Goal: Transaction & Acquisition: Purchase product/service

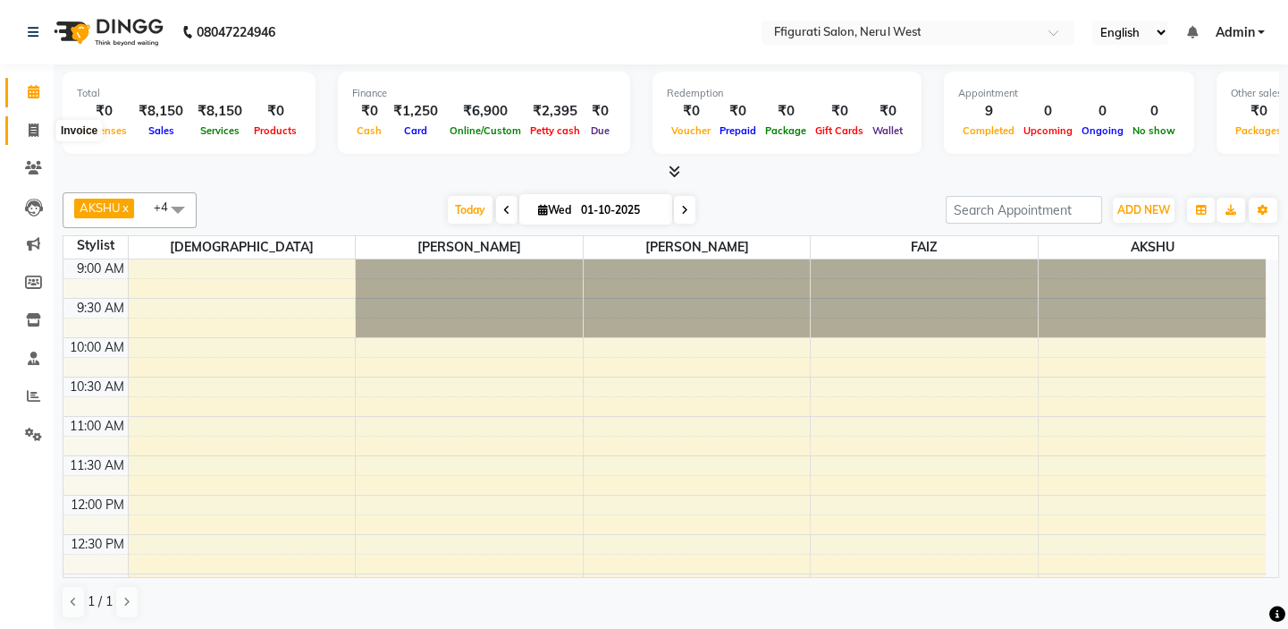
click at [24, 126] on span at bounding box center [33, 131] width 31 height 21
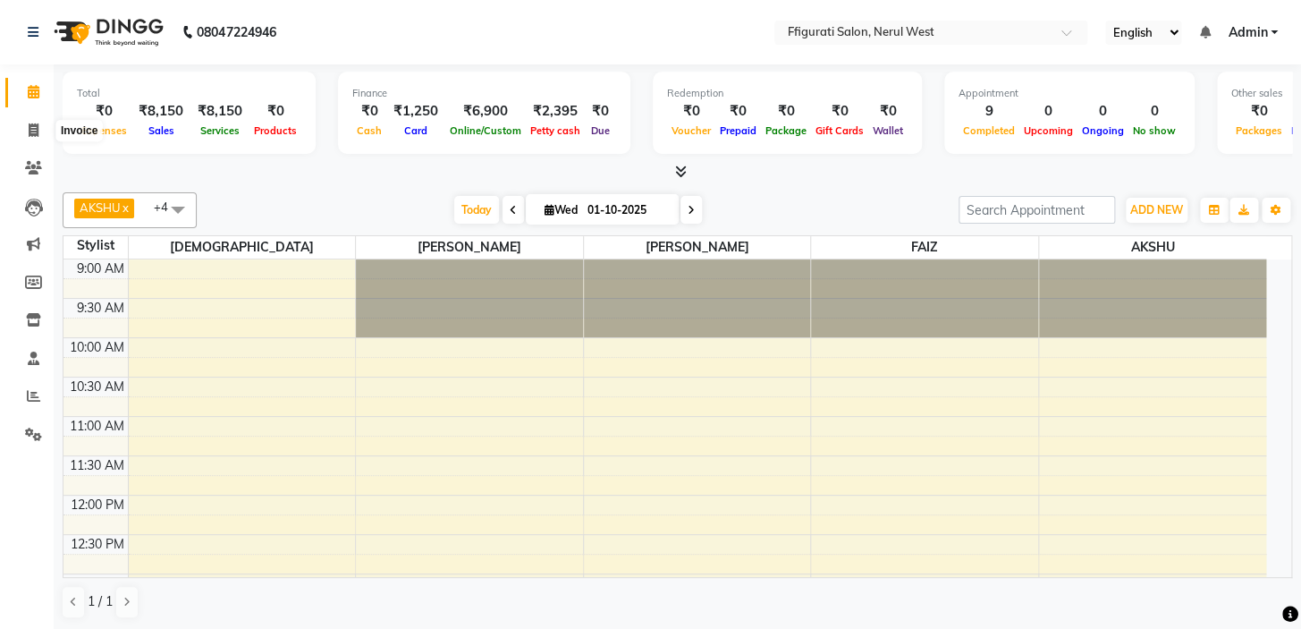
select select "6023"
select select "service"
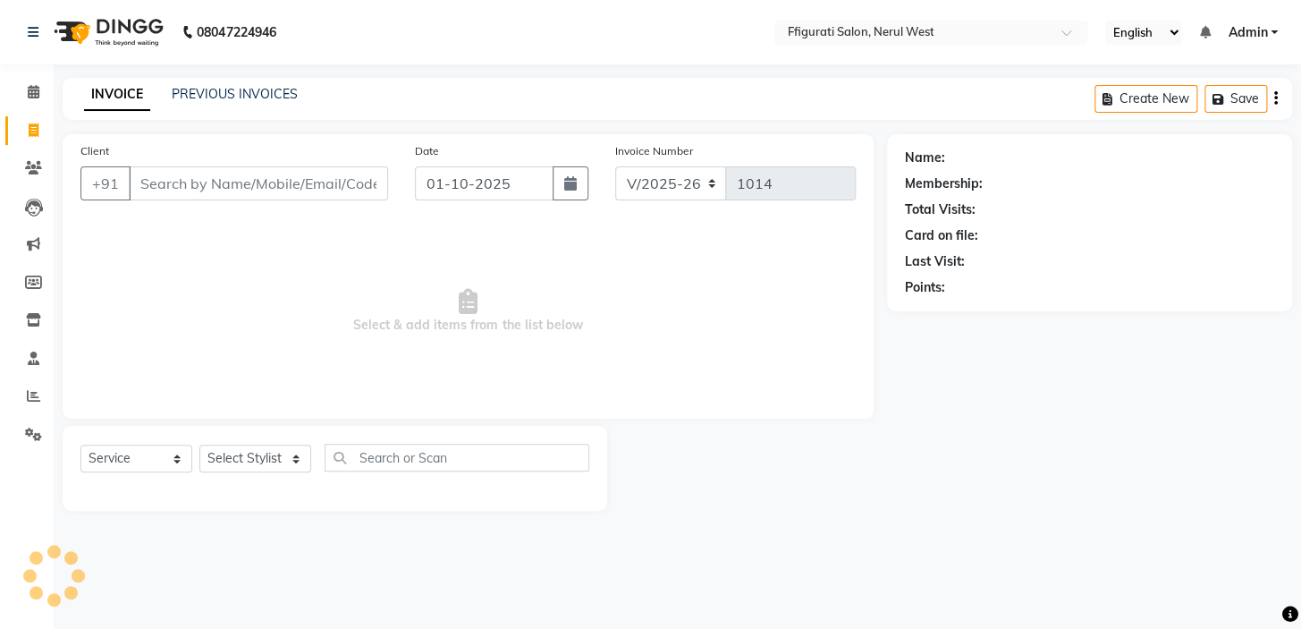
click at [156, 178] on input "Client" at bounding box center [258, 183] width 259 height 34
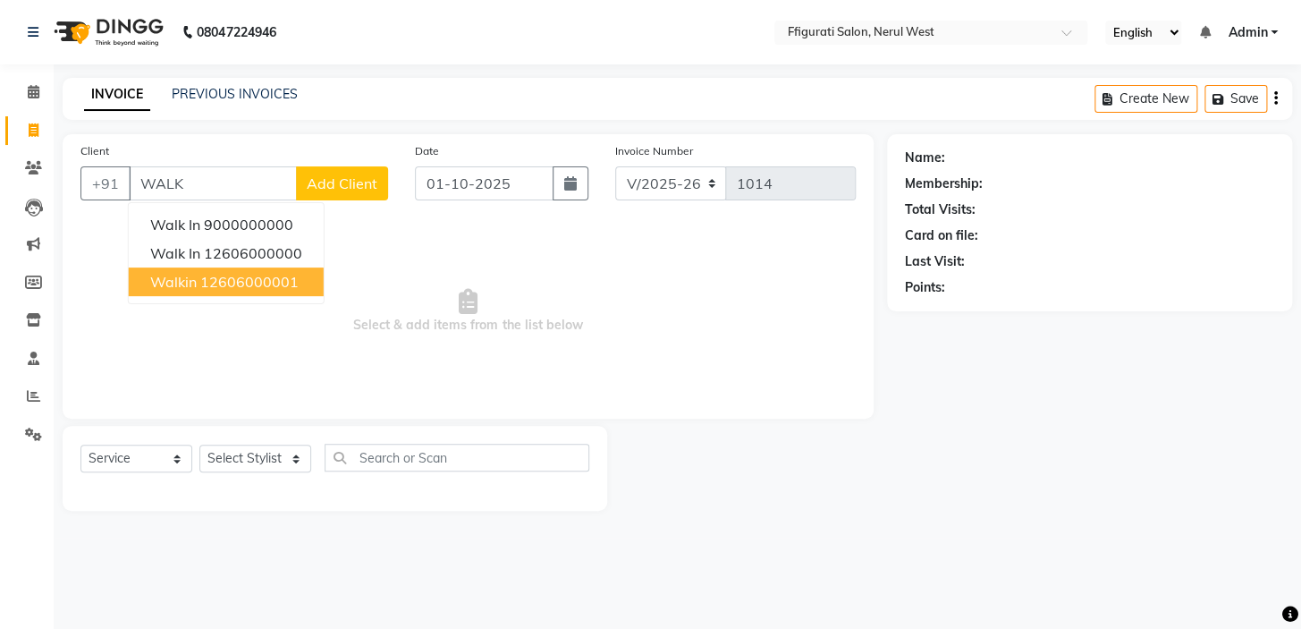
click at [234, 269] on button "walkin 12606000001" at bounding box center [226, 281] width 195 height 29
type input "12606000001"
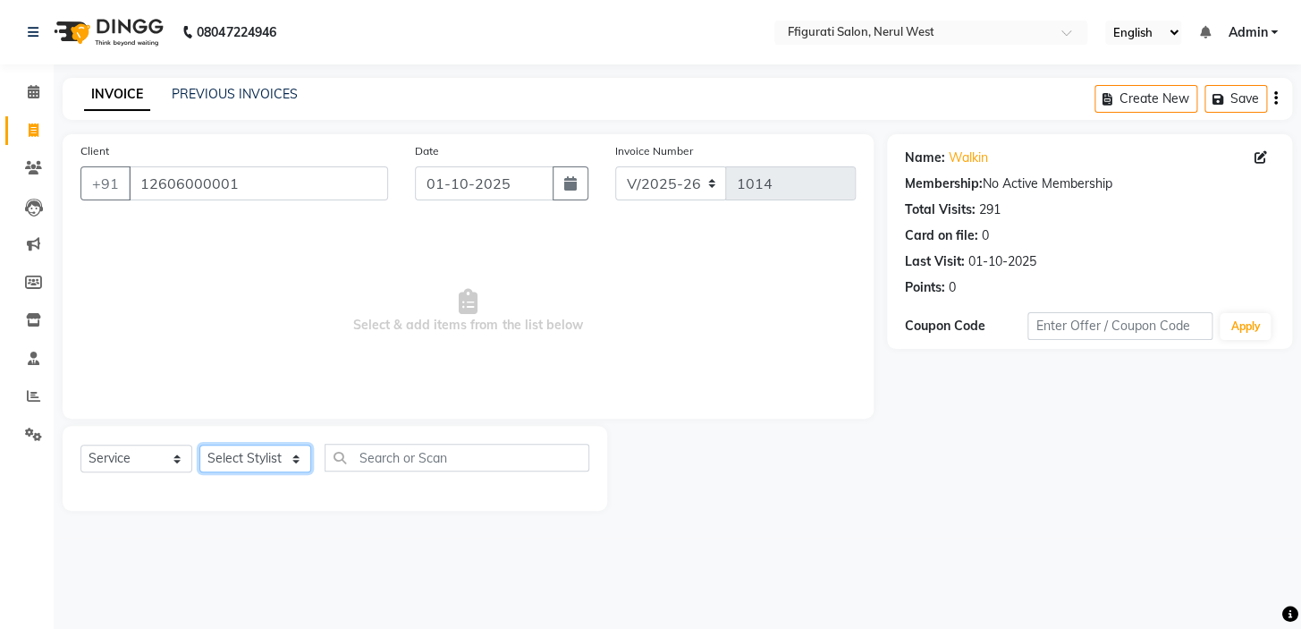
click at [232, 452] on select "Select Stylist [PERSON_NAME] [PERSON_NAME] [PERSON_NAME] Priyanka sana Suraiya …" at bounding box center [255, 458] width 112 height 28
select select "44742"
click at [199, 444] on select "Select Stylist [PERSON_NAME] [PERSON_NAME] [PERSON_NAME] Priyanka sana Suraiya …" at bounding box center [255, 458] width 112 height 28
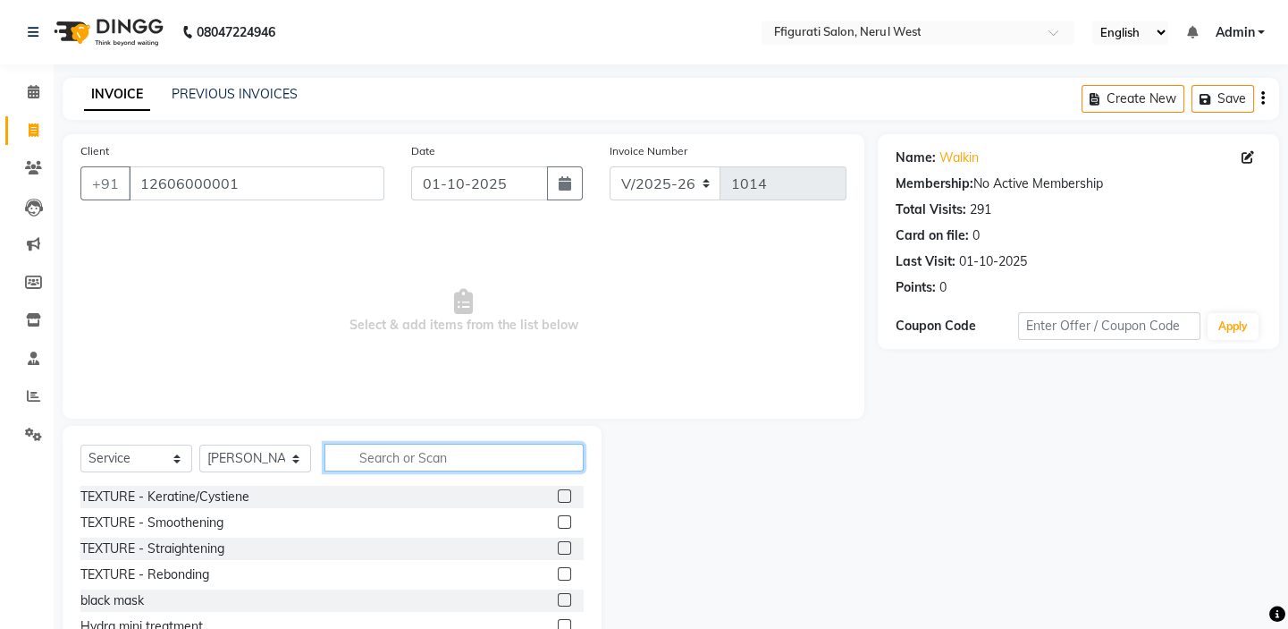
click at [431, 451] on input "text" at bounding box center [454, 457] width 259 height 28
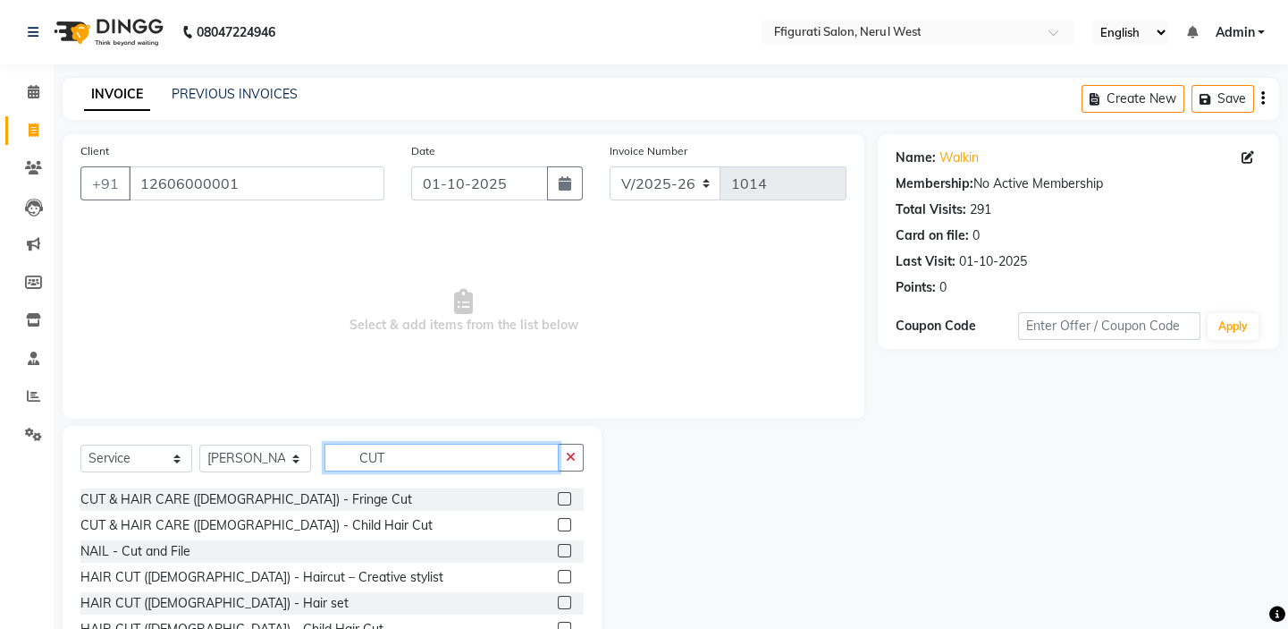
scroll to position [106, 0]
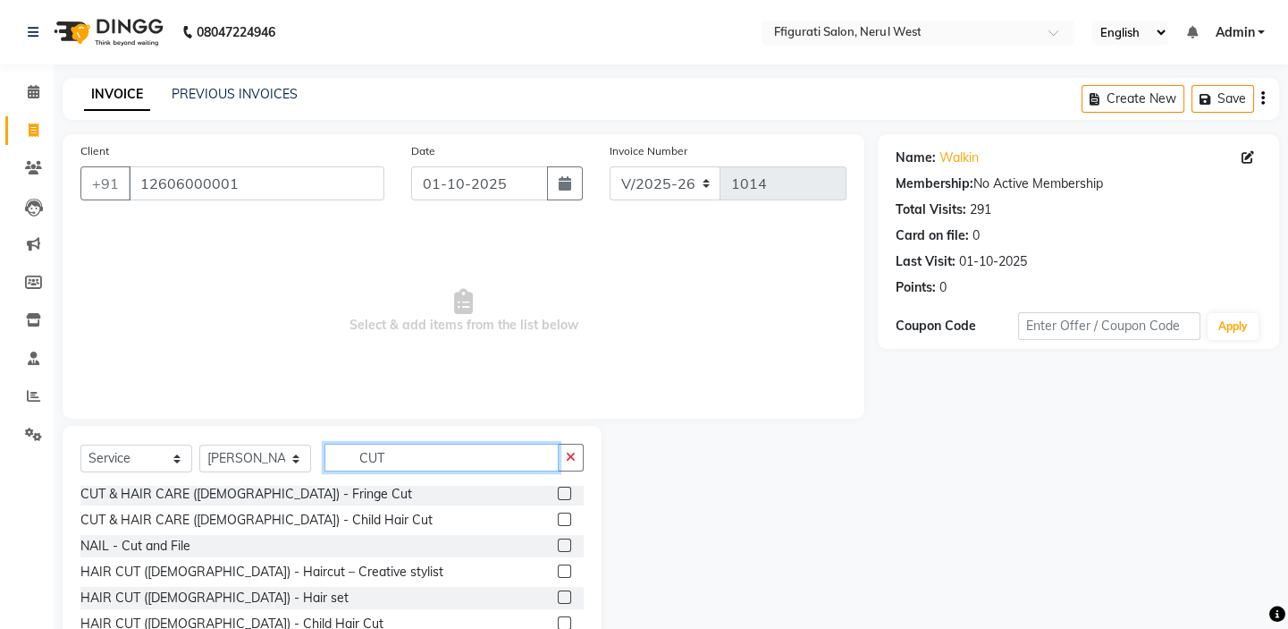
type input "CUT"
click at [558, 546] on label at bounding box center [564, 544] width 13 height 13
click at [558, 546] on input "checkbox" at bounding box center [564, 546] width 12 height 12
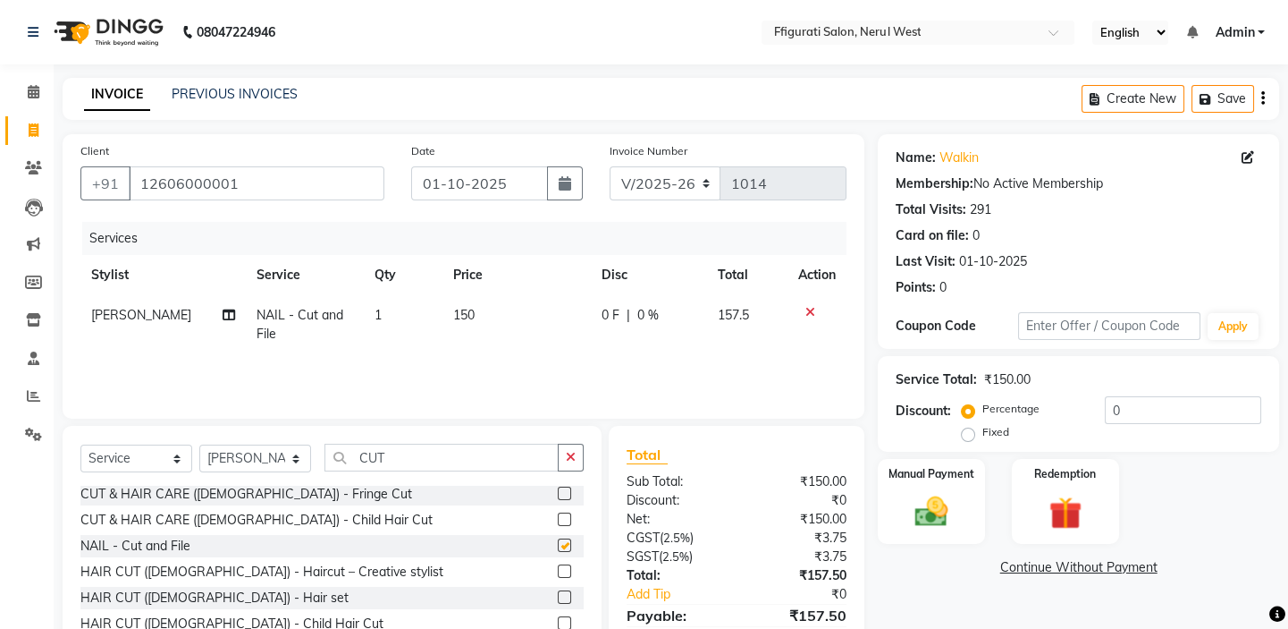
checkbox input "false"
click at [471, 313] on td "150" at bounding box center [517, 324] width 148 height 59
select select "44742"
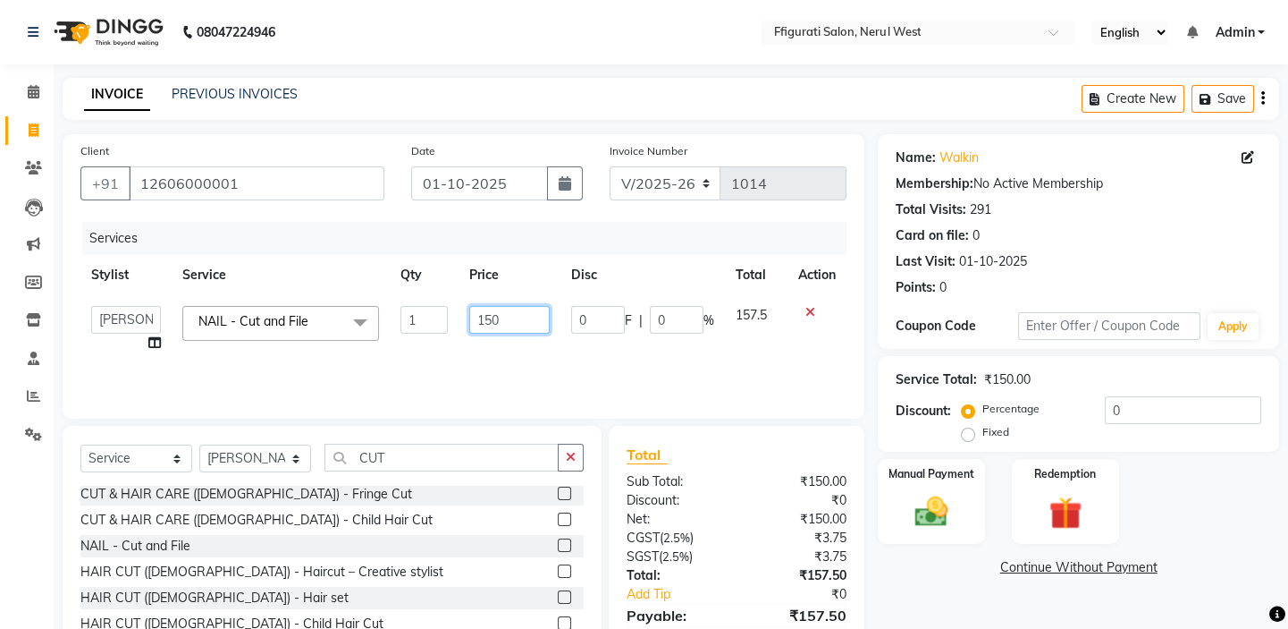
drag, startPoint x: 483, startPoint y: 310, endPoint x: 445, endPoint y: 325, distance: 40.2
click at [431, 322] on tr "[PERSON_NAME] [PERSON_NAME] [PERSON_NAME] Priyanka sana Suraiya Tabbasum NAIL -…" at bounding box center [463, 329] width 766 height 68
type input "350"
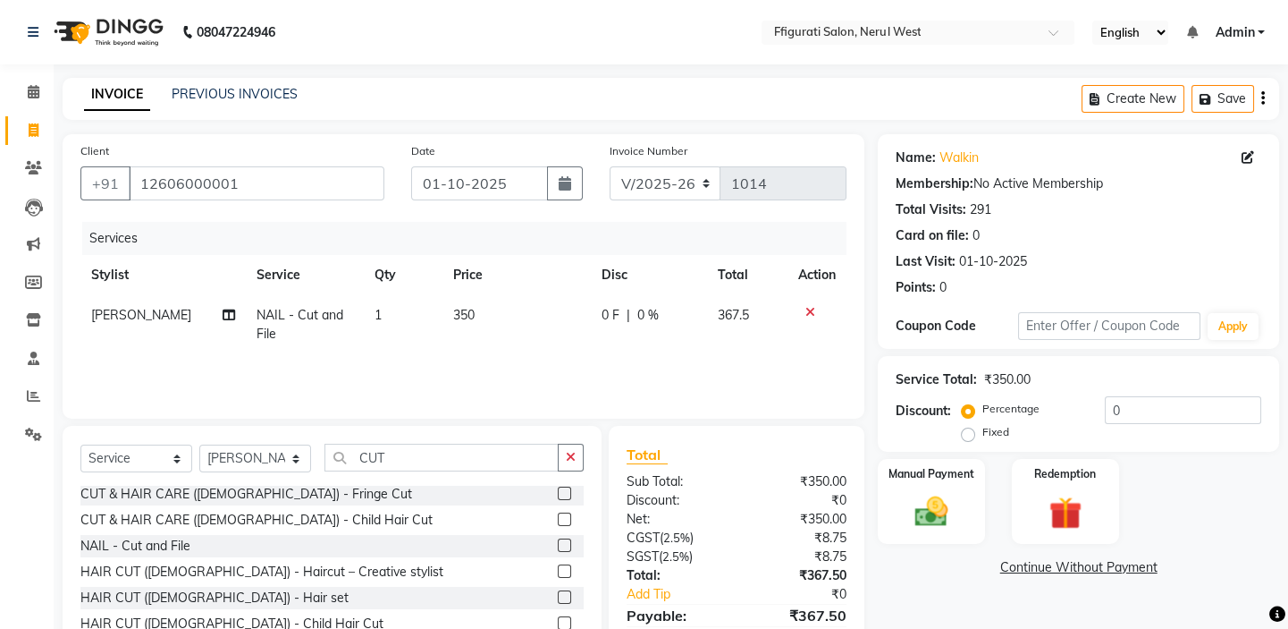
click at [419, 313] on td "1" at bounding box center [403, 324] width 79 height 59
select select "44742"
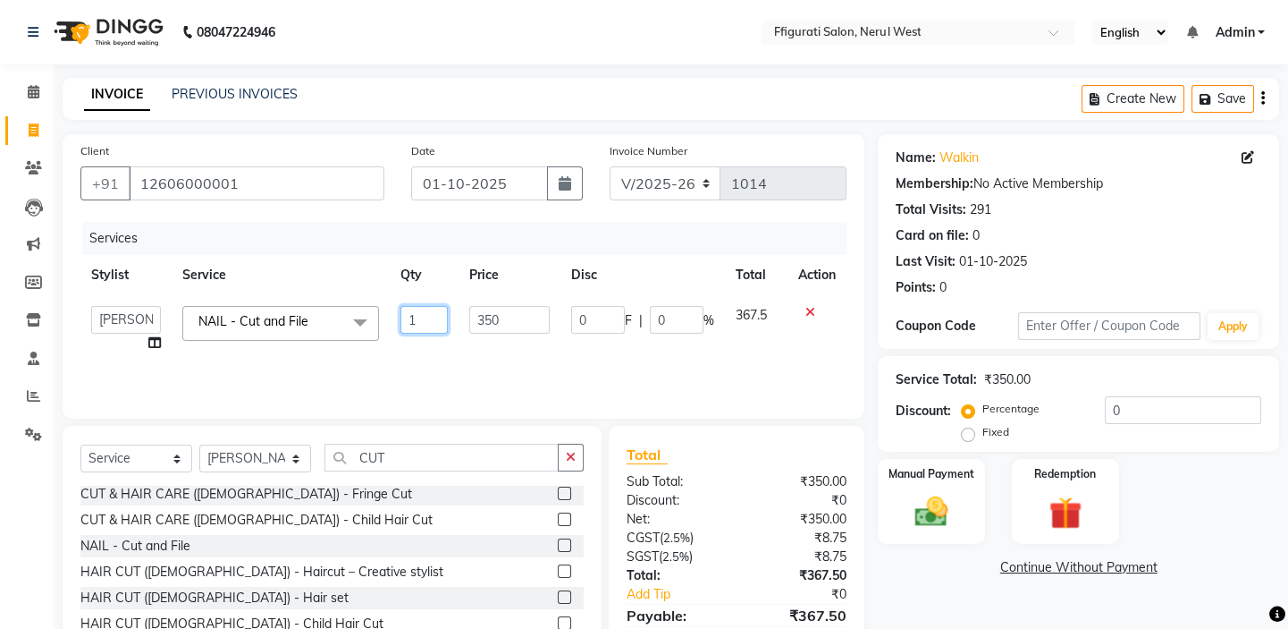
drag, startPoint x: 424, startPoint y: 317, endPoint x: 366, endPoint y: 330, distance: 59.4
click at [366, 330] on tr "[PERSON_NAME] [PERSON_NAME] [PERSON_NAME] Priyanka sana Suraiya Tabbasum NAIL -…" at bounding box center [463, 329] width 766 height 68
type input "2"
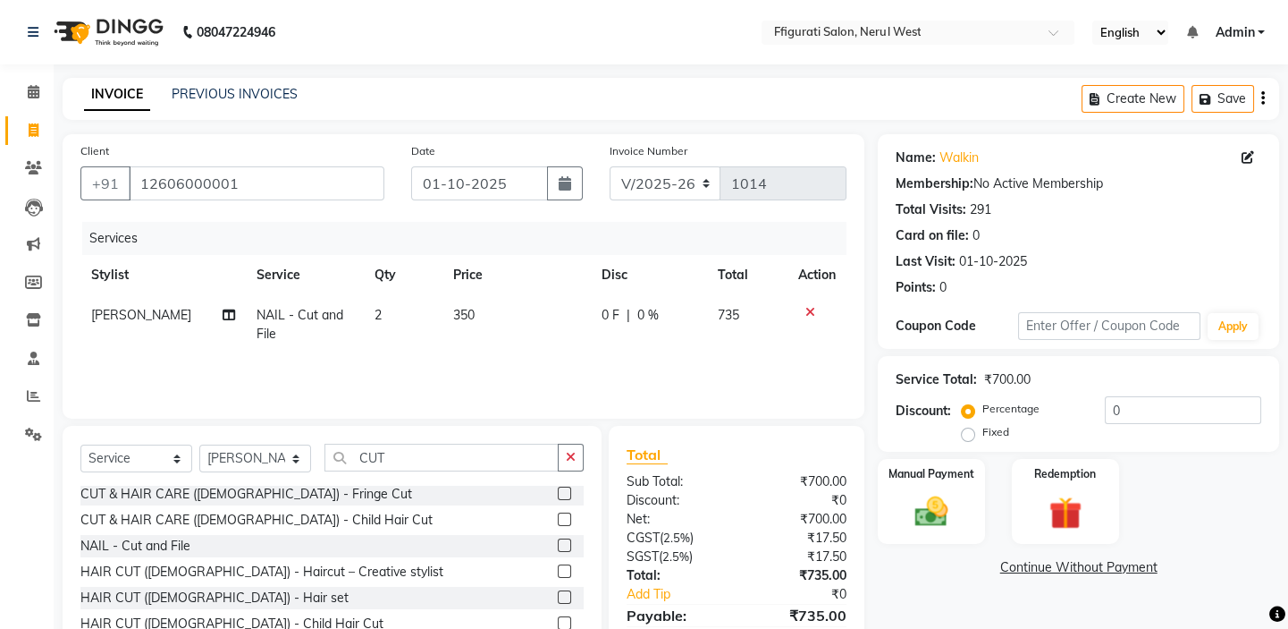
click at [435, 361] on div "Services Stylist Service Qty Price Disc Total Action [PERSON_NAME] NAIL - Cut a…" at bounding box center [463, 311] width 766 height 179
drag, startPoint x: 411, startPoint y: 456, endPoint x: 310, endPoint y: 474, distance: 102.6
click at [310, 474] on div "Select Service Product Membership Package Voucher Prepaid Gift Card Select Styl…" at bounding box center [331, 464] width 503 height 42
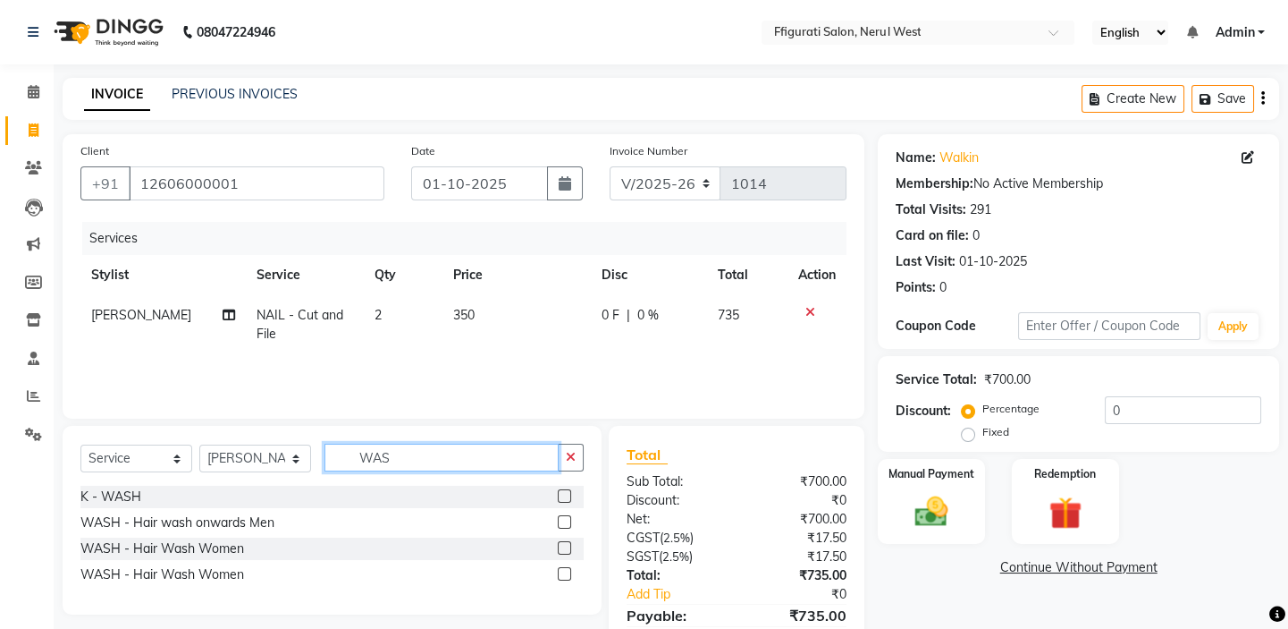
scroll to position [80, 0]
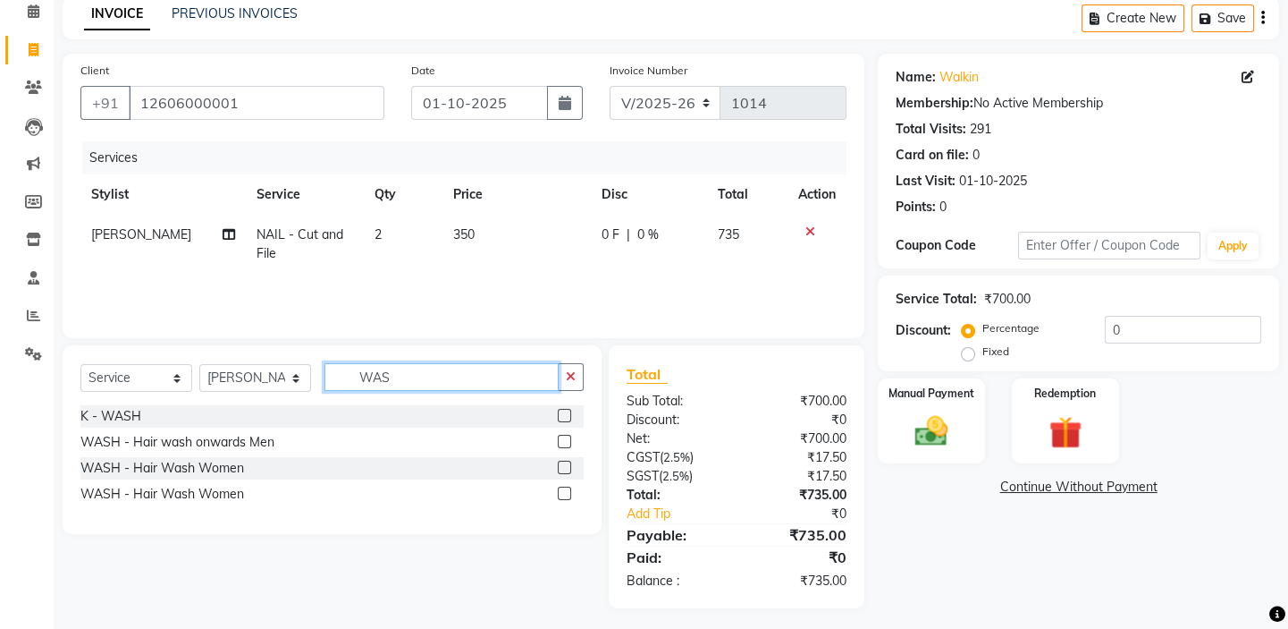
type input "WAS"
click at [568, 491] on label at bounding box center [564, 492] width 13 height 13
click at [568, 491] on input "checkbox" at bounding box center [564, 494] width 12 height 12
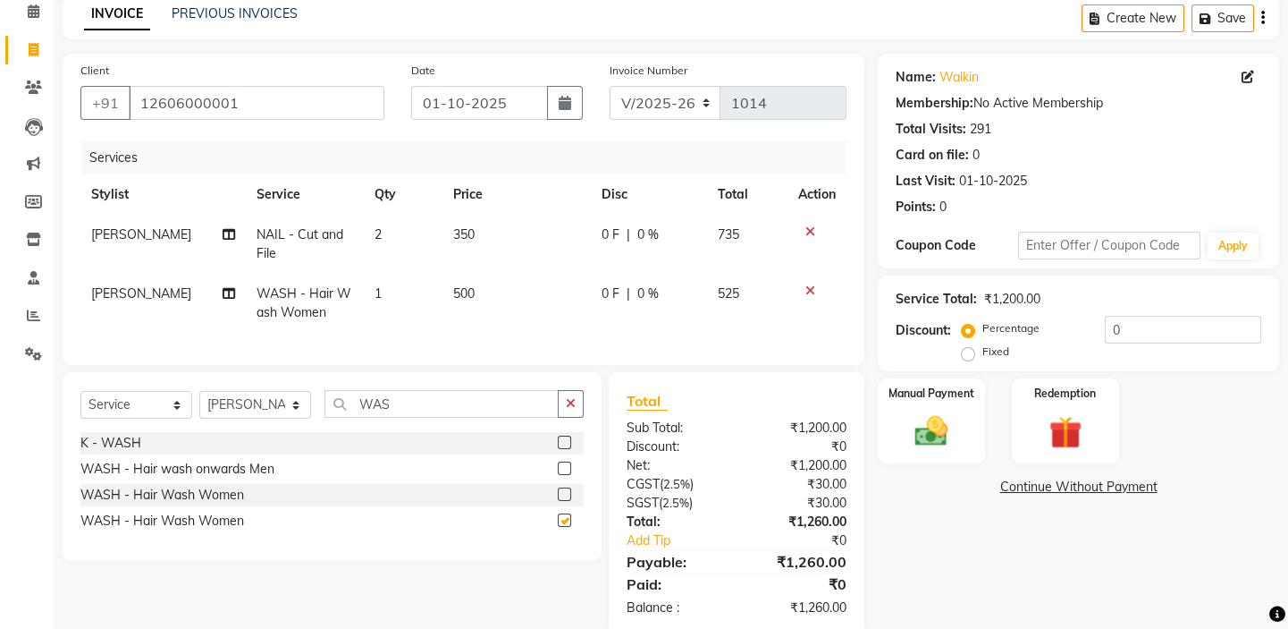
checkbox input "false"
click at [108, 291] on span "[PERSON_NAME]" at bounding box center [141, 293] width 100 height 16
select select "44742"
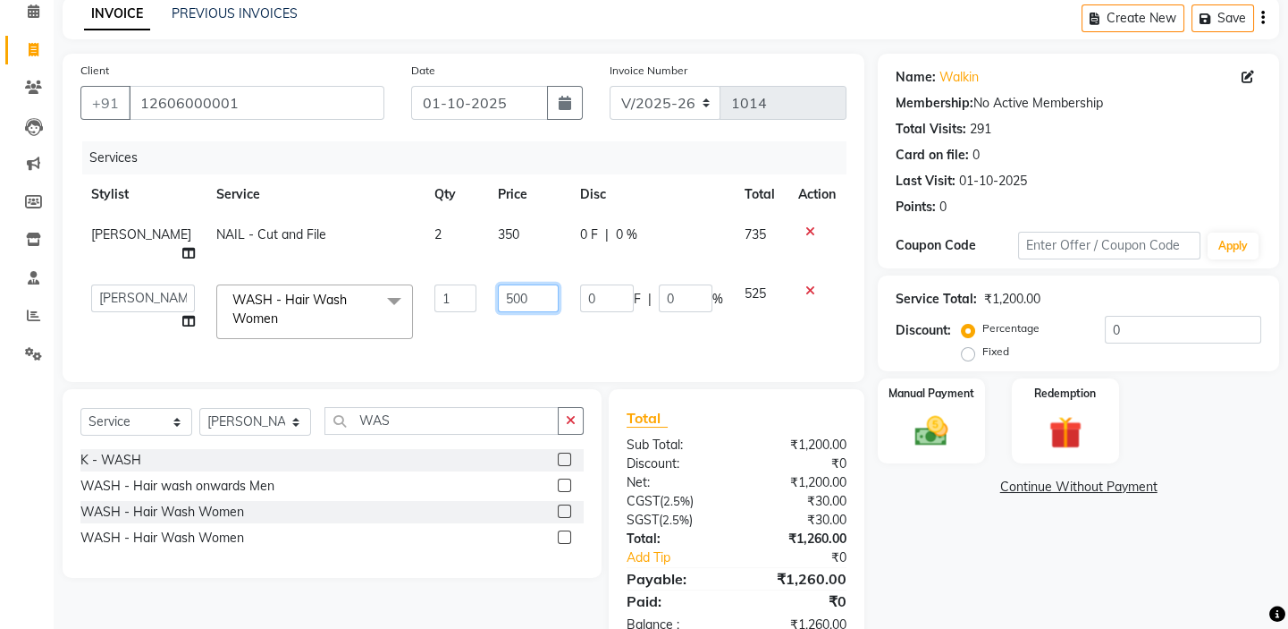
click at [526, 284] on input "500" at bounding box center [528, 298] width 60 height 28
click at [1042, 561] on div "Name: Walkin Membership: No Active Membership Total Visits: 291 Card on file: 0…" at bounding box center [1085, 353] width 415 height 598
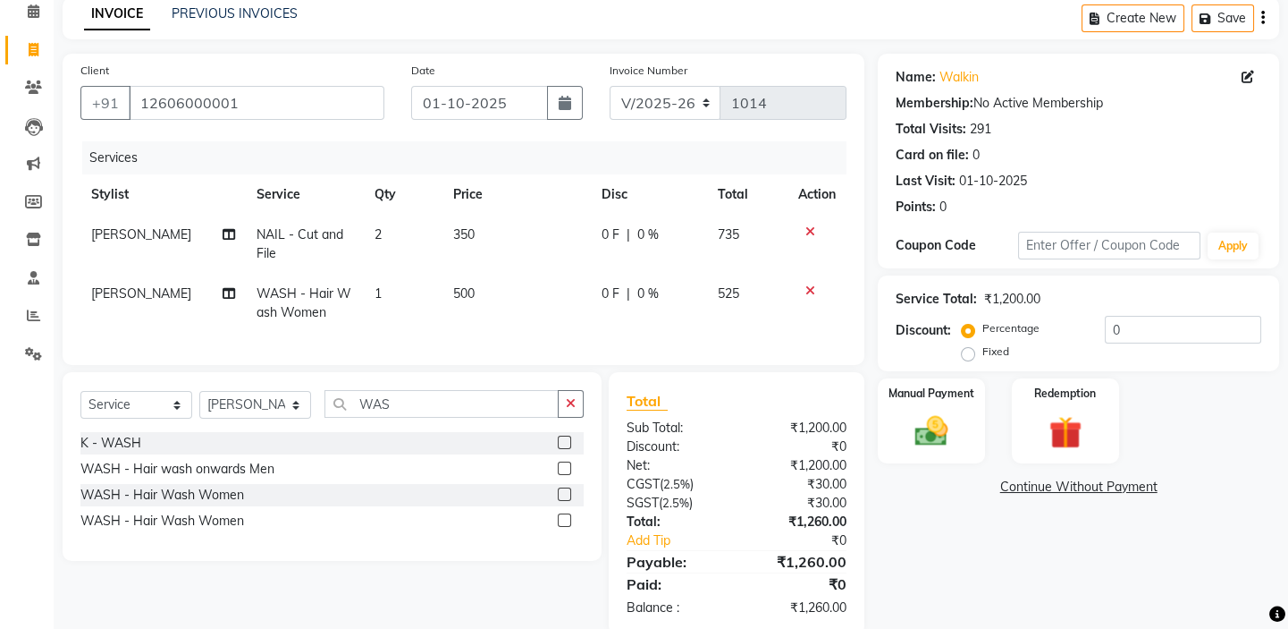
scroll to position [126, 0]
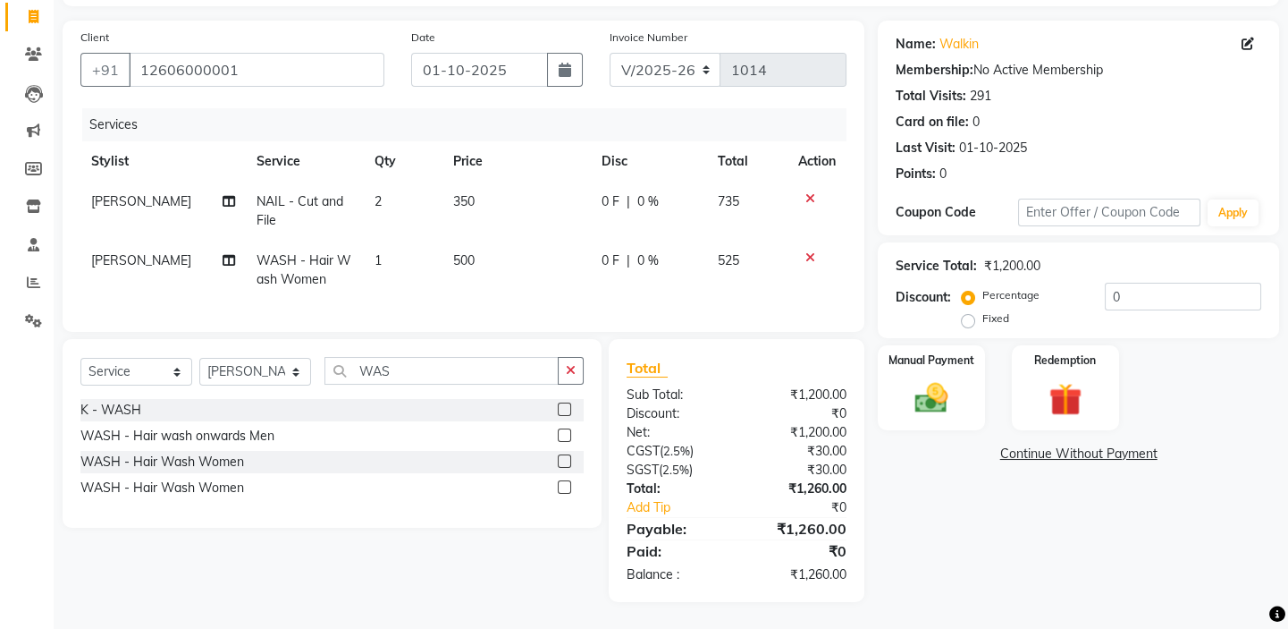
drag, startPoint x: 967, startPoint y: 304, endPoint x: 1093, endPoint y: 284, distance: 127.6
click at [983, 310] on label "Fixed" at bounding box center [996, 318] width 27 height 16
click at [972, 312] on input "Fixed" at bounding box center [972, 318] width 13 height 13
radio input "true"
click at [1155, 283] on input "0" at bounding box center [1183, 297] width 156 height 28
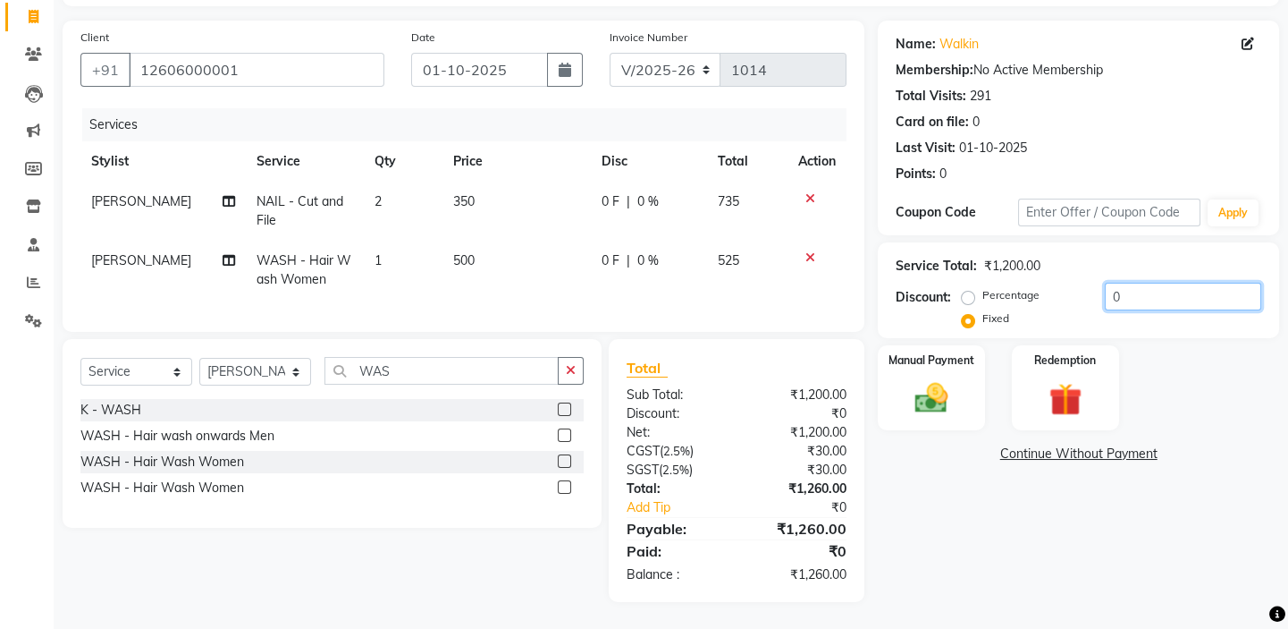
drag, startPoint x: 1155, startPoint y: 279, endPoint x: 1052, endPoint y: 295, distance: 104.1
click at [1053, 295] on div "Percentage Fixed 0" at bounding box center [1114, 307] width 296 height 48
type input "60"
click at [947, 378] on img at bounding box center [931, 397] width 55 height 39
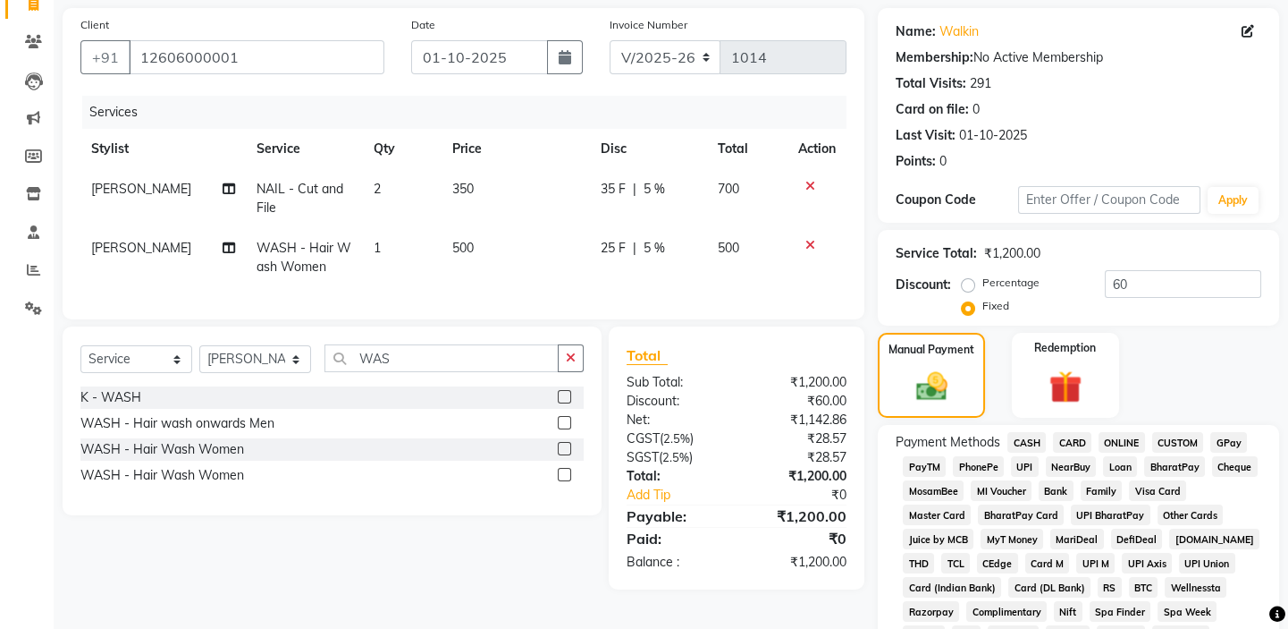
click at [1231, 435] on span "GPay" at bounding box center [1229, 442] width 37 height 21
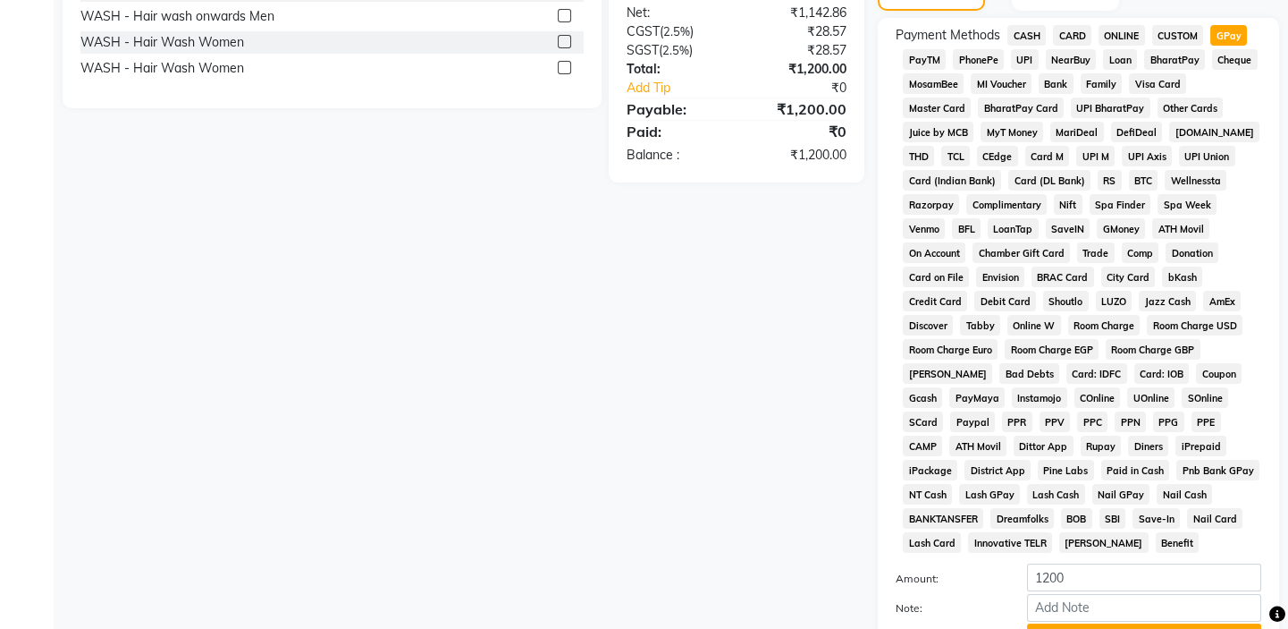
scroll to position [614, 0]
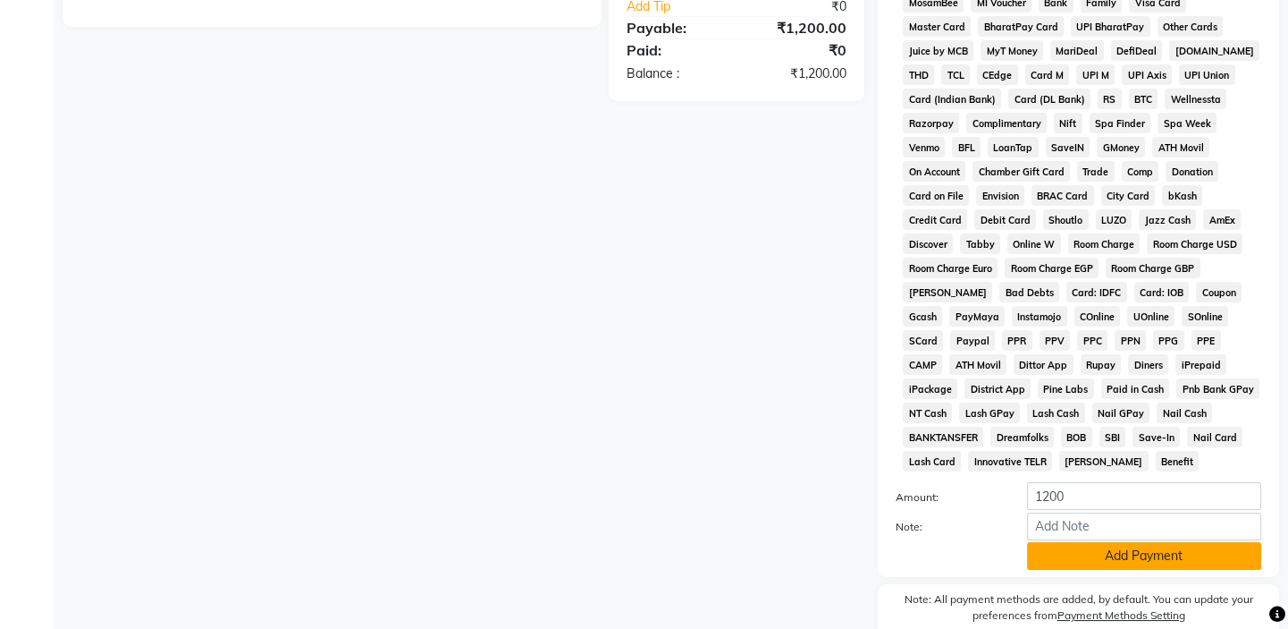
click at [1099, 554] on button "Add Payment" at bounding box center [1144, 556] width 234 height 28
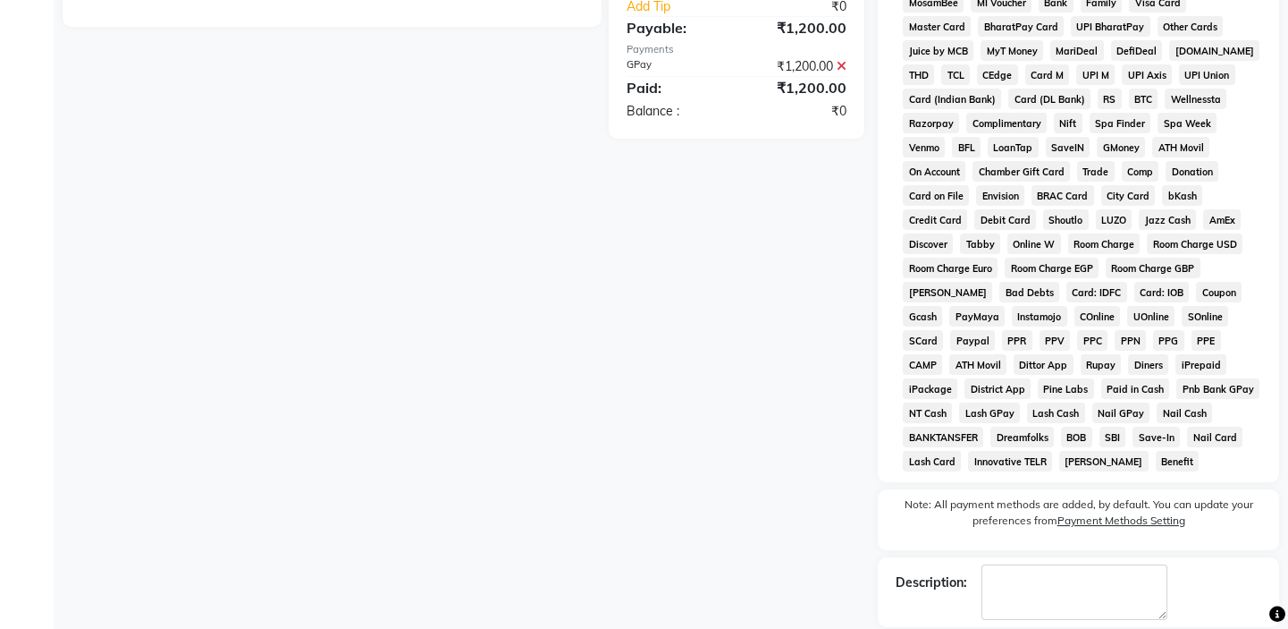
scroll to position [699, 0]
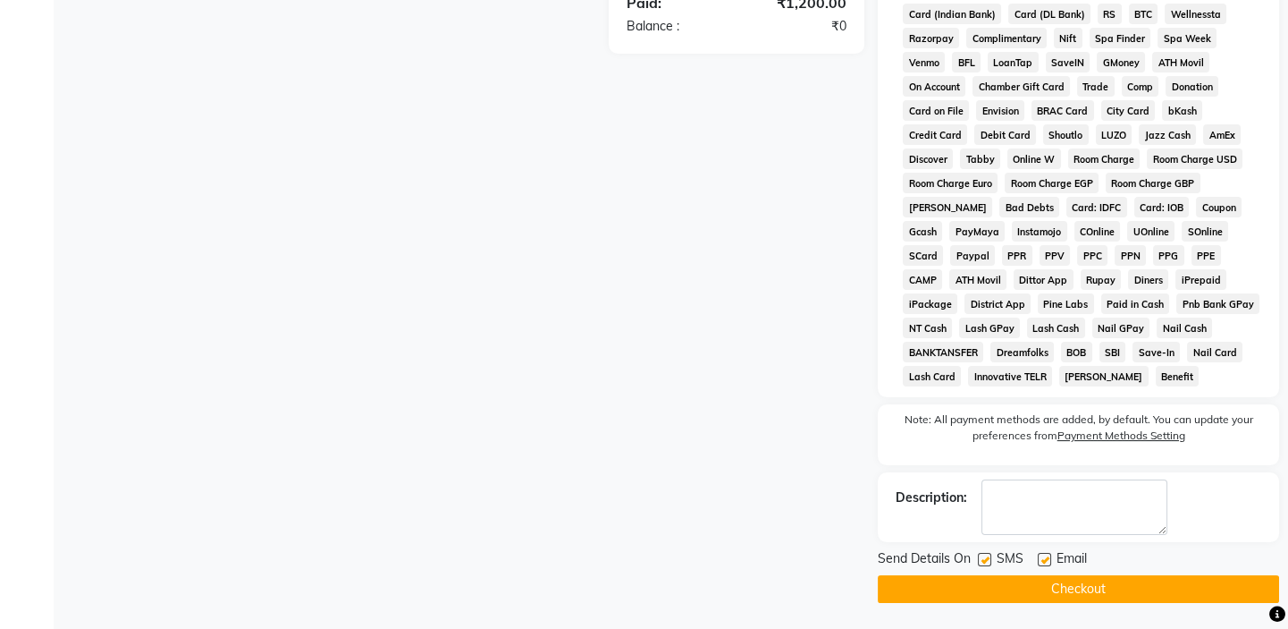
click at [986, 558] on label at bounding box center [984, 559] width 13 height 13
click at [986, 558] on input "checkbox" at bounding box center [984, 560] width 12 height 12
checkbox input "false"
click at [983, 580] on button "Checkout" at bounding box center [1078, 589] width 401 height 28
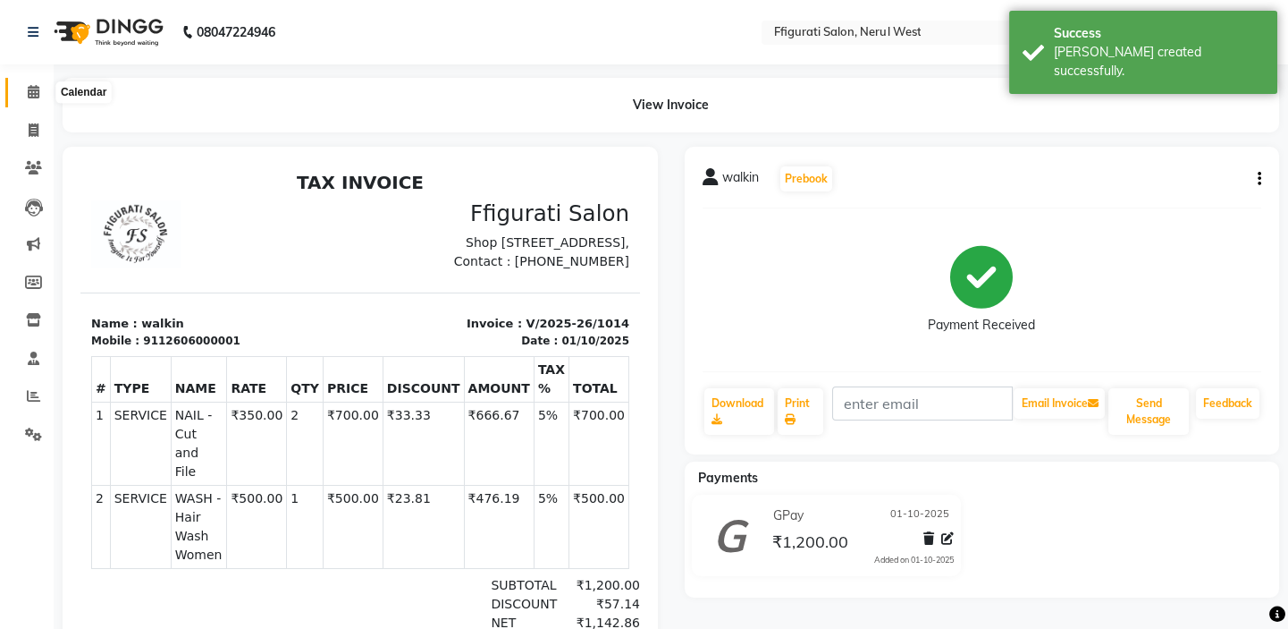
click at [28, 90] on icon at bounding box center [34, 91] width 12 height 13
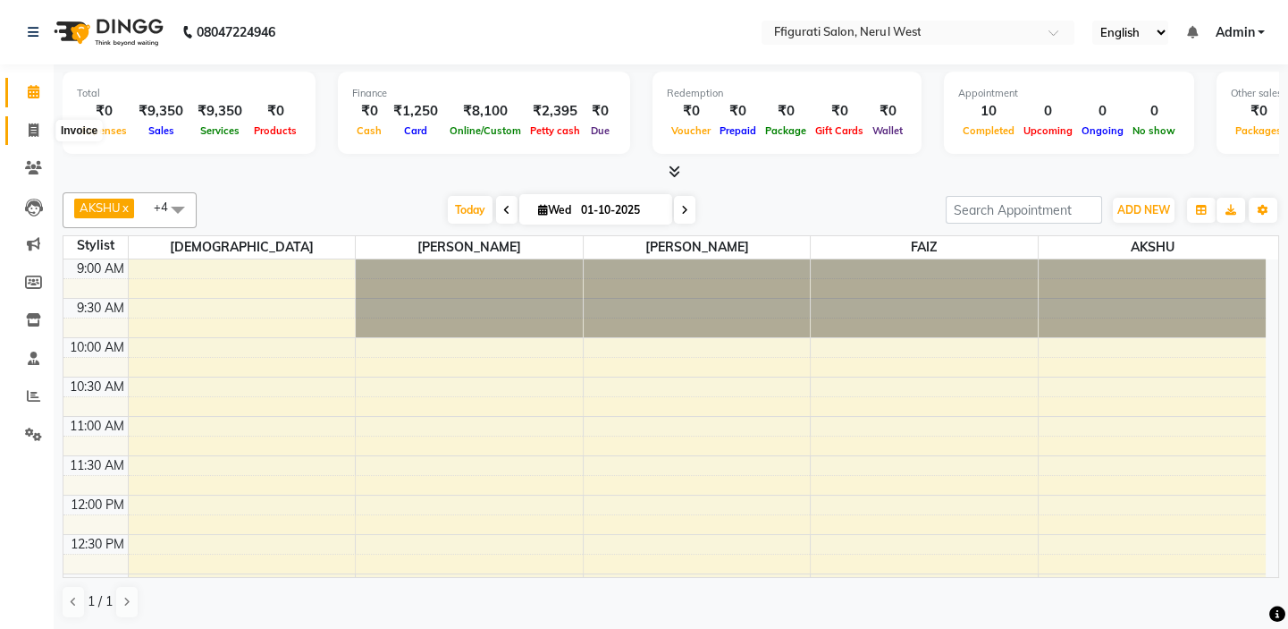
click at [34, 129] on icon at bounding box center [34, 129] width 10 height 13
select select "service"
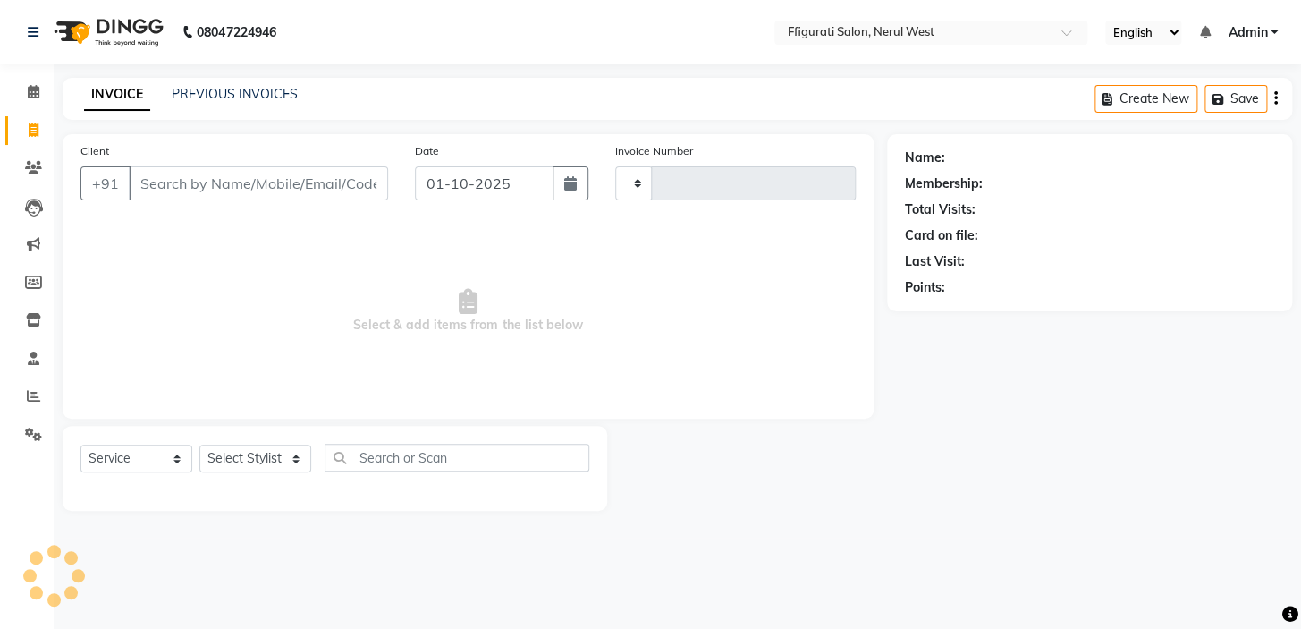
type input "1015"
select select "6023"
click at [225, 85] on div "PREVIOUS INVOICES" at bounding box center [235, 94] width 126 height 19
click at [253, 88] on link "PREVIOUS INVOICES" at bounding box center [235, 94] width 126 height 16
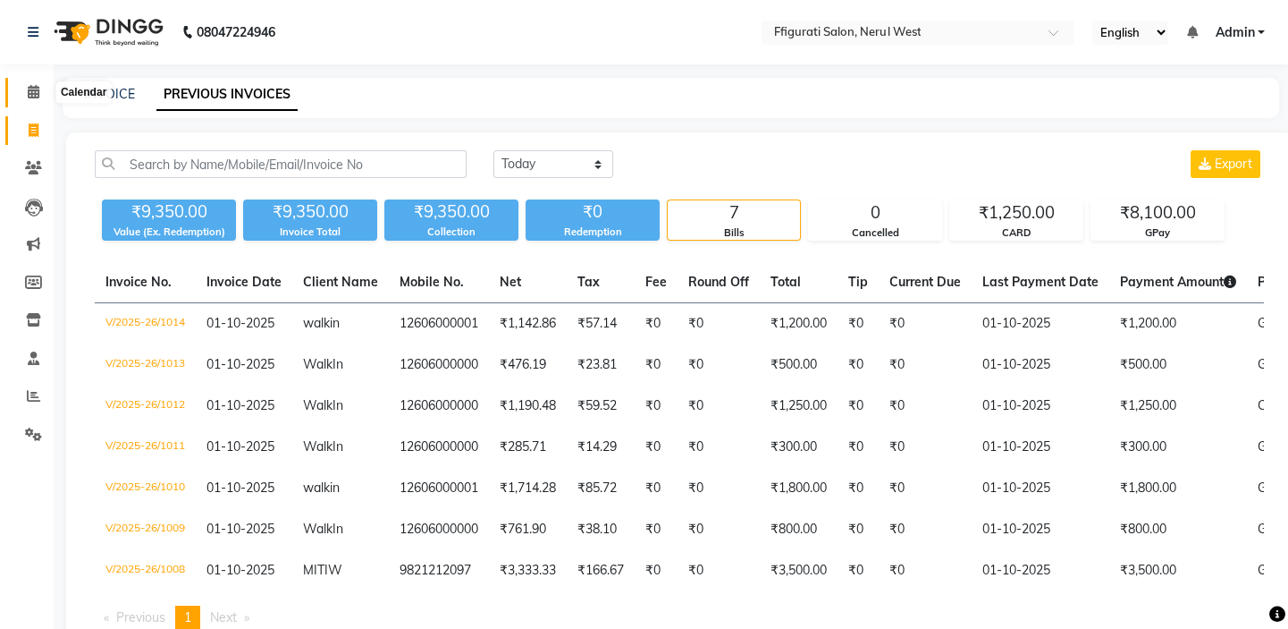
click at [34, 96] on icon at bounding box center [34, 91] width 12 height 13
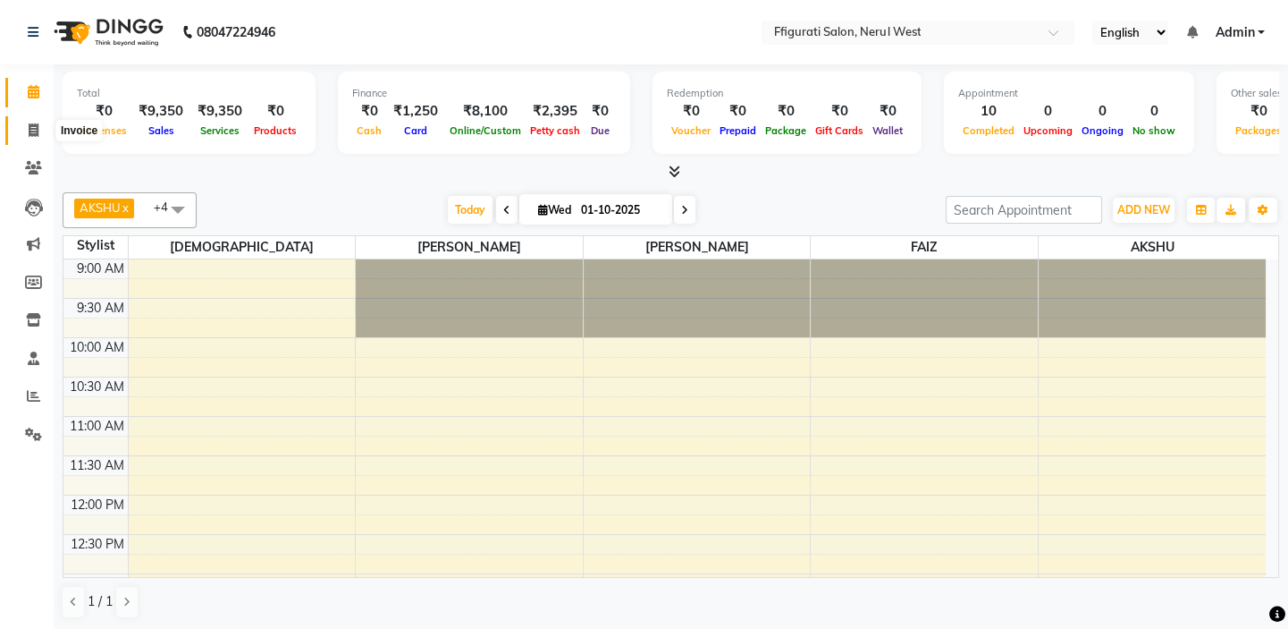
click at [37, 133] on icon at bounding box center [34, 129] width 10 height 13
select select "service"
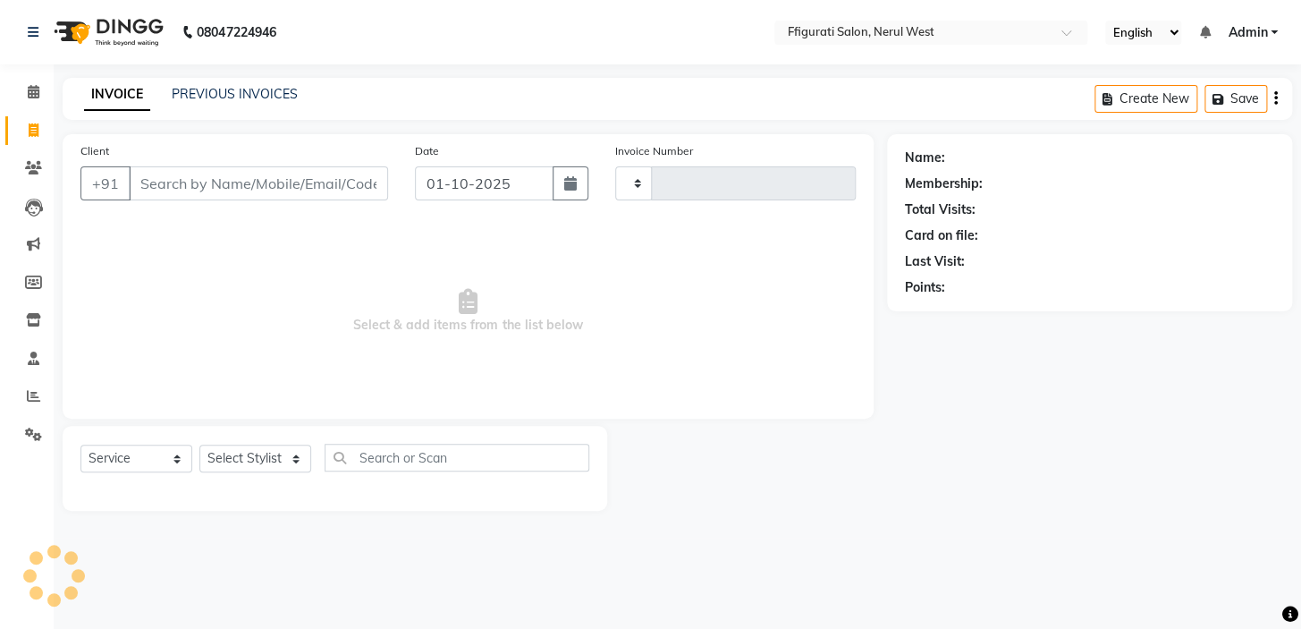
type input "1015"
select select "6023"
click at [229, 95] on link "PREVIOUS INVOICES" at bounding box center [235, 94] width 126 height 16
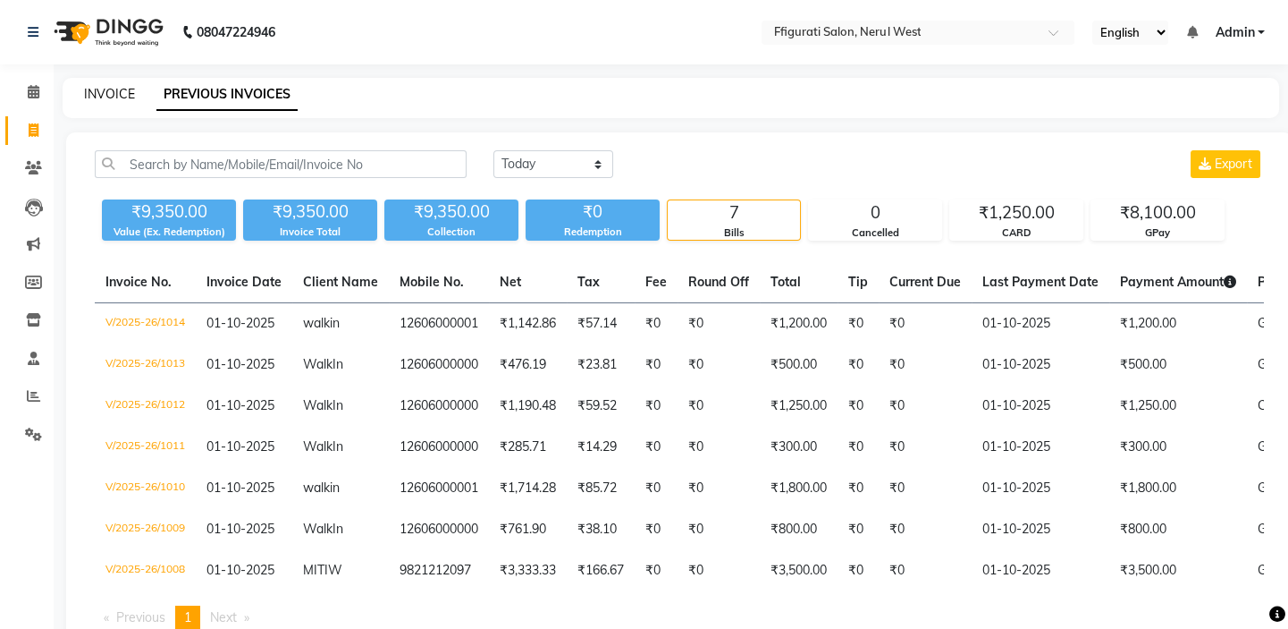
click at [113, 94] on link "INVOICE" at bounding box center [109, 94] width 51 height 16
select select "service"
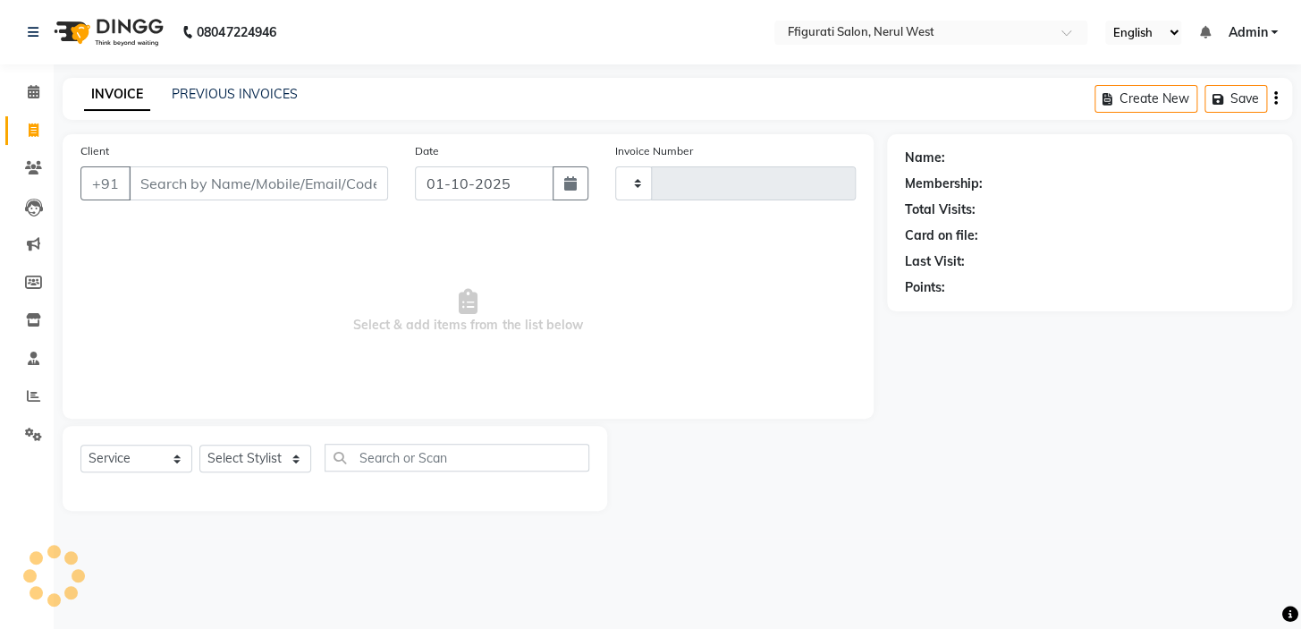
type input "1015"
select select "6023"
click at [173, 183] on input "Client" at bounding box center [258, 183] width 259 height 34
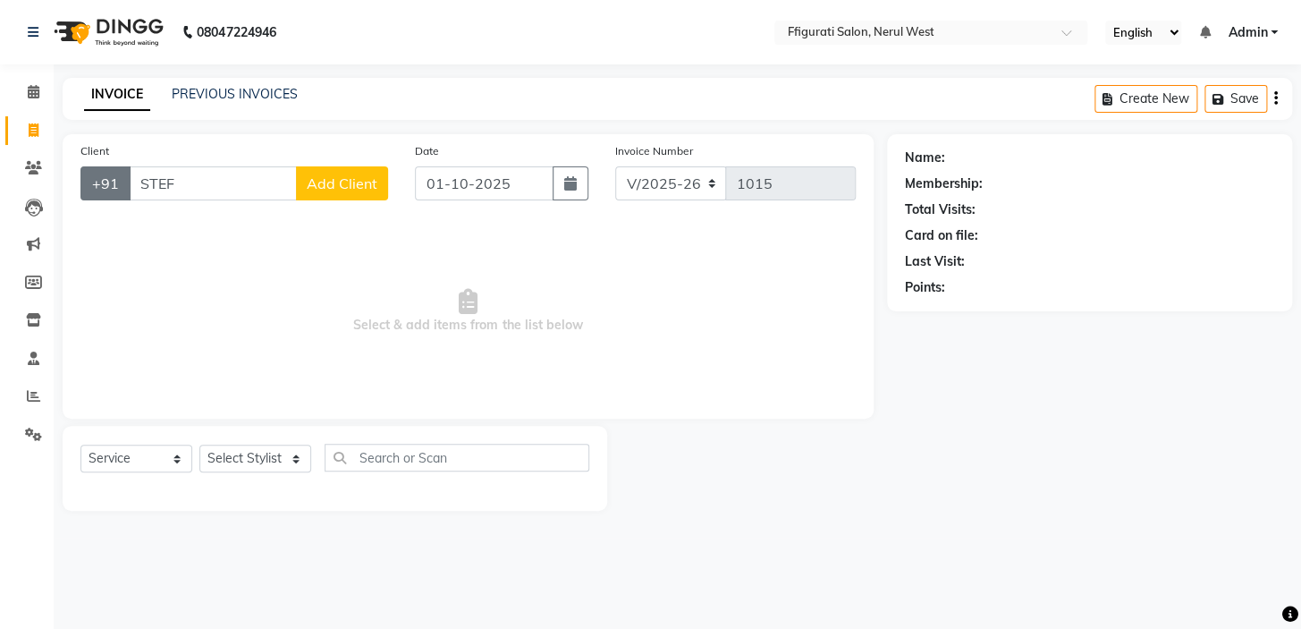
drag, startPoint x: 227, startPoint y: 188, endPoint x: 89, endPoint y: 194, distance: 137.8
click at [89, 194] on div "+91 STEF Add Client" at bounding box center [234, 183] width 308 height 34
type input "9833332029"
click at [347, 188] on span "Add Client" at bounding box center [342, 183] width 71 height 18
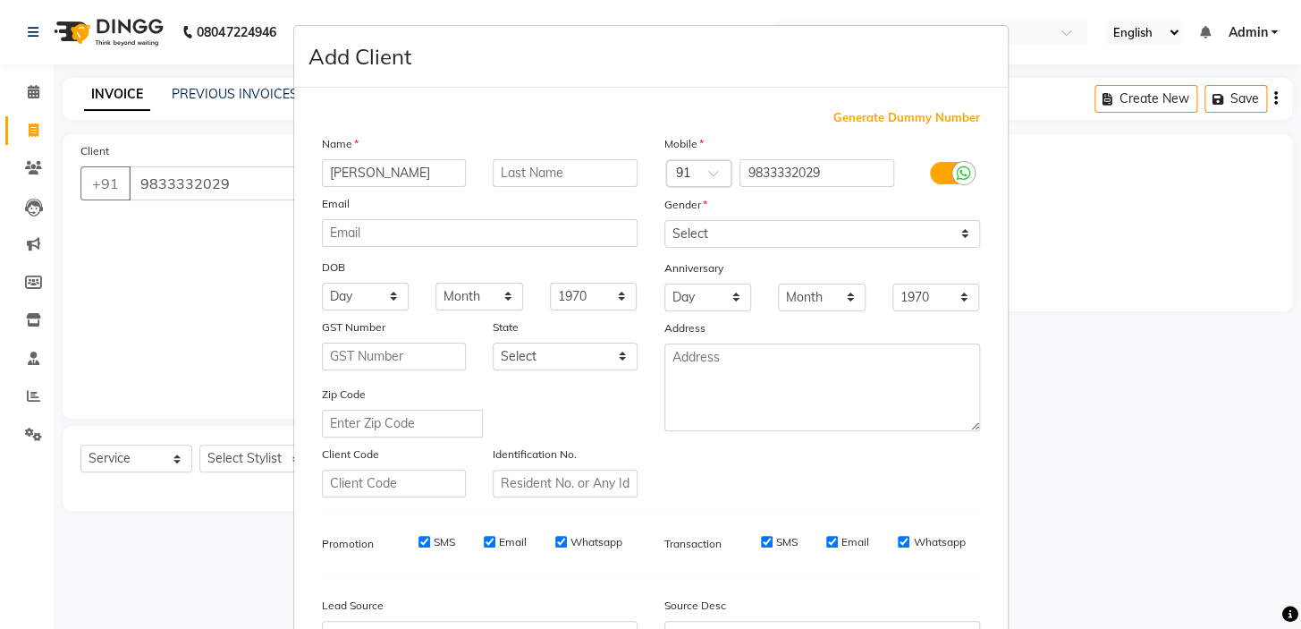
type input "[PERSON_NAME]"
drag, startPoint x: 564, startPoint y: 184, endPoint x: 569, endPoint y: 176, distance: 9.2
click at [567, 180] on input "text" at bounding box center [565, 173] width 145 height 28
click at [569, 176] on input "text" at bounding box center [565, 173] width 145 height 28
type input "W"
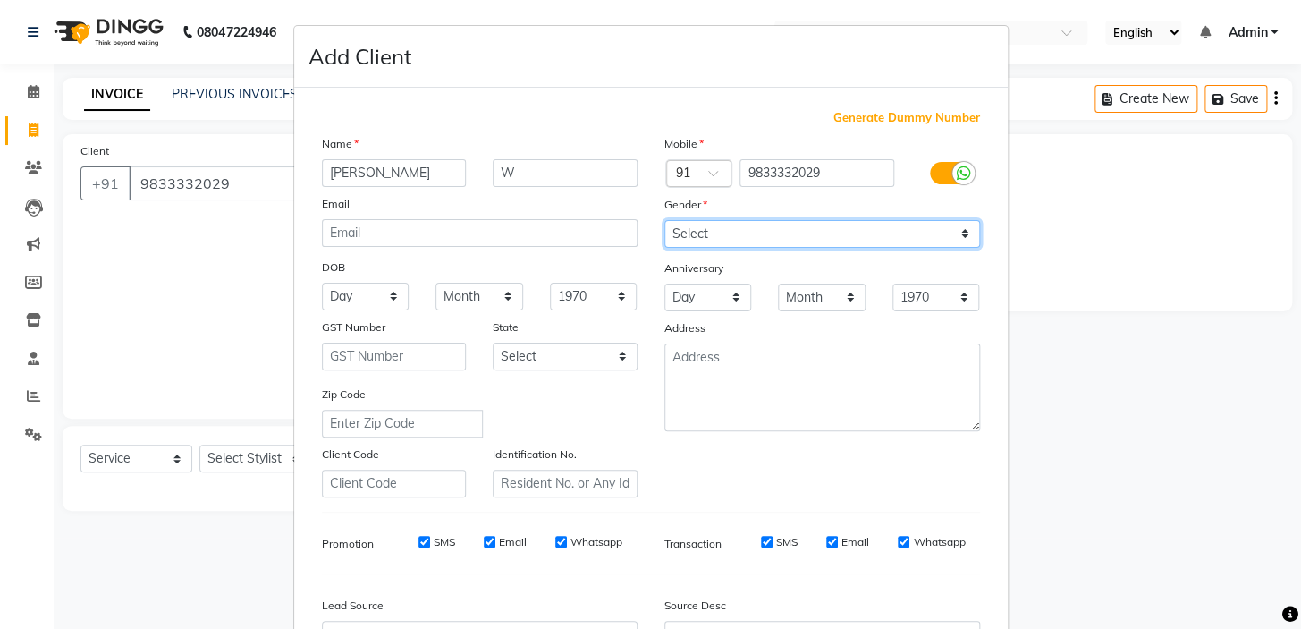
click at [730, 232] on select "Select [DEMOGRAPHIC_DATA] [DEMOGRAPHIC_DATA] Other Prefer Not To Say" at bounding box center [822, 234] width 316 height 28
select select "[DEMOGRAPHIC_DATA]"
click at [664, 220] on select "Select [DEMOGRAPHIC_DATA] [DEMOGRAPHIC_DATA] Other Prefer Not To Say" at bounding box center [822, 234] width 316 height 28
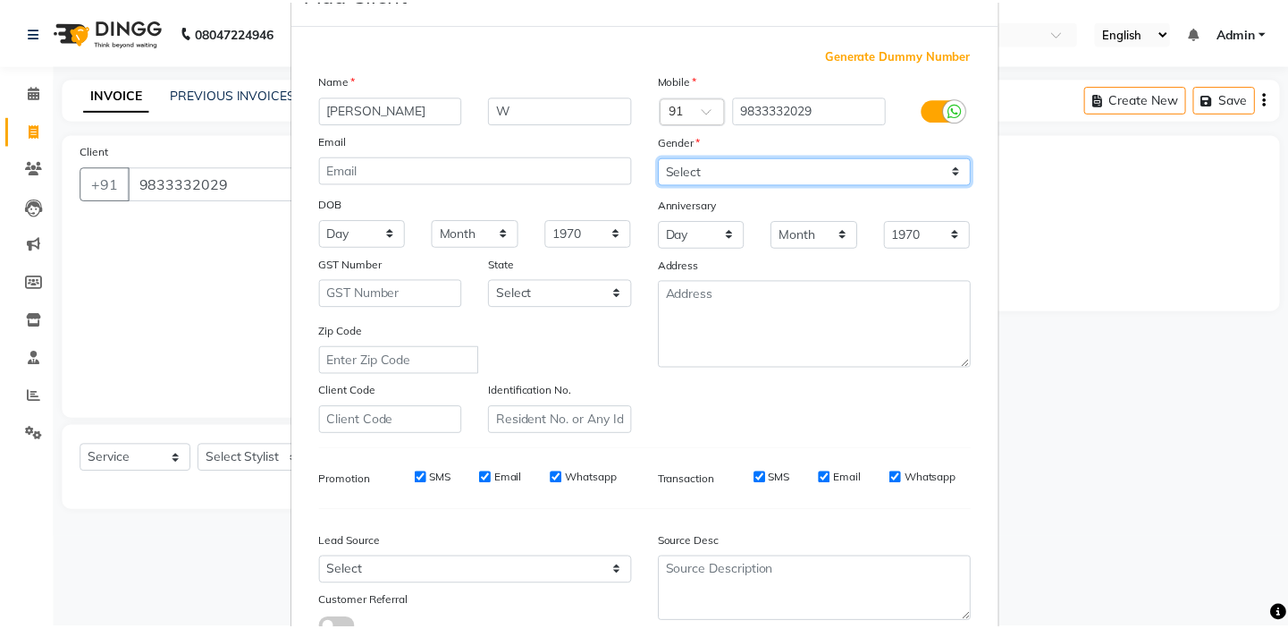
scroll to position [162, 0]
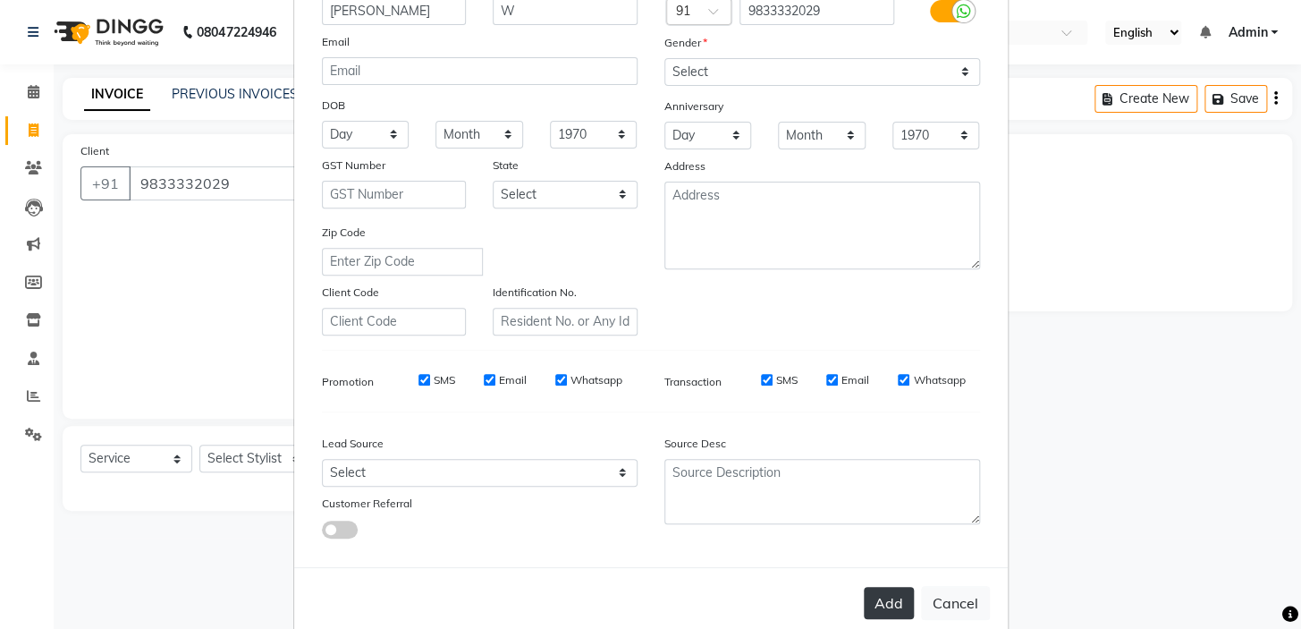
click at [890, 616] on button "Add" at bounding box center [889, 603] width 50 height 32
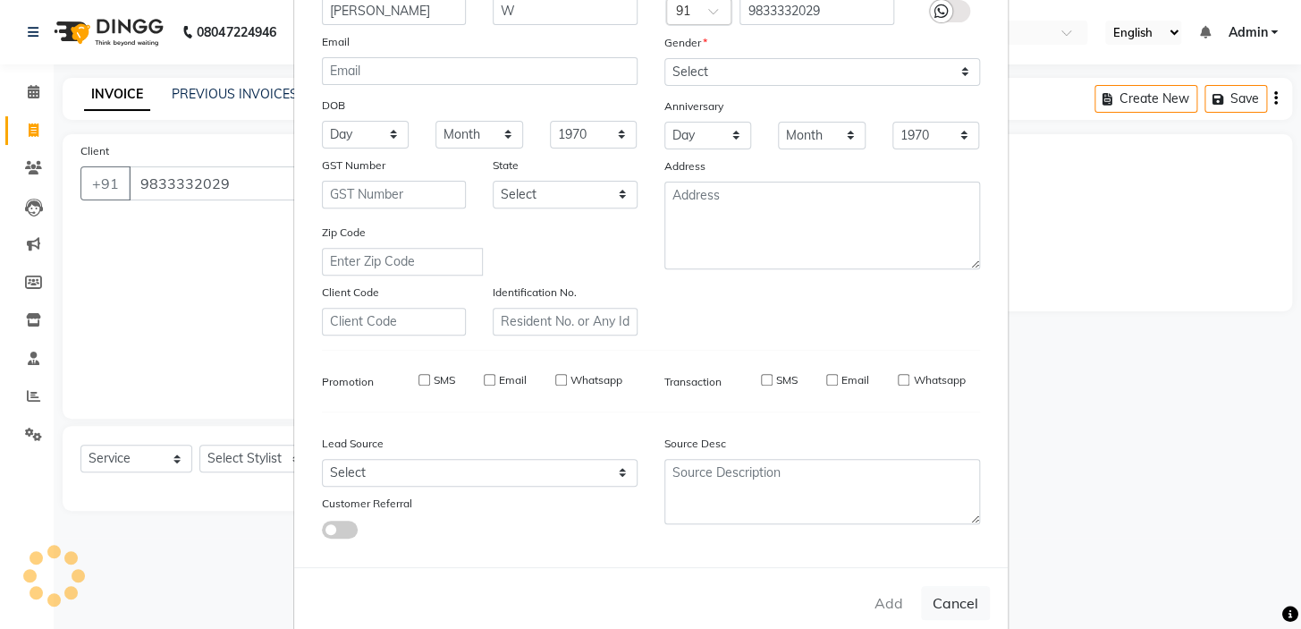
select select
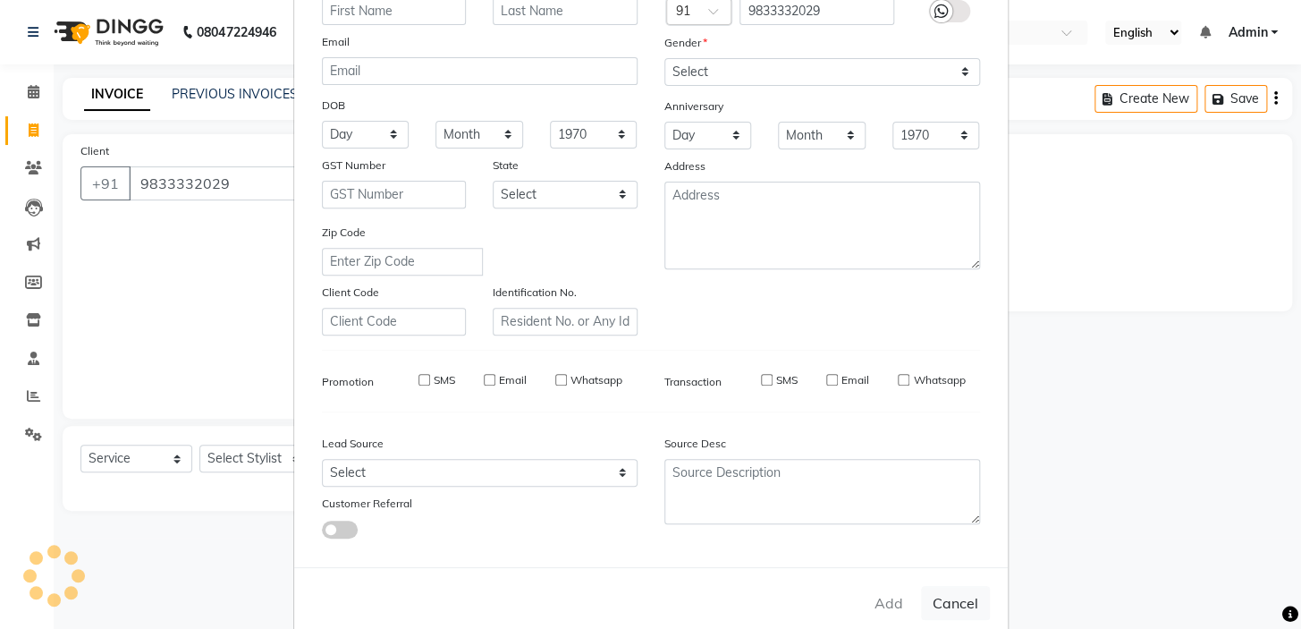
select select
checkbox input "false"
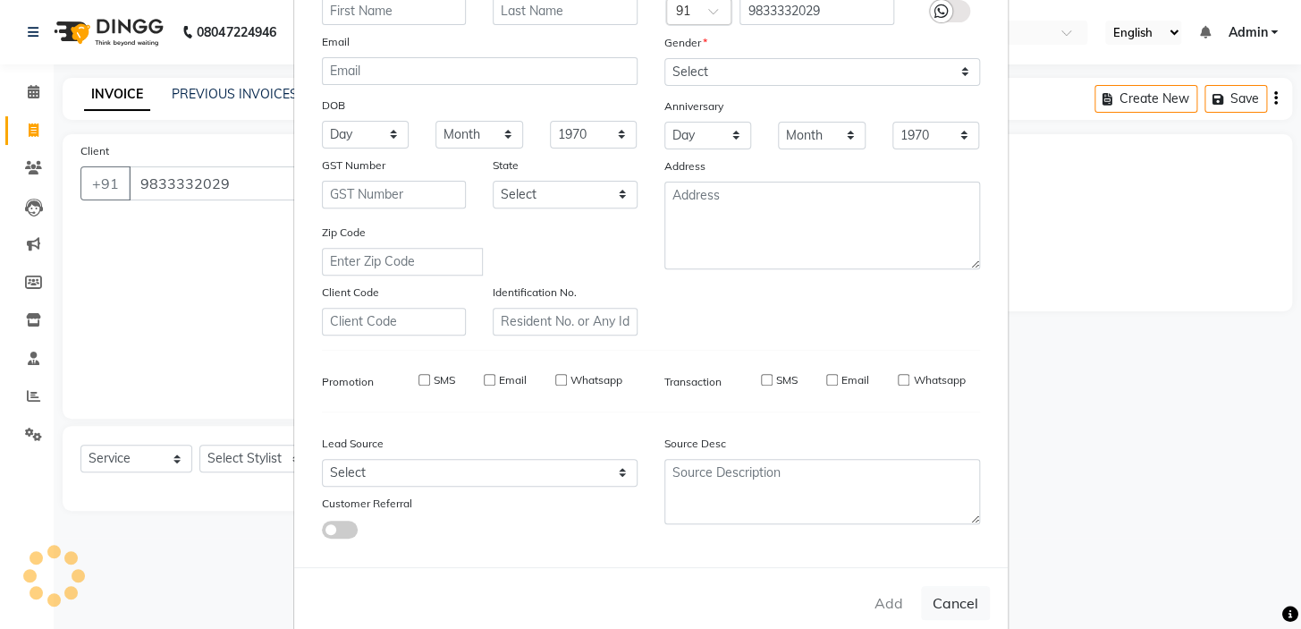
checkbox input "false"
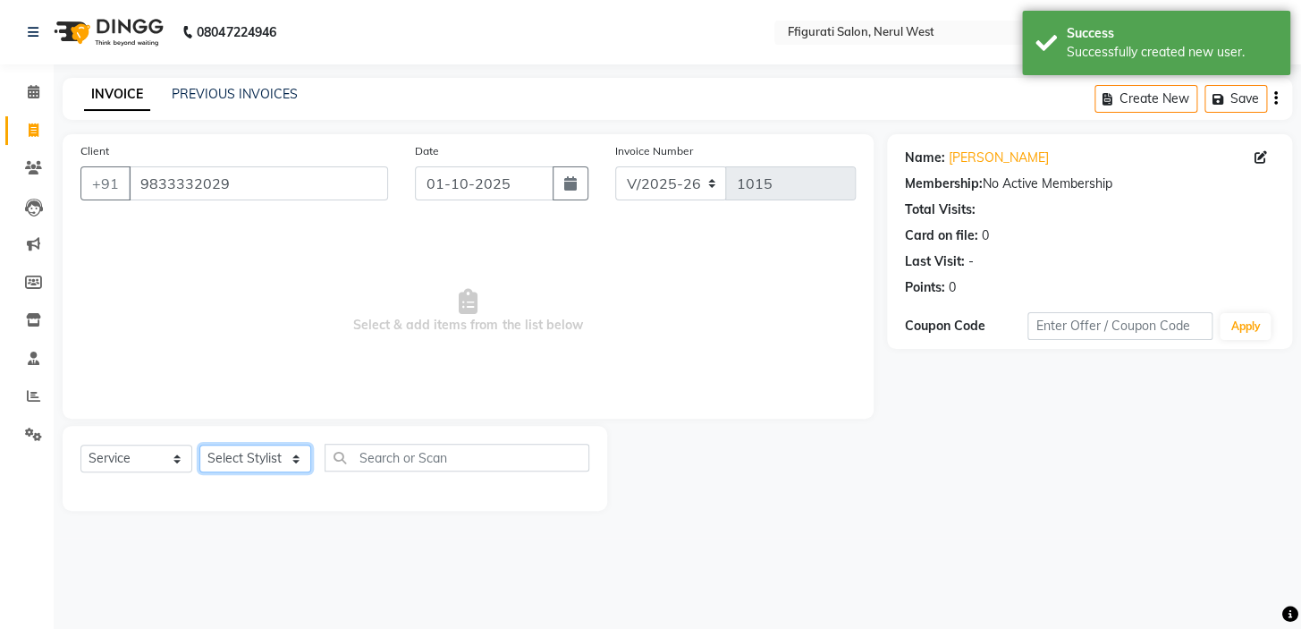
drag, startPoint x: 228, startPoint y: 459, endPoint x: 232, endPoint y: 447, distance: 12.5
click at [228, 459] on select "Select Stylist [PERSON_NAME] [PERSON_NAME] [PERSON_NAME] Priyanka sana Suraiya …" at bounding box center [255, 458] width 112 height 28
select select "43115"
click at [199, 444] on select "Select Stylist [PERSON_NAME] [PERSON_NAME] [PERSON_NAME] Priyanka sana Suraiya …" at bounding box center [255, 458] width 112 height 28
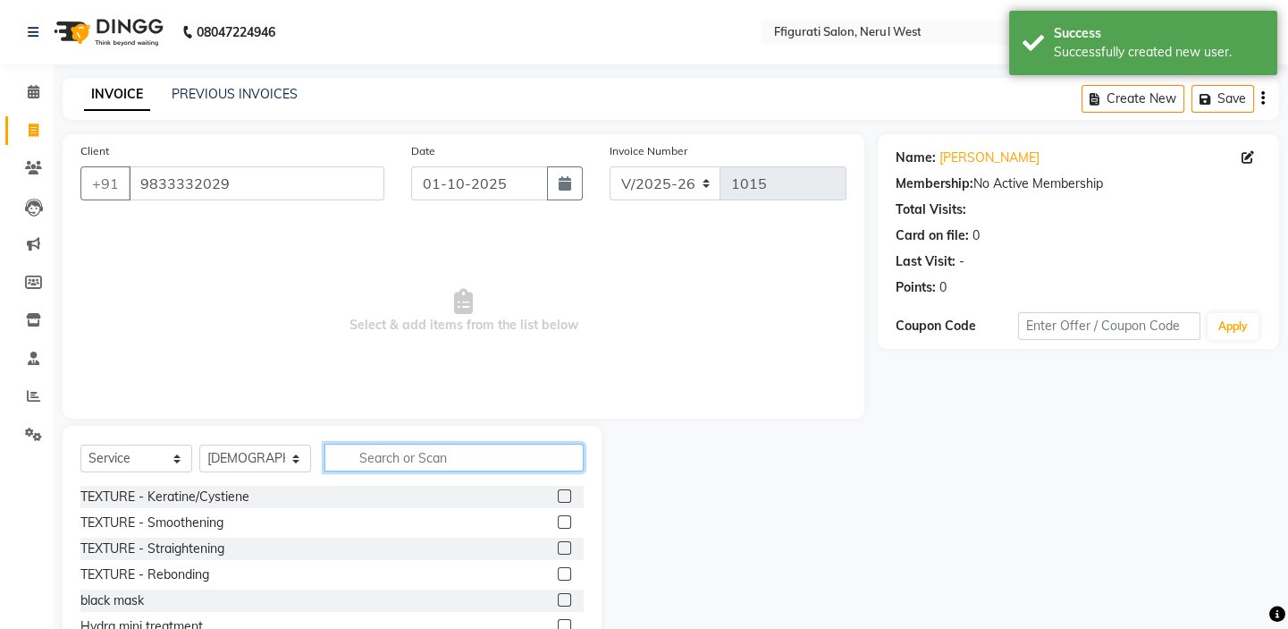
drag, startPoint x: 366, startPoint y: 455, endPoint x: 376, endPoint y: 456, distance: 9.9
click at [374, 456] on input "text" at bounding box center [454, 457] width 259 height 28
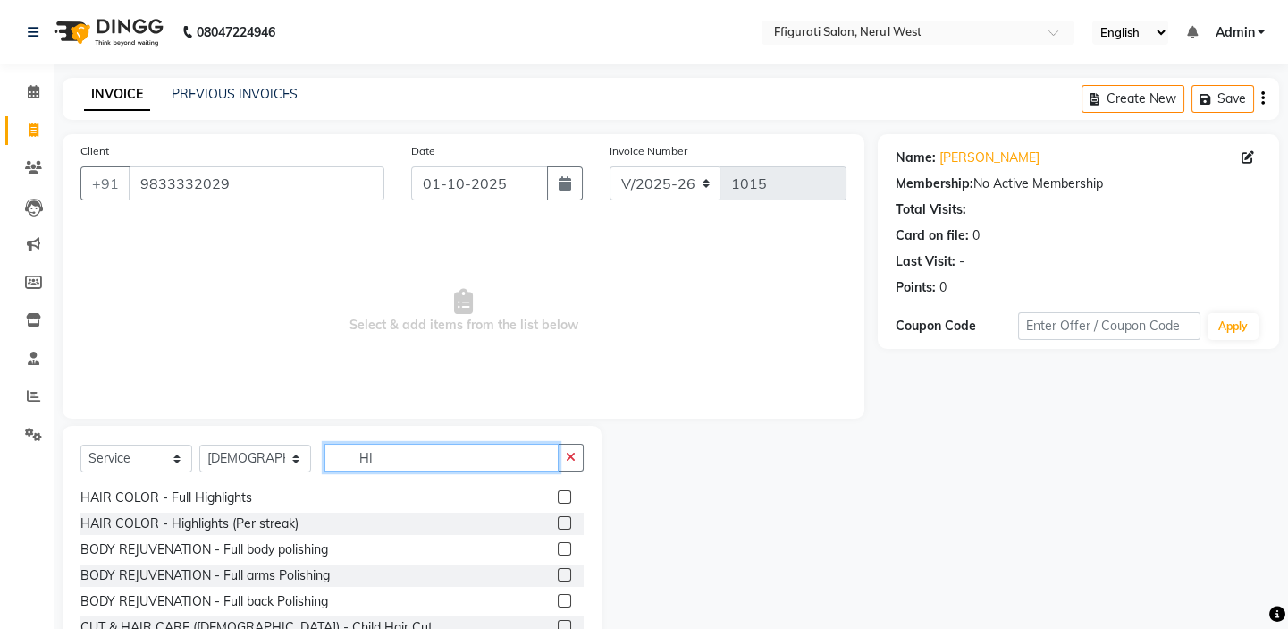
scroll to position [76, 0]
type input "HI"
click at [558, 500] on label at bounding box center [564, 497] width 13 height 13
click at [558, 500] on input "checkbox" at bounding box center [564, 499] width 12 height 12
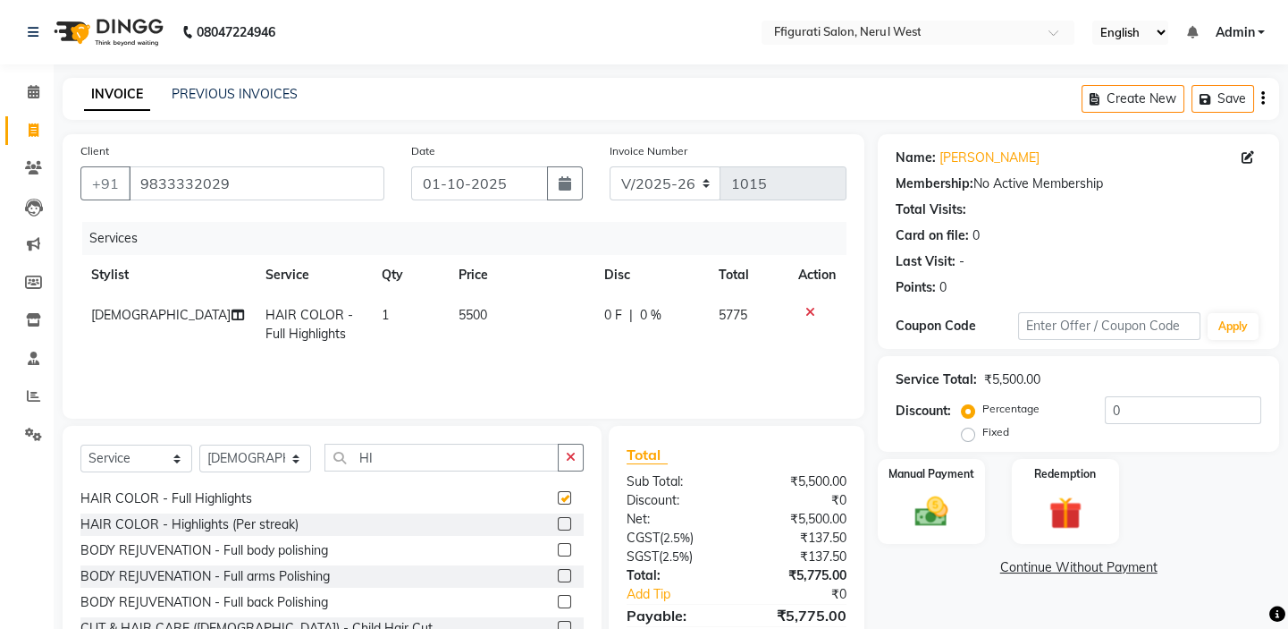
checkbox input "false"
click at [468, 321] on span "5500" at bounding box center [473, 315] width 29 height 16
select select "43115"
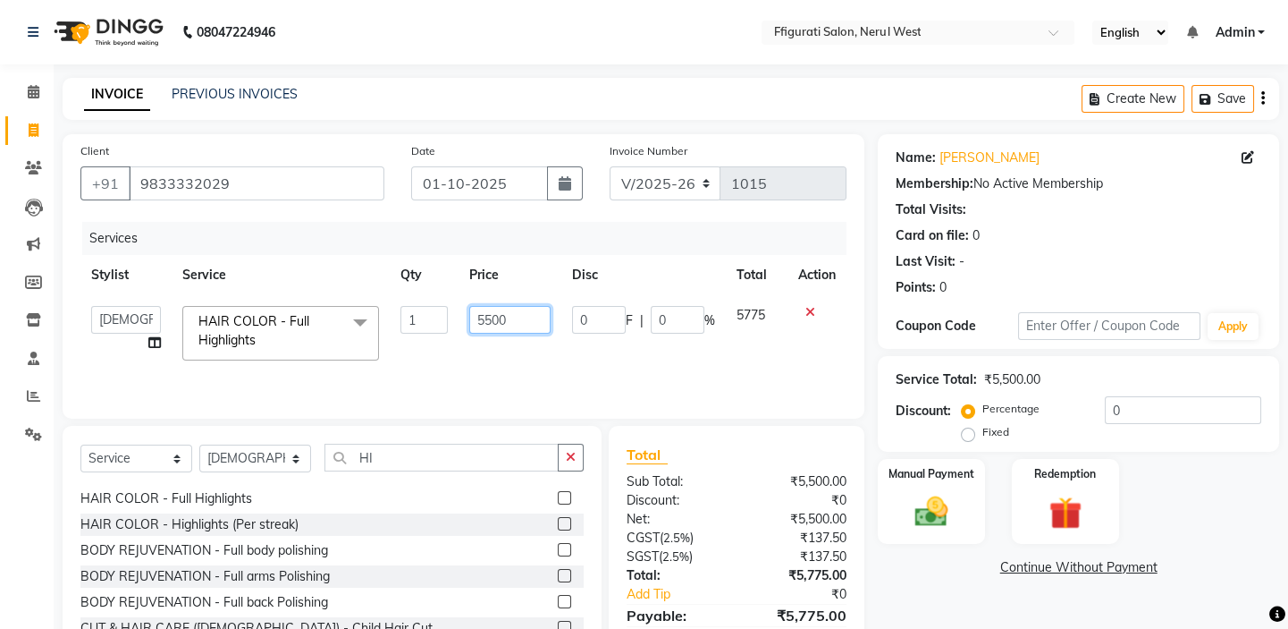
drag, startPoint x: 519, startPoint y: 318, endPoint x: 469, endPoint y: 318, distance: 51.0
click at [469, 318] on input "5500" at bounding box center [509, 320] width 81 height 28
type input "9000"
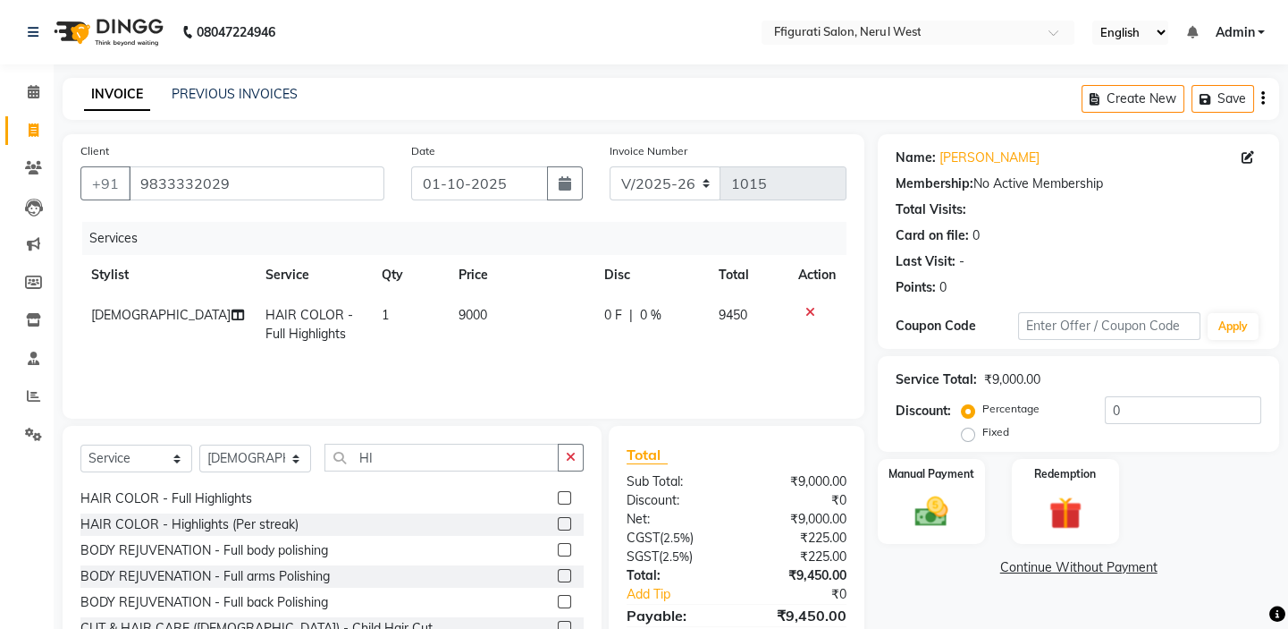
click at [960, 433] on div "Discount: Percentage Fixed 0" at bounding box center [1079, 420] width 366 height 48
click at [983, 432] on label "Fixed" at bounding box center [996, 432] width 27 height 16
click at [974, 432] on input "Fixed" at bounding box center [972, 432] width 13 height 13
radio input "true"
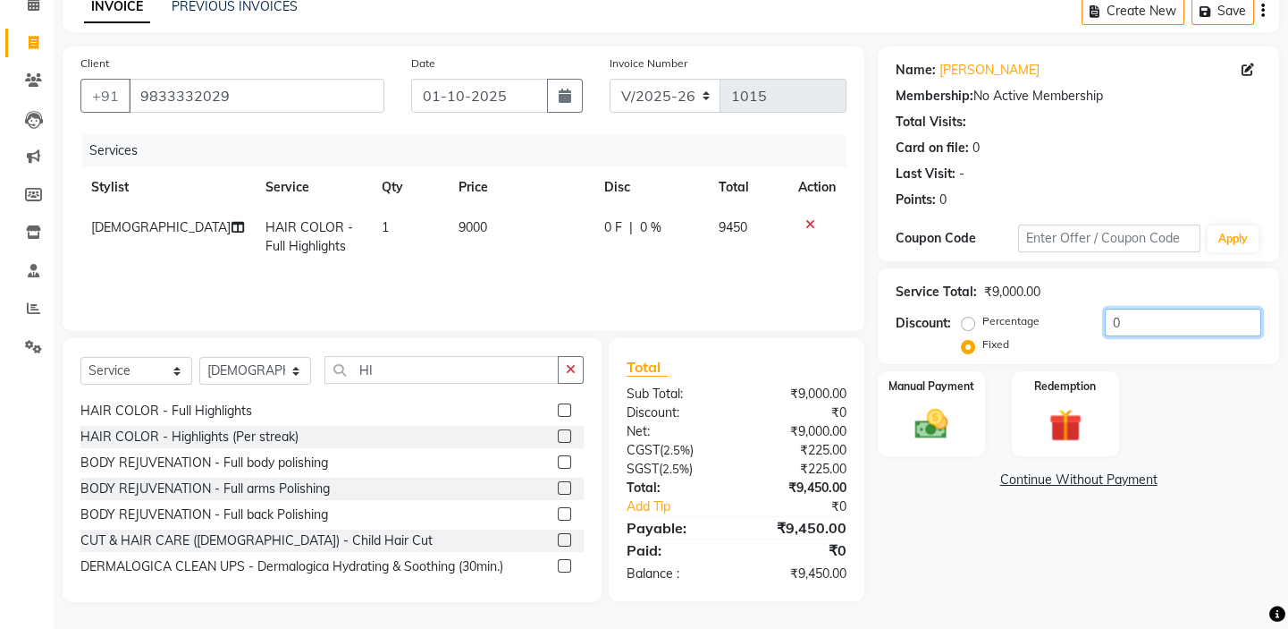
click at [1135, 318] on input "0" at bounding box center [1183, 322] width 156 height 28
drag, startPoint x: 1135, startPoint y: 317, endPoint x: 1094, endPoint y: 324, distance: 41.6
click at [1094, 324] on div "Percentage Fixed 0" at bounding box center [1114, 332] width 296 height 48
type input "450"
click at [945, 405] on img at bounding box center [931, 423] width 55 height 39
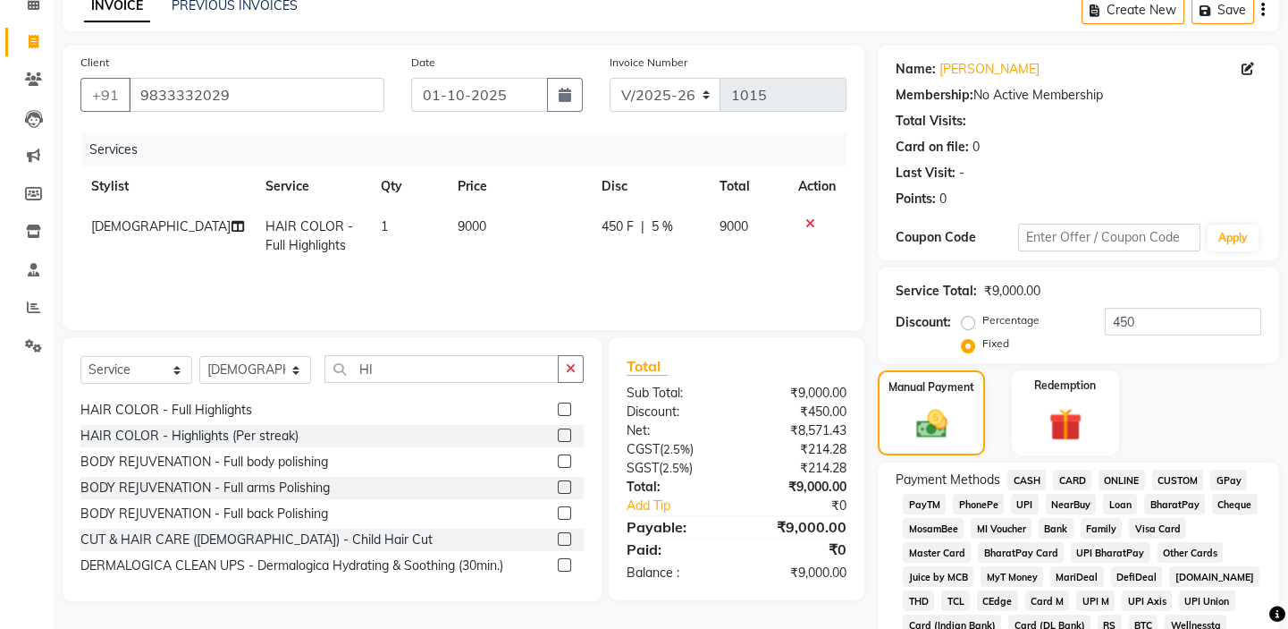
click at [1226, 476] on span "GPay" at bounding box center [1229, 479] width 37 height 21
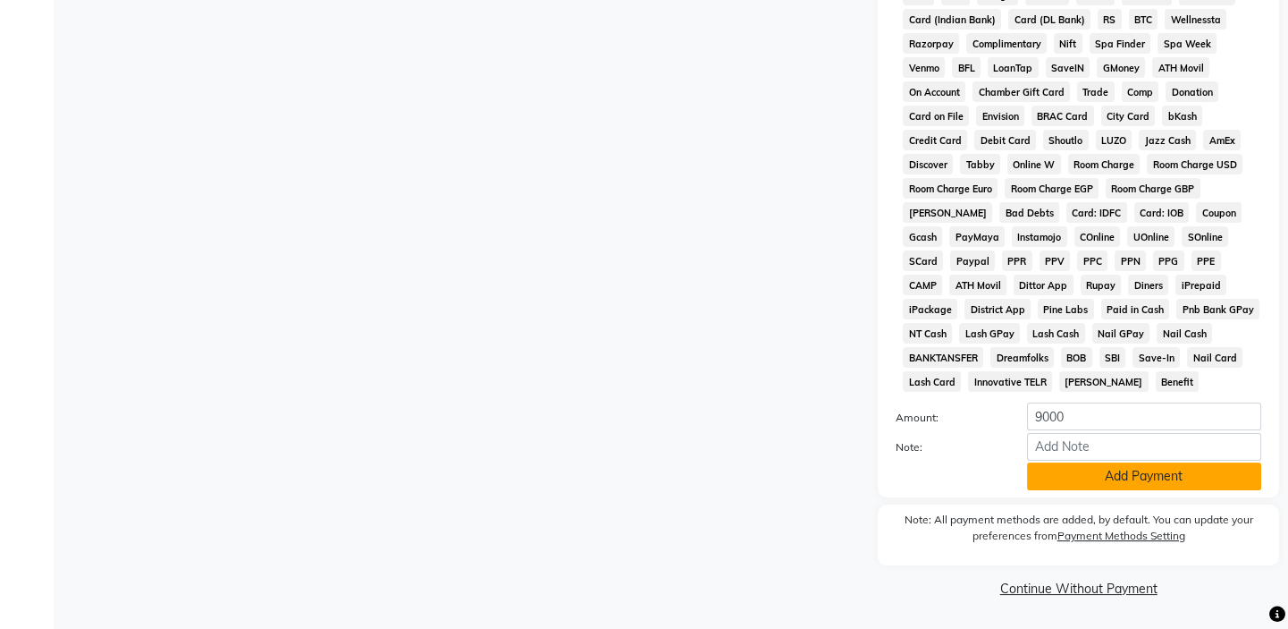
click at [1186, 479] on button "Add Payment" at bounding box center [1144, 476] width 234 height 28
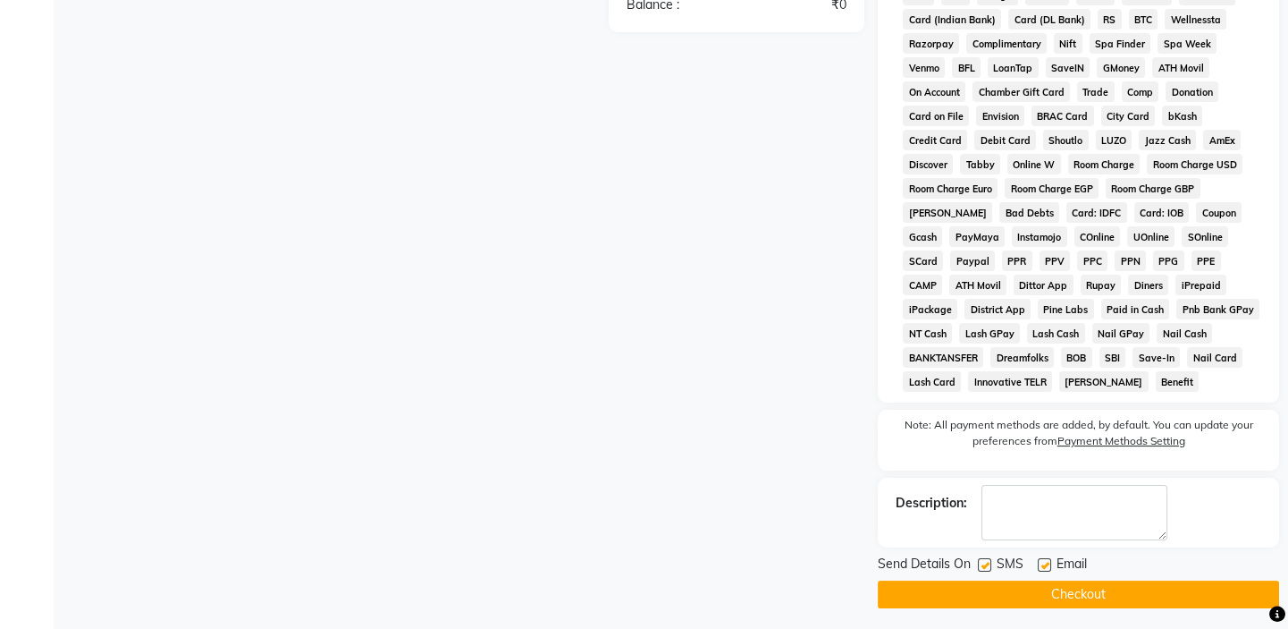
click at [983, 561] on label at bounding box center [984, 564] width 13 height 13
click at [983, 561] on input "checkbox" at bounding box center [984, 566] width 12 height 12
checkbox input "false"
click at [992, 586] on button "Checkout" at bounding box center [1078, 594] width 401 height 28
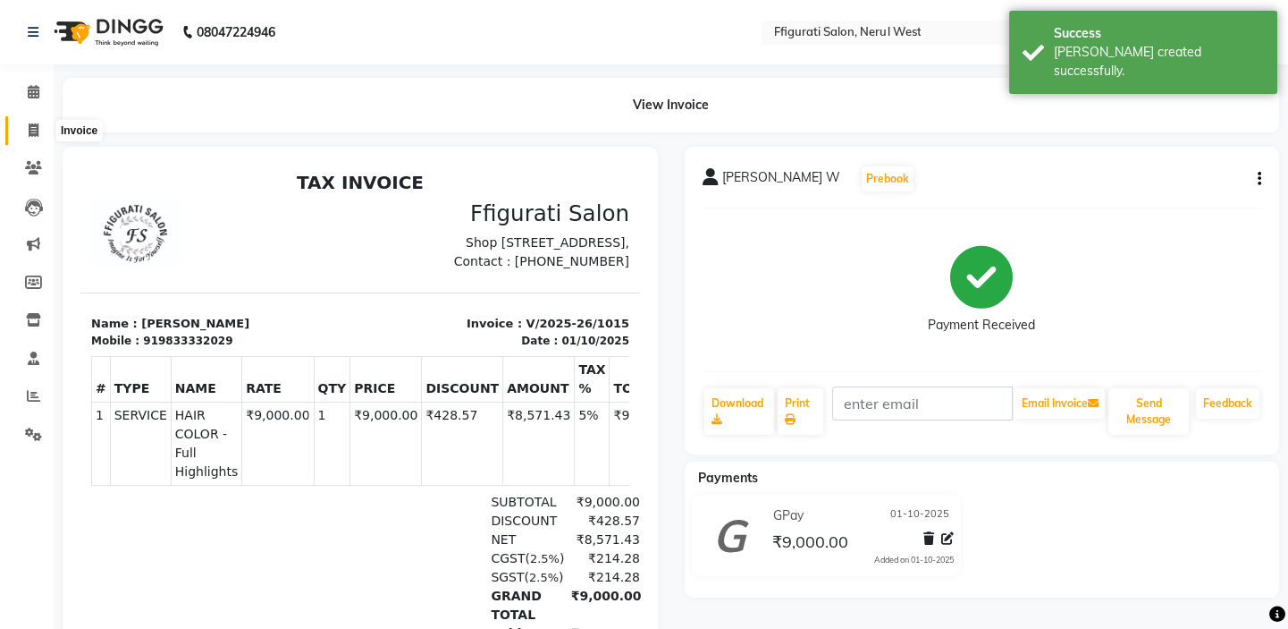
click at [34, 130] on icon at bounding box center [34, 129] width 10 height 13
select select "service"
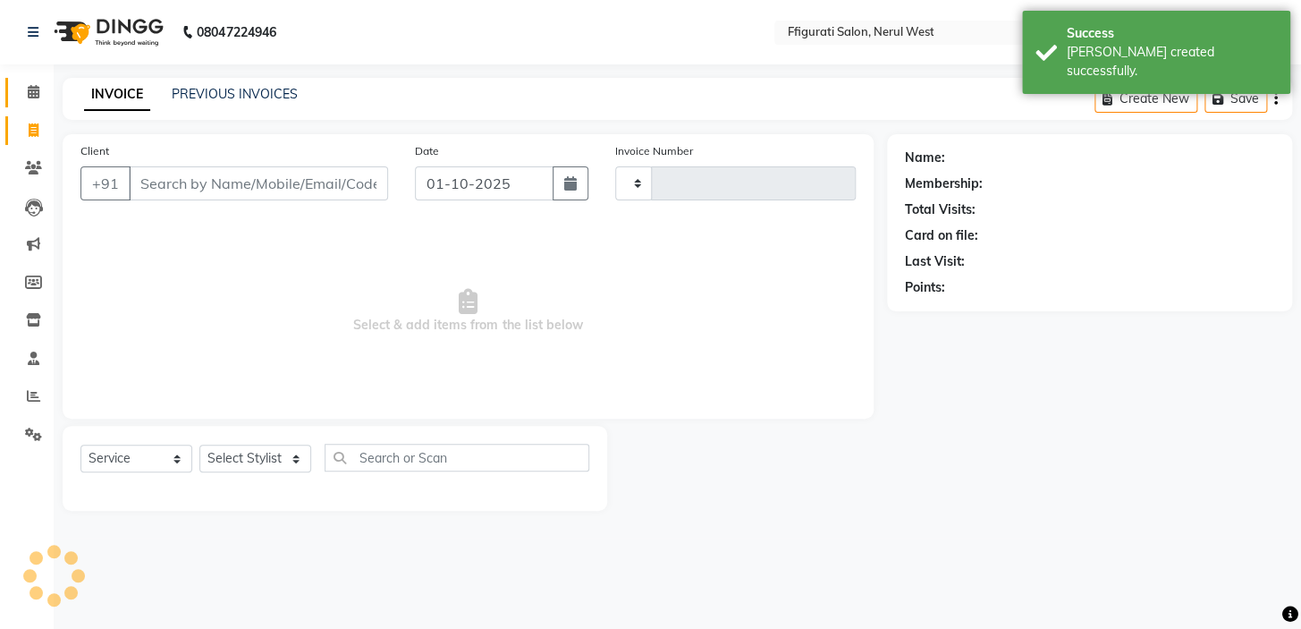
type input "1016"
select select "6023"
click at [41, 95] on span at bounding box center [33, 92] width 31 height 21
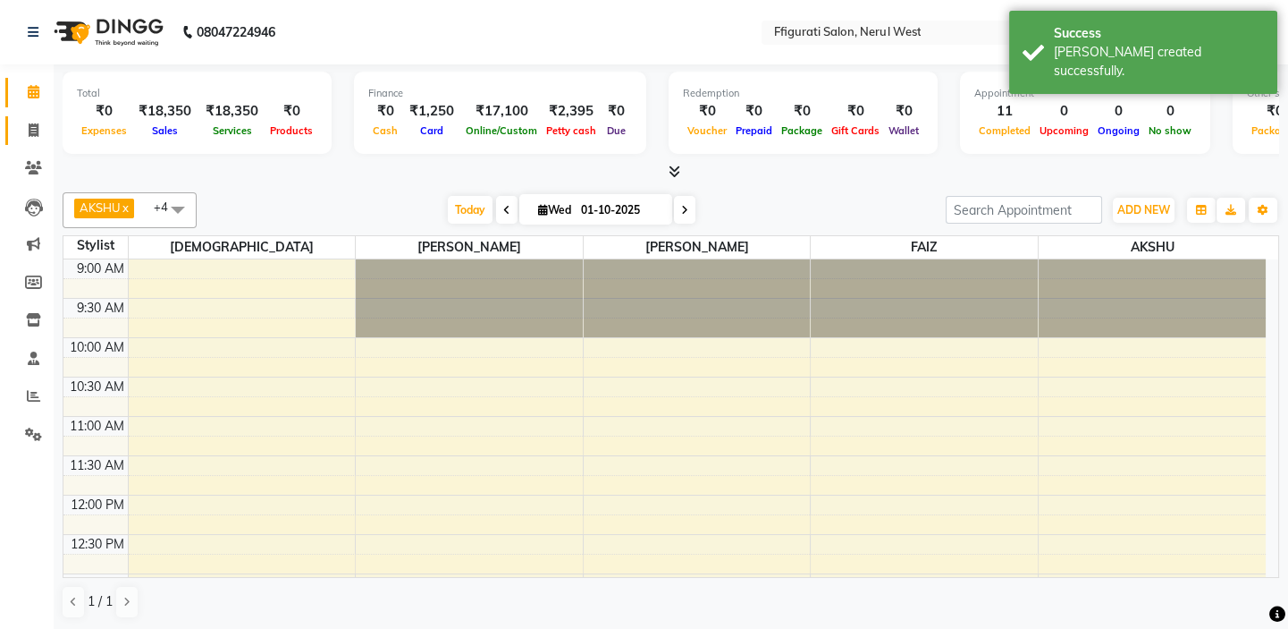
click at [34, 126] on icon at bounding box center [34, 129] width 10 height 13
select select "service"
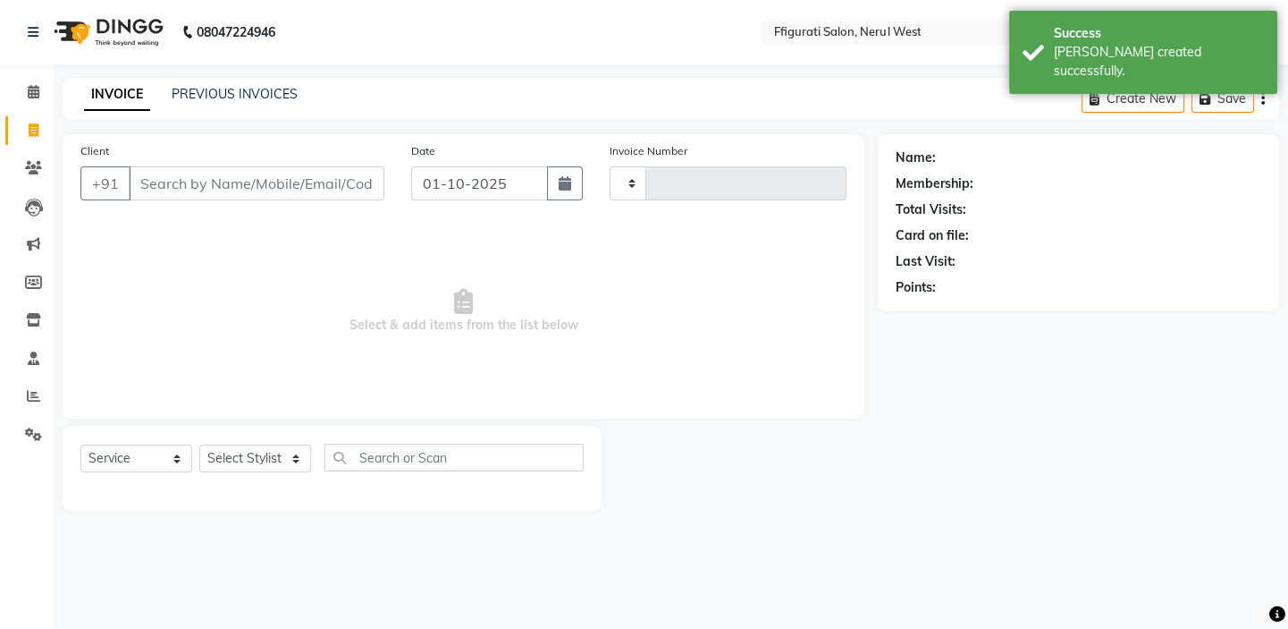
type input "1016"
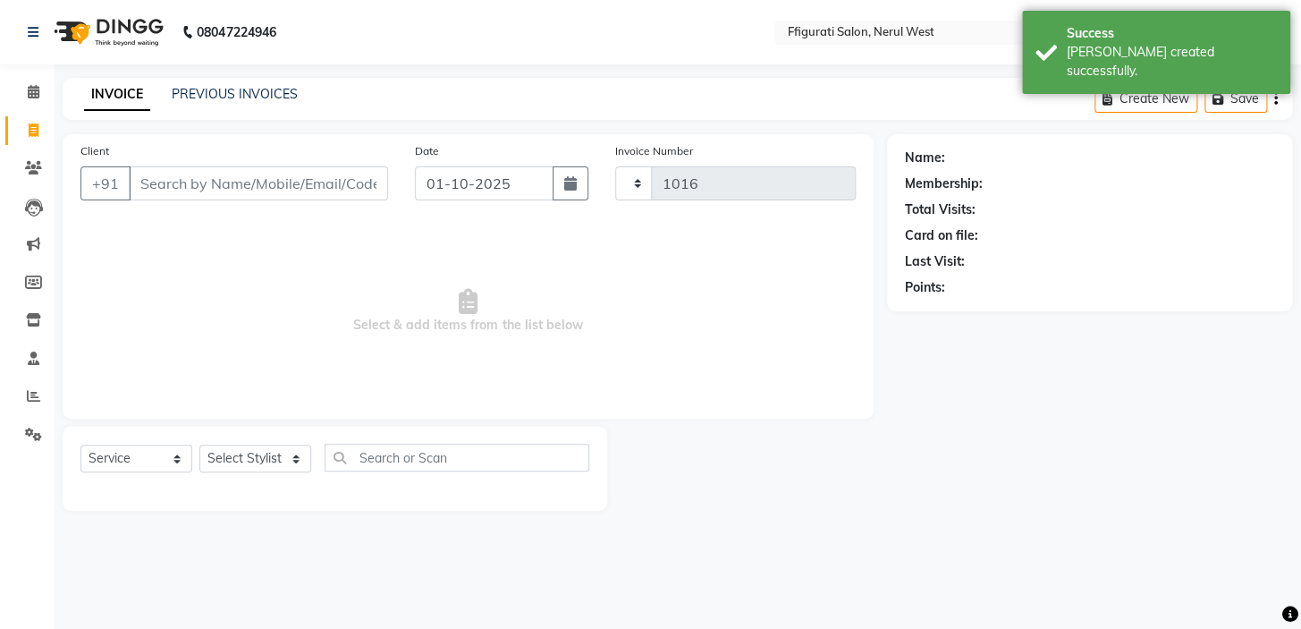
select select "6023"
click at [173, 179] on input "Client" at bounding box center [258, 183] width 259 height 34
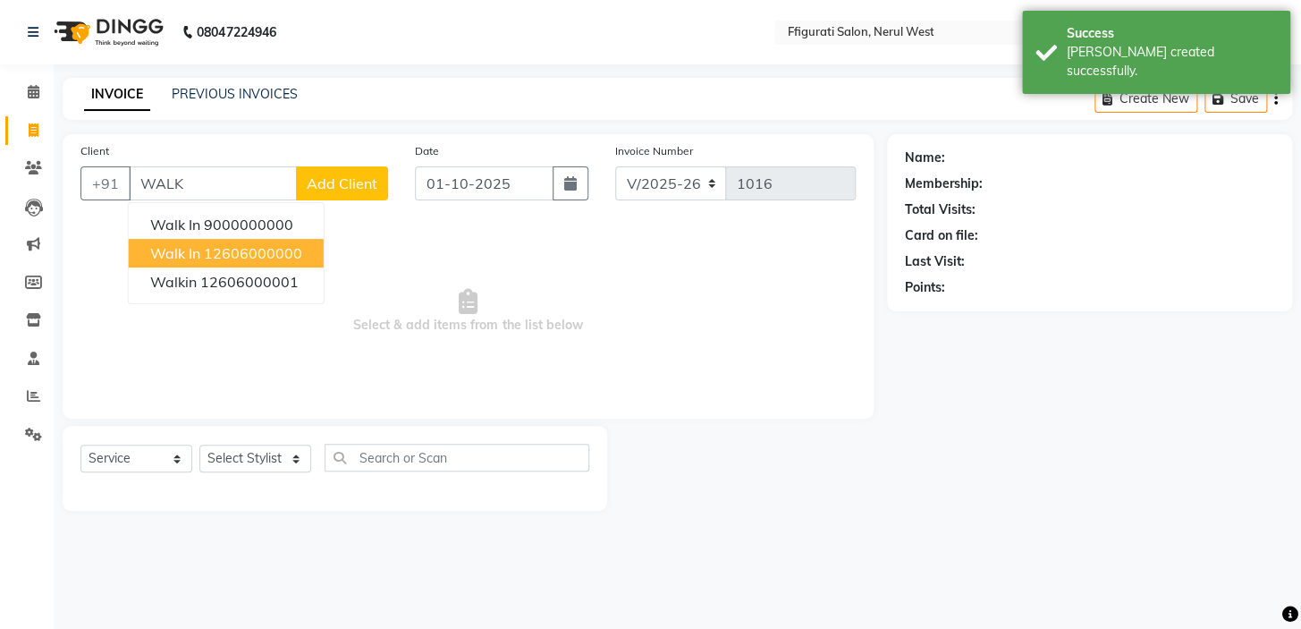
drag, startPoint x: 202, startPoint y: 252, endPoint x: 198, endPoint y: 272, distance: 20.0
click at [203, 252] on button "Walk In 12606000000" at bounding box center [226, 253] width 195 height 29
type input "12606000000"
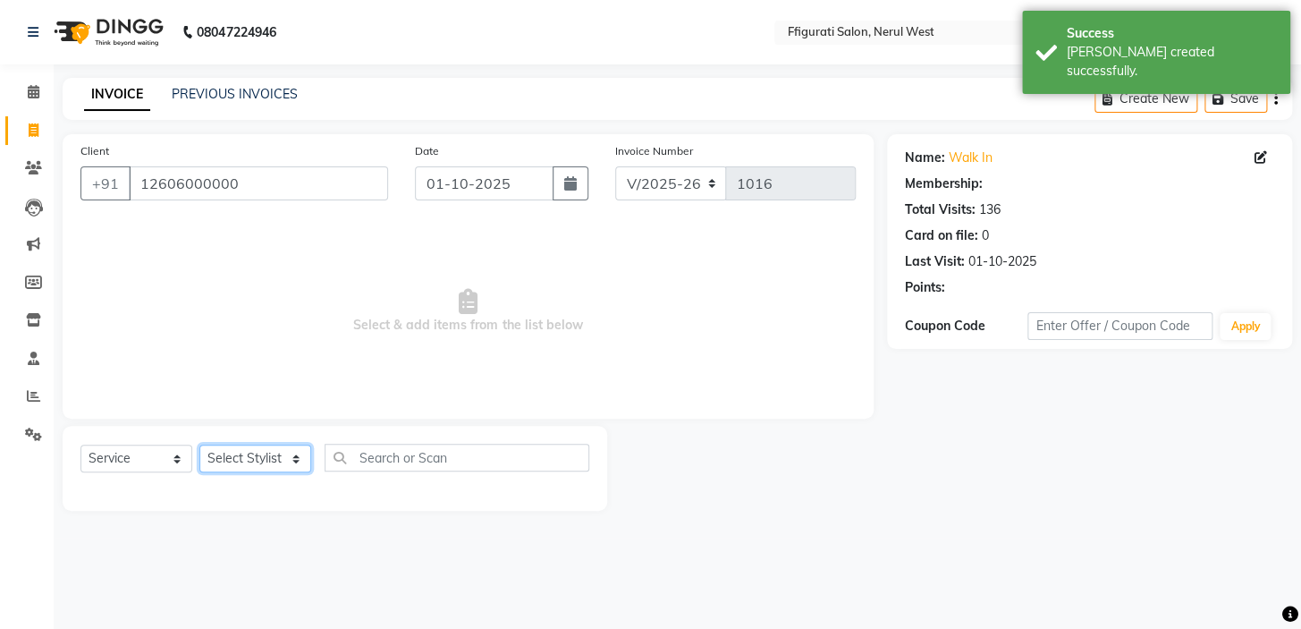
click at [225, 458] on select "Select Stylist [PERSON_NAME] [PERSON_NAME] [PERSON_NAME] Priyanka sana Suraiya …" at bounding box center [255, 458] width 112 height 28
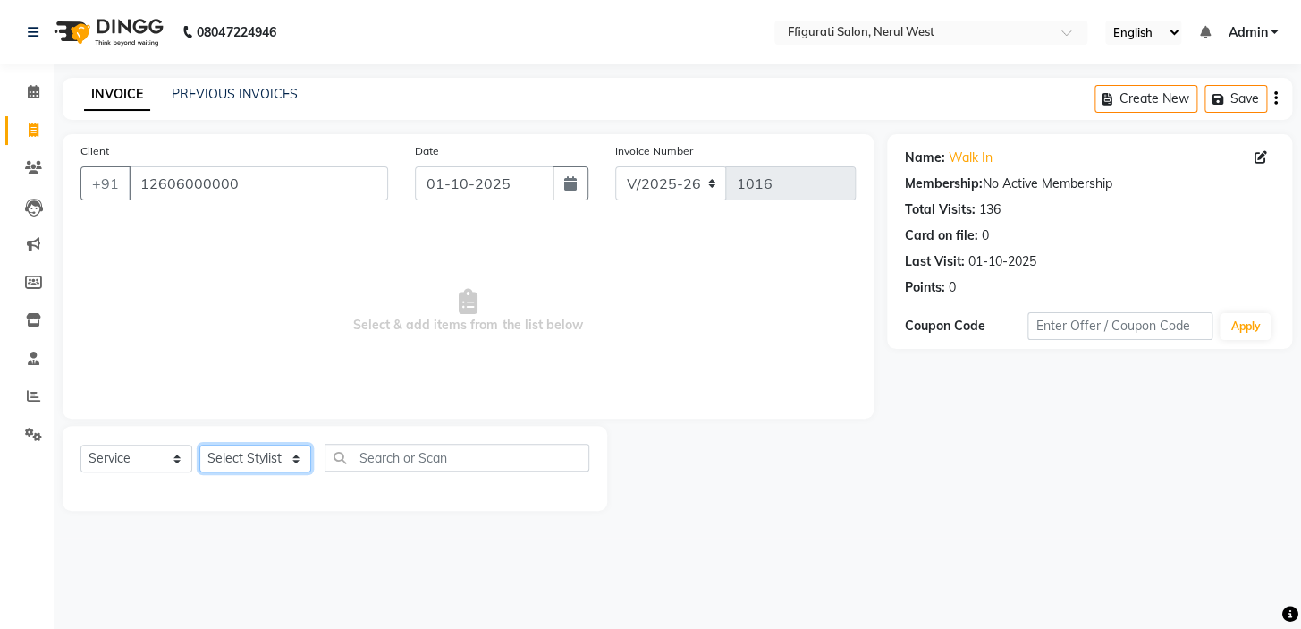
select select "43233"
click at [199, 444] on select "Select Stylist [PERSON_NAME] [PERSON_NAME] [PERSON_NAME] Priyanka sana Suraiya …" at bounding box center [255, 458] width 112 height 28
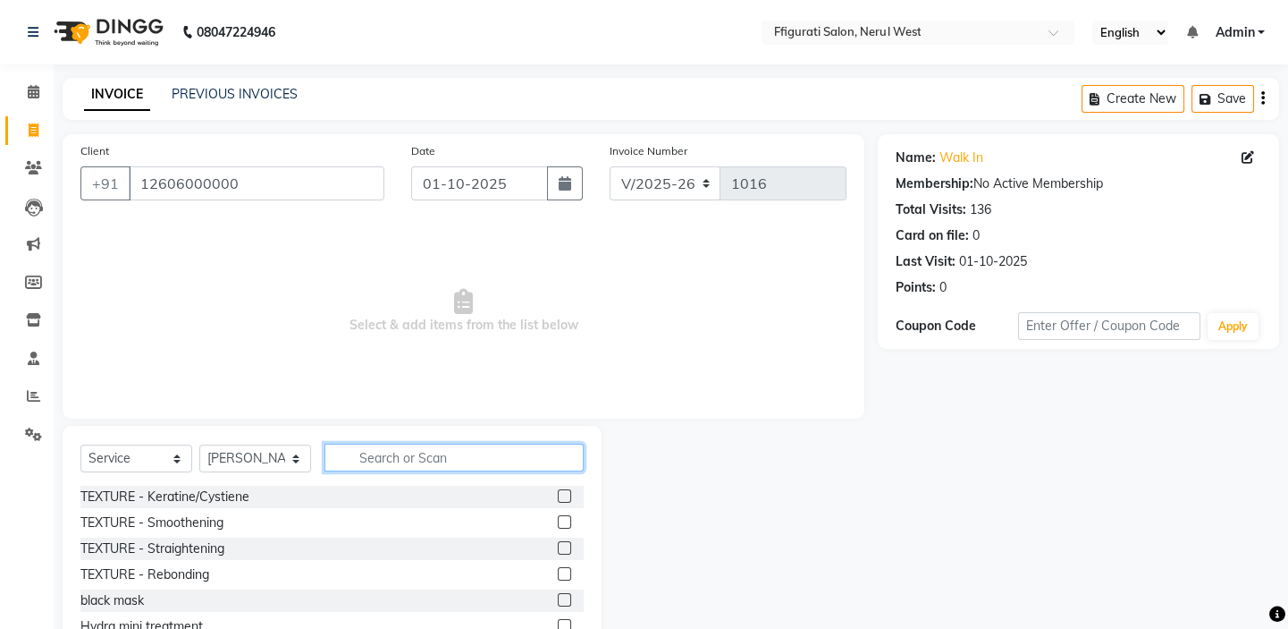
click at [372, 453] on input "text" at bounding box center [454, 457] width 259 height 28
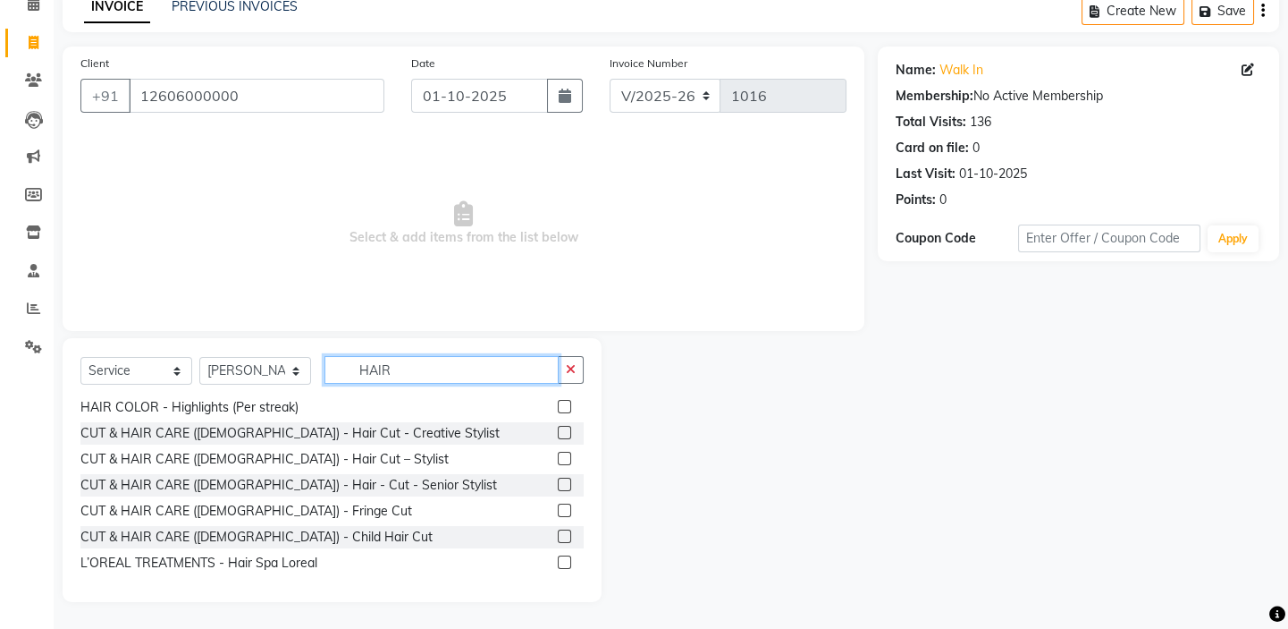
scroll to position [487, 0]
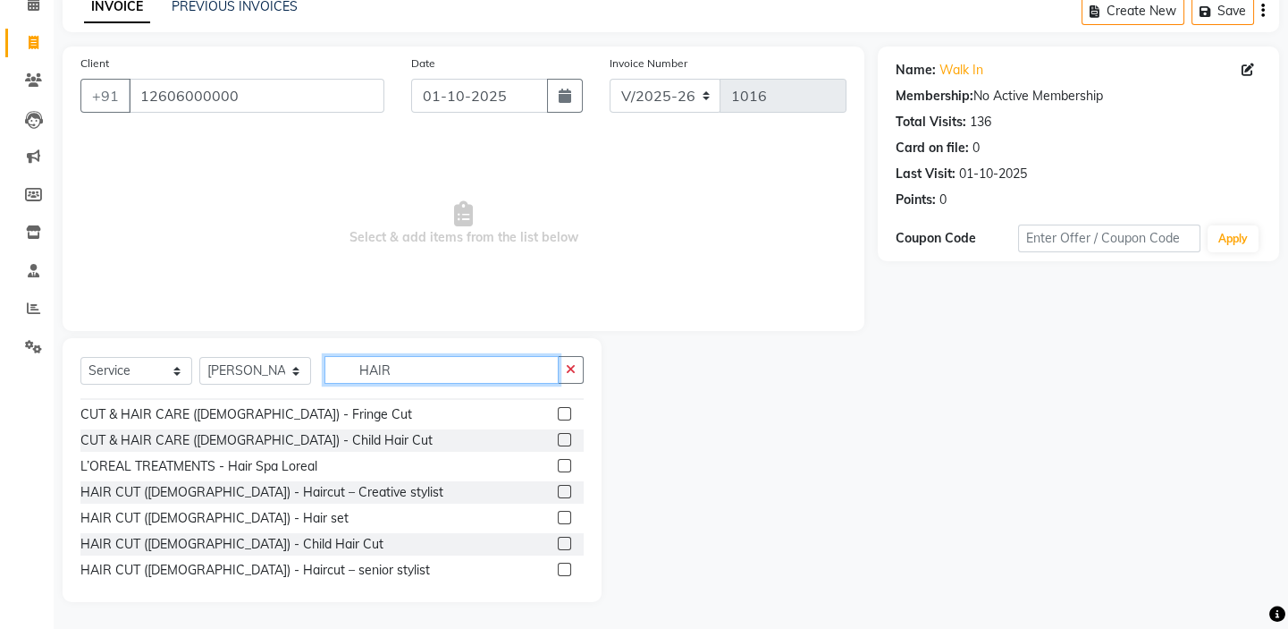
type input "HAIR"
click at [558, 494] on label at bounding box center [564, 491] width 13 height 13
click at [558, 494] on input "checkbox" at bounding box center [564, 492] width 12 height 12
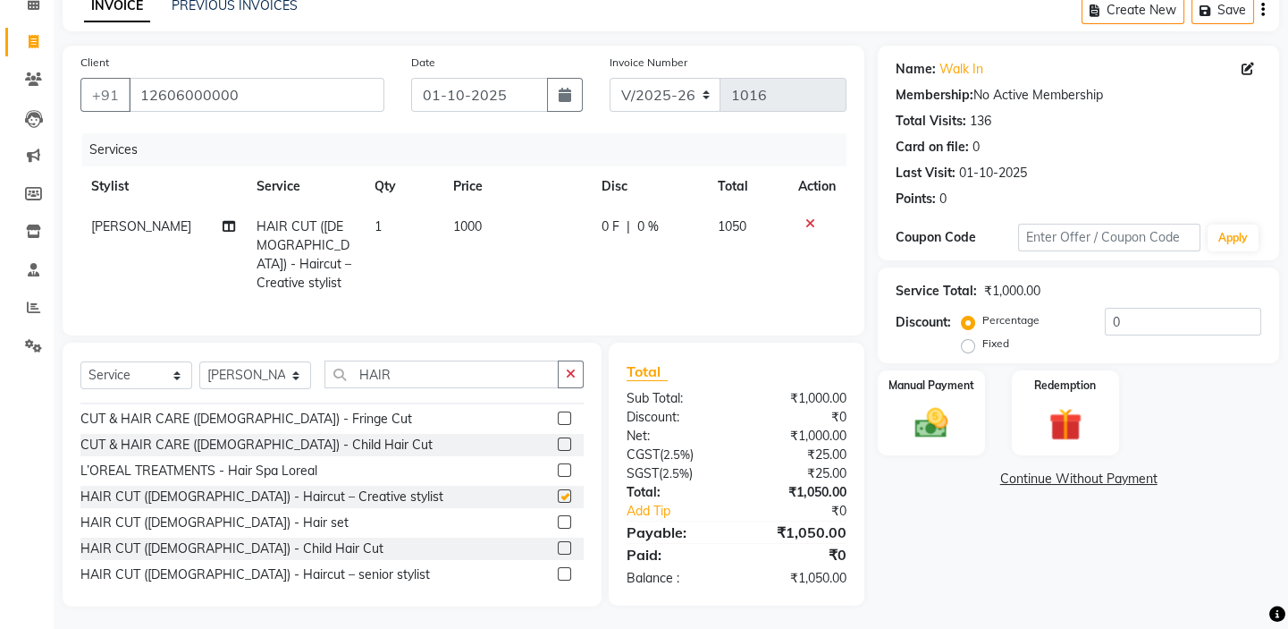
checkbox input "false"
drag, startPoint x: 416, startPoint y: 364, endPoint x: 304, endPoint y: 364, distance: 111.8
click at [304, 364] on div "Select Service Product Membership Package Voucher Prepaid Gift Card Select Styl…" at bounding box center [331, 381] width 503 height 42
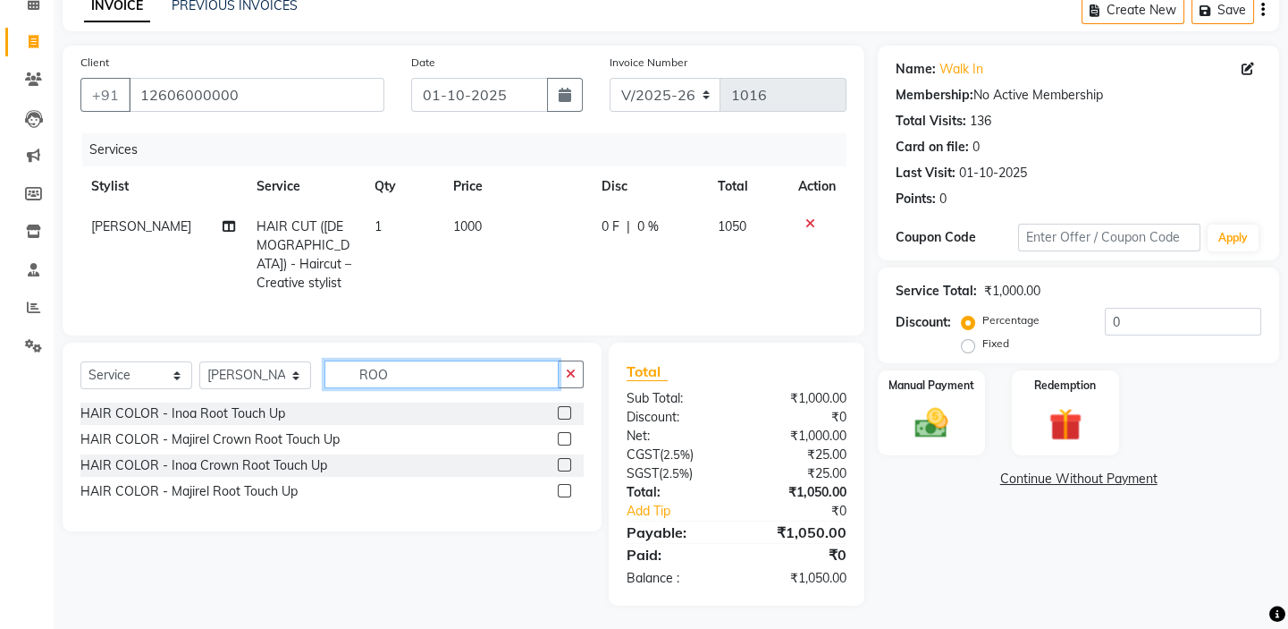
scroll to position [88, 0]
type input "ROO"
click at [558, 490] on div at bounding box center [564, 494] width 12 height 19
click at [566, 485] on label at bounding box center [564, 491] width 13 height 13
click at [566, 486] on input "checkbox" at bounding box center [564, 492] width 12 height 12
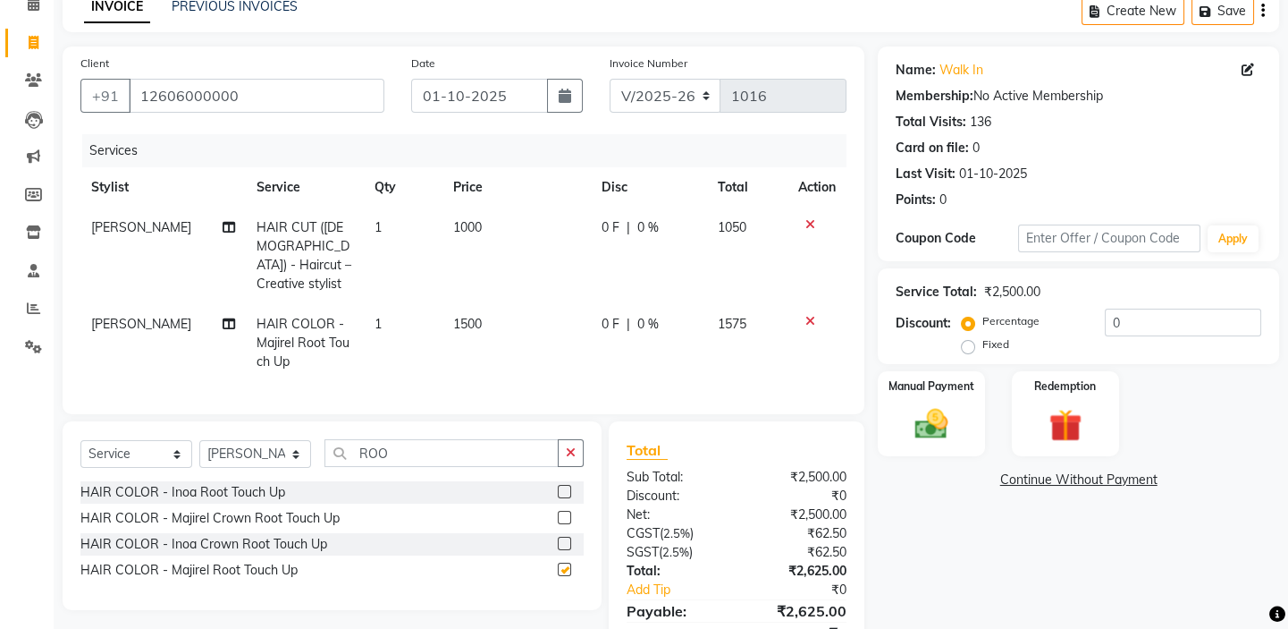
checkbox input "false"
click at [401, 447] on input "ROO" at bounding box center [442, 453] width 234 height 28
drag, startPoint x: 386, startPoint y: 445, endPoint x: 318, endPoint y: 444, distance: 68.0
click at [318, 444] on div "Select Service Product Membership Package Voucher Prepaid Gift Card Select Styl…" at bounding box center [331, 460] width 503 height 42
click at [234, 441] on select "Select Stylist [PERSON_NAME] [PERSON_NAME] [PERSON_NAME] Priyanka sana Suraiya …" at bounding box center [255, 454] width 112 height 28
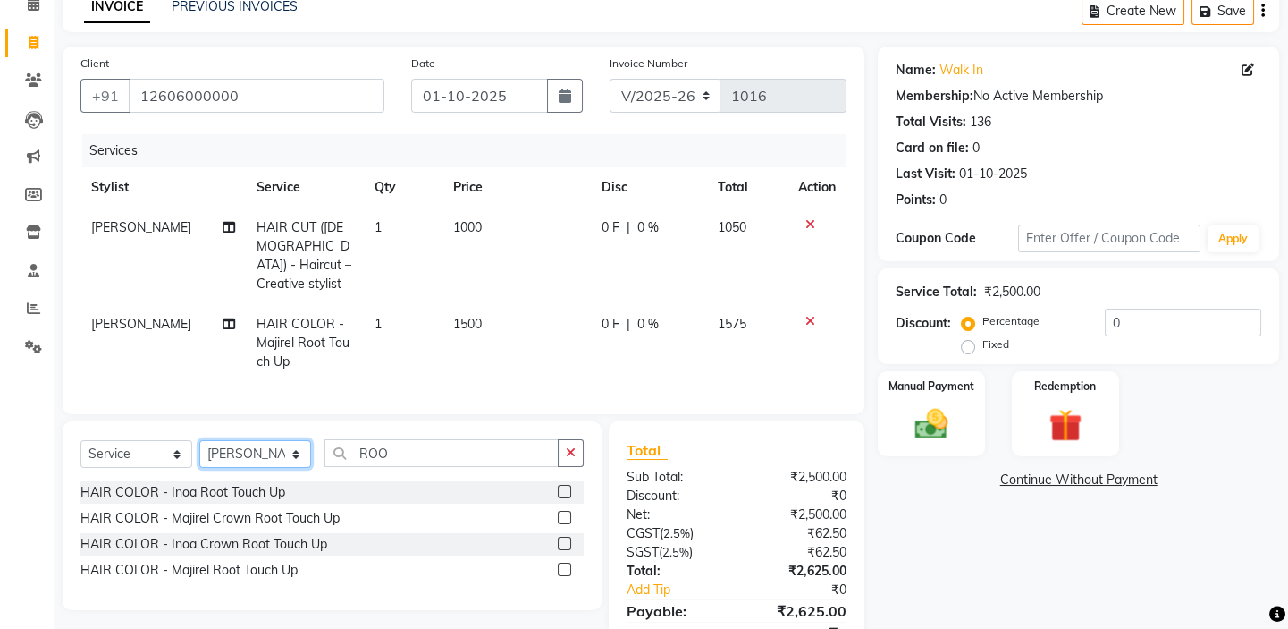
select select "44742"
click at [199, 440] on select "Select Stylist [PERSON_NAME] [PERSON_NAME] [PERSON_NAME] Priyanka sana Suraiya …" at bounding box center [255, 454] width 112 height 28
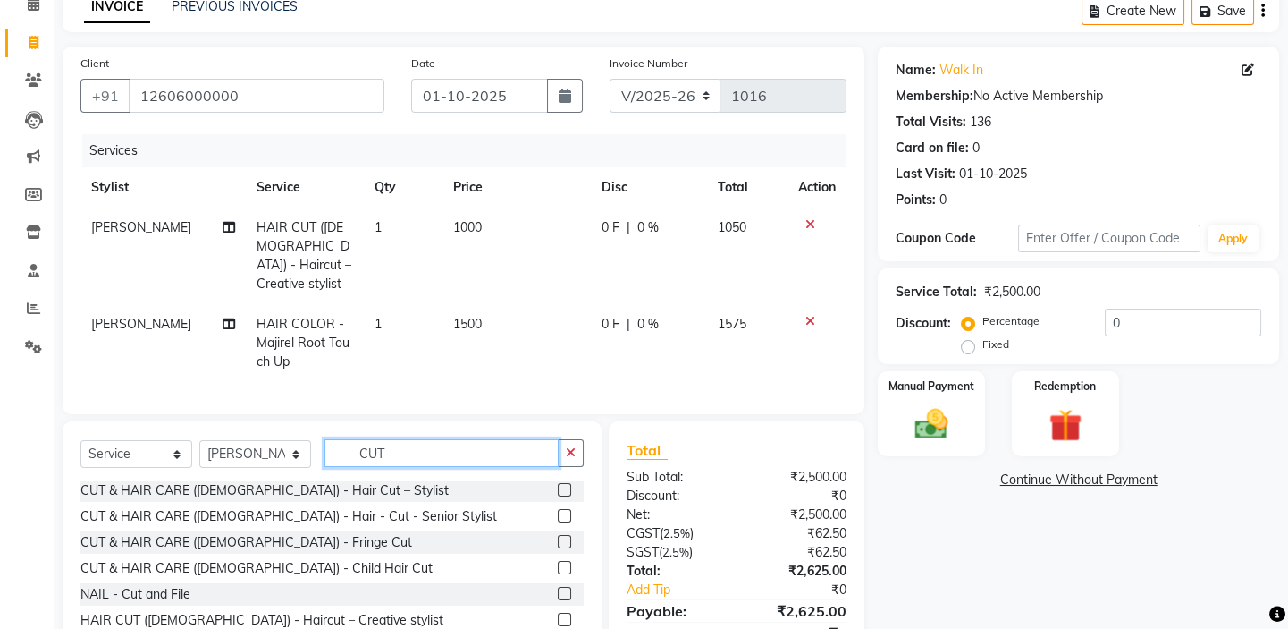
scroll to position [80, 0]
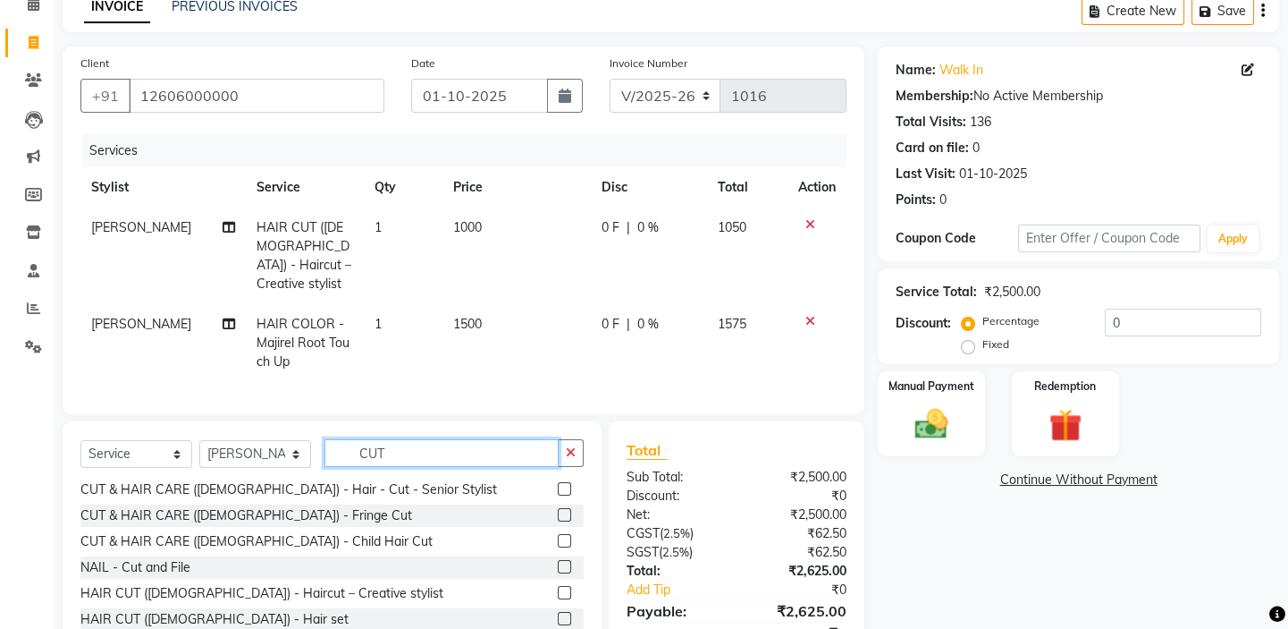
type input "CUT"
click at [558, 560] on label at bounding box center [564, 566] width 13 height 13
click at [558, 561] on input "checkbox" at bounding box center [564, 567] width 12 height 12
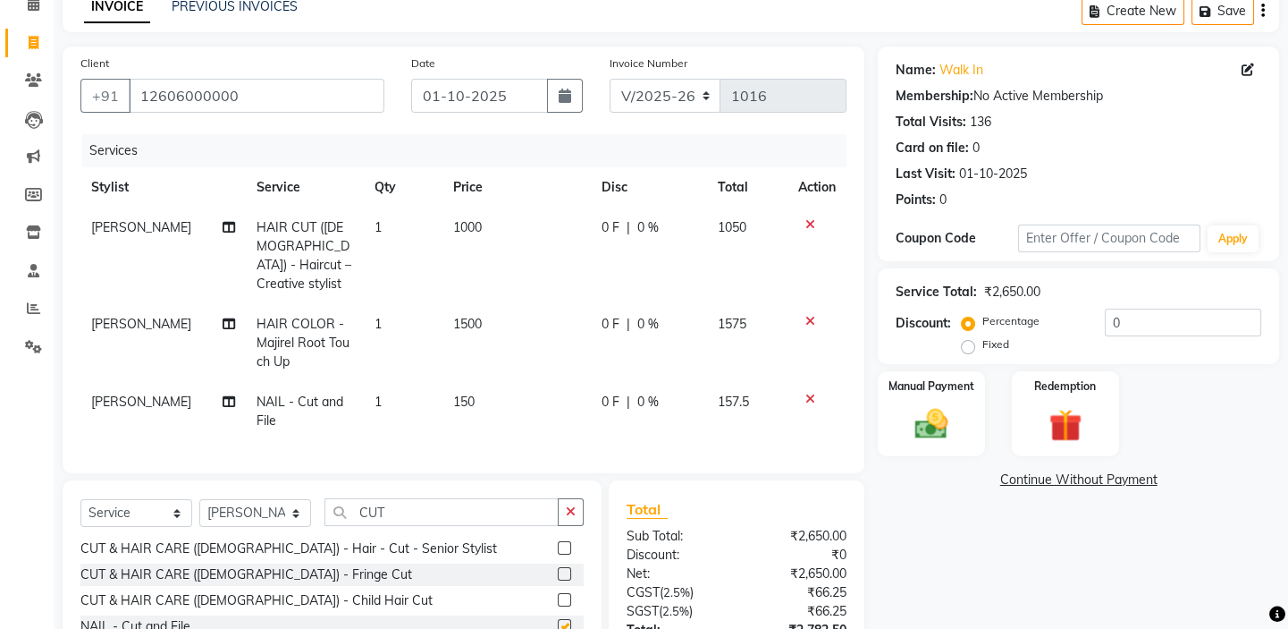
checkbox input "false"
click at [417, 501] on input "CUT" at bounding box center [442, 512] width 234 height 28
drag, startPoint x: 410, startPoint y: 502, endPoint x: 329, endPoint y: 509, distance: 81.7
click at [329, 509] on input "CUT" at bounding box center [442, 512] width 234 height 28
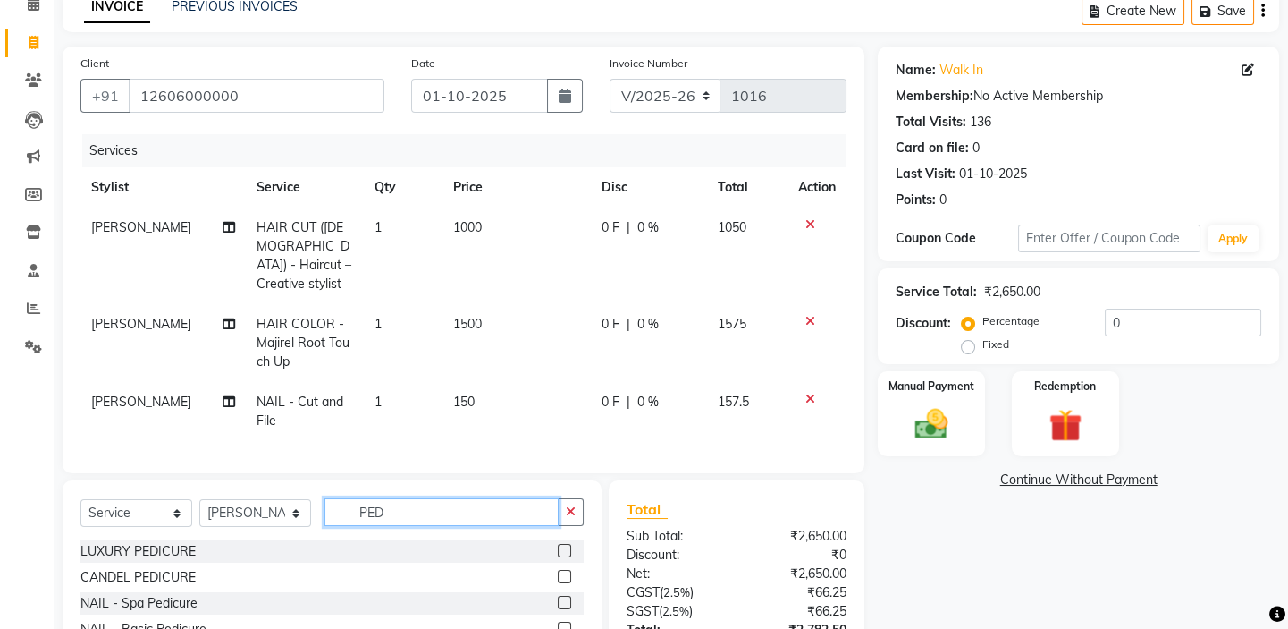
scroll to position [224, 0]
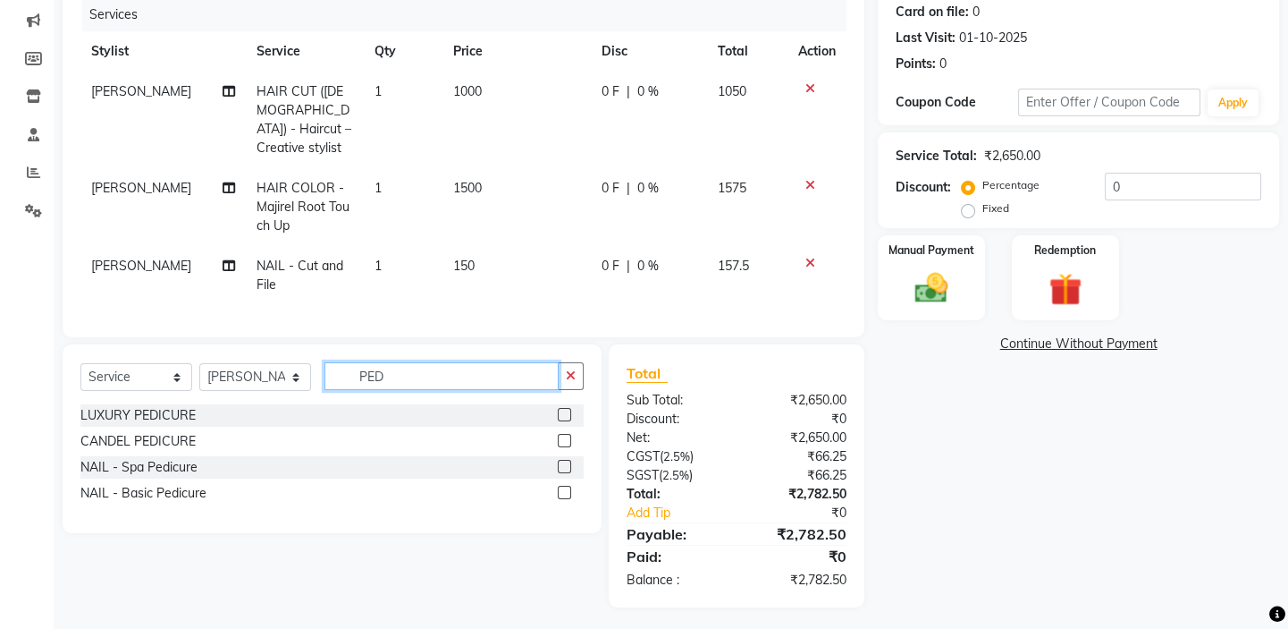
type input "PED"
click at [566, 485] on label at bounding box center [564, 491] width 13 height 13
click at [566, 487] on input "checkbox" at bounding box center [564, 493] width 12 height 12
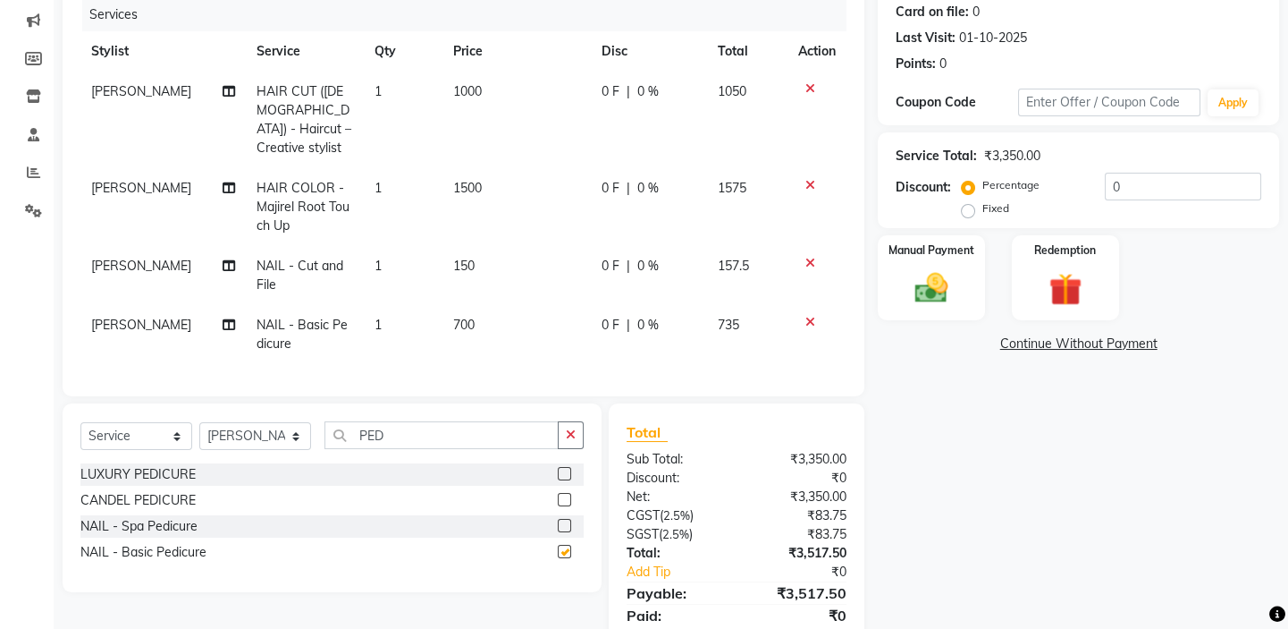
checkbox input "false"
click at [480, 305] on td "700" at bounding box center [517, 334] width 148 height 59
select select "44742"
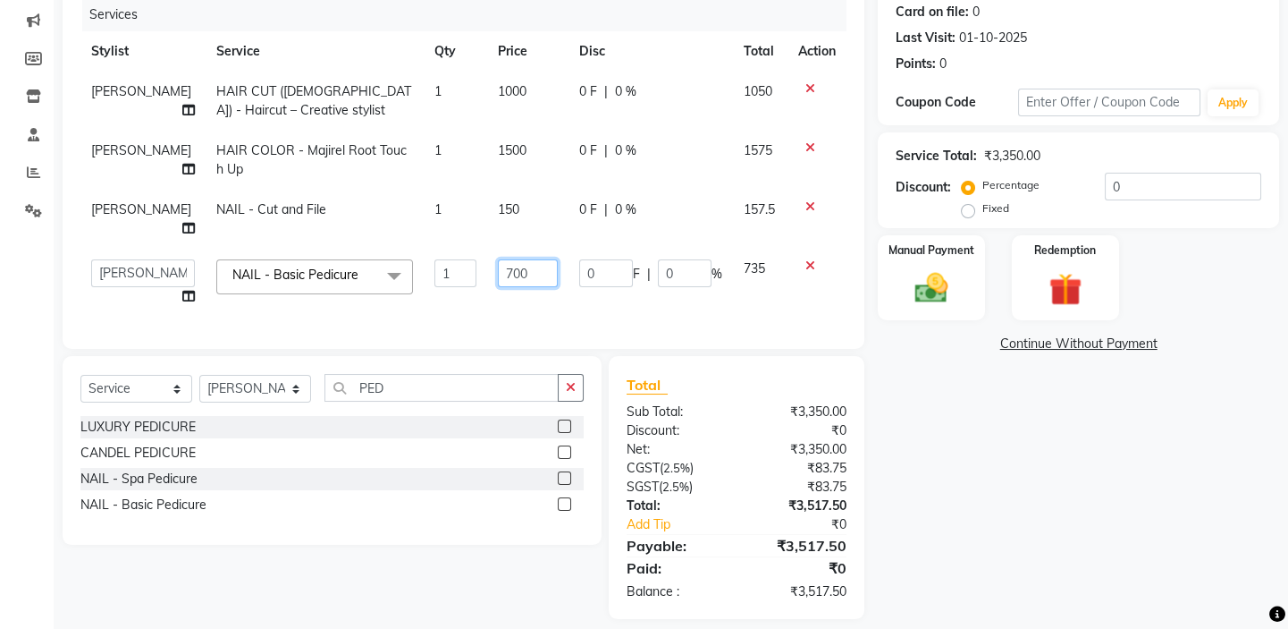
drag, startPoint x: 503, startPoint y: 252, endPoint x: 422, endPoint y: 257, distance: 81.5
click at [428, 257] on tr "[PERSON_NAME] [PERSON_NAME] [PERSON_NAME] Priyanka sana Suraiya Tabbasum NAIL -…" at bounding box center [463, 283] width 766 height 68
type input "1000"
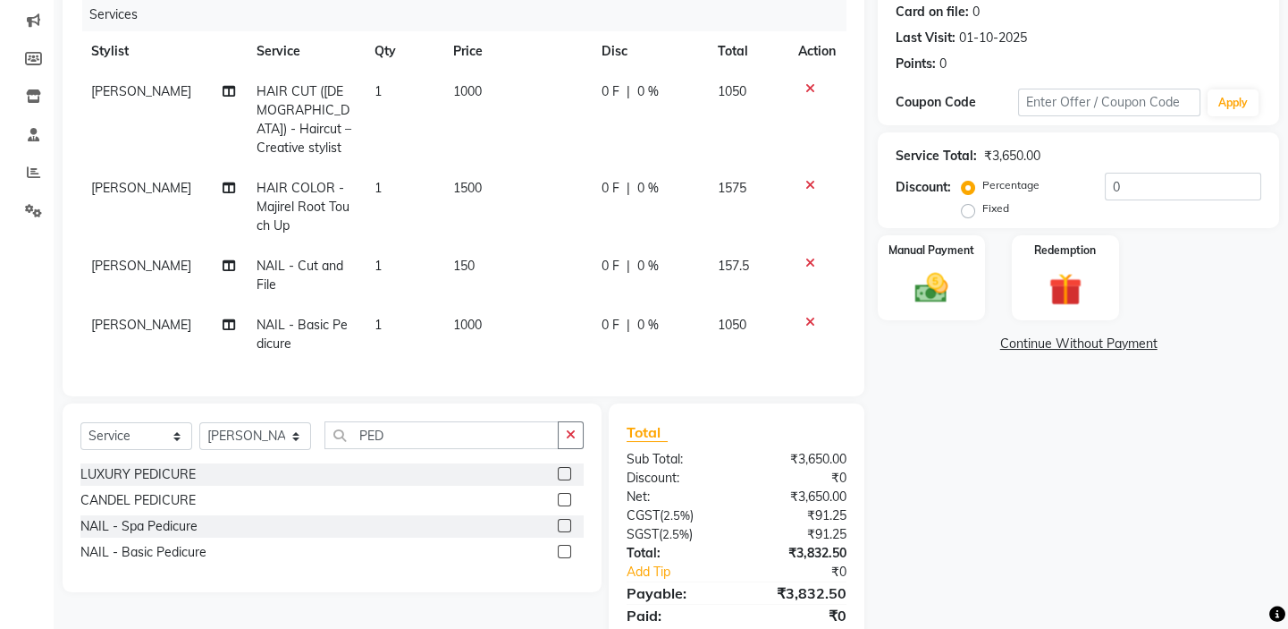
click at [489, 216] on tbody "[PERSON_NAME] HAIR CUT ([DEMOGRAPHIC_DATA]) - Haircut – Creative stylist 1 1000…" at bounding box center [463, 218] width 766 height 292
click at [496, 246] on td "150" at bounding box center [517, 275] width 148 height 59
select select "44742"
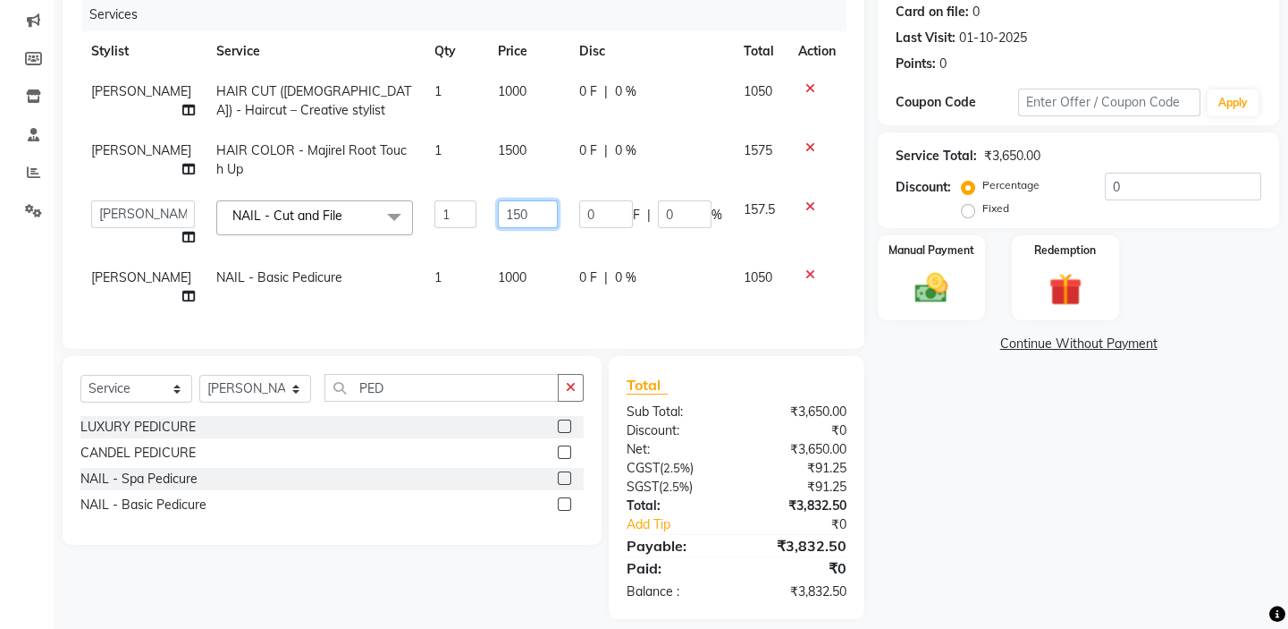
drag, startPoint x: 512, startPoint y: 223, endPoint x: 464, endPoint y: 235, distance: 49.9
click at [487, 231] on td "150" at bounding box center [527, 224] width 81 height 68
type input "250"
drag, startPoint x: 1045, startPoint y: 497, endPoint x: 1094, endPoint y: 467, distance: 57.8
click at [1071, 482] on div "Name: Walk In Membership: No Active Membership Total Visits: 136 Card on file: …" at bounding box center [1085, 265] width 415 height 708
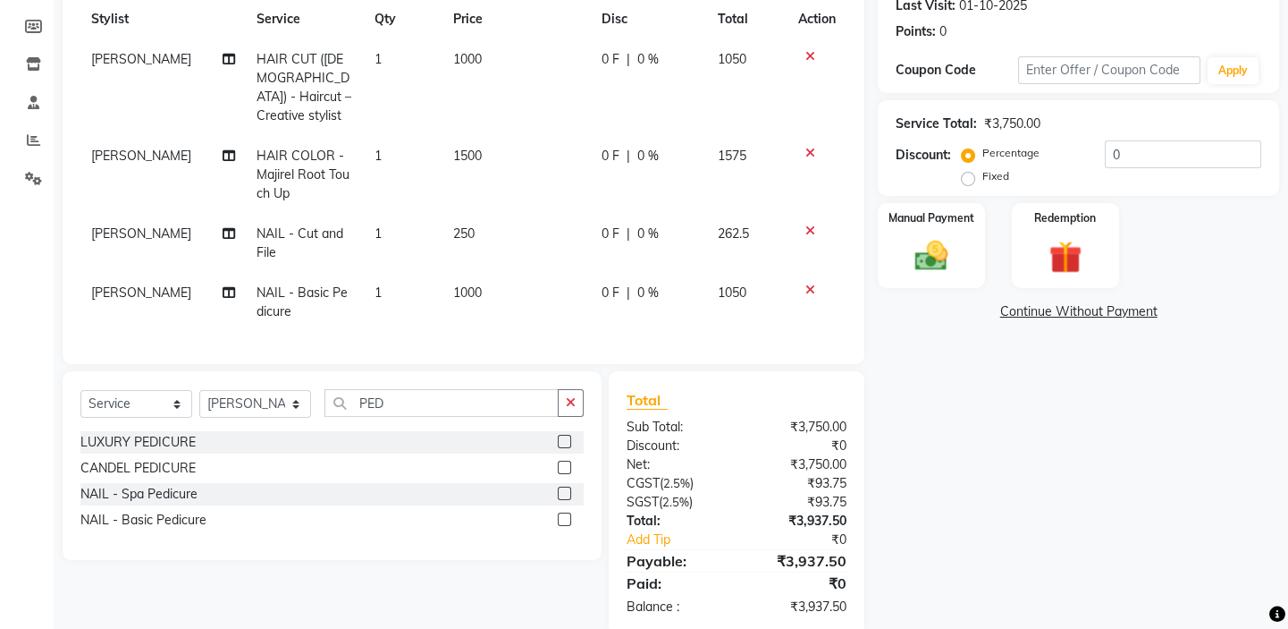
scroll to position [282, 0]
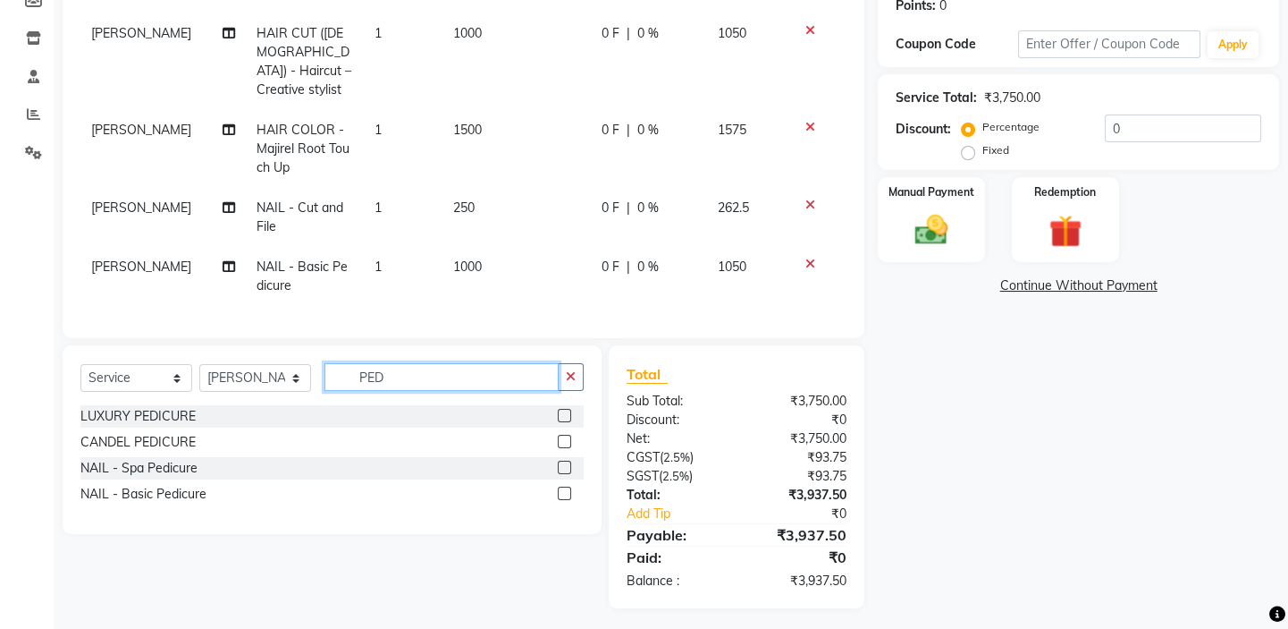
click at [367, 367] on input "PED" at bounding box center [442, 377] width 234 height 28
click at [416, 372] on input "PED" at bounding box center [442, 377] width 234 height 28
drag, startPoint x: 416, startPoint y: 372, endPoint x: 333, endPoint y: 376, distance: 83.2
click at [333, 376] on input "PED" at bounding box center [442, 377] width 234 height 28
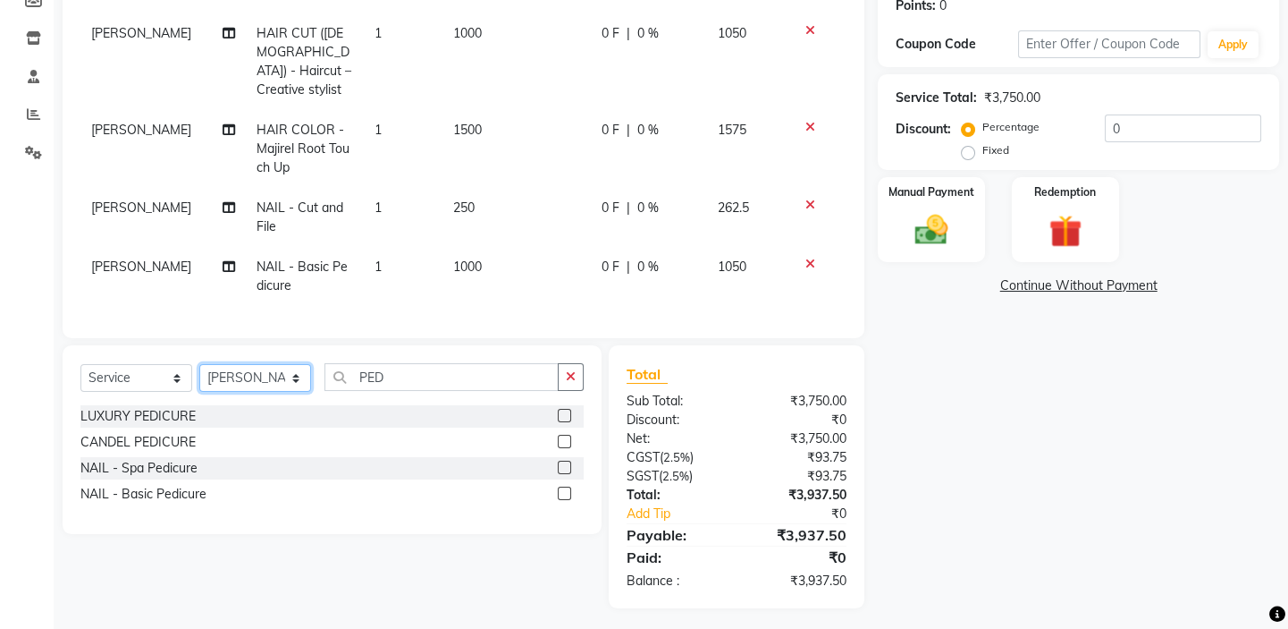
drag, startPoint x: 261, startPoint y: 370, endPoint x: 259, endPoint y: 349, distance: 21.5
click at [261, 370] on select "Select Stylist [PERSON_NAME] [PERSON_NAME] [PERSON_NAME] Priyanka sana Suraiya …" at bounding box center [255, 378] width 112 height 28
select select "43233"
click at [199, 364] on select "Select Stylist [PERSON_NAME] [PERSON_NAME] [PERSON_NAME] Priyanka sana Suraiya …" at bounding box center [255, 378] width 112 height 28
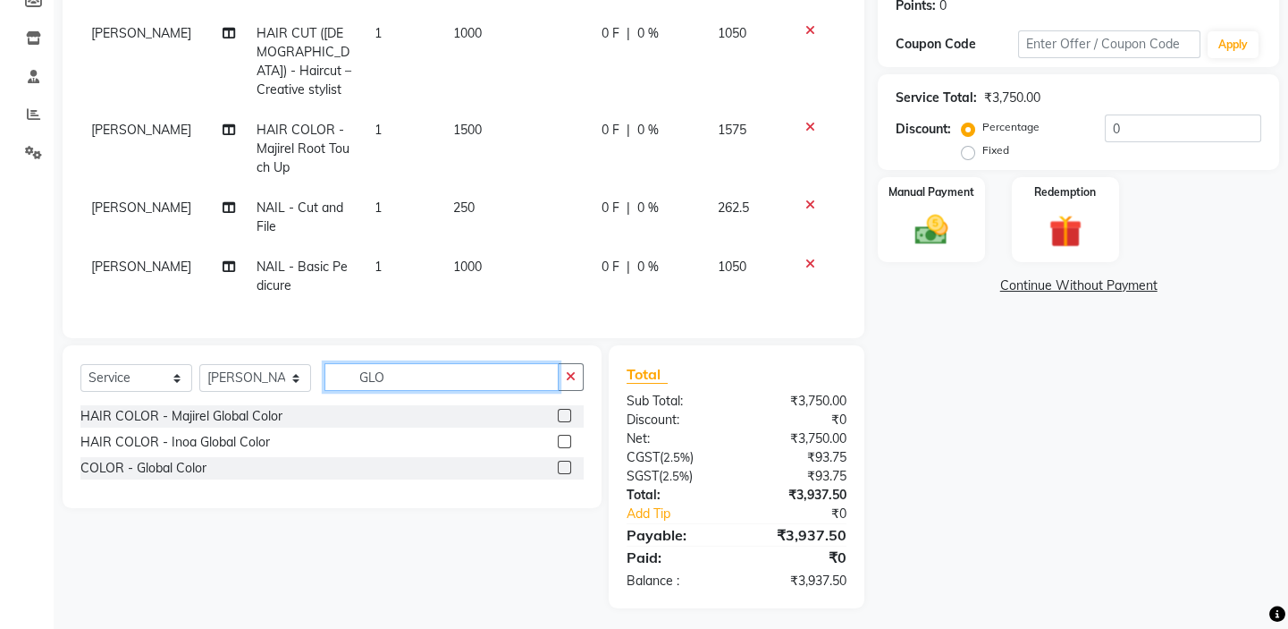
type input "GLO"
click at [570, 466] on label at bounding box center [564, 466] width 13 height 13
click at [570, 466] on input "checkbox" at bounding box center [564, 468] width 12 height 12
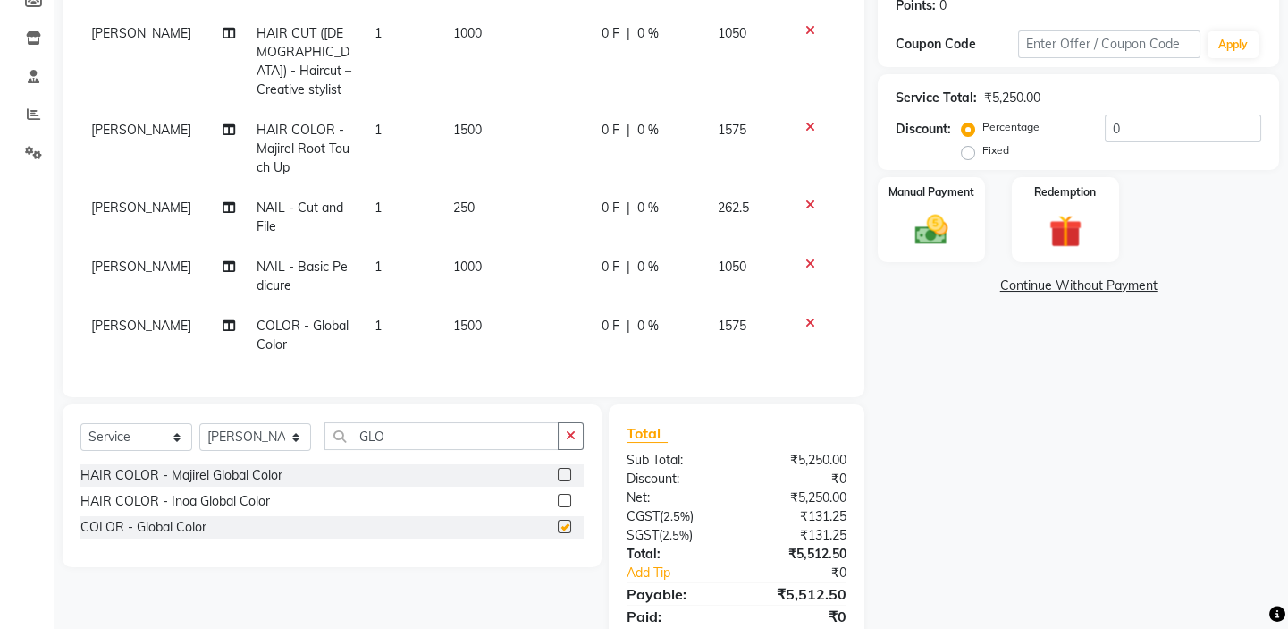
checkbox input "false"
click at [443, 306] on td "1500" at bounding box center [517, 335] width 148 height 59
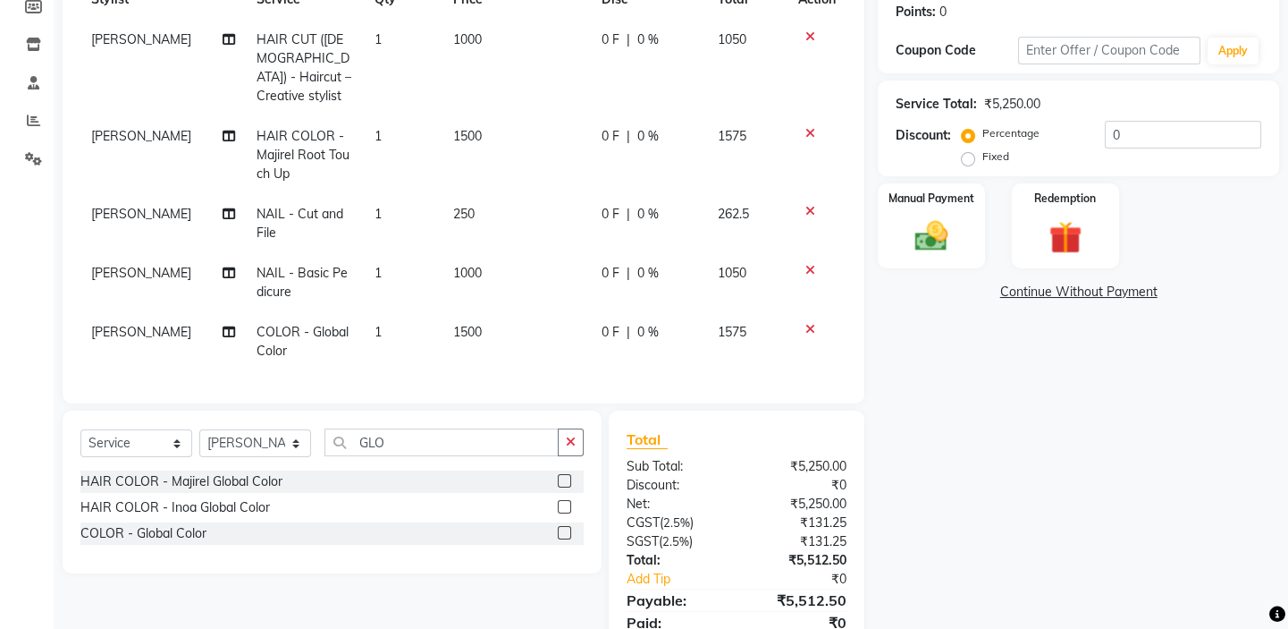
select select "43233"
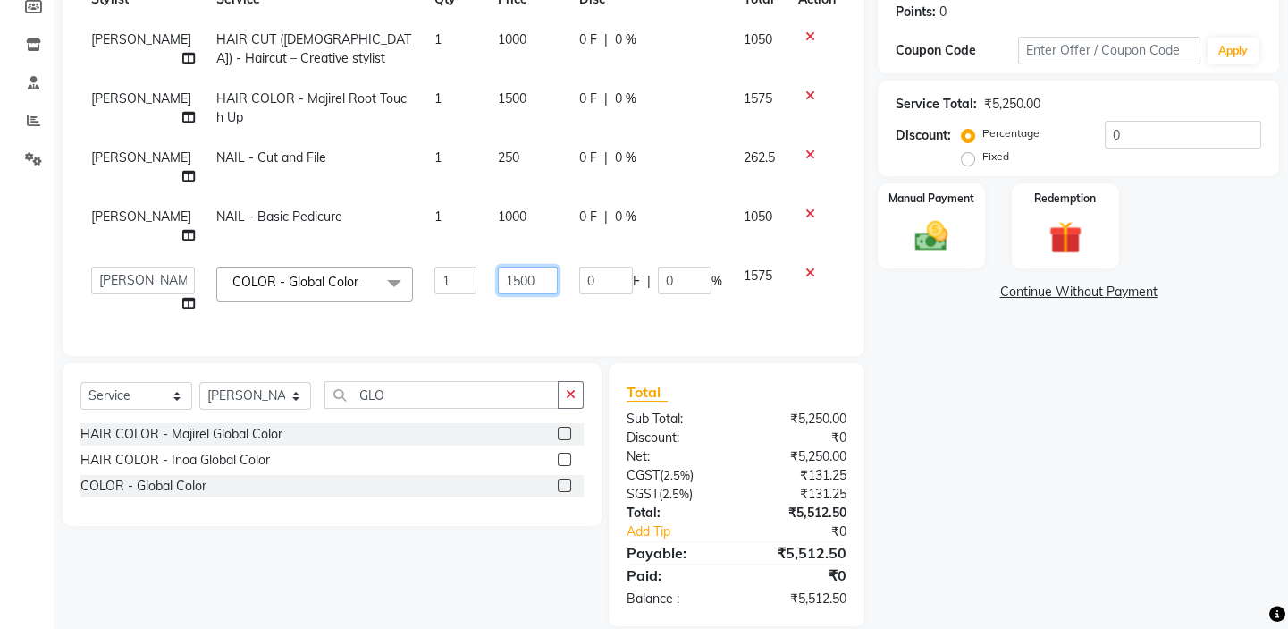
drag, startPoint x: 522, startPoint y: 244, endPoint x: 433, endPoint y: 241, distance: 89.5
click at [433, 256] on tr "[PERSON_NAME] [PERSON_NAME] [PERSON_NAME] Priyanka sana Suraiya Tabbasum COLOR …" at bounding box center [463, 290] width 766 height 68
type input "7000"
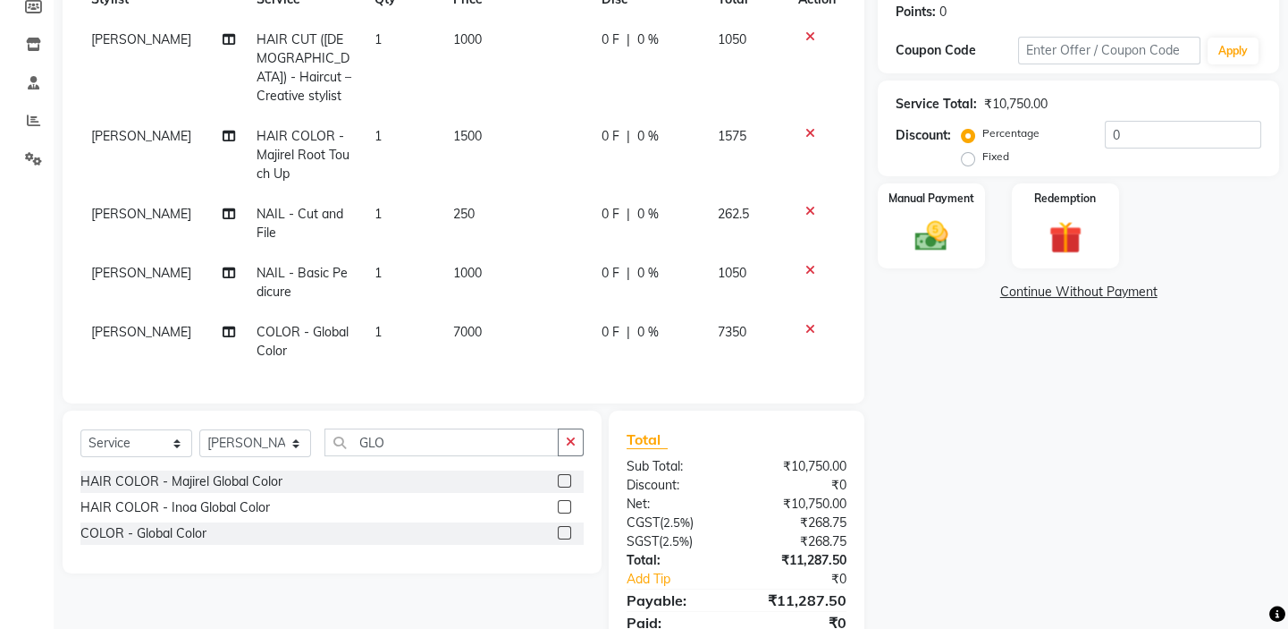
click at [1068, 433] on div "Name: Walk In Membership: No Active Membership Total Visits: 136 Card on file: …" at bounding box center [1085, 266] width 415 height 815
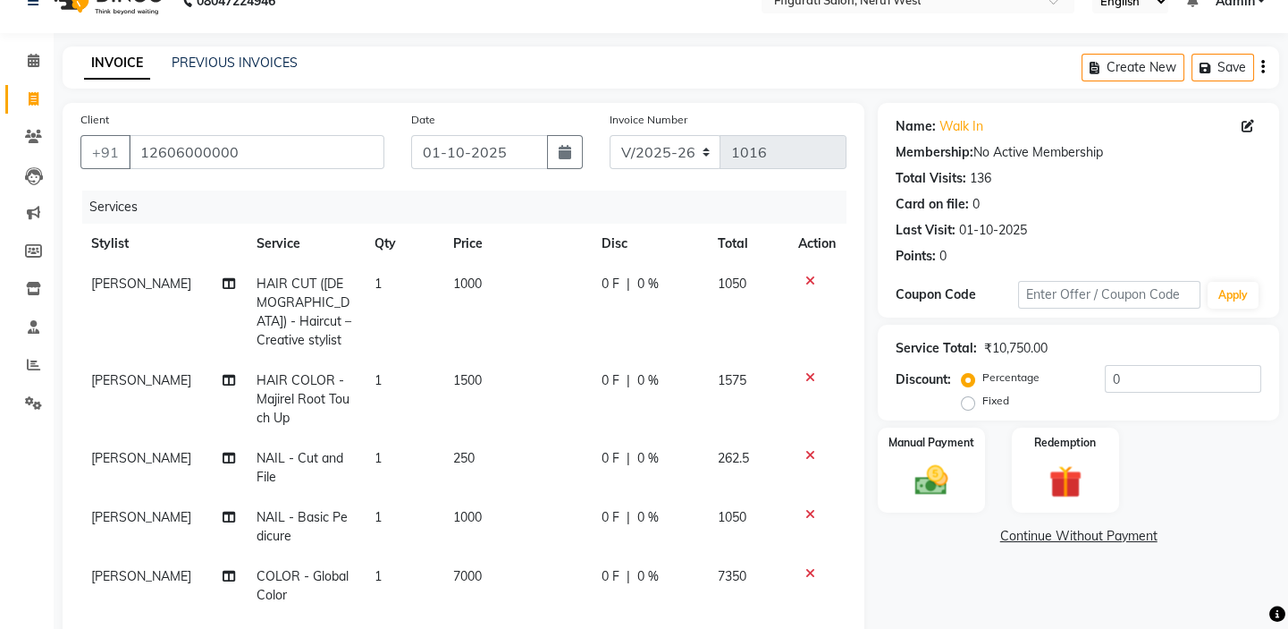
click at [960, 408] on div "Discount: Percentage Fixed 0" at bounding box center [1079, 389] width 366 height 48
click at [983, 403] on label "Fixed" at bounding box center [996, 401] width 27 height 16
click at [972, 403] on input "Fixed" at bounding box center [972, 400] width 13 height 13
radio input "true"
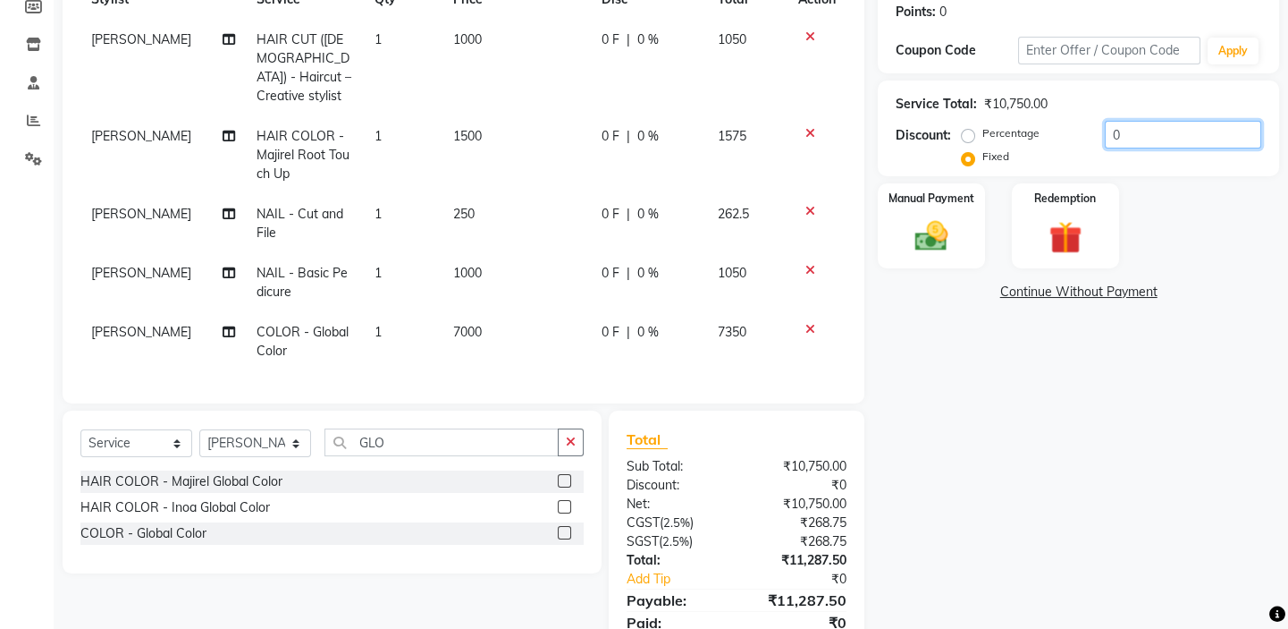
click at [1147, 138] on input "0" at bounding box center [1183, 135] width 156 height 28
drag, startPoint x: 1147, startPoint y: 137, endPoint x: 977, endPoint y: 210, distance: 185.0
click at [1076, 141] on div "Percentage Fixed 0" at bounding box center [1114, 145] width 296 height 48
type input "537.5"
click at [955, 225] on img at bounding box center [931, 235] width 55 height 39
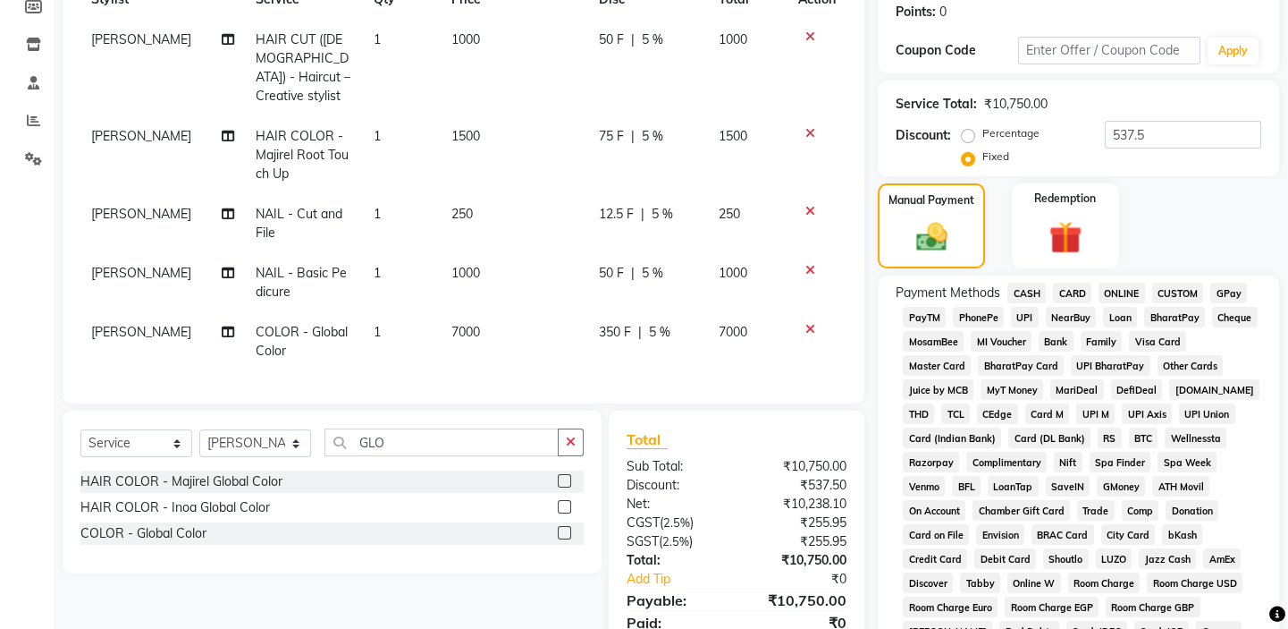
click at [1068, 288] on span "CARD" at bounding box center [1072, 293] width 38 height 21
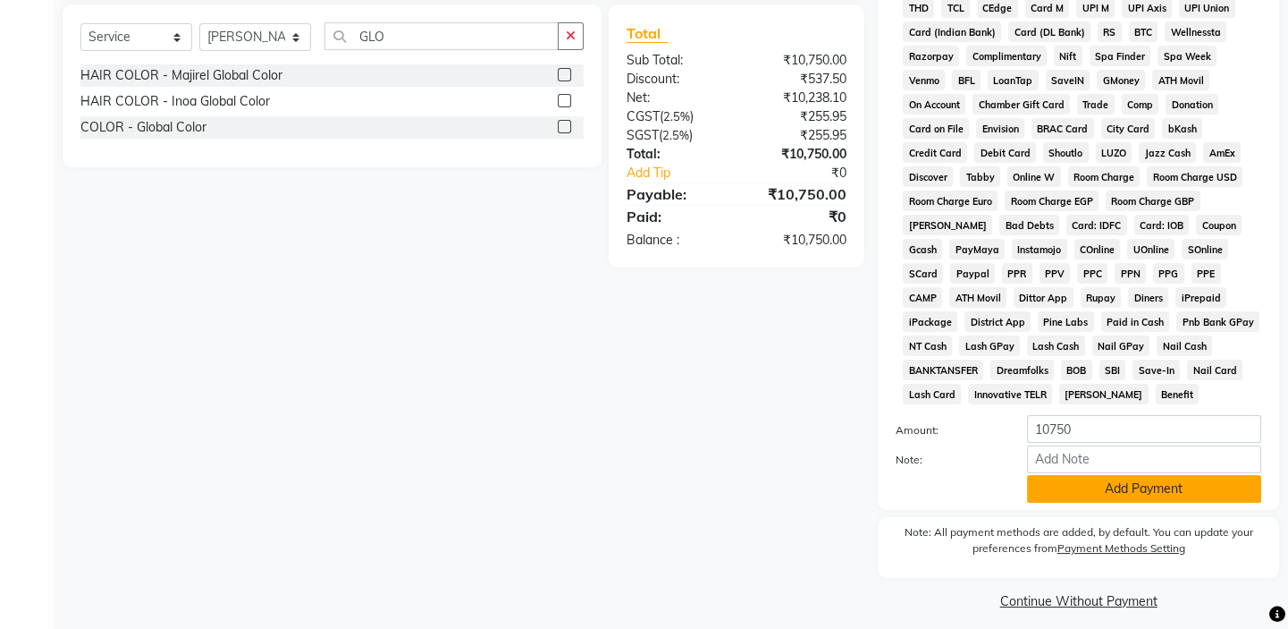
click at [1118, 477] on button "Add Payment" at bounding box center [1144, 489] width 234 height 28
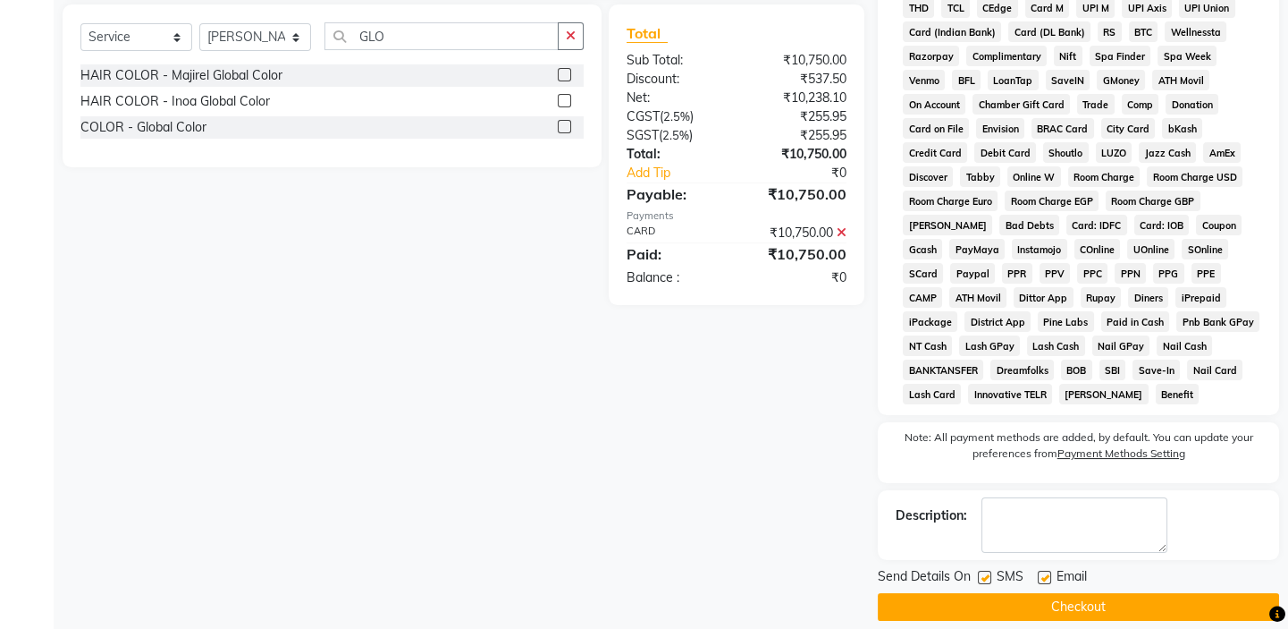
scroll to position [699, 0]
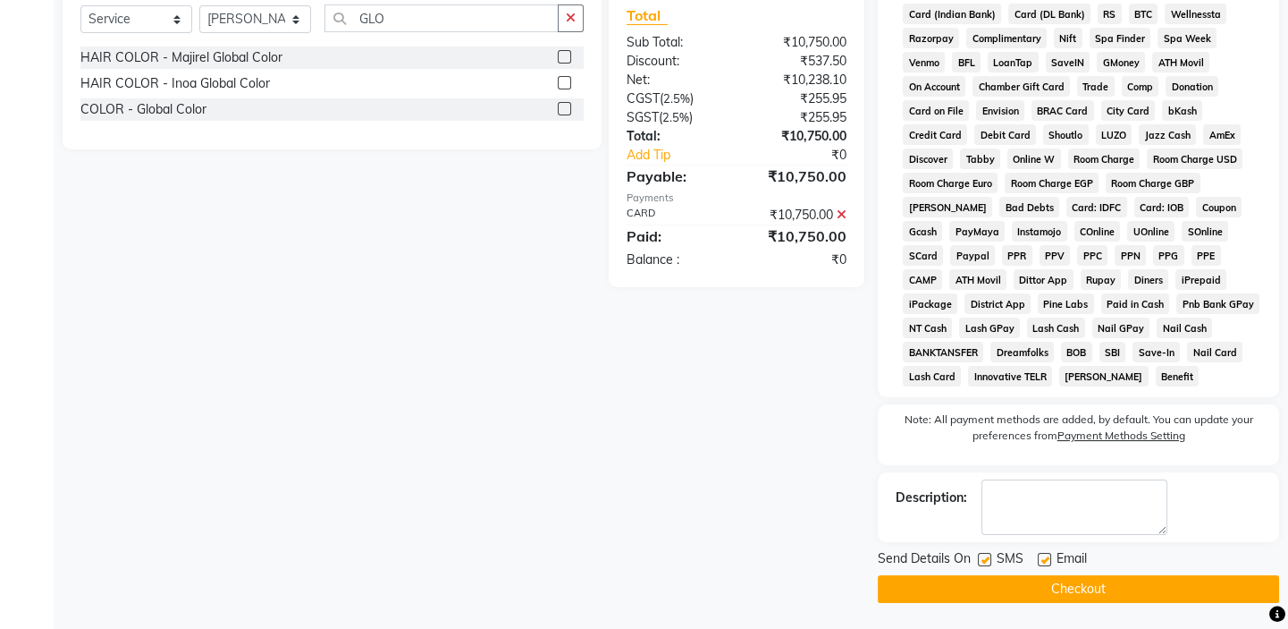
click at [980, 554] on label at bounding box center [984, 559] width 13 height 13
click at [980, 554] on input "checkbox" at bounding box center [984, 560] width 12 height 12
checkbox input "false"
click at [988, 581] on button "Checkout" at bounding box center [1078, 589] width 401 height 28
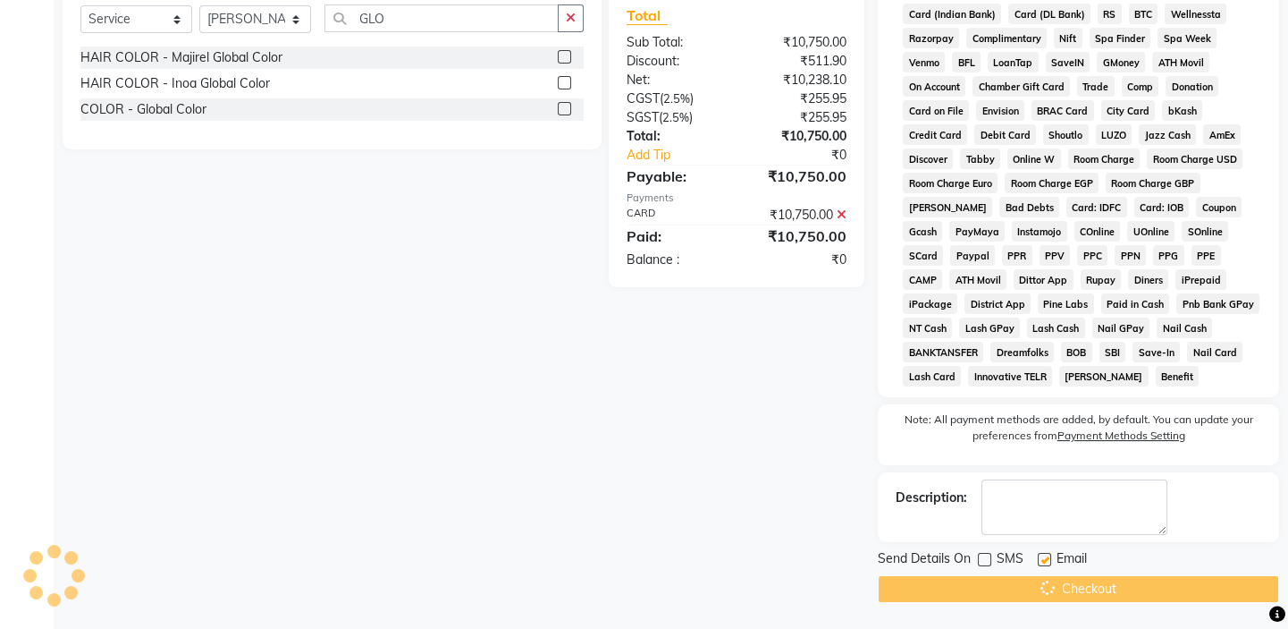
scroll to position [375, 0]
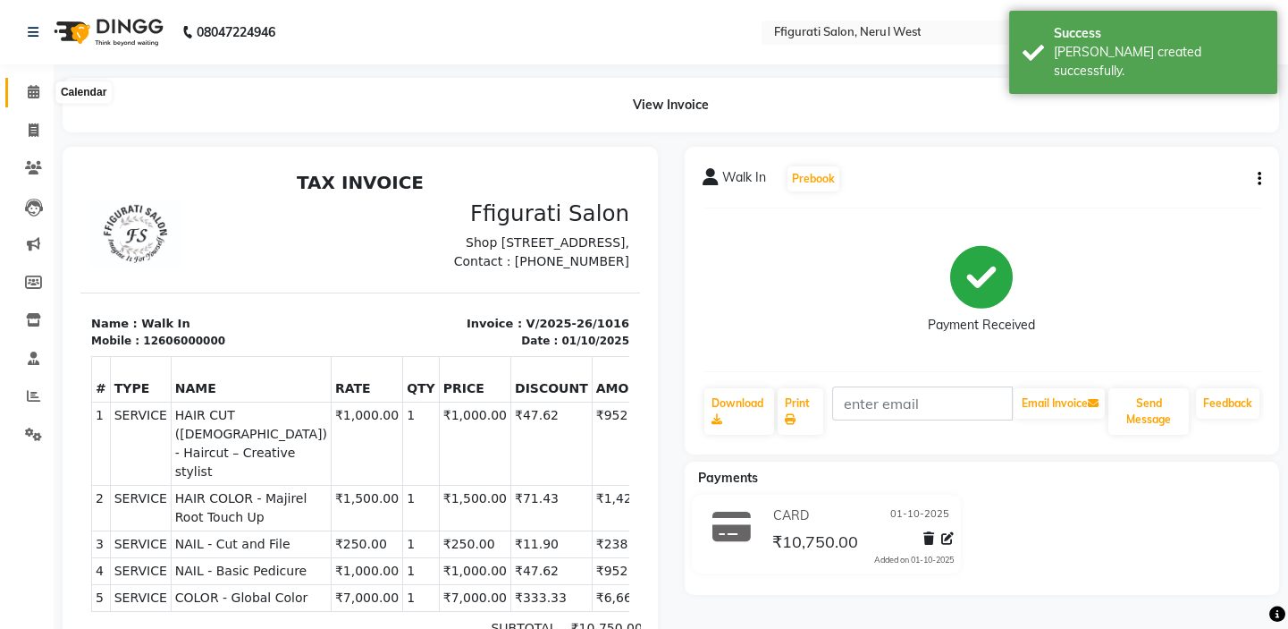
click at [35, 89] on icon at bounding box center [34, 91] width 12 height 13
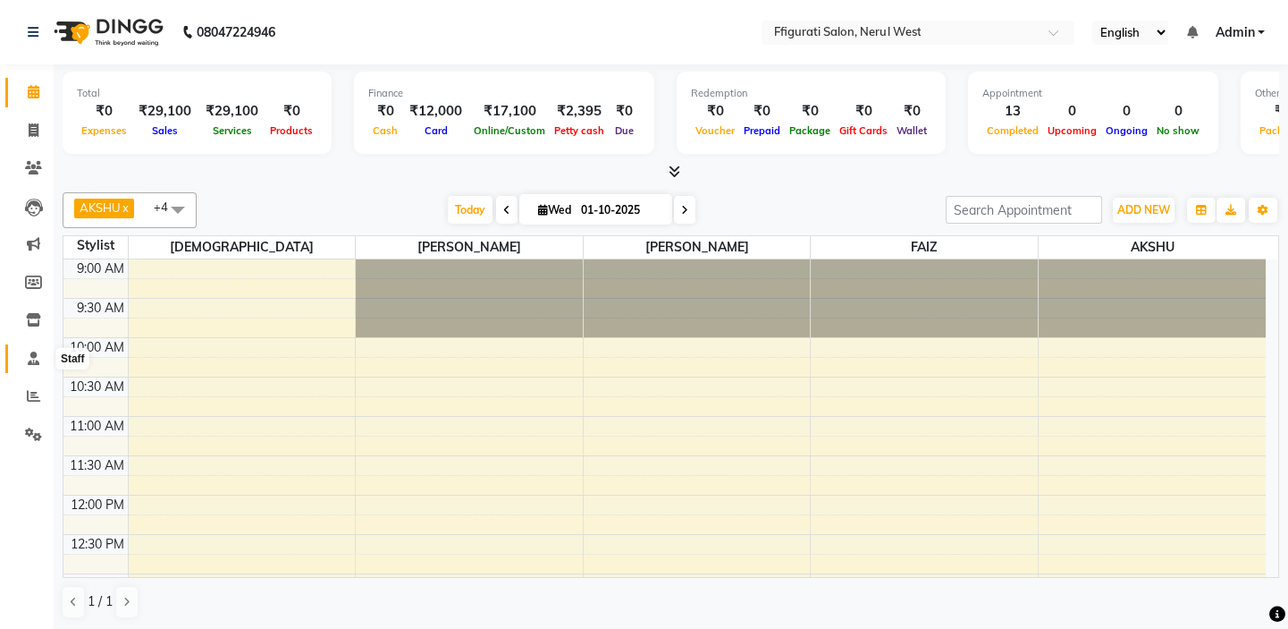
click at [30, 358] on icon at bounding box center [34, 357] width 12 height 13
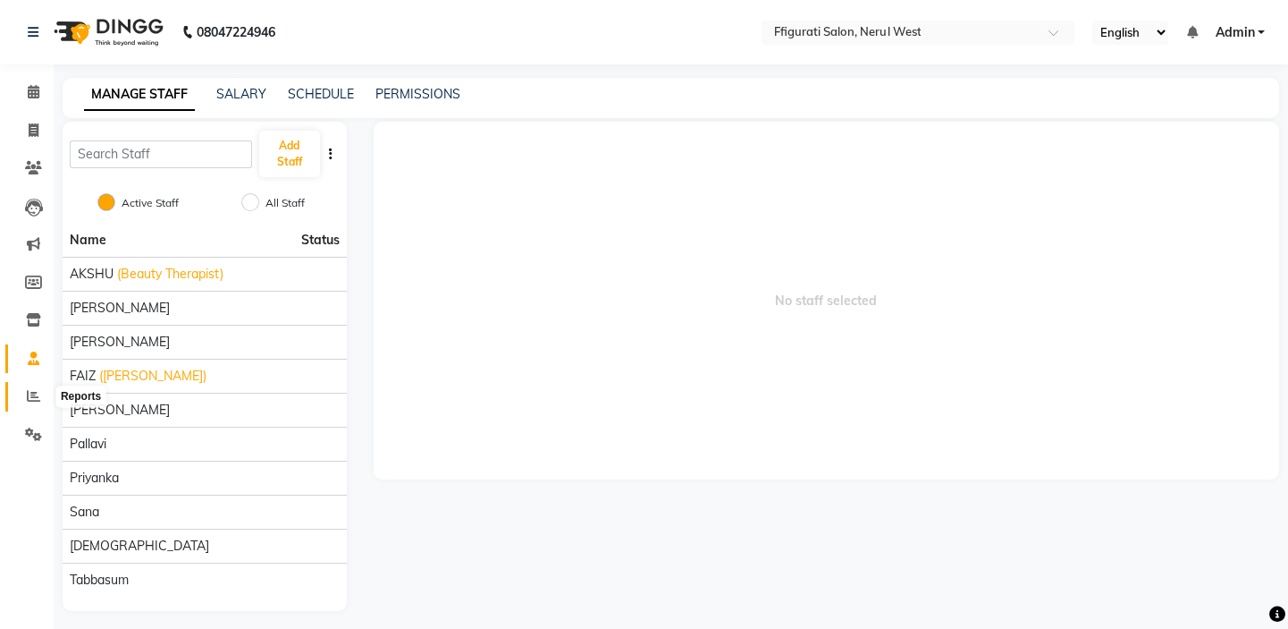
click at [38, 387] on span at bounding box center [33, 396] width 31 height 21
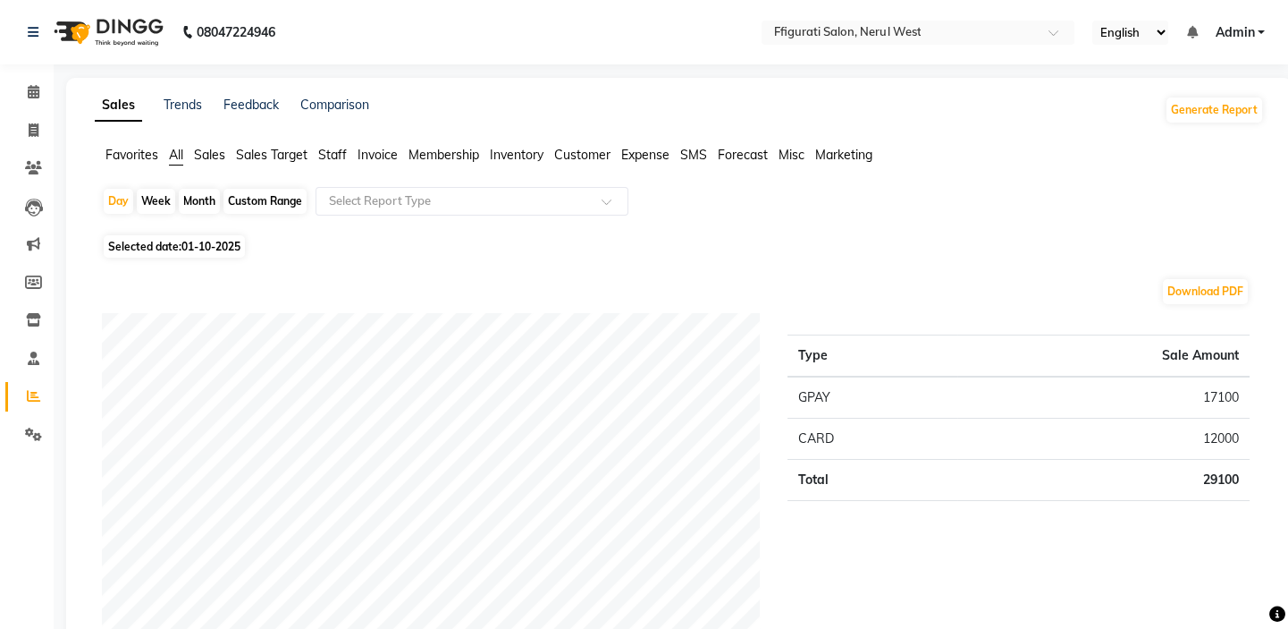
click at [334, 148] on span "Staff" at bounding box center [332, 155] width 29 height 16
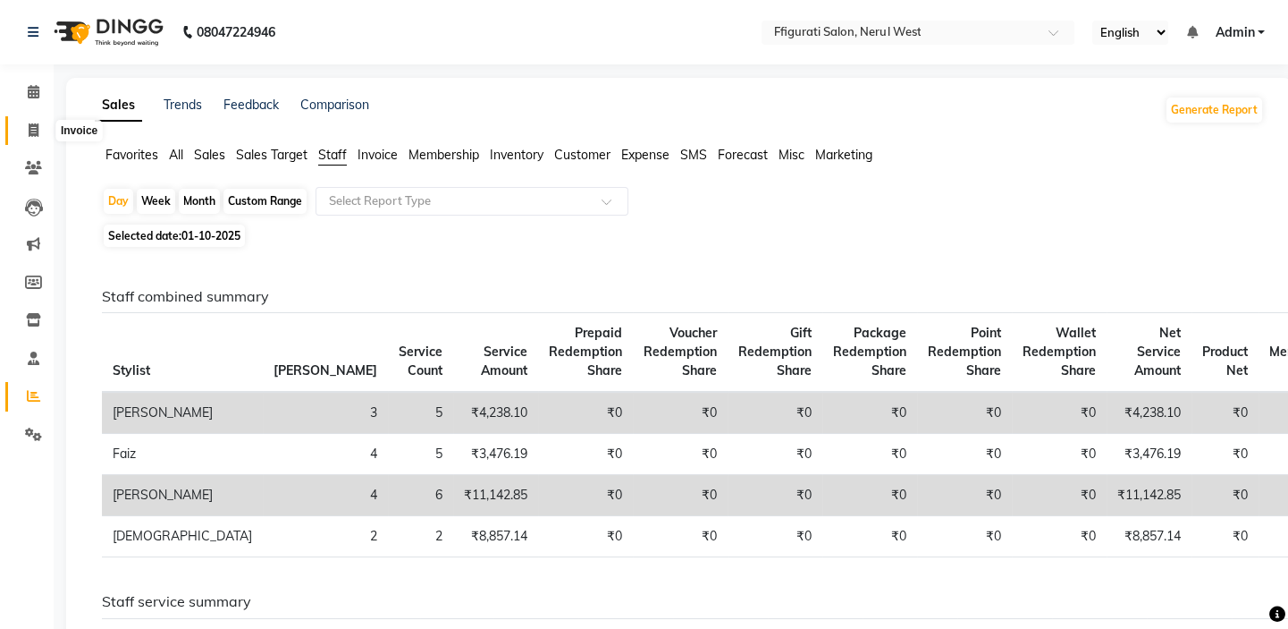
click at [29, 125] on icon at bounding box center [34, 129] width 10 height 13
select select "service"
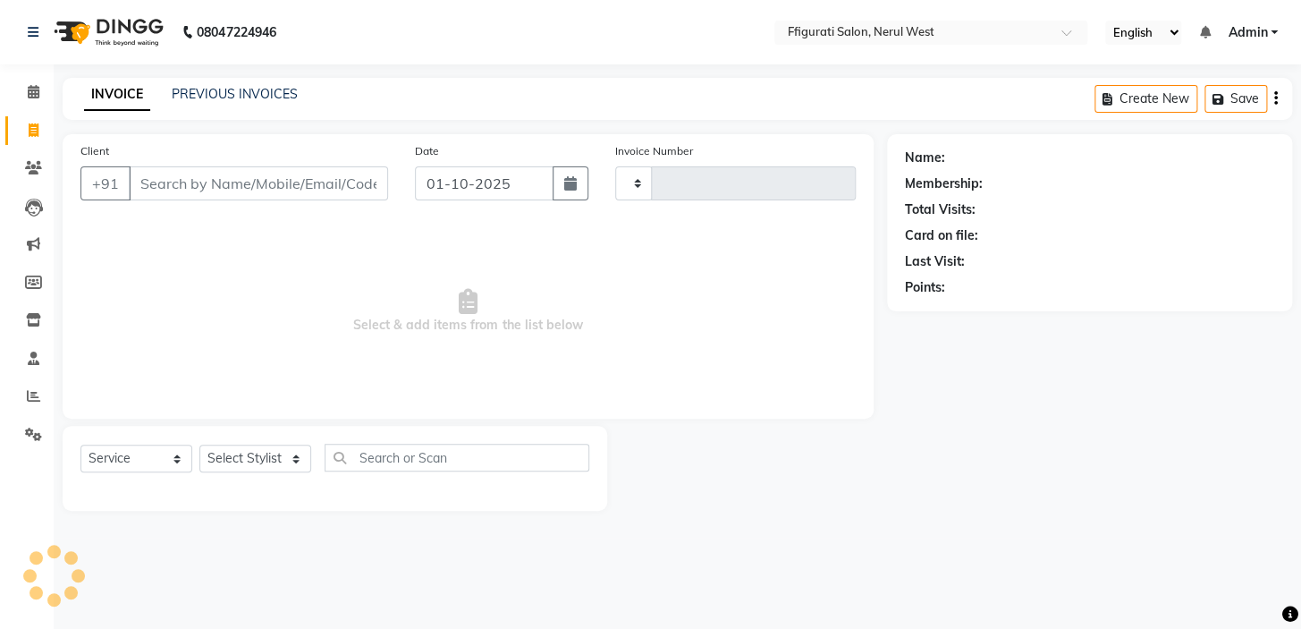
type input "1017"
select select "6023"
click at [240, 97] on link "PREVIOUS INVOICES" at bounding box center [235, 94] width 126 height 16
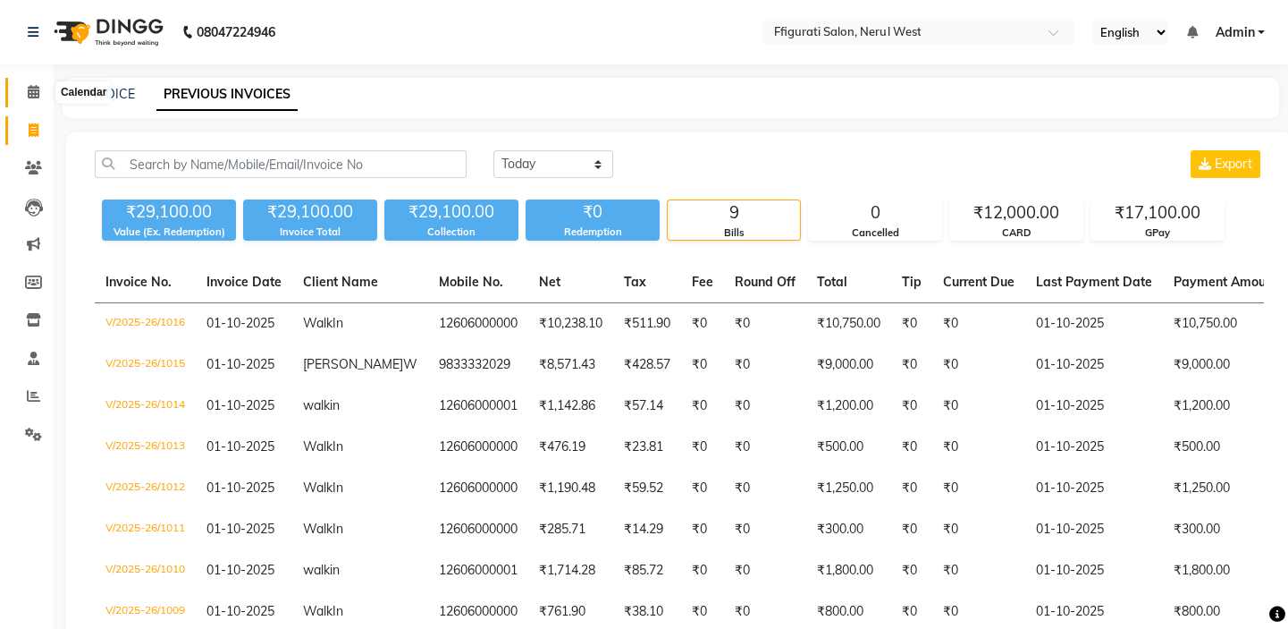
click at [30, 95] on icon at bounding box center [34, 91] width 12 height 13
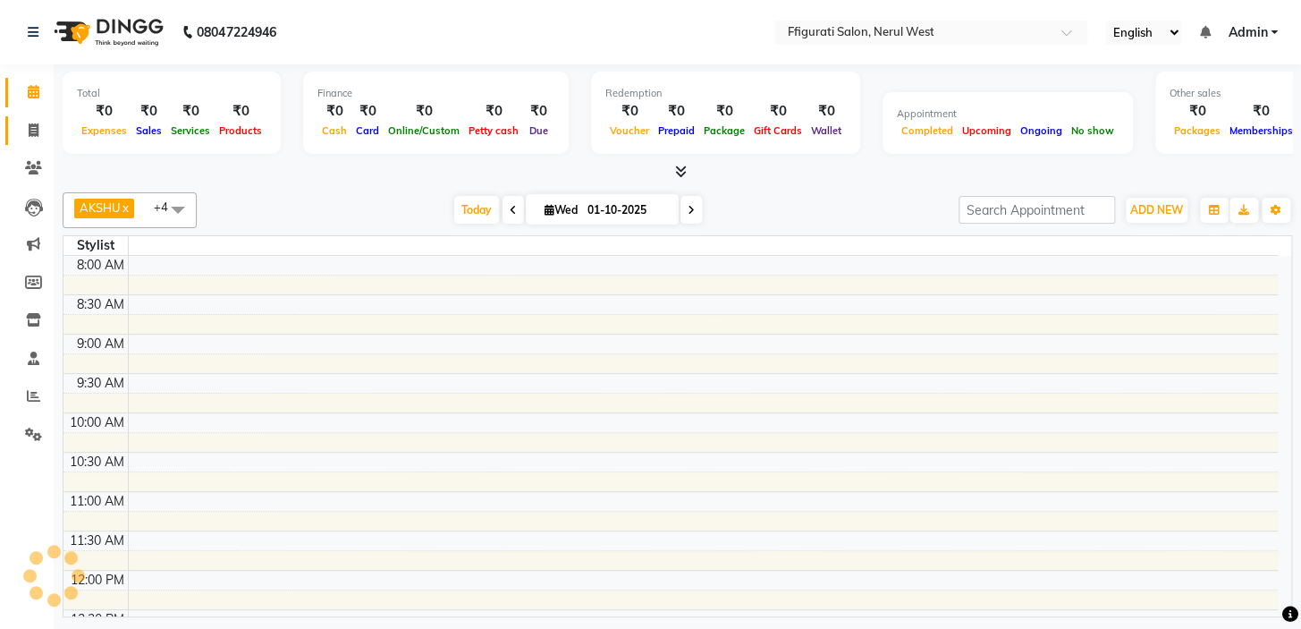
click at [32, 134] on icon at bounding box center [34, 129] width 10 height 13
select select "service"
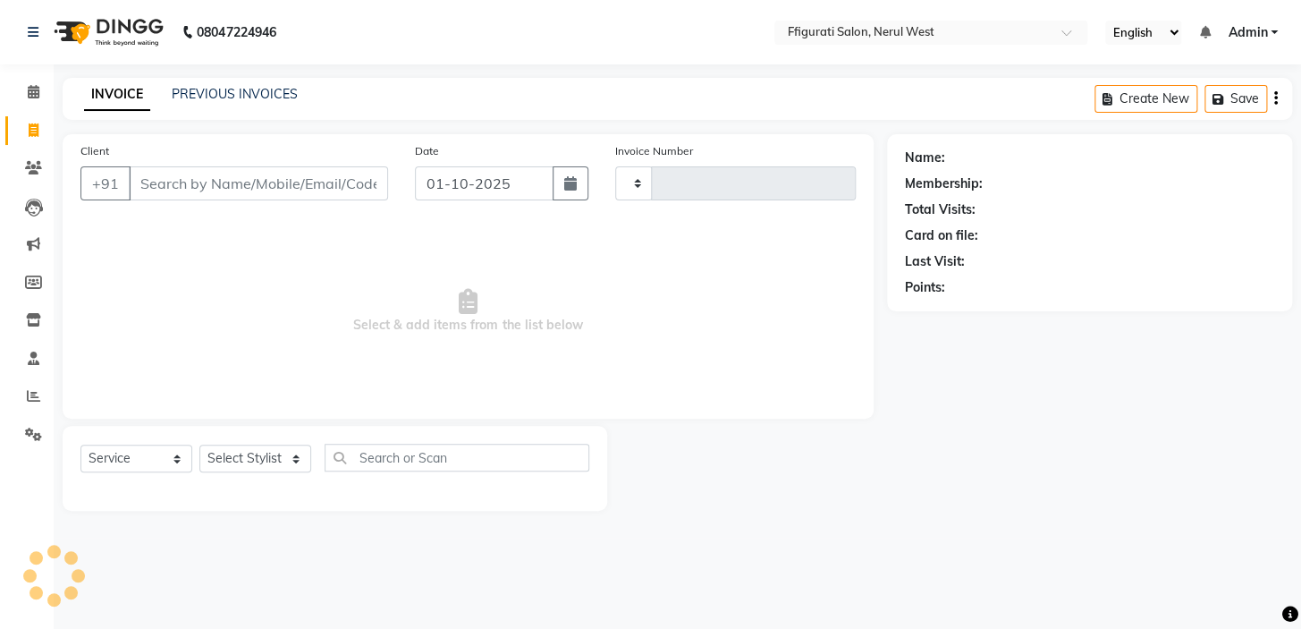
type input "1017"
select select "6023"
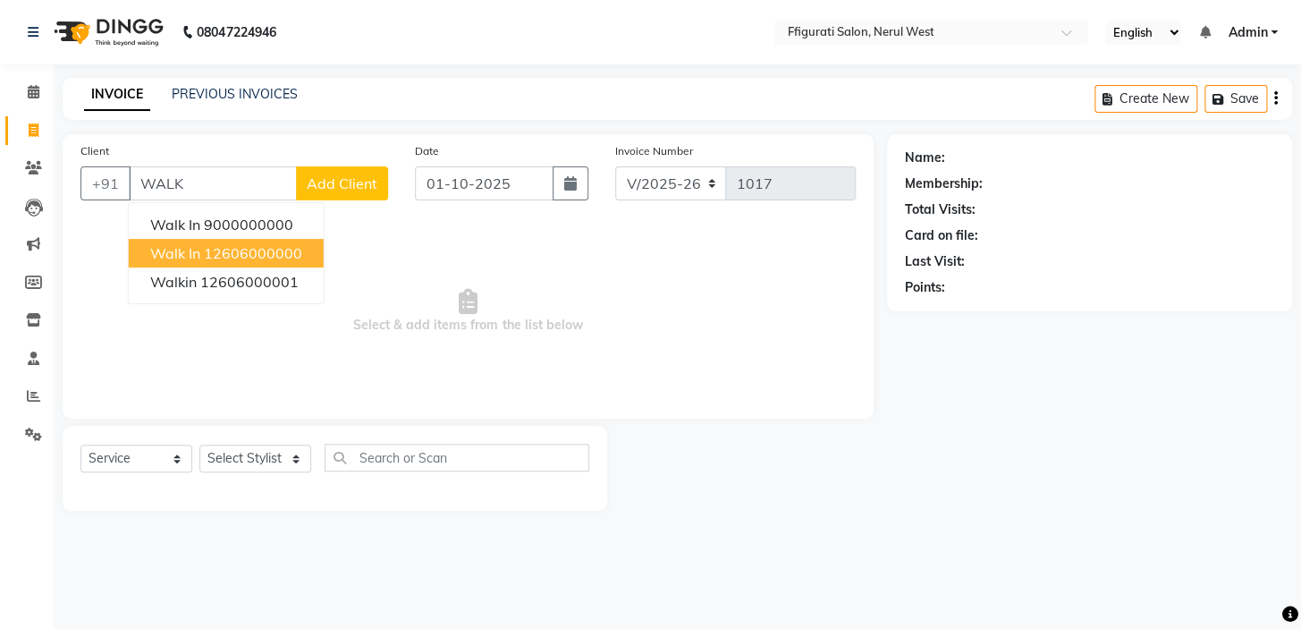
click at [230, 259] on ngb-highlight "12606000000" at bounding box center [253, 253] width 98 height 18
type input "12606000000"
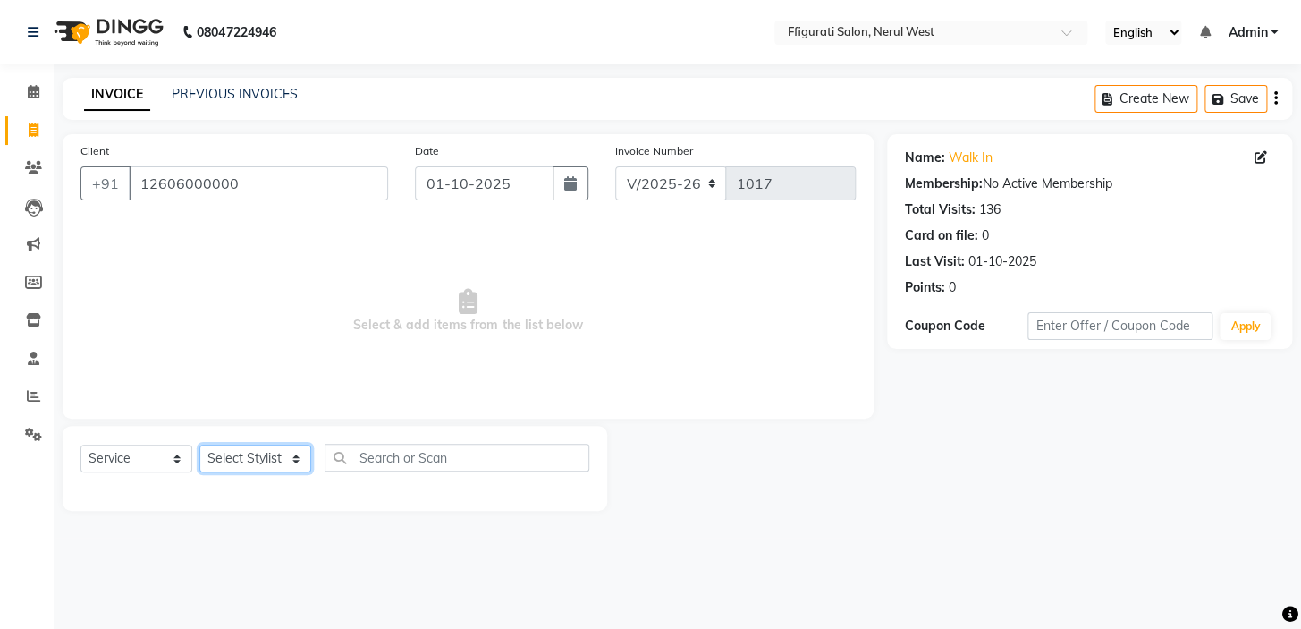
click at [250, 454] on select "Select Stylist [PERSON_NAME] [PERSON_NAME] [PERSON_NAME] Priyanka sana Suraiya …" at bounding box center [255, 458] width 112 height 28
select select "43115"
click at [199, 444] on select "Select Stylist [PERSON_NAME] [PERSON_NAME] [PERSON_NAME] Priyanka sana Suraiya …" at bounding box center [255, 458] width 112 height 28
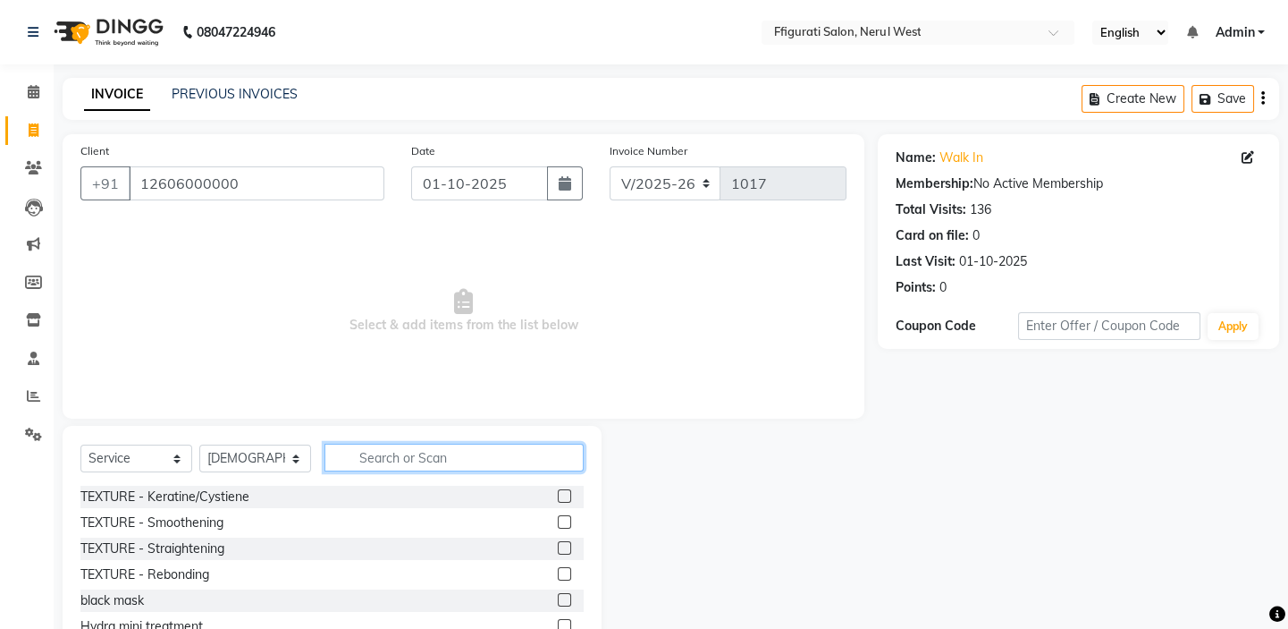
click at [397, 459] on input "text" at bounding box center [454, 457] width 259 height 28
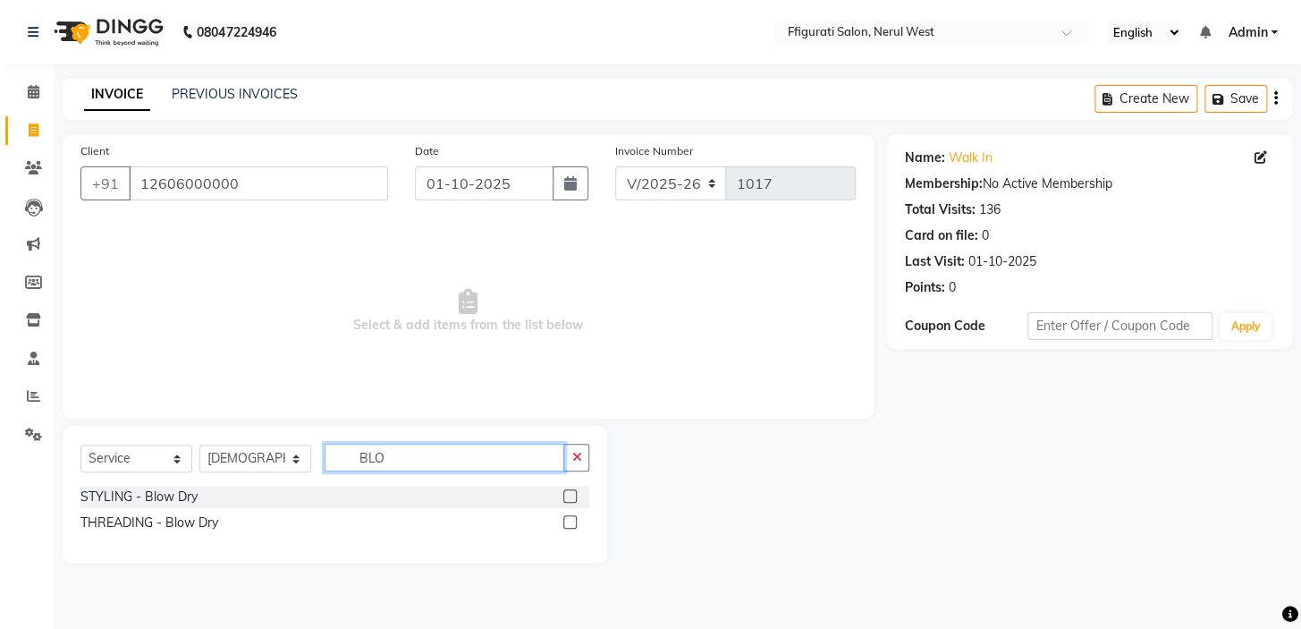
type input "BLO"
click at [566, 496] on label at bounding box center [569, 495] width 13 height 13
click at [566, 496] on input "checkbox" at bounding box center [569, 497] width 12 height 12
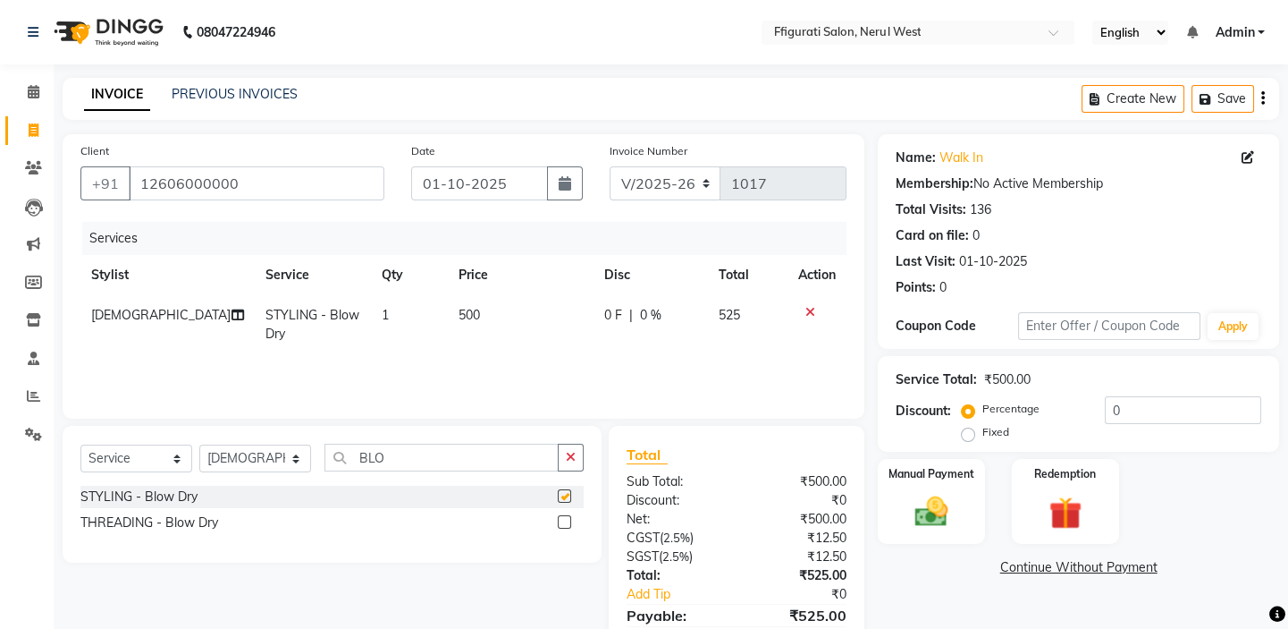
checkbox input "false"
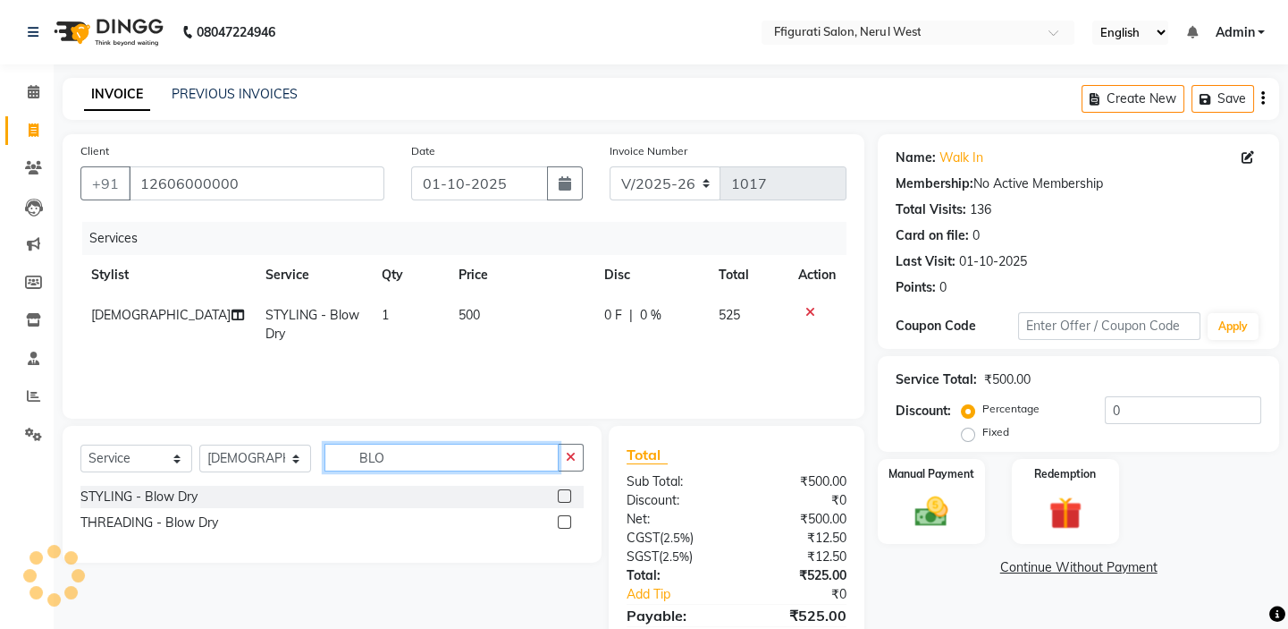
drag, startPoint x: 409, startPoint y: 458, endPoint x: 328, endPoint y: 473, distance: 81.9
click at [328, 473] on div "Select Service Product Membership Package Voucher Prepaid Gift Card Select Styl…" at bounding box center [331, 464] width 503 height 42
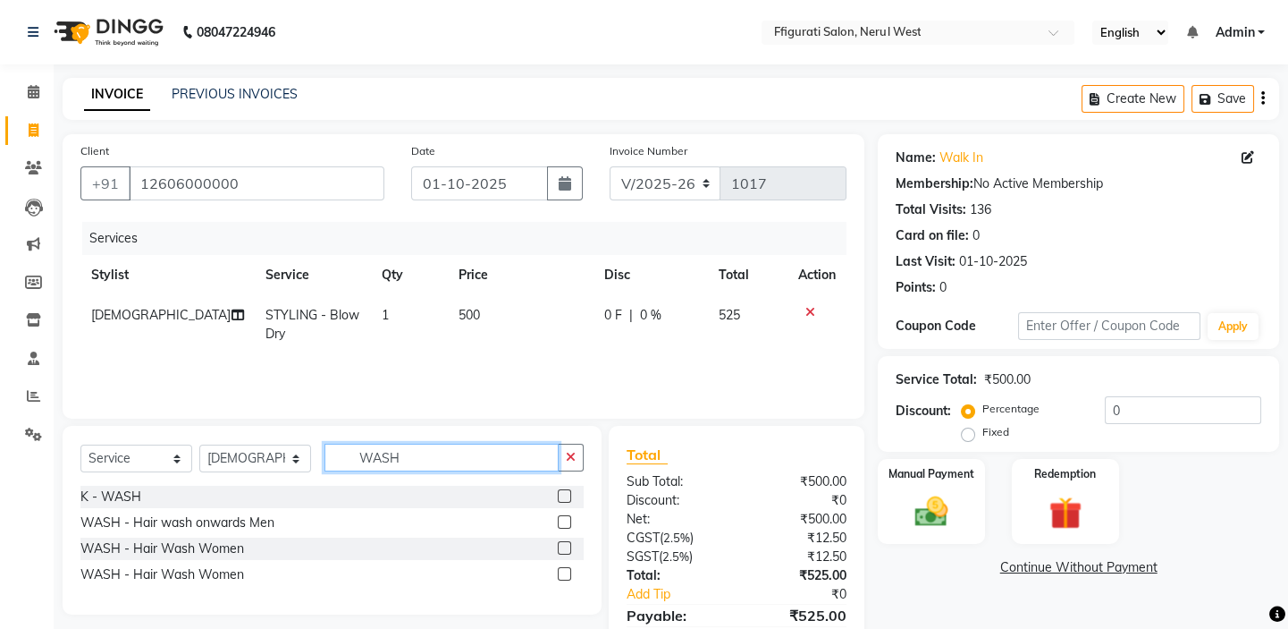
type input "WASH"
click at [561, 548] on label at bounding box center [564, 547] width 13 height 13
click at [561, 548] on input "checkbox" at bounding box center [564, 549] width 12 height 12
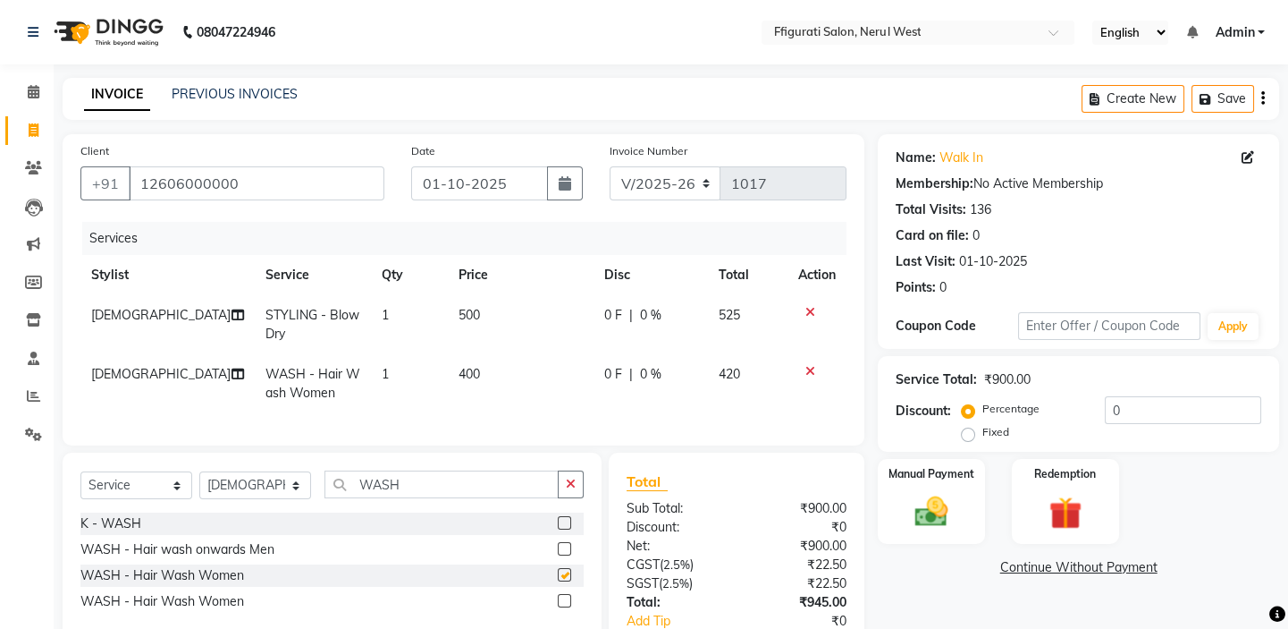
checkbox input "false"
drag, startPoint x: 415, startPoint y: 498, endPoint x: 322, endPoint y: 516, distance: 94.7
click at [324, 512] on div "Select Service Product Membership Package Voucher Prepaid Gift Card Select Styl…" at bounding box center [331, 491] width 503 height 42
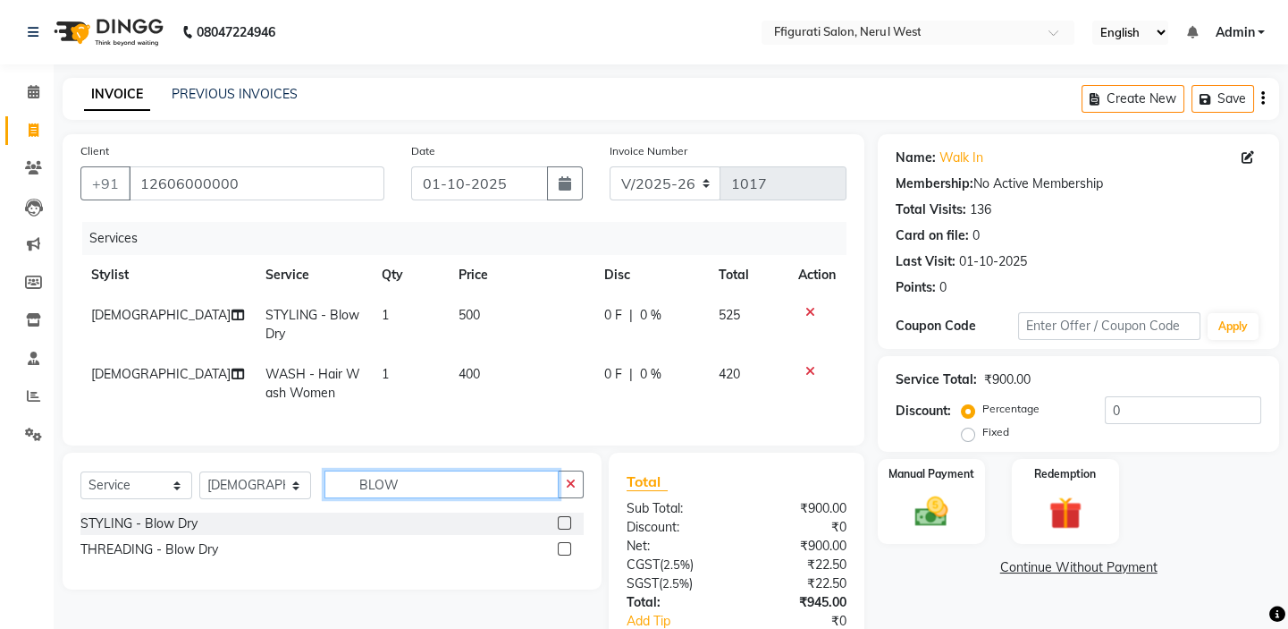
type input "BLOW"
click at [565, 529] on label at bounding box center [564, 522] width 13 height 13
click at [565, 529] on input "checkbox" at bounding box center [564, 524] width 12 height 12
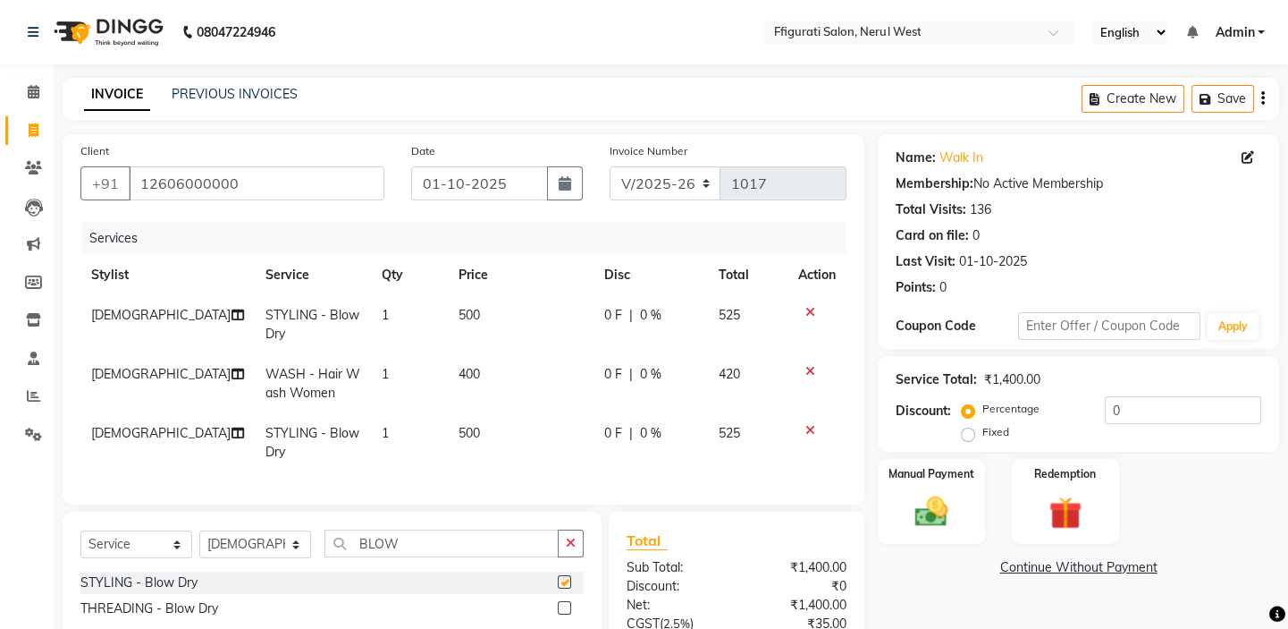
checkbox input "false"
click at [112, 423] on td "[DEMOGRAPHIC_DATA]" at bounding box center [167, 442] width 174 height 59
select select "43115"
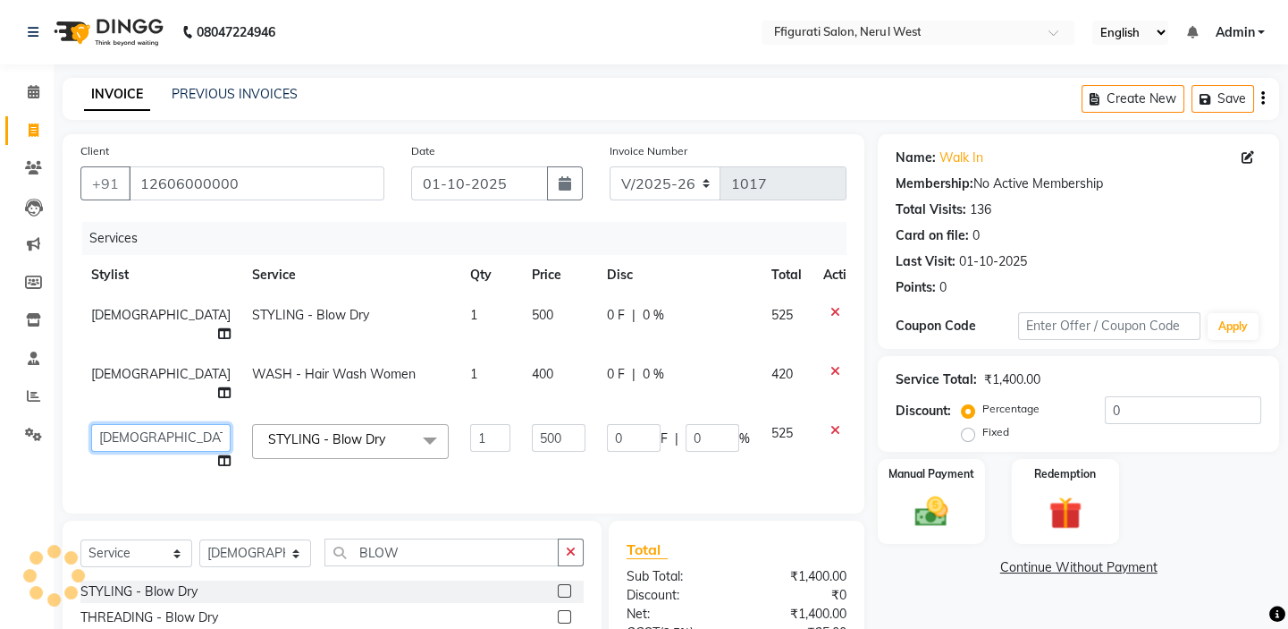
click at [132, 424] on select "[PERSON_NAME] [PERSON_NAME] [PERSON_NAME] Priyanka sana Suraiya Tabbasum" at bounding box center [160, 438] width 139 height 28
select select "43233"
click at [122, 366] on span "[DEMOGRAPHIC_DATA]" at bounding box center [160, 374] width 139 height 16
select select "43115"
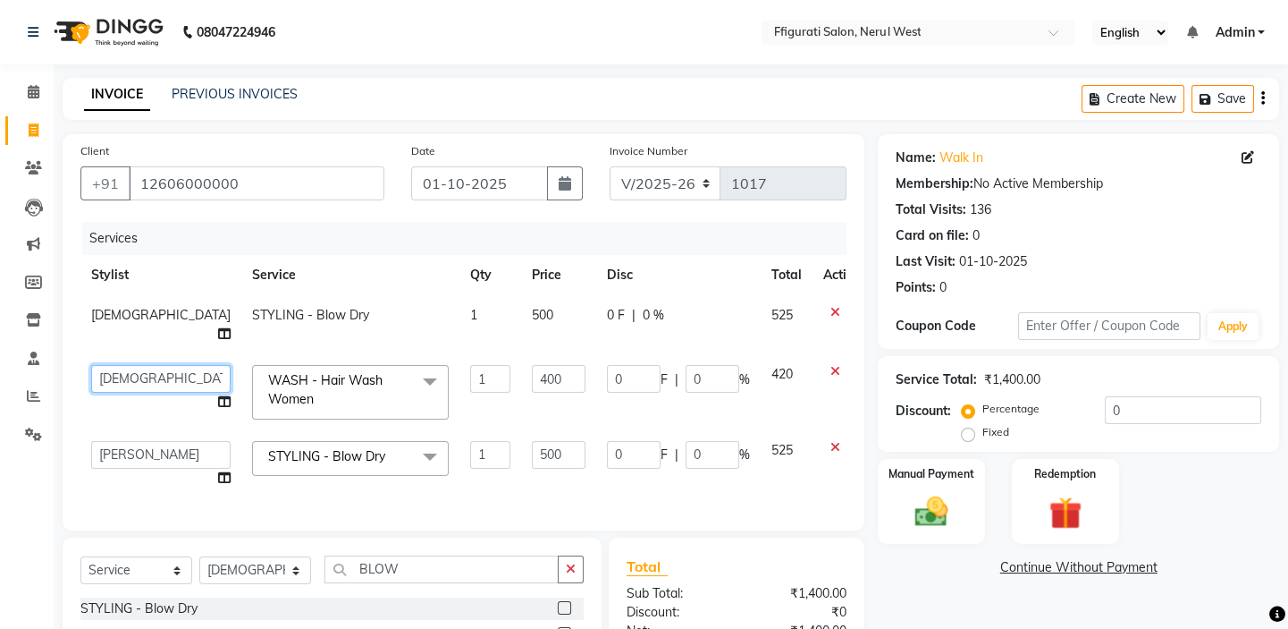
click at [130, 365] on select "[PERSON_NAME] [PERSON_NAME] [PERSON_NAME] Priyanka sana Suraiya Tabbasum" at bounding box center [160, 379] width 139 height 28
select select "44742"
click at [532, 443] on input "500" at bounding box center [559, 455] width 54 height 28
click at [521, 303] on td "500" at bounding box center [558, 324] width 75 height 59
select select "43115"
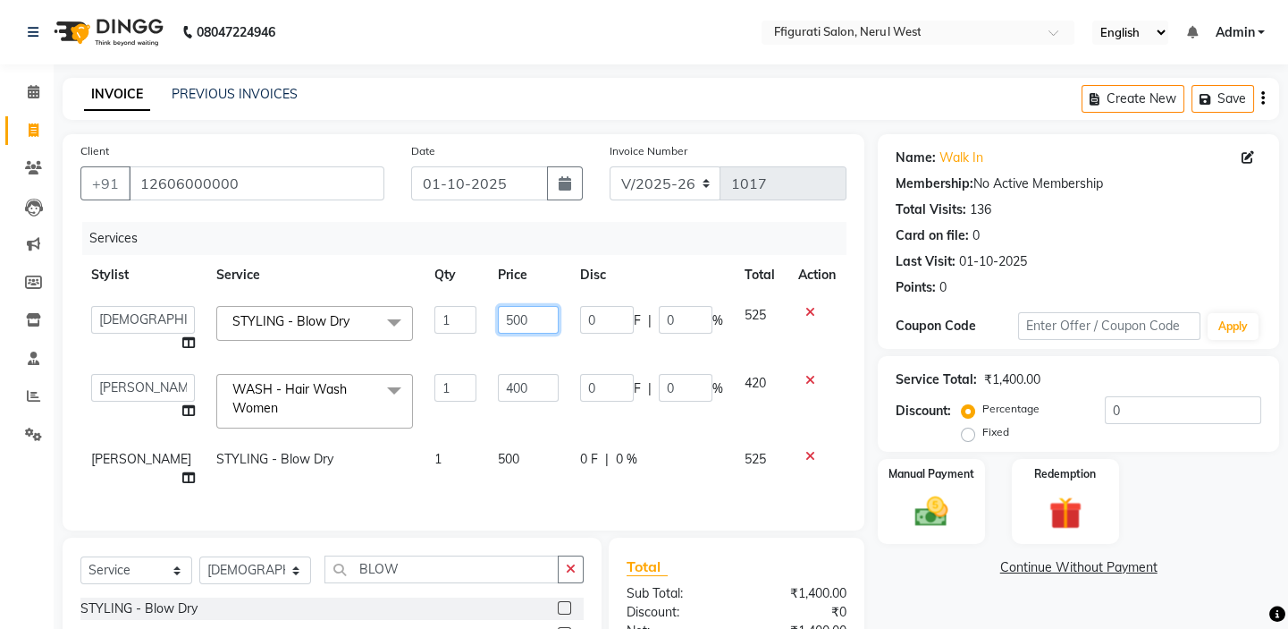
drag, startPoint x: 510, startPoint y: 319, endPoint x: 442, endPoint y: 333, distance: 69.3
click at [441, 335] on tr "[PERSON_NAME] [PERSON_NAME] [PERSON_NAME] Priyanka sana Suraiya Tabbasum STYLIN…" at bounding box center [463, 329] width 766 height 68
type input "900"
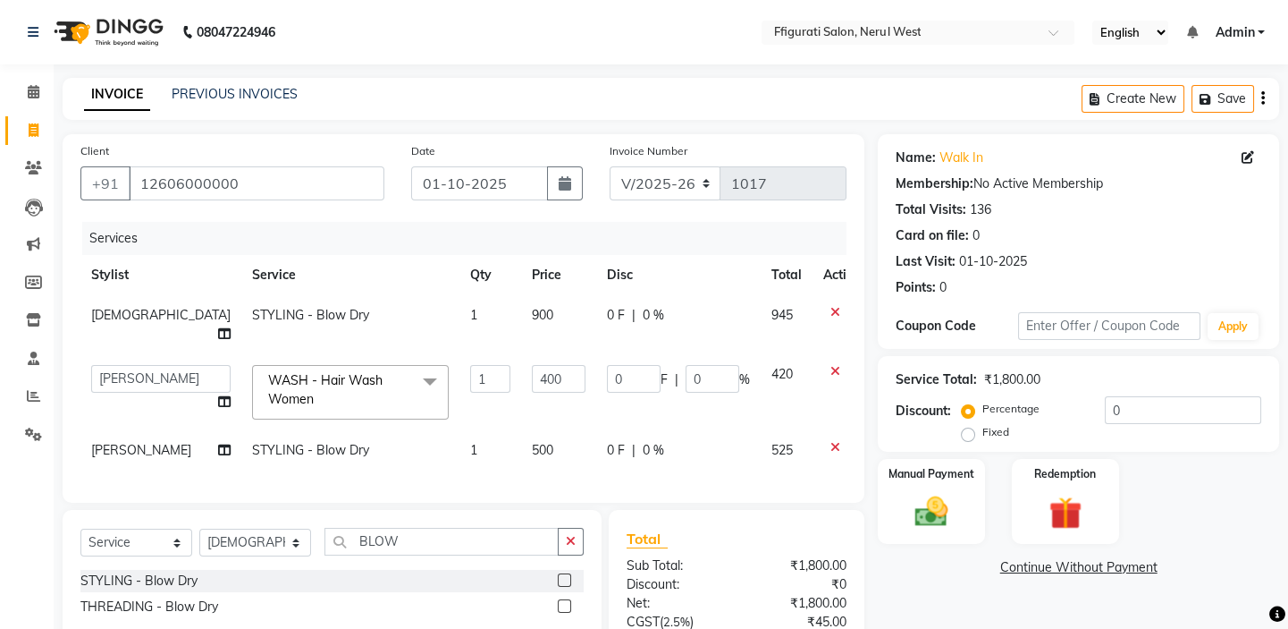
click at [967, 590] on div "Name: Walk In Membership: No Active Membership Total Visits: 136 Card on file: …" at bounding box center [1085, 453] width 415 height 638
click at [983, 432] on label "Fixed" at bounding box center [996, 432] width 27 height 16
click at [966, 432] on input "Fixed" at bounding box center [972, 432] width 13 height 13
radio input "true"
click at [983, 435] on label "Fixed" at bounding box center [996, 432] width 27 height 16
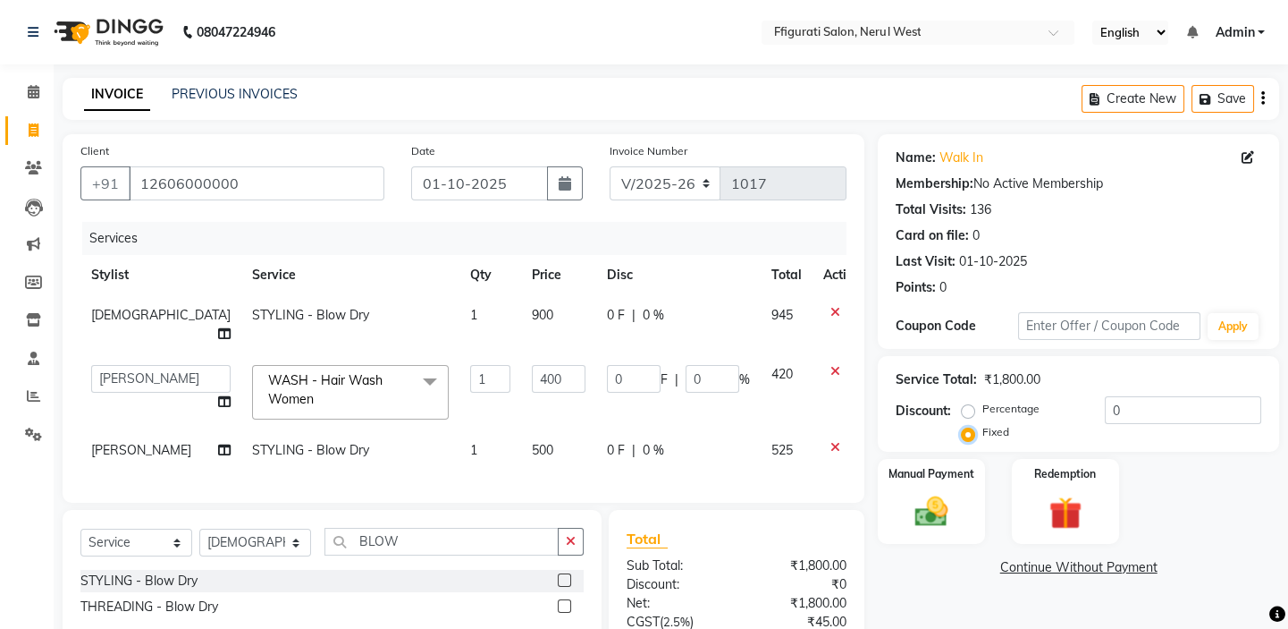
click at [969, 435] on input "Fixed" at bounding box center [972, 432] width 13 height 13
click at [532, 365] on input "400" at bounding box center [559, 379] width 54 height 28
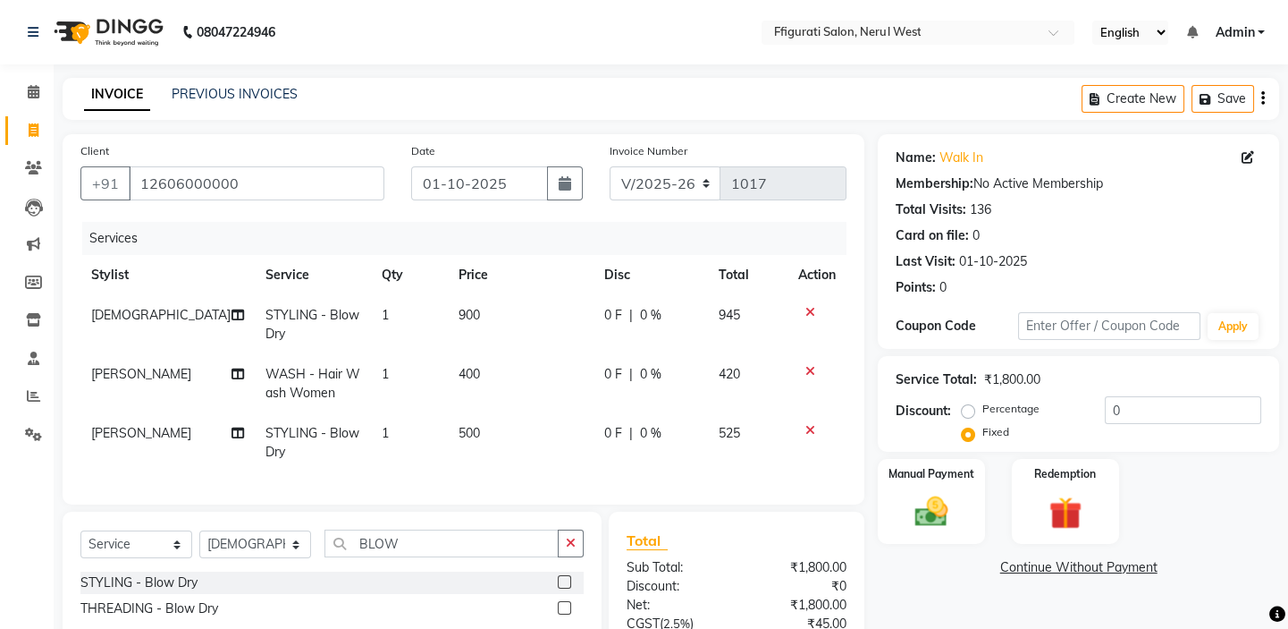
click at [494, 424] on td "500" at bounding box center [521, 442] width 146 height 59
select select "43233"
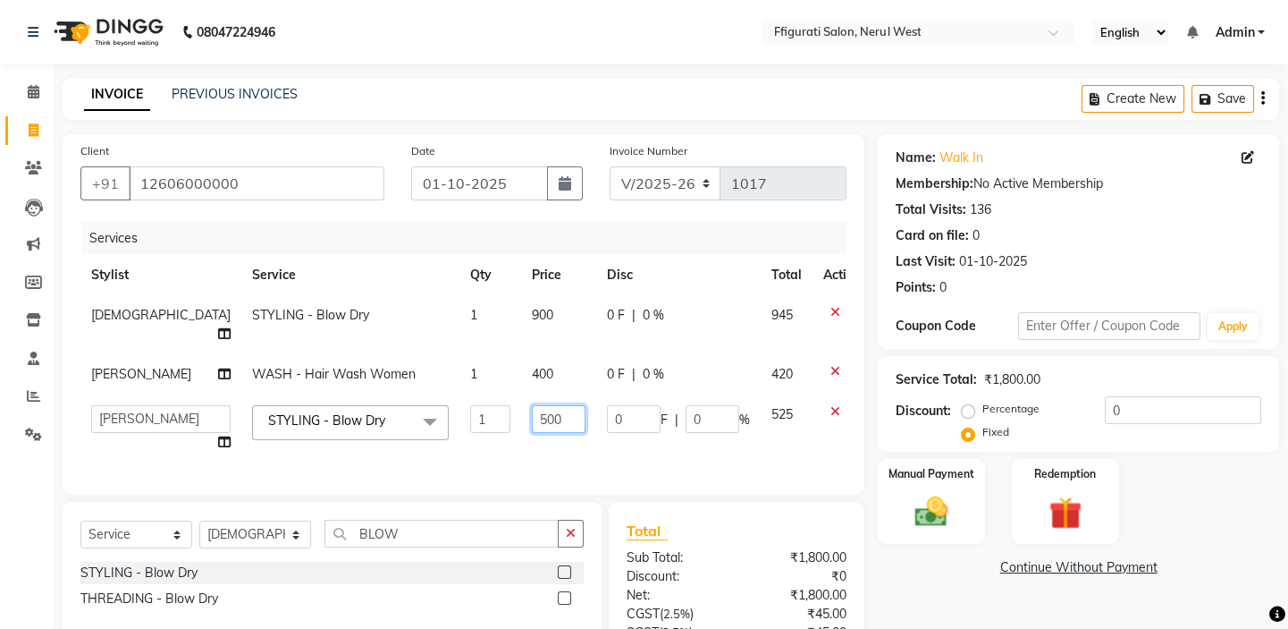
drag, startPoint x: 515, startPoint y: 397, endPoint x: 456, endPoint y: 417, distance: 62.2
click at [456, 417] on tr "[PERSON_NAME] [PERSON_NAME] [PERSON_NAME] Priyanka sana Suraiya Tabbasum STYLIN…" at bounding box center [475, 428] width 791 height 68
type input "600"
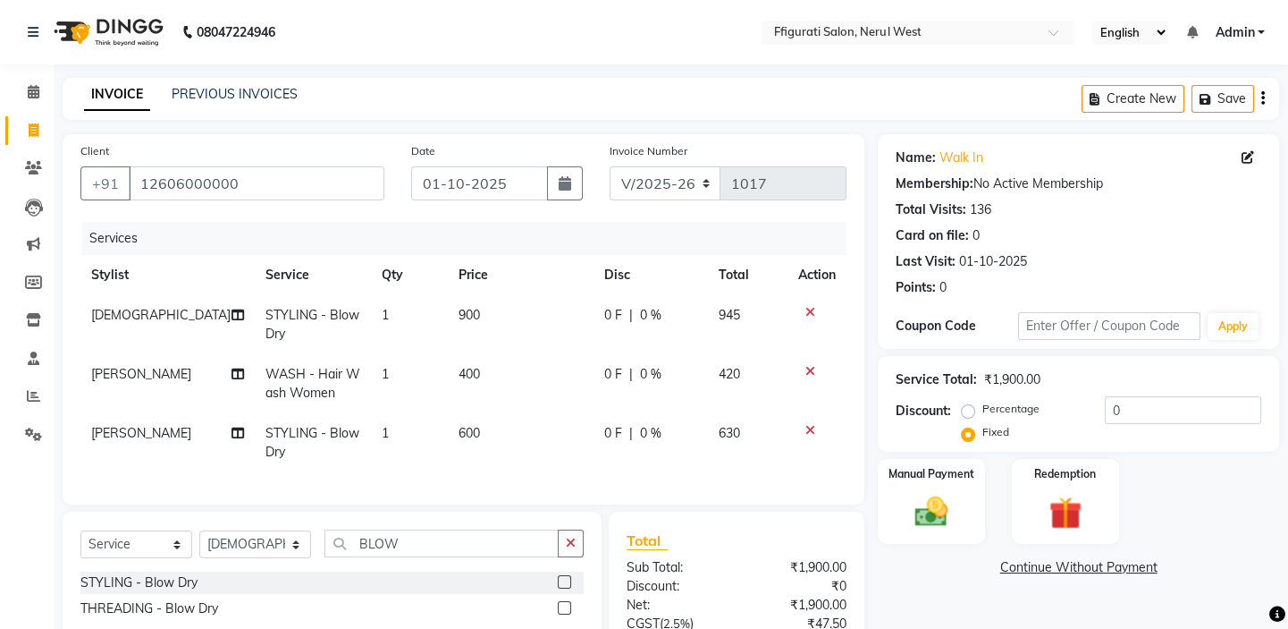
click at [948, 601] on div "Name: Walk In Membership: No Active Membership Total Visits: 136 Card on file: …" at bounding box center [1085, 454] width 415 height 640
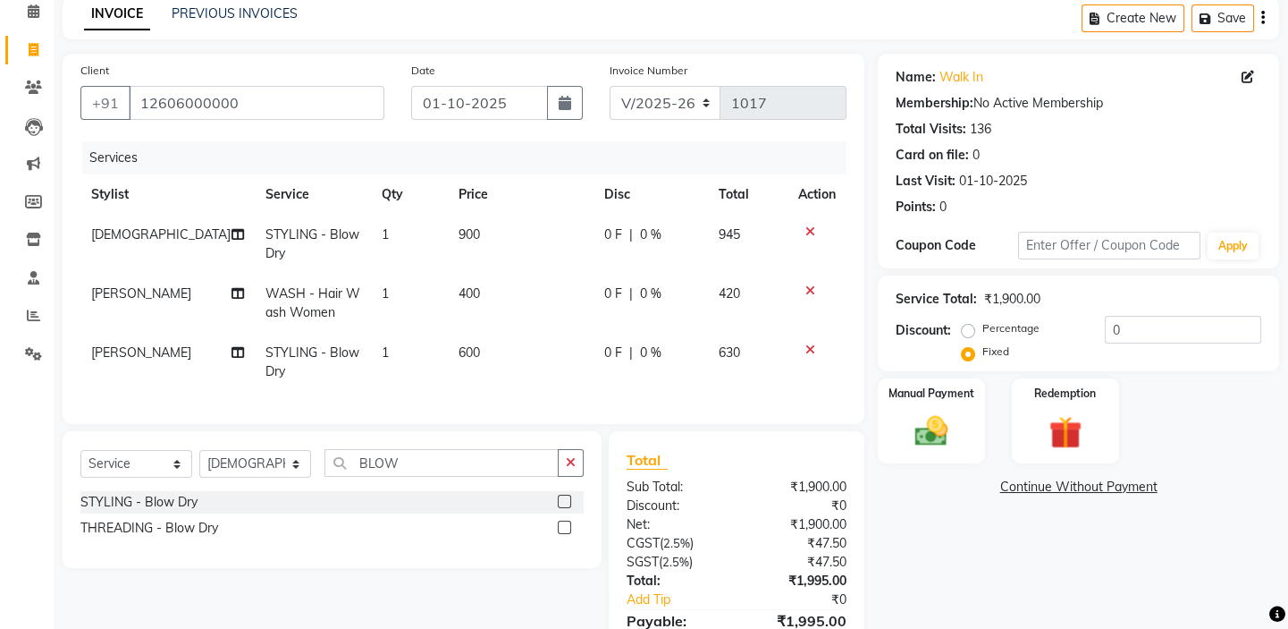
drag, startPoint x: 1097, startPoint y: 330, endPoint x: 1112, endPoint y: 333, distance: 15.4
click at [1100, 330] on div "Percentage Fixed" at bounding box center [1035, 340] width 139 height 46
click at [1114, 333] on input "0" at bounding box center [1183, 330] width 156 height 28
click at [1158, 333] on input "0" at bounding box center [1183, 330] width 156 height 28
click at [1064, 331] on div "Percentage Fixed 0" at bounding box center [1114, 340] width 296 height 48
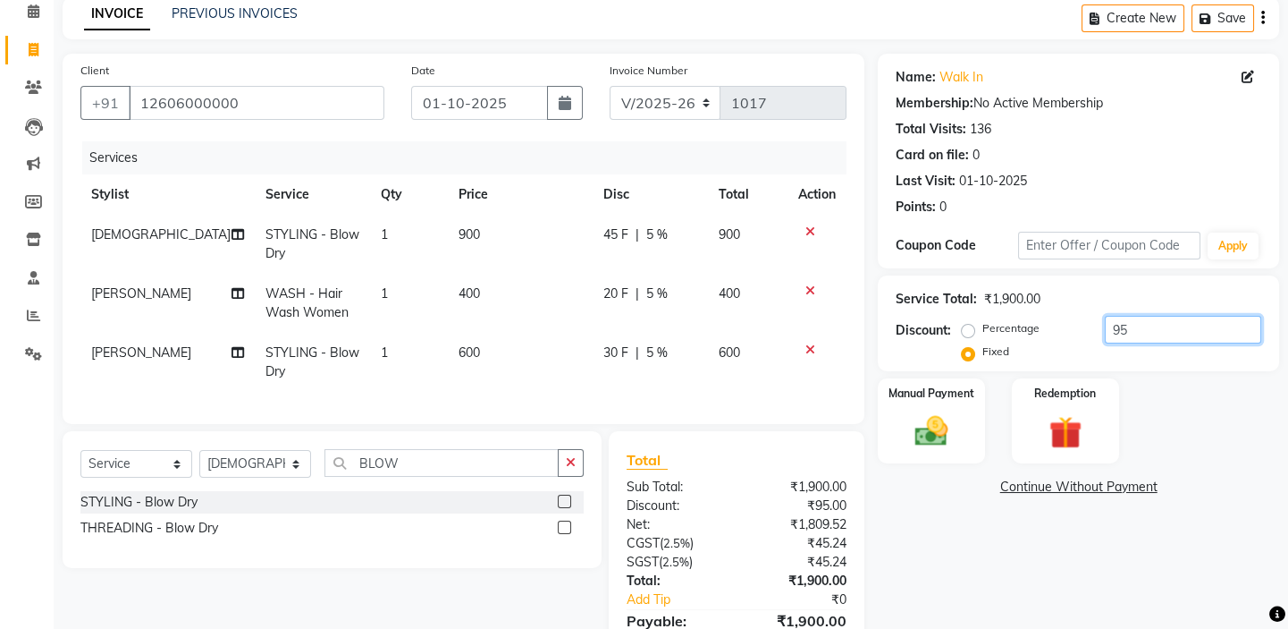
type input "950"
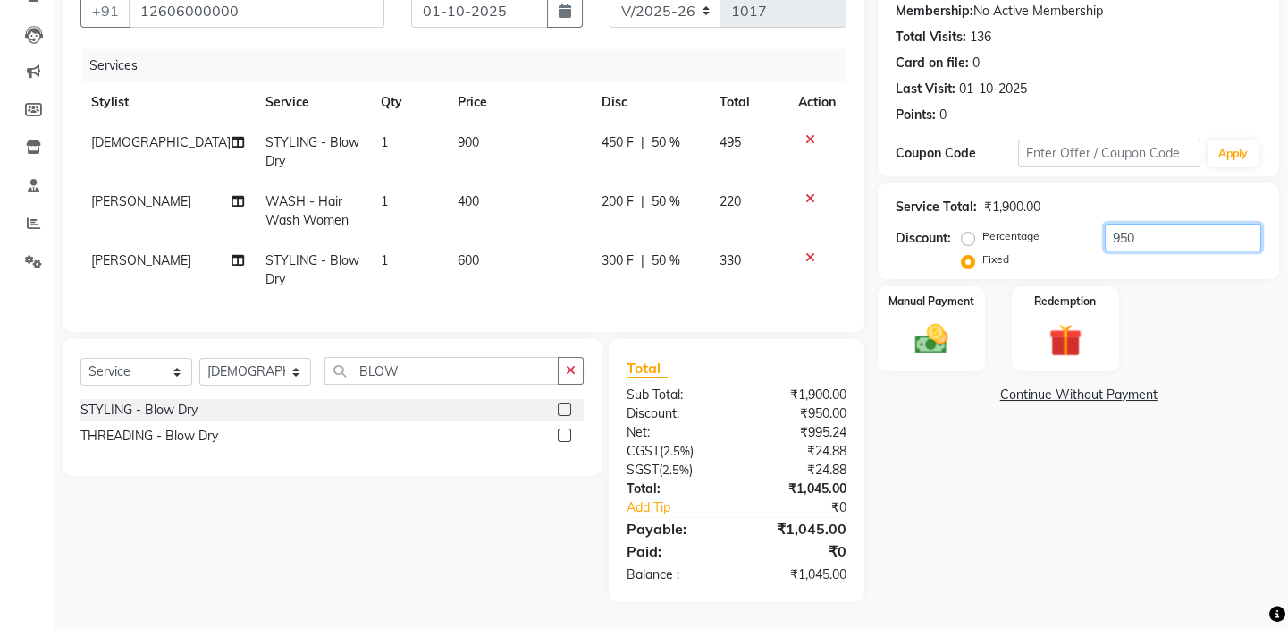
scroll to position [23, 0]
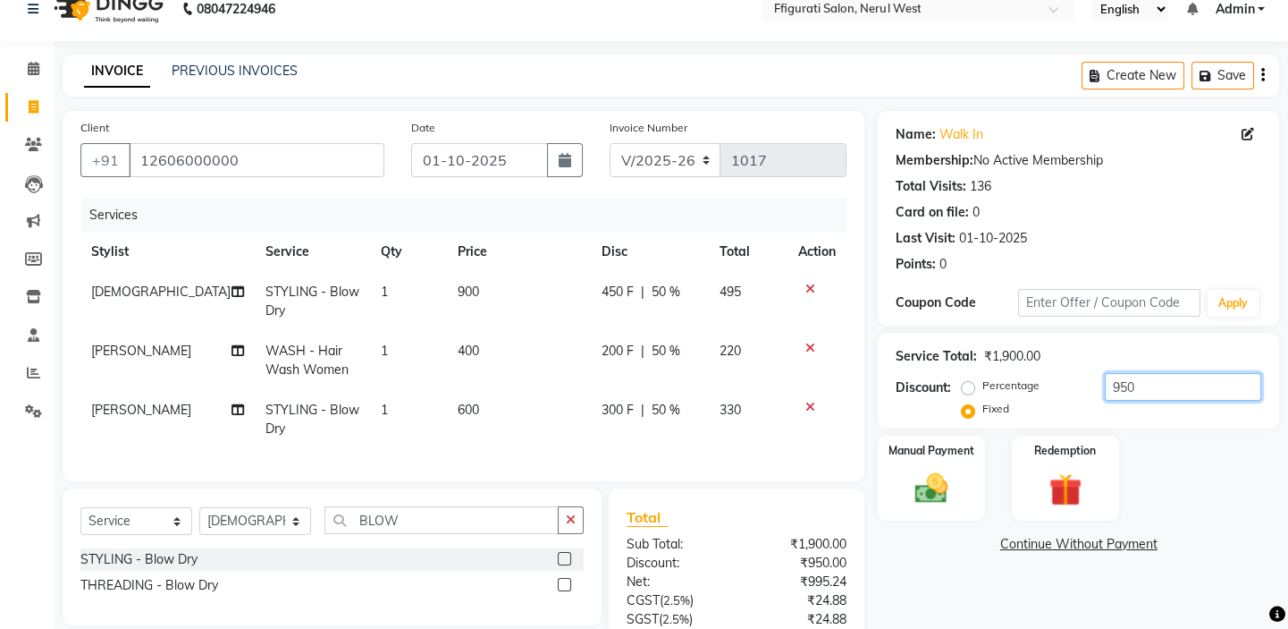
drag, startPoint x: 1151, startPoint y: 376, endPoint x: 1037, endPoint y: 380, distance: 113.6
click at [1037, 380] on div "Percentage Fixed 950" at bounding box center [1114, 397] width 296 height 48
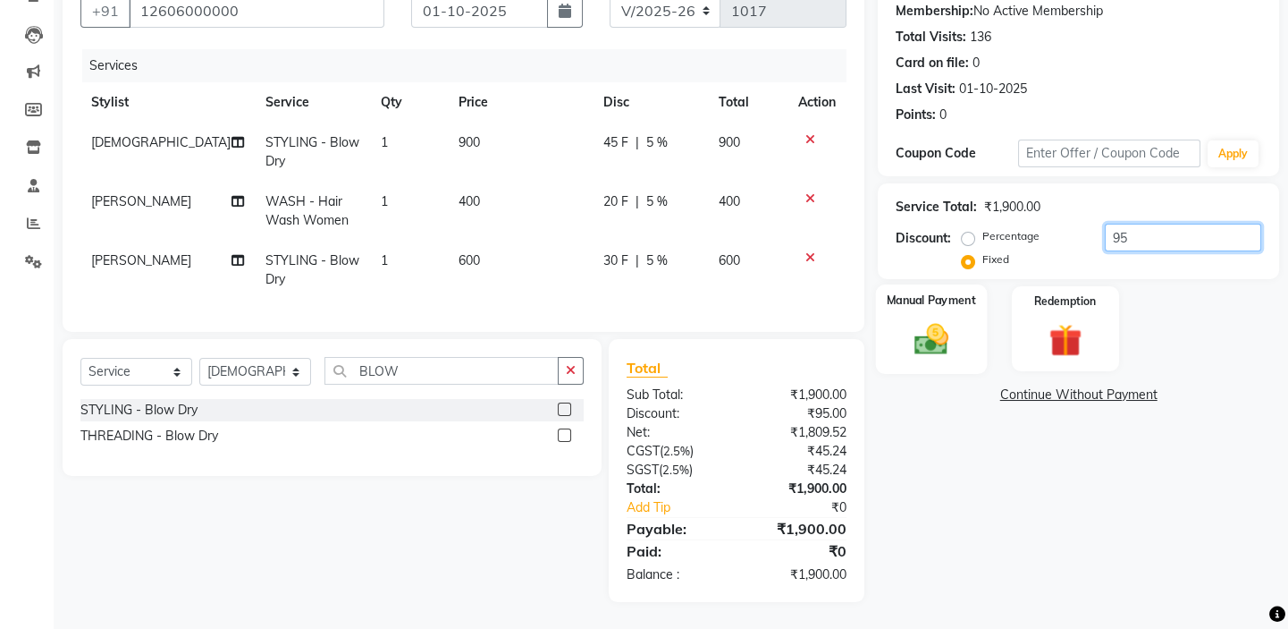
type input "95"
click at [933, 319] on img at bounding box center [931, 338] width 55 height 39
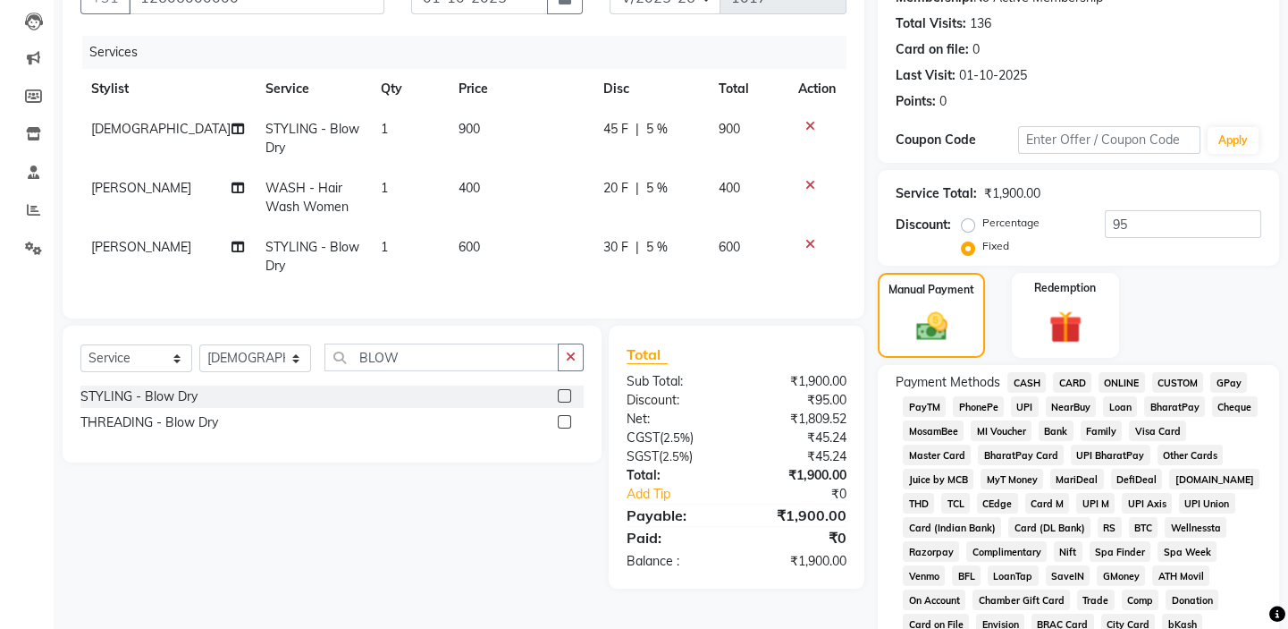
click at [1237, 378] on span "GPay" at bounding box center [1229, 382] width 37 height 21
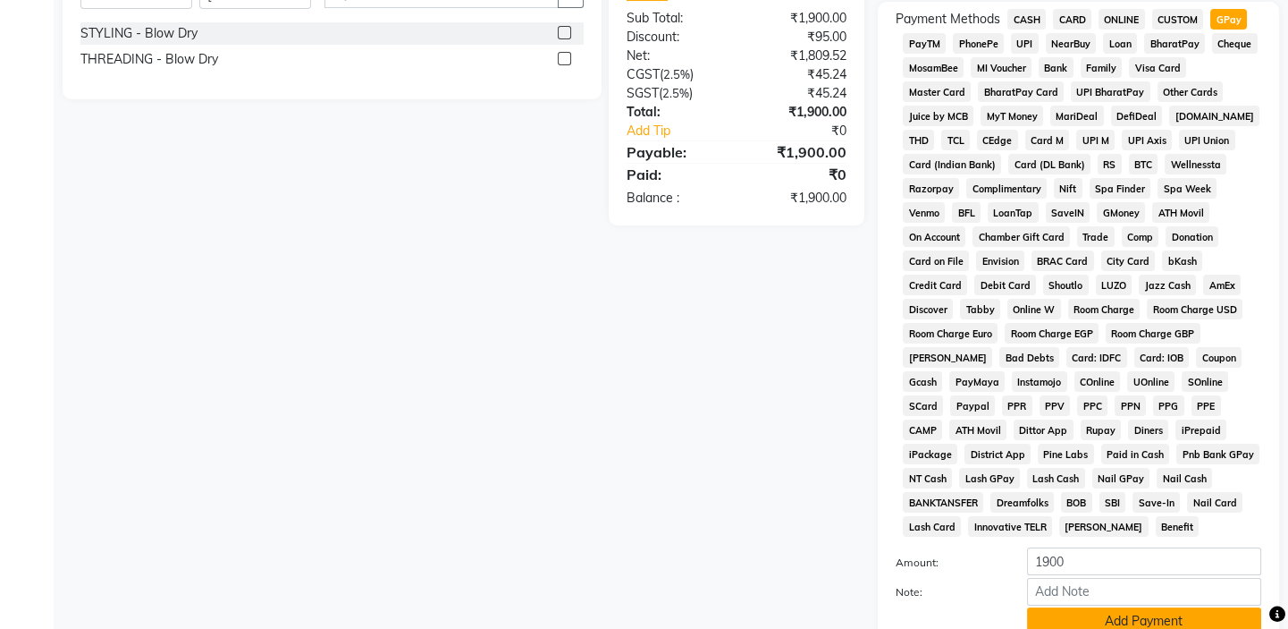
scroll to position [694, 0]
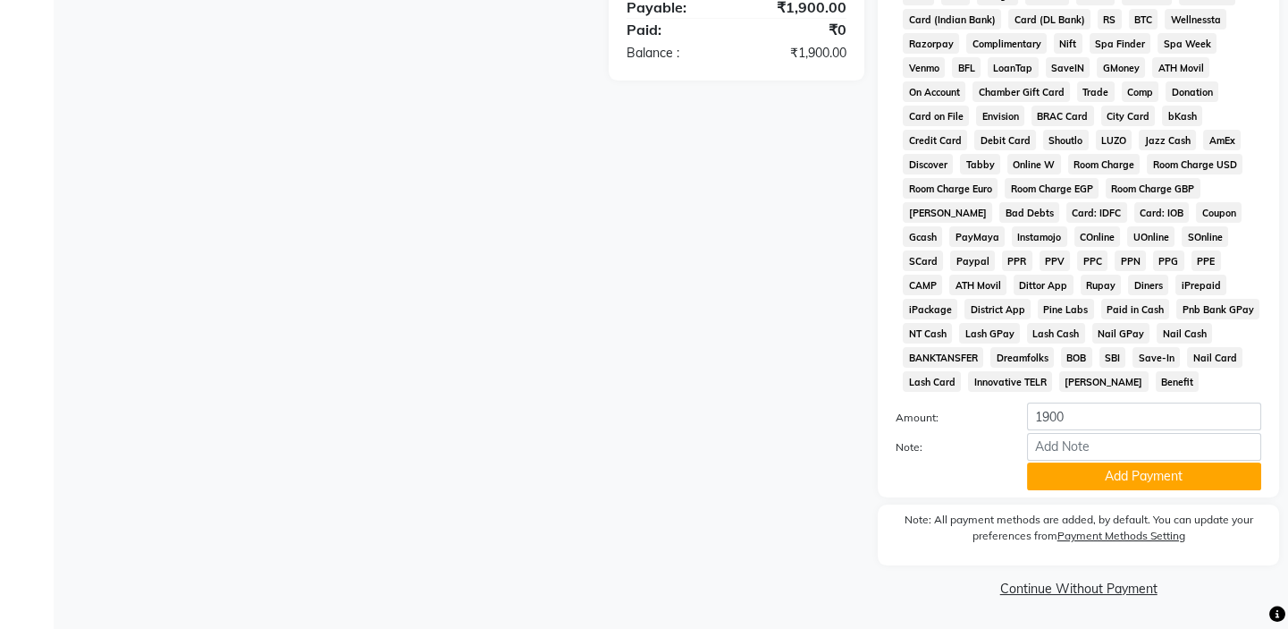
click at [1085, 465] on button "Add Payment" at bounding box center [1144, 476] width 234 height 28
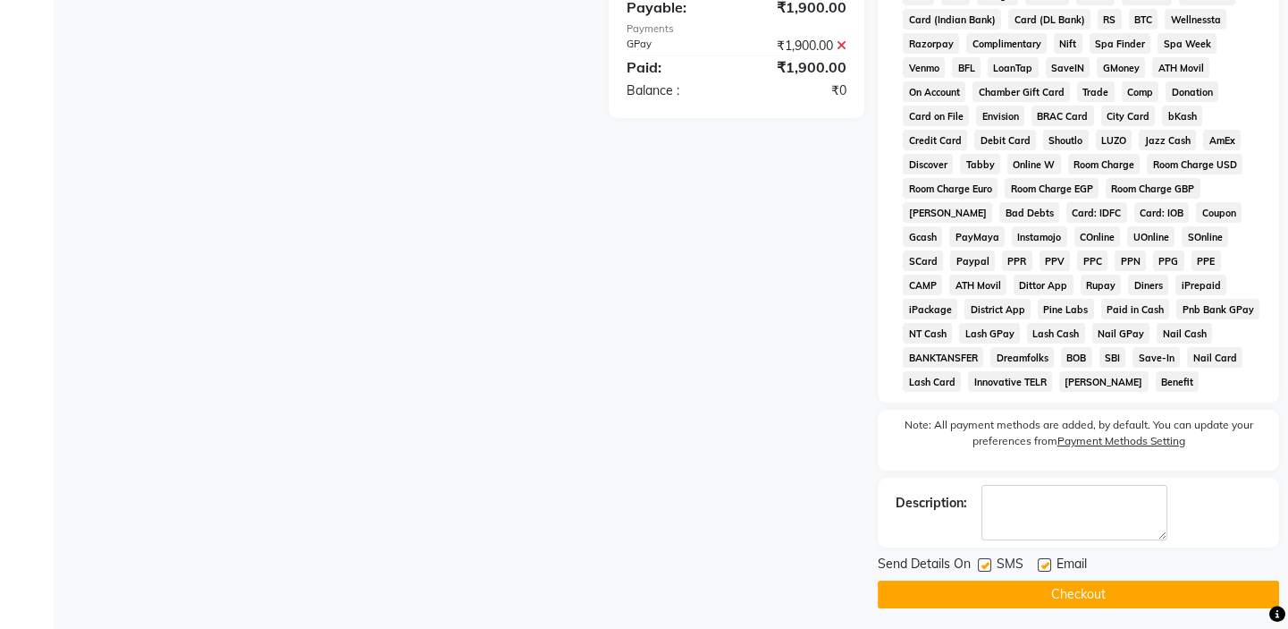
click at [988, 563] on label at bounding box center [984, 564] width 13 height 13
click at [988, 563] on input "checkbox" at bounding box center [984, 566] width 12 height 12
checkbox input "false"
click at [983, 580] on button "Checkout" at bounding box center [1078, 594] width 401 height 28
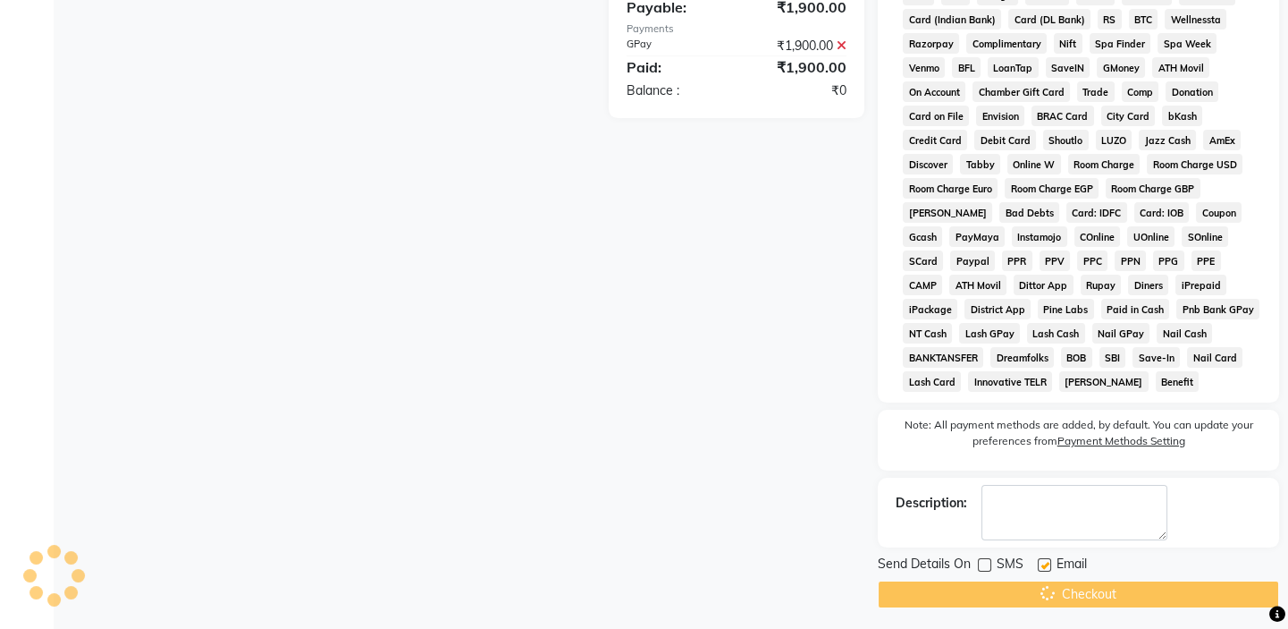
scroll to position [409, 0]
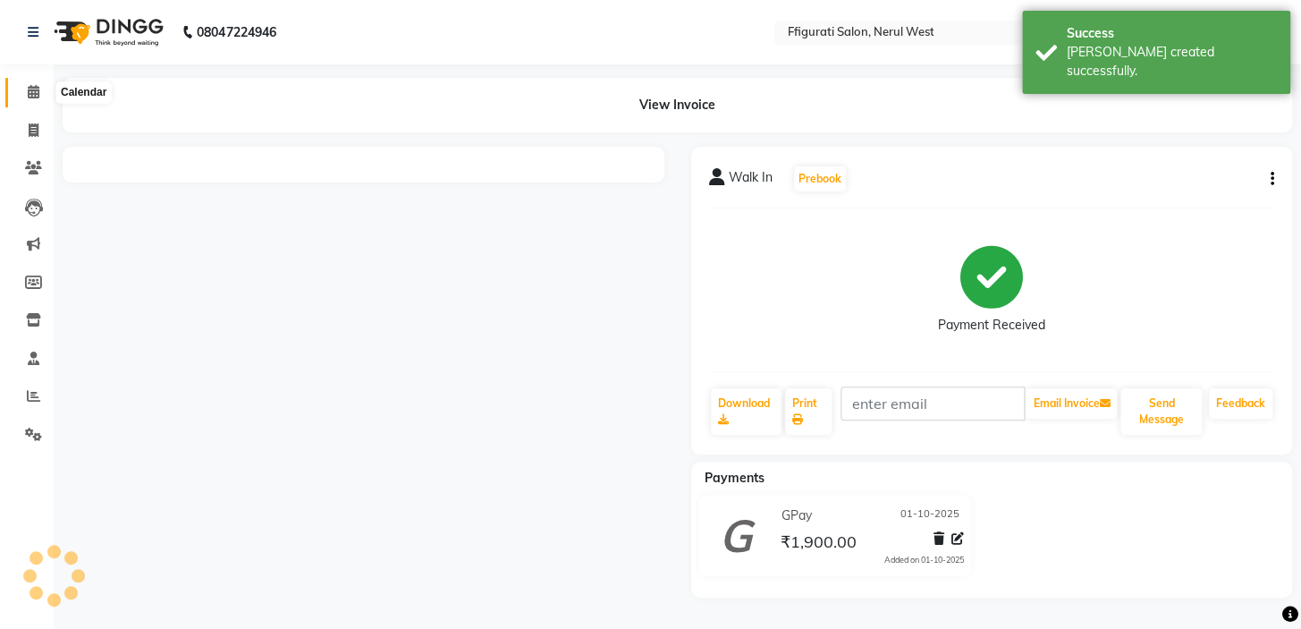
click at [33, 85] on icon at bounding box center [34, 91] width 12 height 13
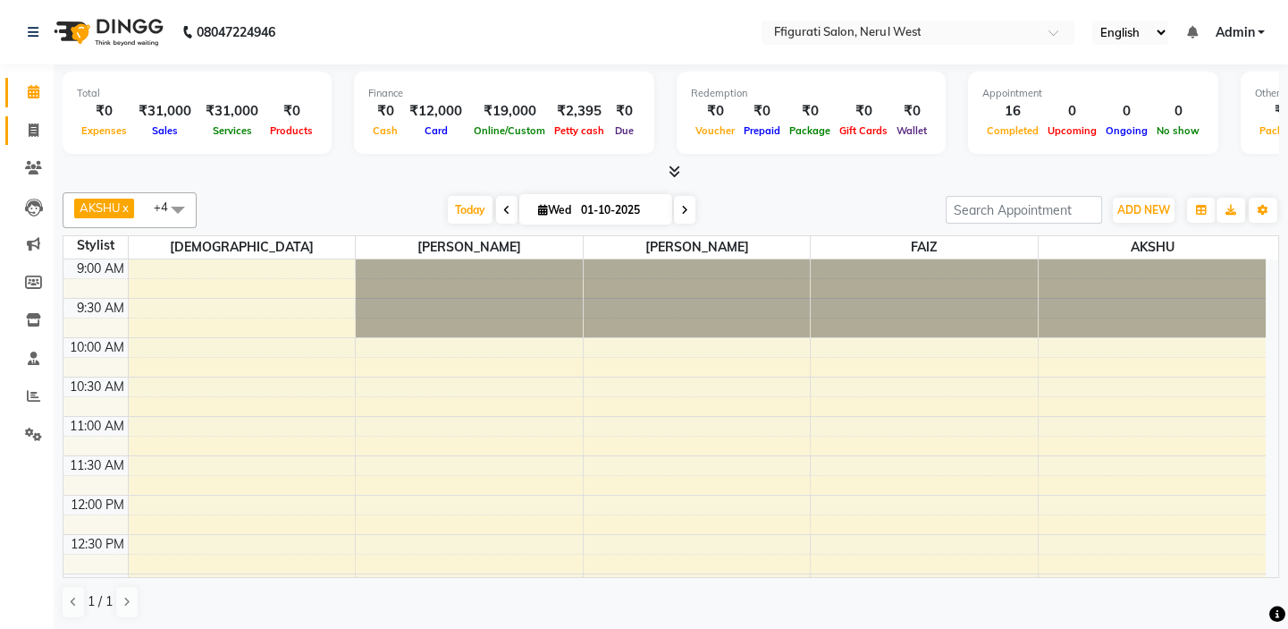
click at [30, 140] on link "Invoice" at bounding box center [26, 131] width 43 height 30
select select "service"
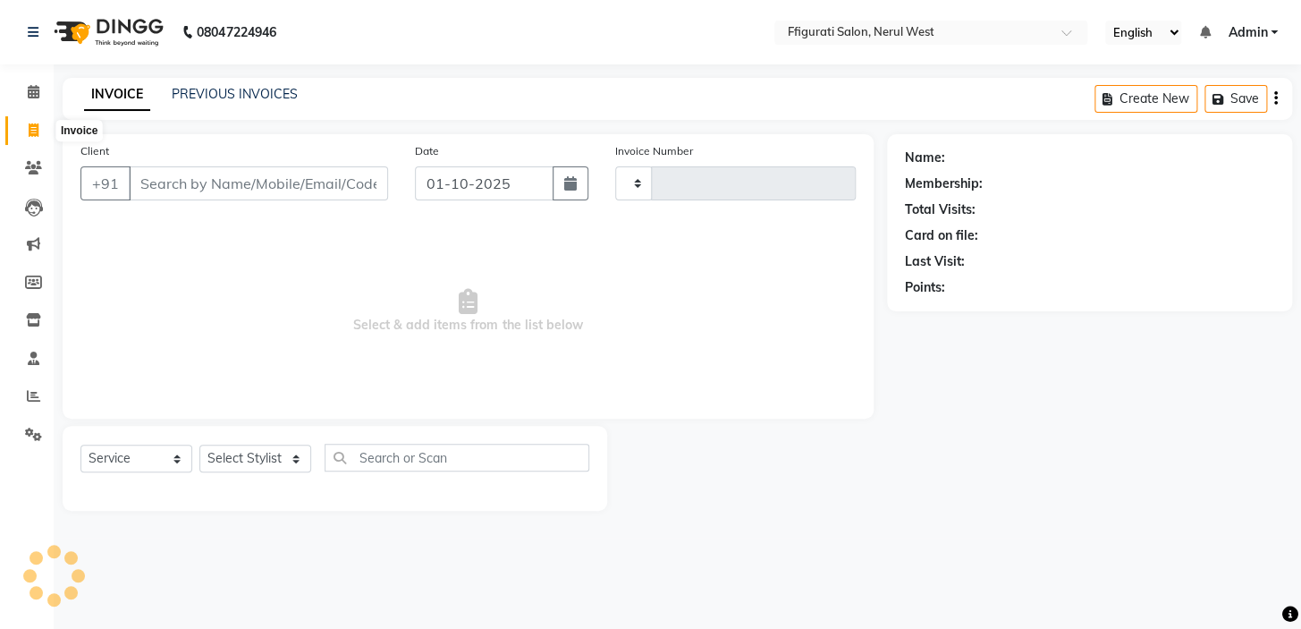
type input "1018"
select select "6023"
click at [227, 90] on link "PREVIOUS INVOICES" at bounding box center [235, 94] width 126 height 16
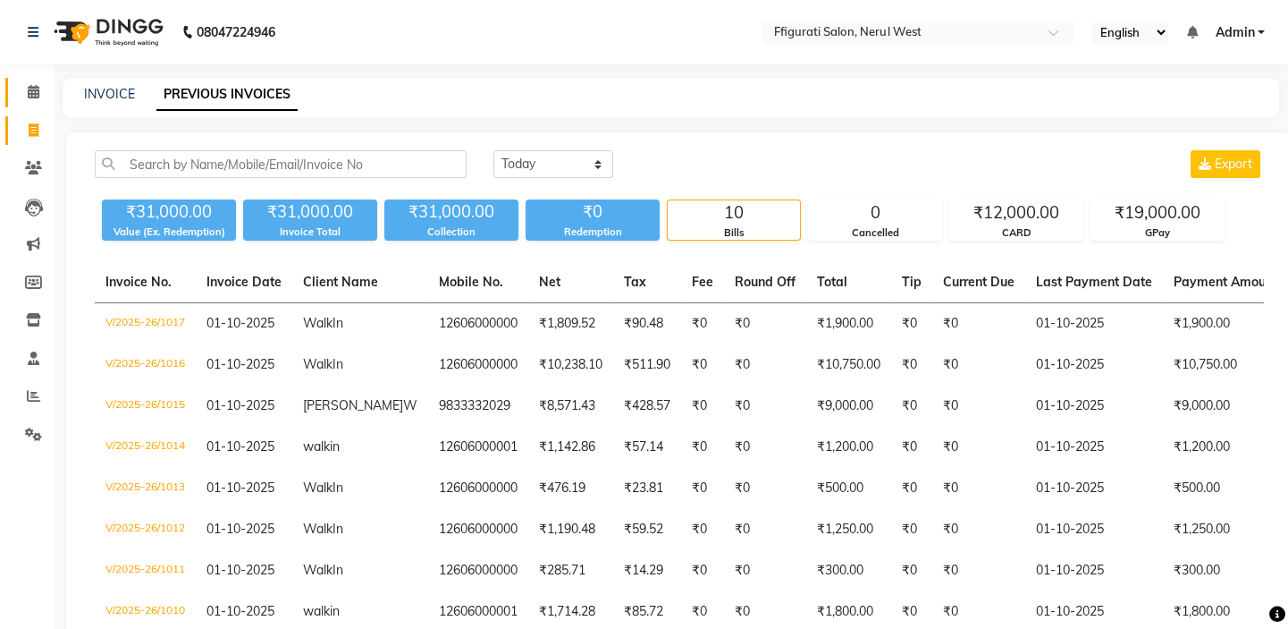
drag, startPoint x: 38, startPoint y: 89, endPoint x: 51, endPoint y: 98, distance: 16.6
click at [38, 89] on icon at bounding box center [34, 91] width 12 height 13
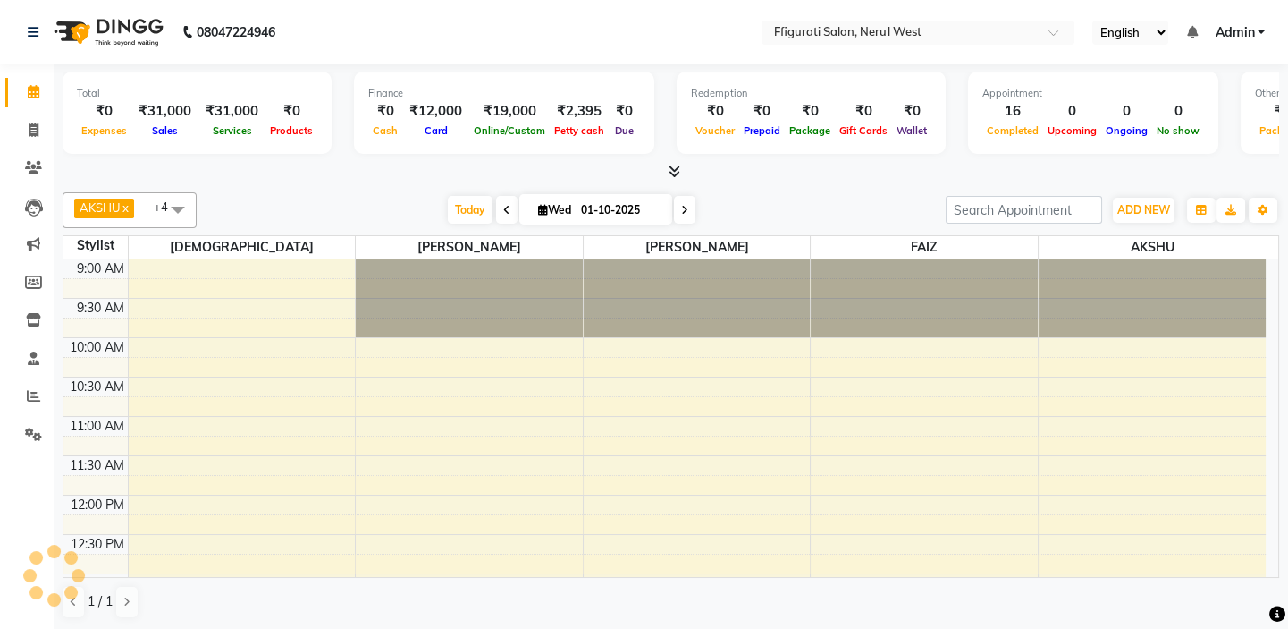
scroll to position [744, 0]
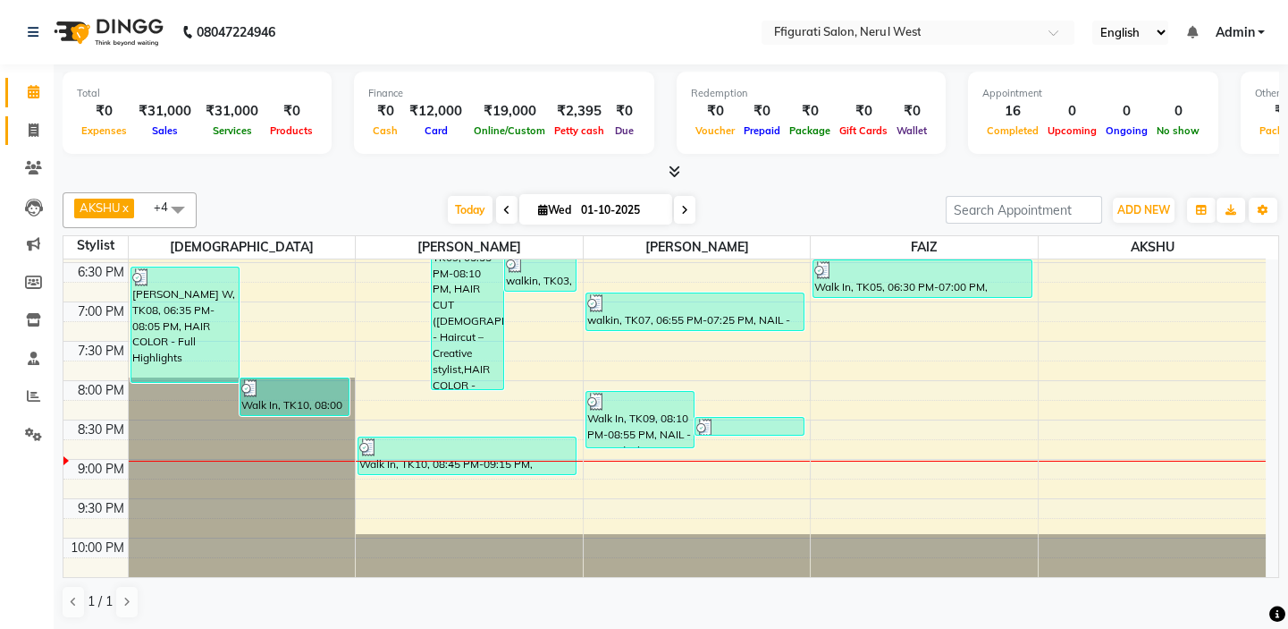
click at [30, 117] on link "Invoice" at bounding box center [26, 131] width 43 height 30
select select "service"
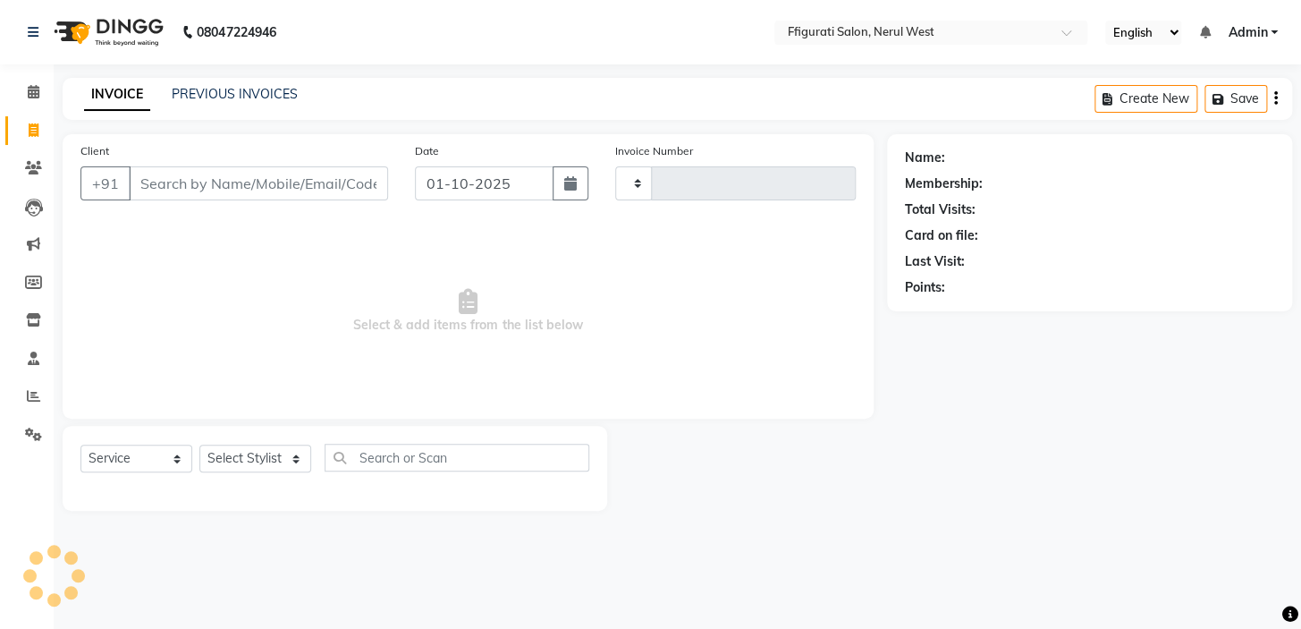
type input "1018"
click at [179, 190] on input "Client" at bounding box center [258, 183] width 259 height 34
select select "6023"
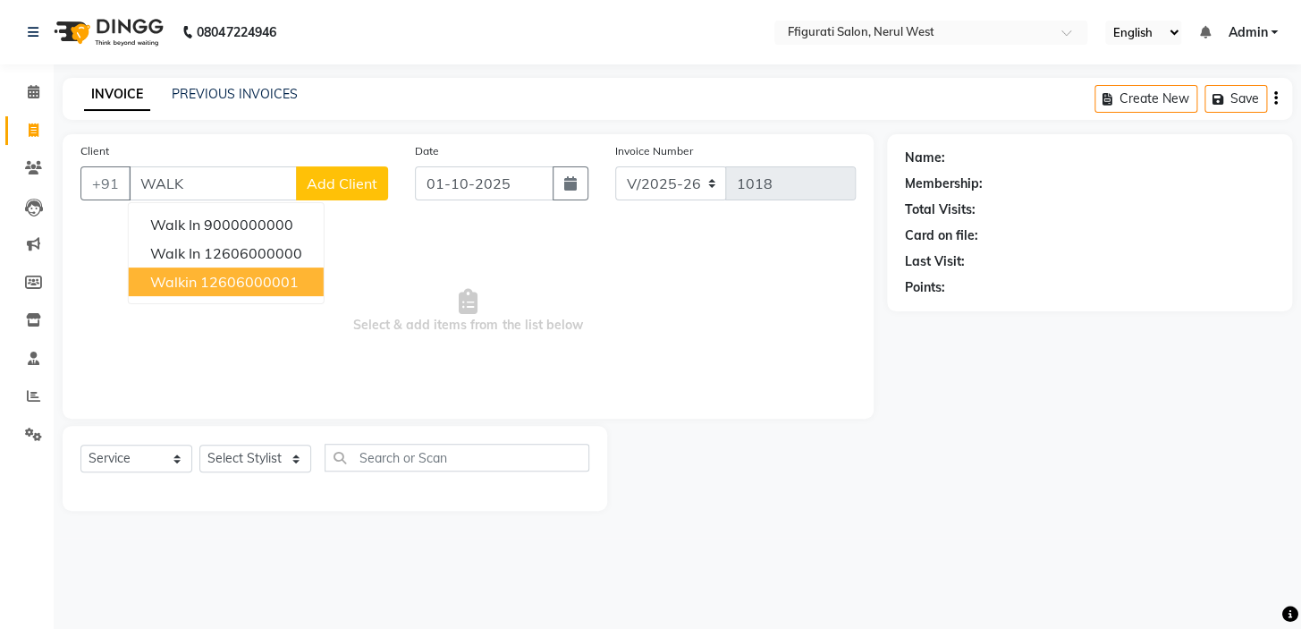
click at [255, 271] on button "walkin 12606000001" at bounding box center [226, 281] width 195 height 29
type input "12606000001"
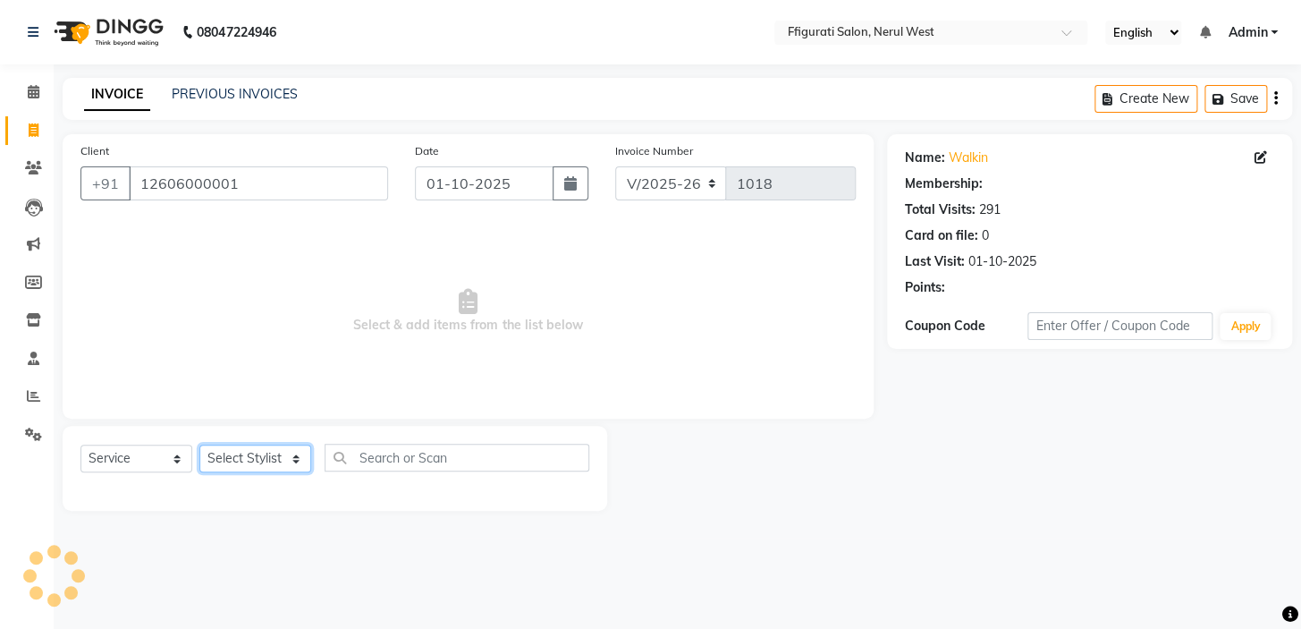
click at [261, 450] on select "Select Stylist [PERSON_NAME] [PERSON_NAME] [PERSON_NAME] Priyanka sana Suraiya …" at bounding box center [255, 458] width 112 height 28
click at [199, 444] on select "Select Stylist [PERSON_NAME] [PERSON_NAME] [PERSON_NAME] Priyanka sana Suraiya …" at bounding box center [255, 458] width 112 height 28
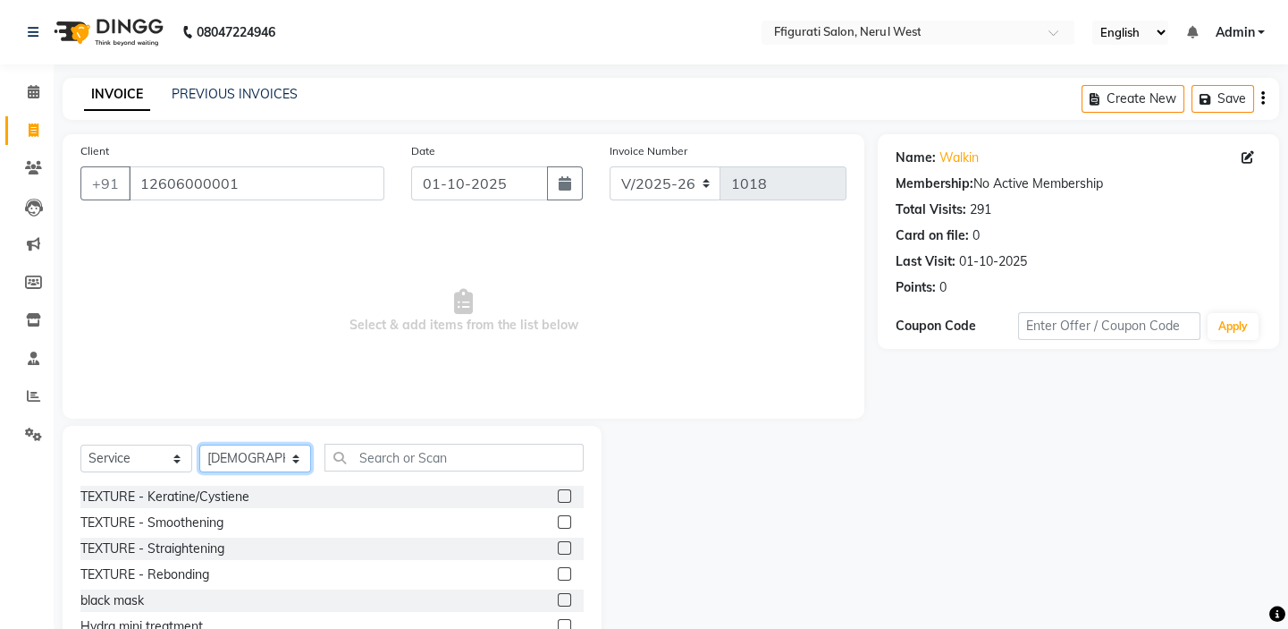
click at [235, 452] on select "Select Stylist [PERSON_NAME] [PERSON_NAME] [PERSON_NAME] Priyanka sana Suraiya …" at bounding box center [255, 458] width 112 height 28
select select "43233"
click at [199, 444] on select "Select Stylist [PERSON_NAME] [PERSON_NAME] [PERSON_NAME] Priyanka sana Suraiya …" at bounding box center [255, 458] width 112 height 28
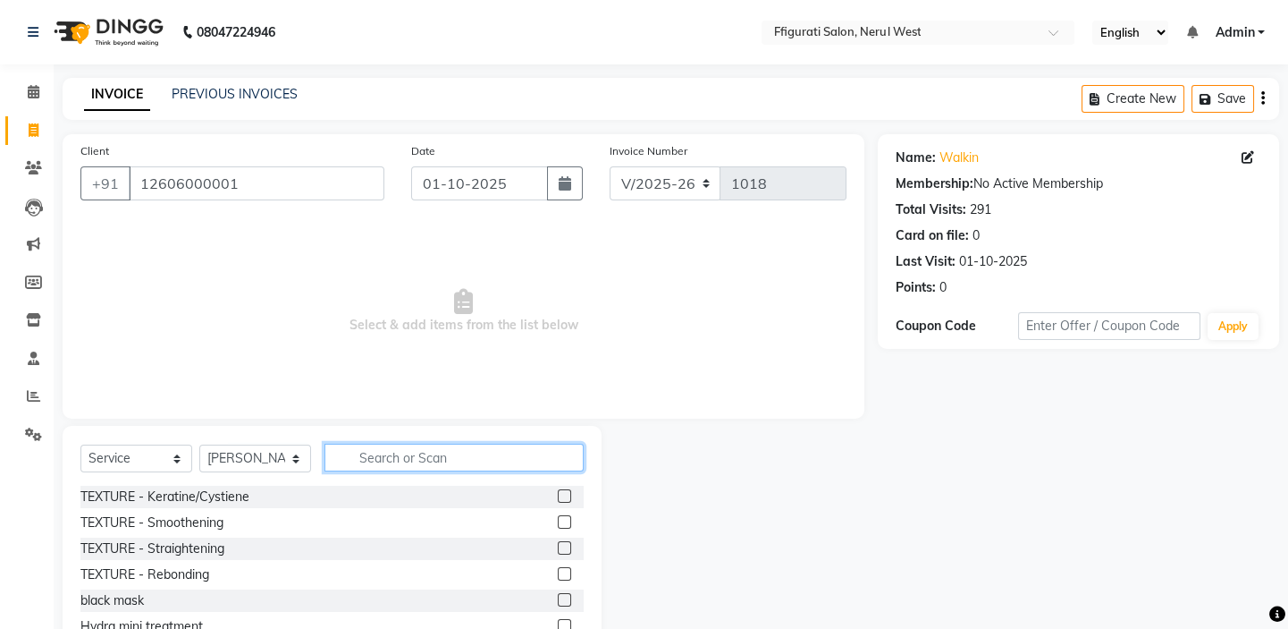
click at [375, 453] on input "text" at bounding box center [454, 457] width 259 height 28
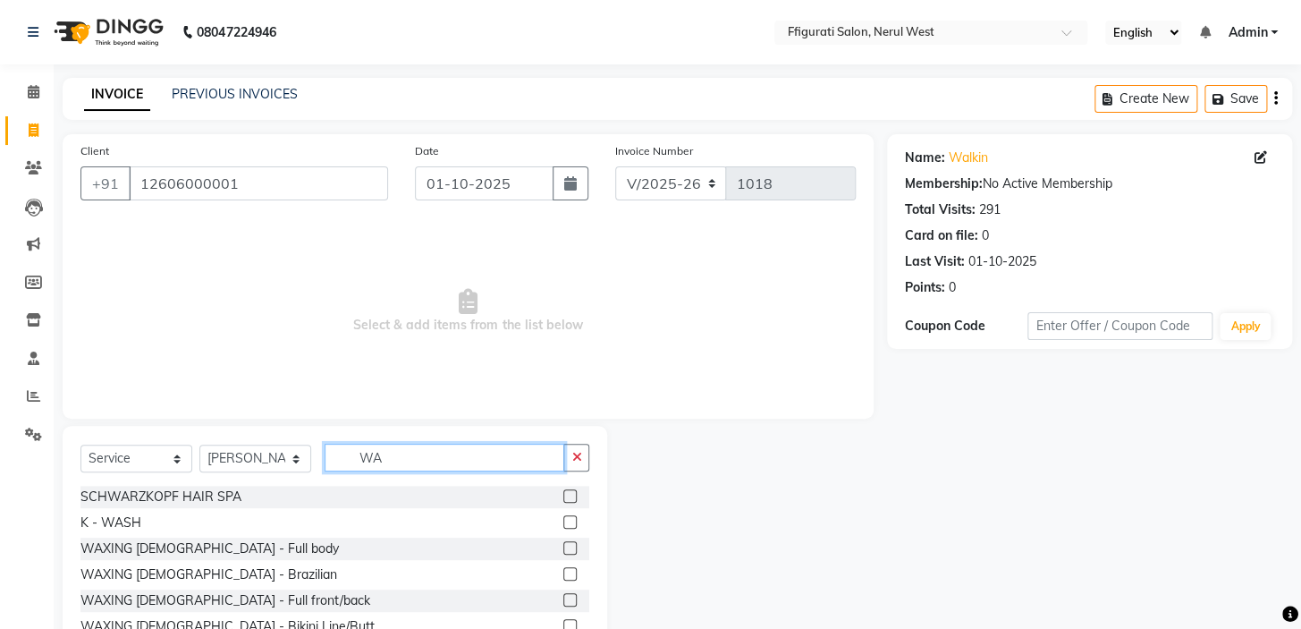
type input "W"
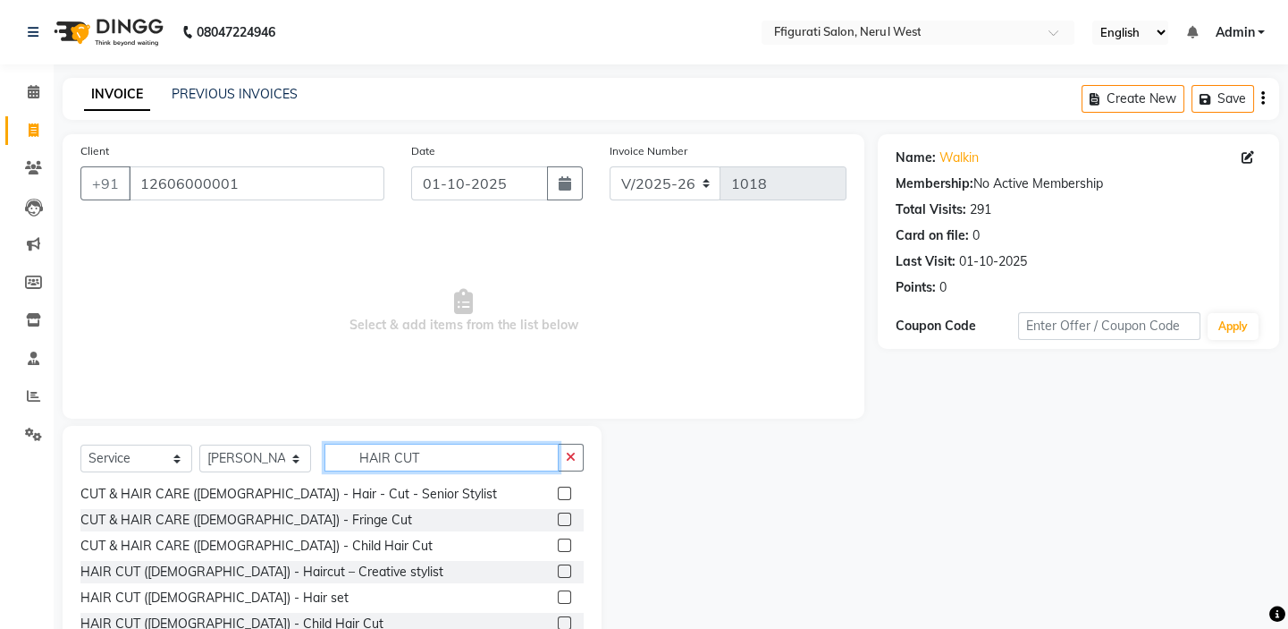
scroll to position [89, 0]
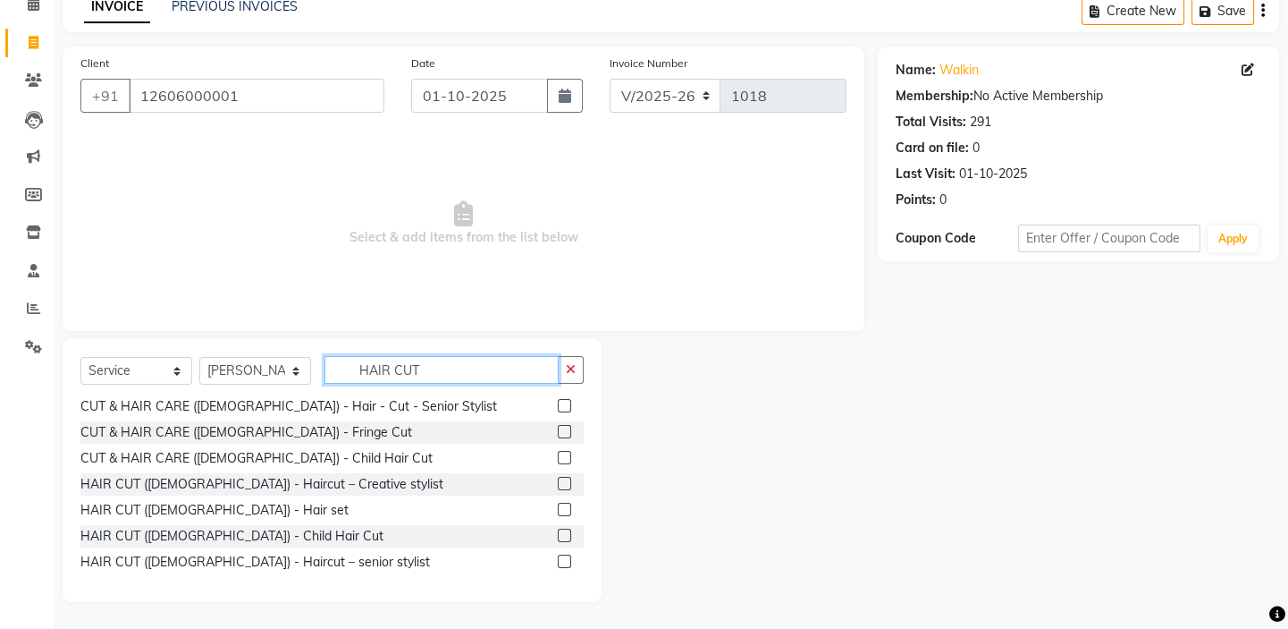
type input "HAIR CUT"
click at [558, 480] on label at bounding box center [564, 483] width 13 height 13
click at [558, 480] on input "checkbox" at bounding box center [564, 484] width 12 height 12
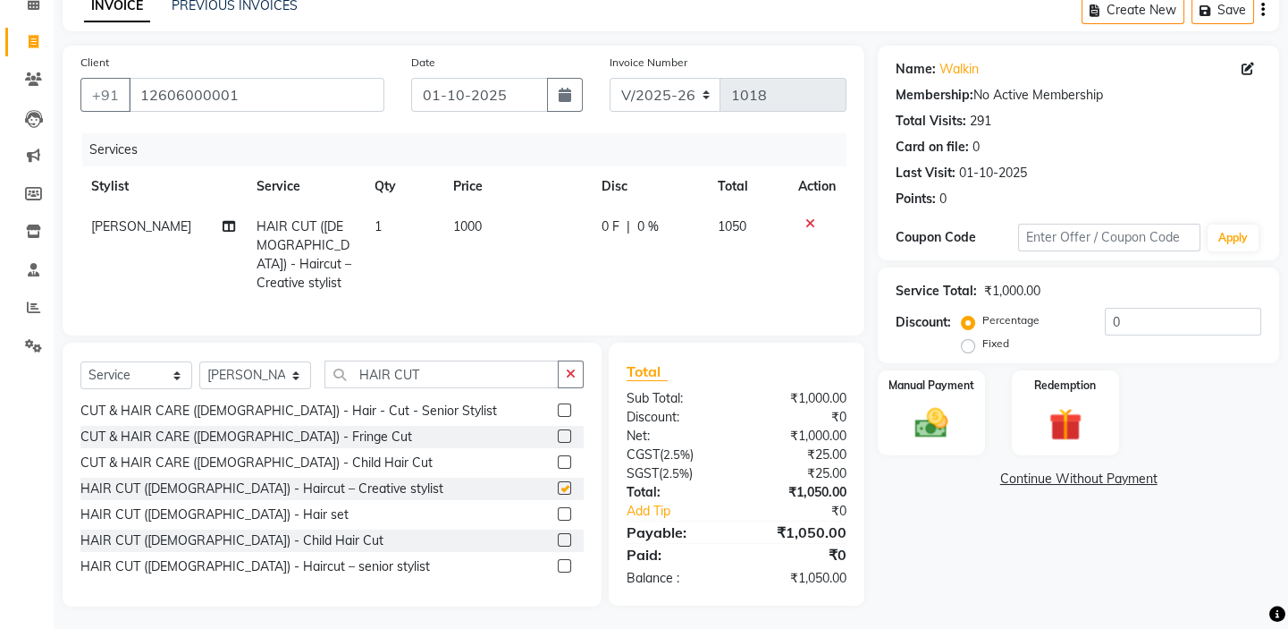
checkbox input "false"
drag, startPoint x: 969, startPoint y: 341, endPoint x: 911, endPoint y: 359, distance: 61.1
click at [983, 346] on label "Fixed" at bounding box center [996, 343] width 27 height 16
click at [966, 346] on input "Fixed" at bounding box center [972, 343] width 13 height 13
radio input "true"
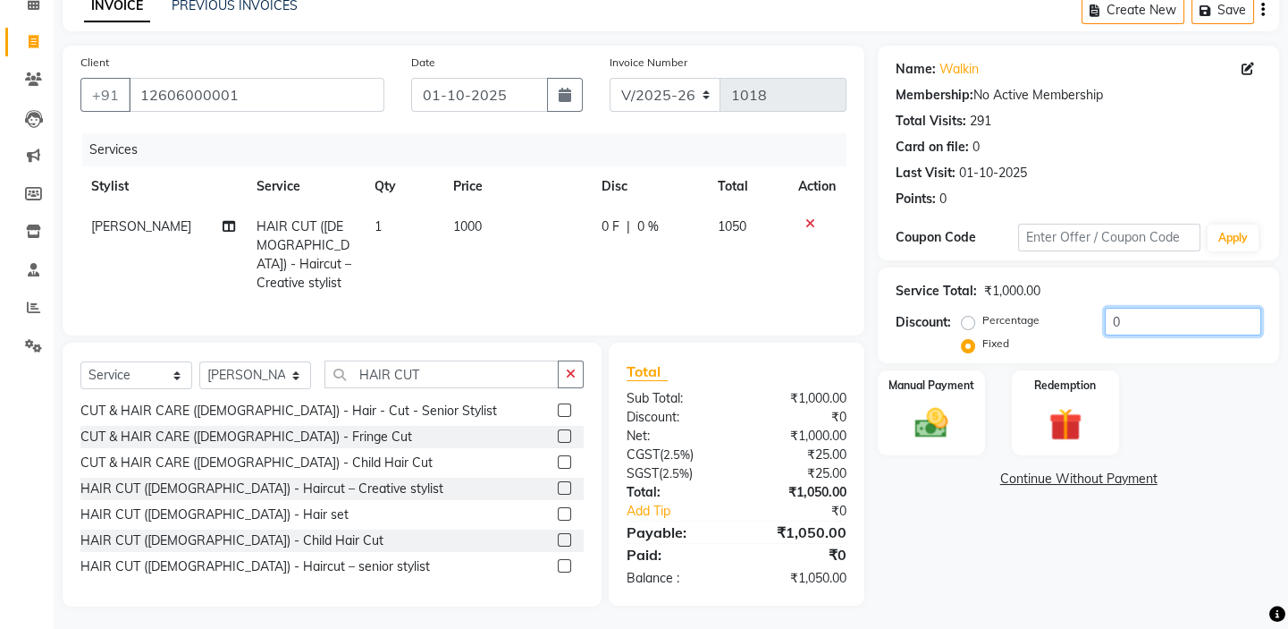
drag, startPoint x: 1146, startPoint y: 328, endPoint x: 1025, endPoint y: 337, distance: 121.9
click at [1053, 322] on div "Percentage Fixed 0" at bounding box center [1114, 332] width 296 height 48
type input "50"
click at [930, 440] on img at bounding box center [931, 422] width 55 height 39
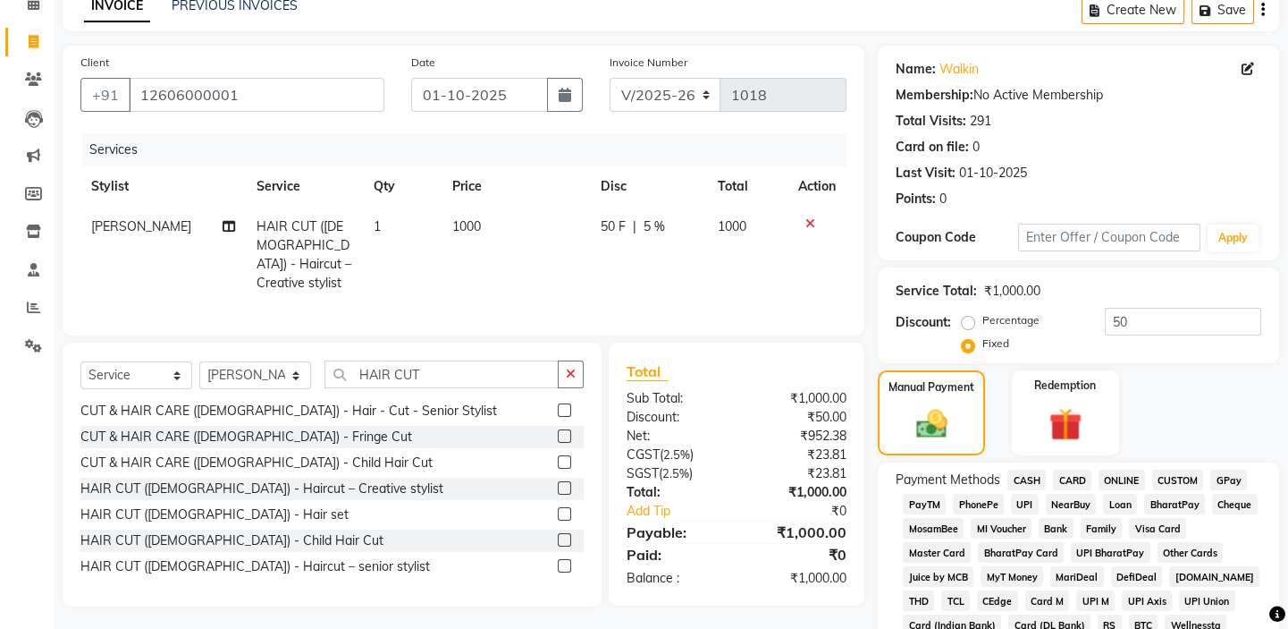
click at [1228, 481] on span "GPay" at bounding box center [1229, 479] width 37 height 21
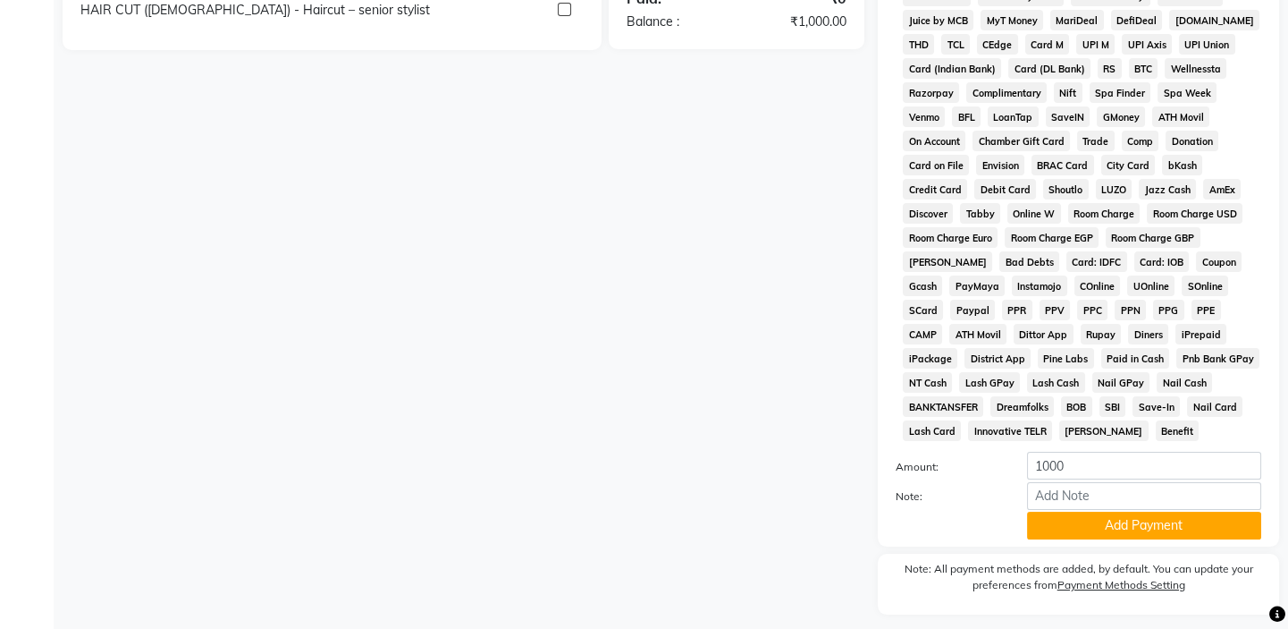
scroll to position [657, 0]
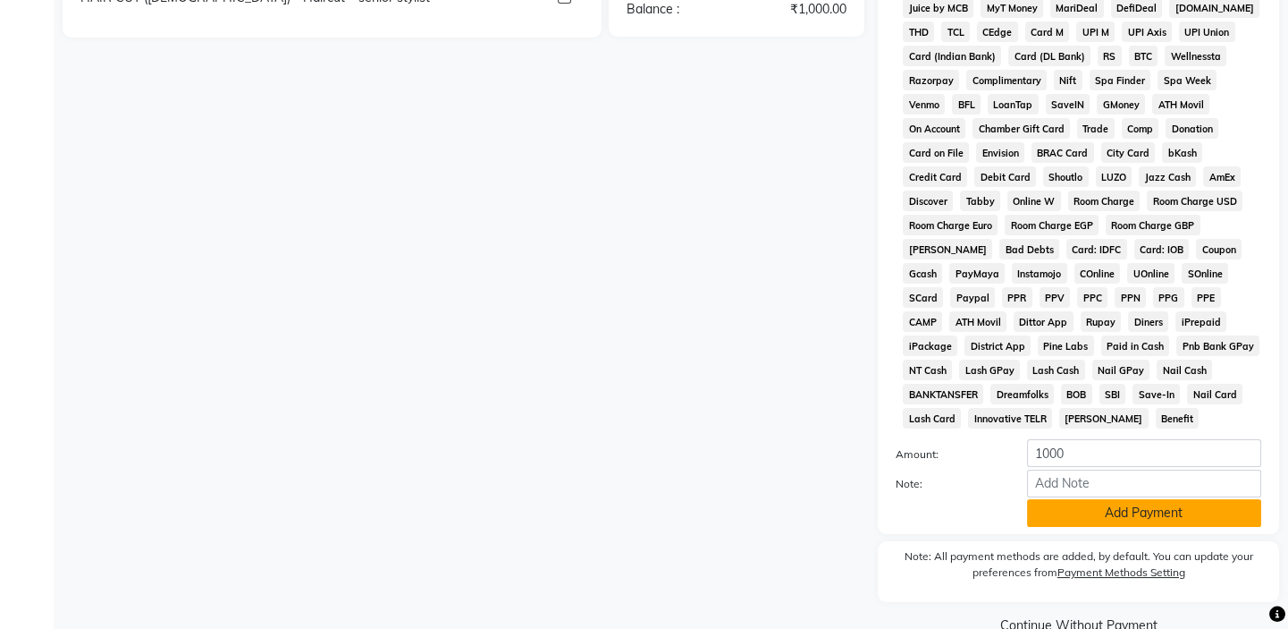
click at [1097, 511] on button "Add Payment" at bounding box center [1144, 513] width 234 height 28
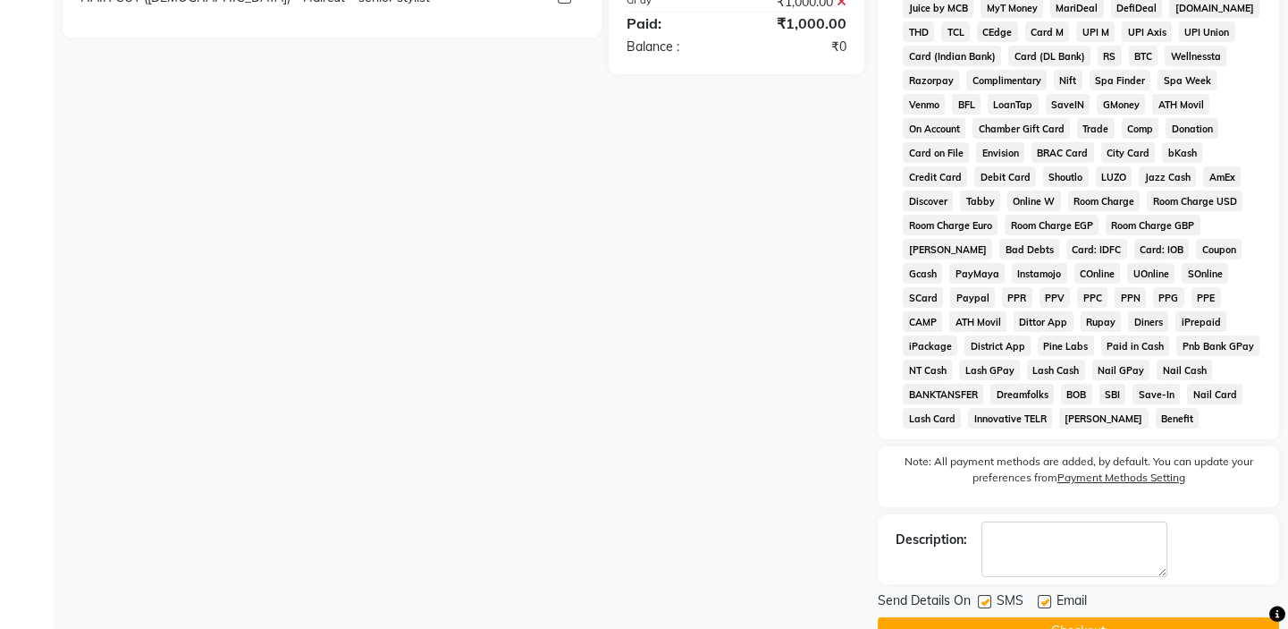
scroll to position [699, 0]
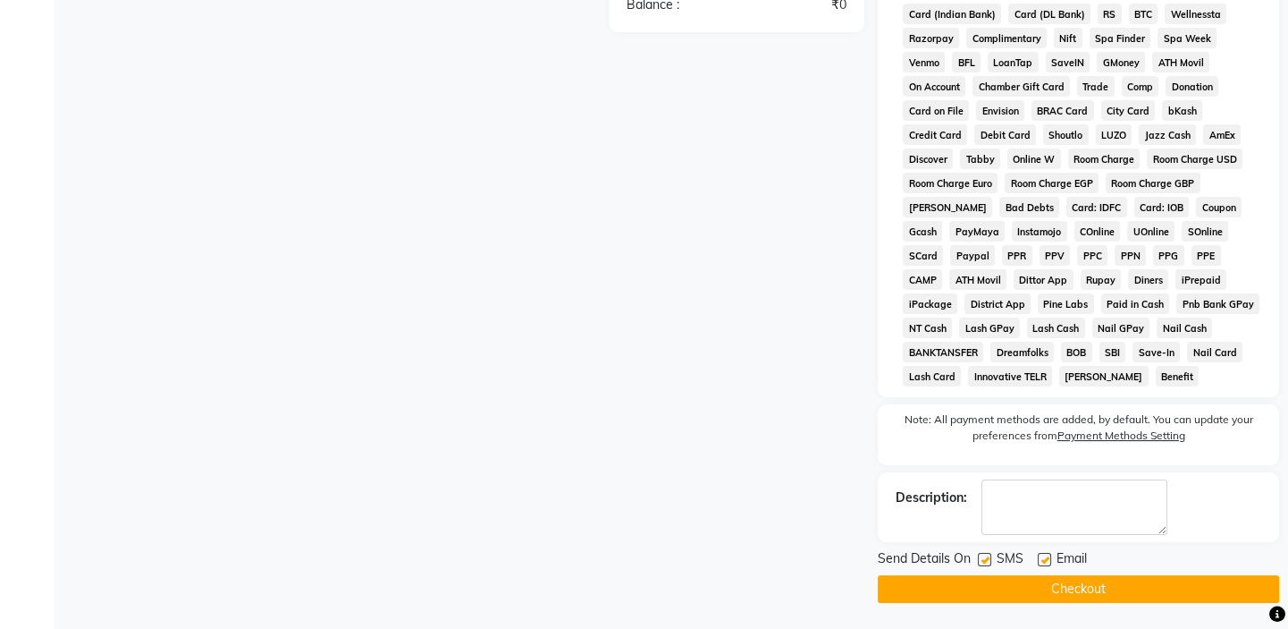
click at [983, 562] on label at bounding box center [984, 559] width 13 height 13
click at [983, 562] on input "checkbox" at bounding box center [984, 560] width 12 height 12
checkbox input "false"
click at [995, 589] on button "Checkout" at bounding box center [1078, 589] width 401 height 28
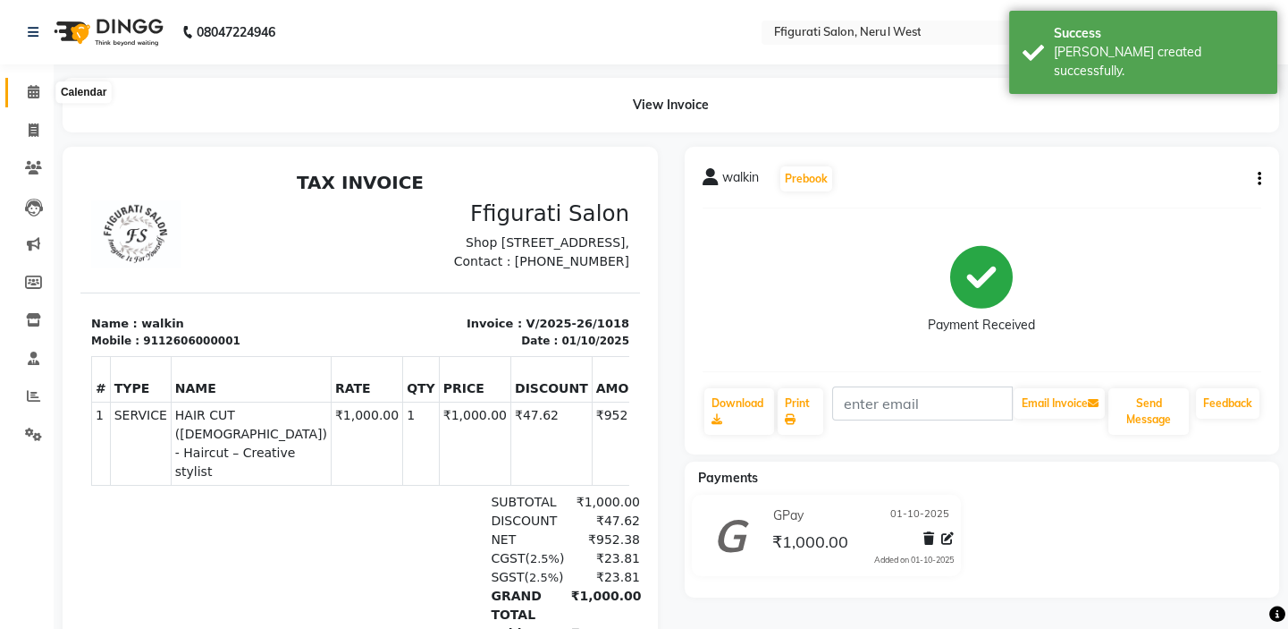
click at [30, 88] on icon at bounding box center [34, 91] width 12 height 13
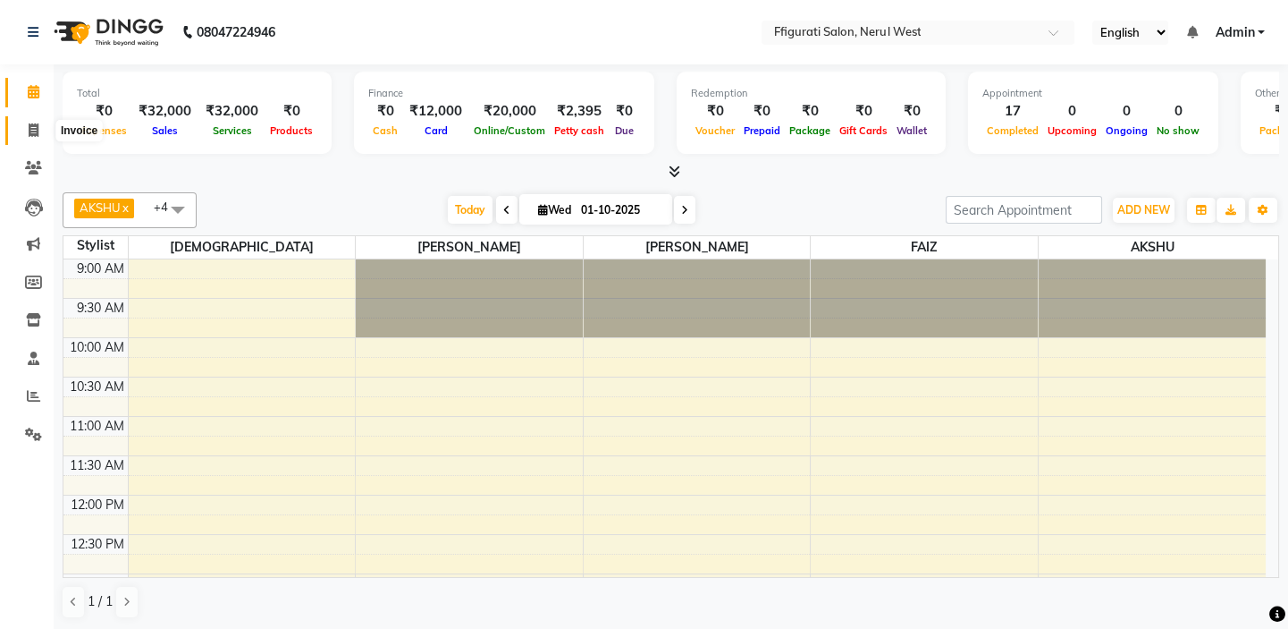
click at [42, 130] on span at bounding box center [33, 131] width 31 height 21
select select "service"
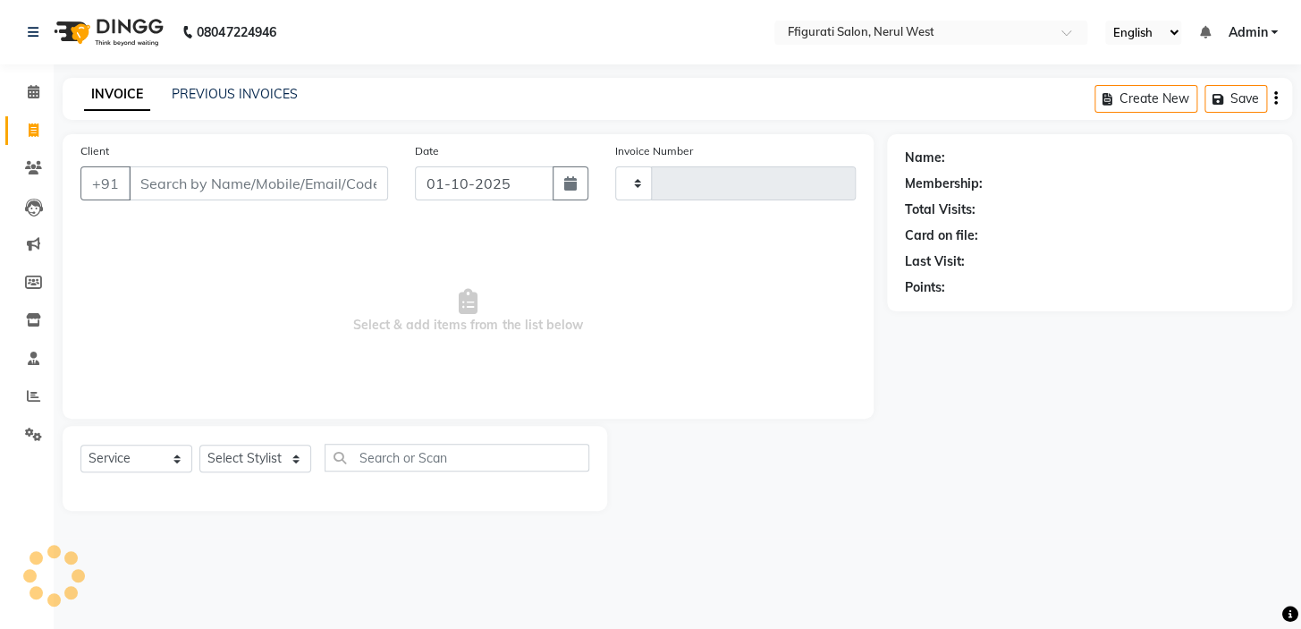
type input "1019"
select select "6023"
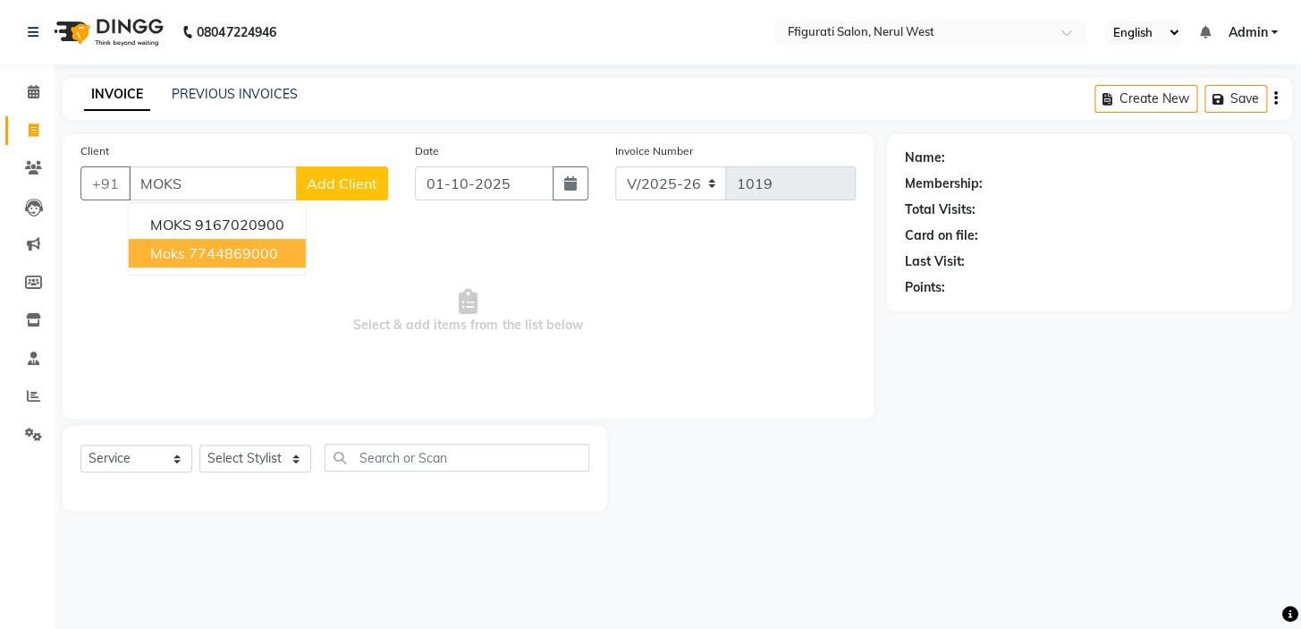
drag, startPoint x: 250, startPoint y: 251, endPoint x: 253, endPoint y: 262, distance: 11.1
click at [250, 252] on ngb-highlight "7744869000" at bounding box center [233, 253] width 89 height 18
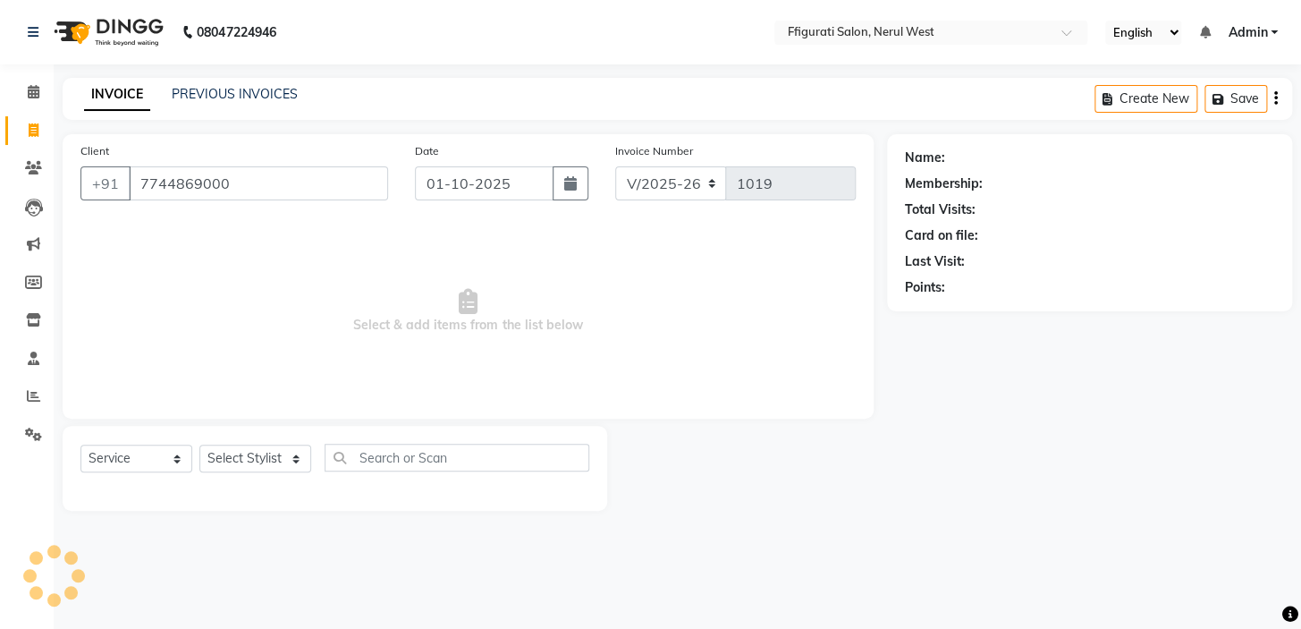
type input "7744869000"
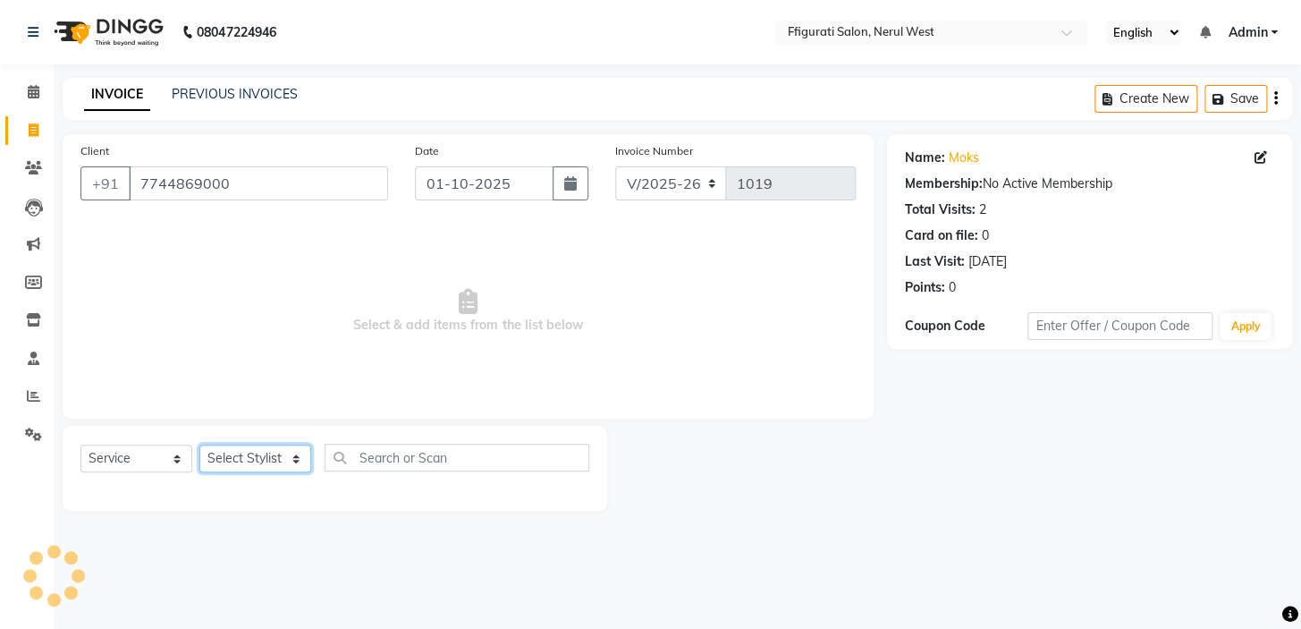
click at [244, 453] on select "Select Stylist [PERSON_NAME] [PERSON_NAME] [PERSON_NAME] Priyanka sana Suraiya …" at bounding box center [255, 458] width 112 height 28
click at [199, 444] on select "Select Stylist [PERSON_NAME] [PERSON_NAME] [PERSON_NAME] Priyanka sana Suraiya …" at bounding box center [255, 458] width 112 height 28
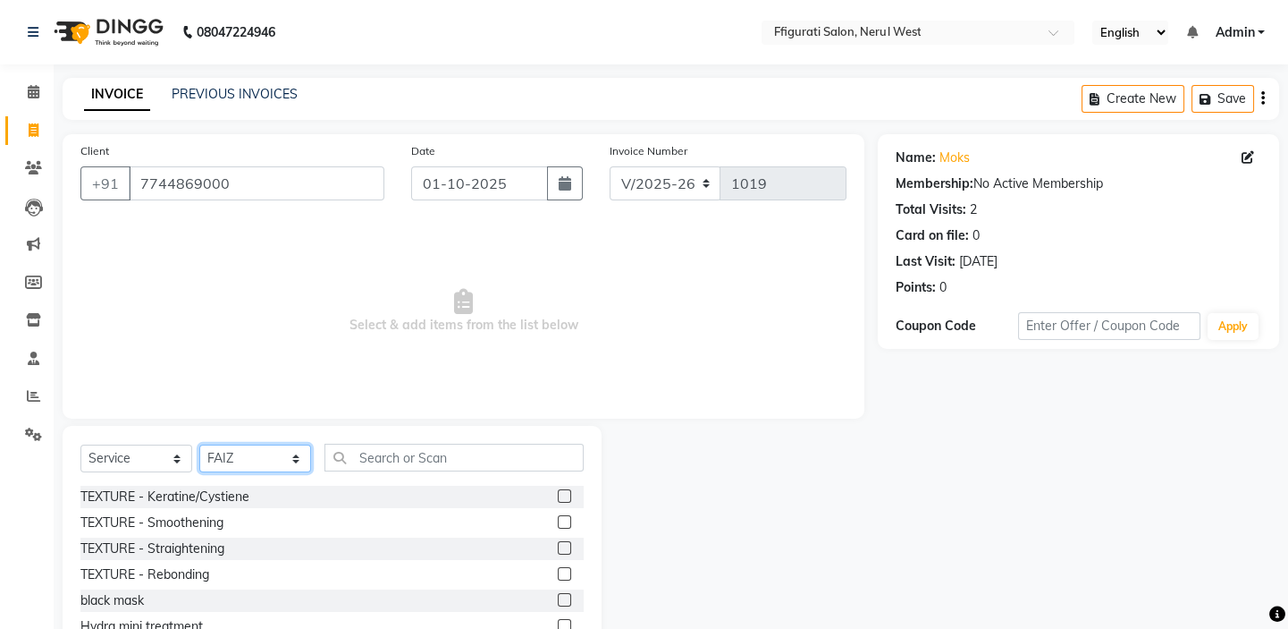
click at [242, 465] on select "Select Stylist [PERSON_NAME] [PERSON_NAME] [PERSON_NAME] Priyanka sana Suraiya …" at bounding box center [255, 458] width 112 height 28
select select "44742"
click at [199, 444] on select "Select Stylist [PERSON_NAME] [PERSON_NAME] [PERSON_NAME] Priyanka sana Suraiya …" at bounding box center [255, 458] width 112 height 28
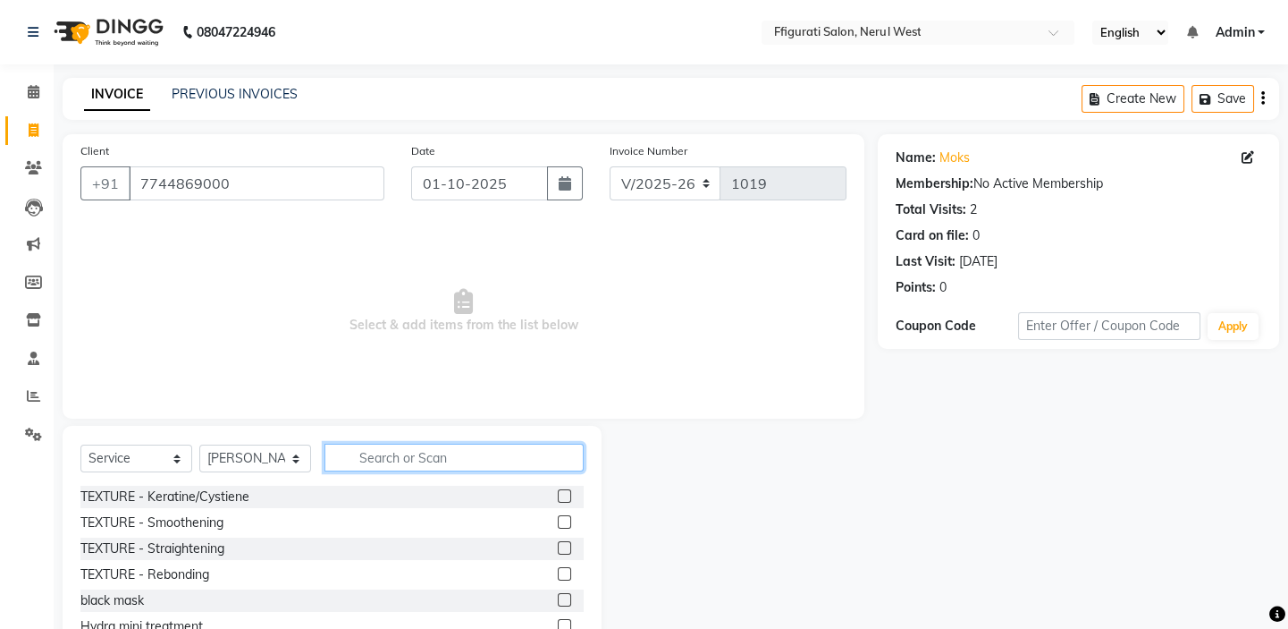
click at [394, 459] on input "text" at bounding box center [454, 457] width 259 height 28
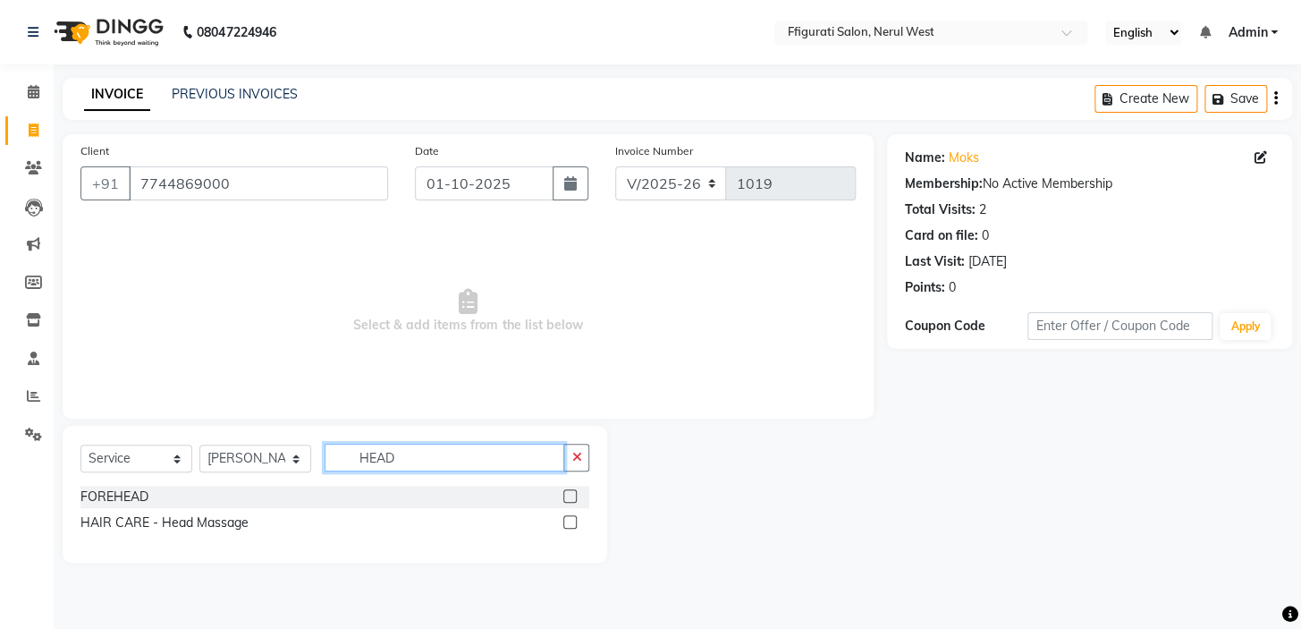
type input "HEAD"
click at [567, 522] on label at bounding box center [569, 521] width 13 height 13
click at [567, 522] on input "checkbox" at bounding box center [569, 523] width 12 height 12
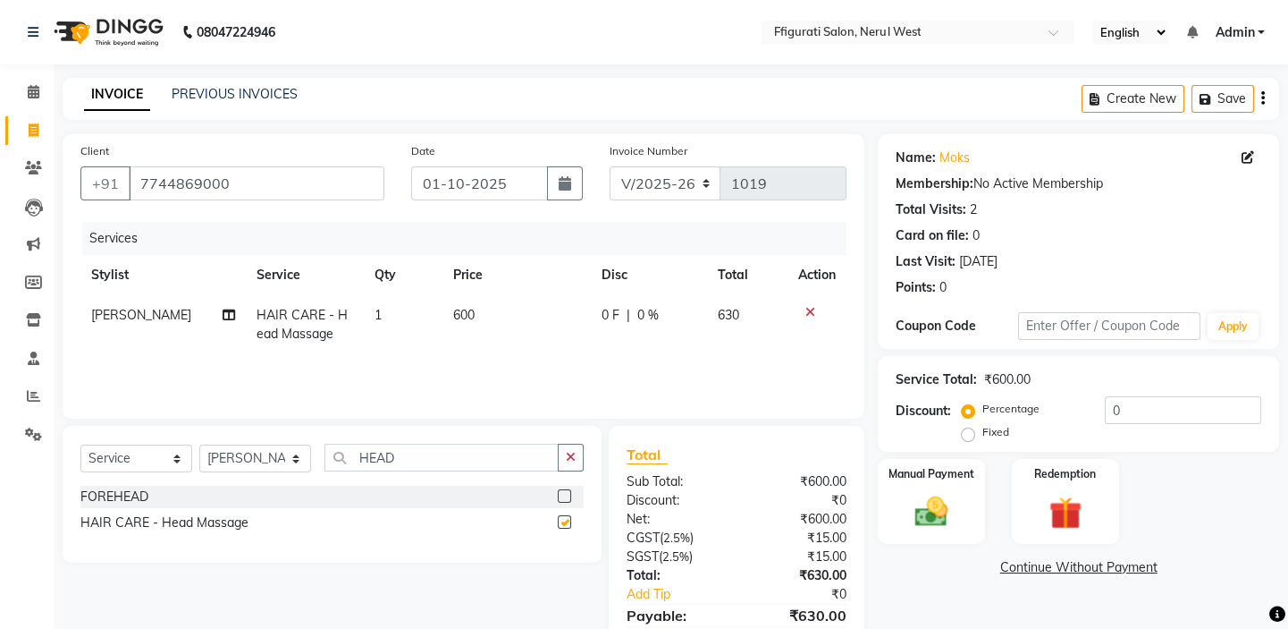
checkbox input "false"
click at [464, 316] on span "600" at bounding box center [463, 315] width 21 height 16
select select "44742"
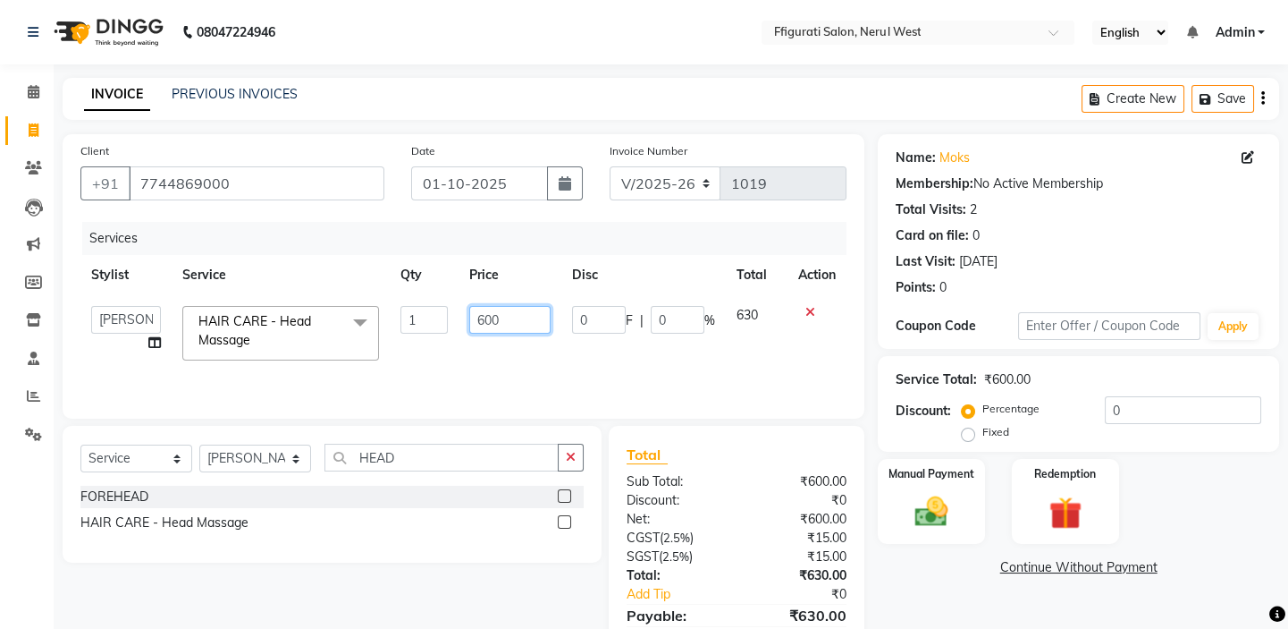
drag, startPoint x: 403, startPoint y: 304, endPoint x: 387, endPoint y: 308, distance: 16.7
click at [388, 308] on tr "[PERSON_NAME] [PERSON_NAME] [PERSON_NAME] Priyanka sana Suraiya Tabbasum HAIR C…" at bounding box center [463, 333] width 766 height 76
type input "800"
click at [977, 431] on div "Fixed" at bounding box center [988, 431] width 44 height 21
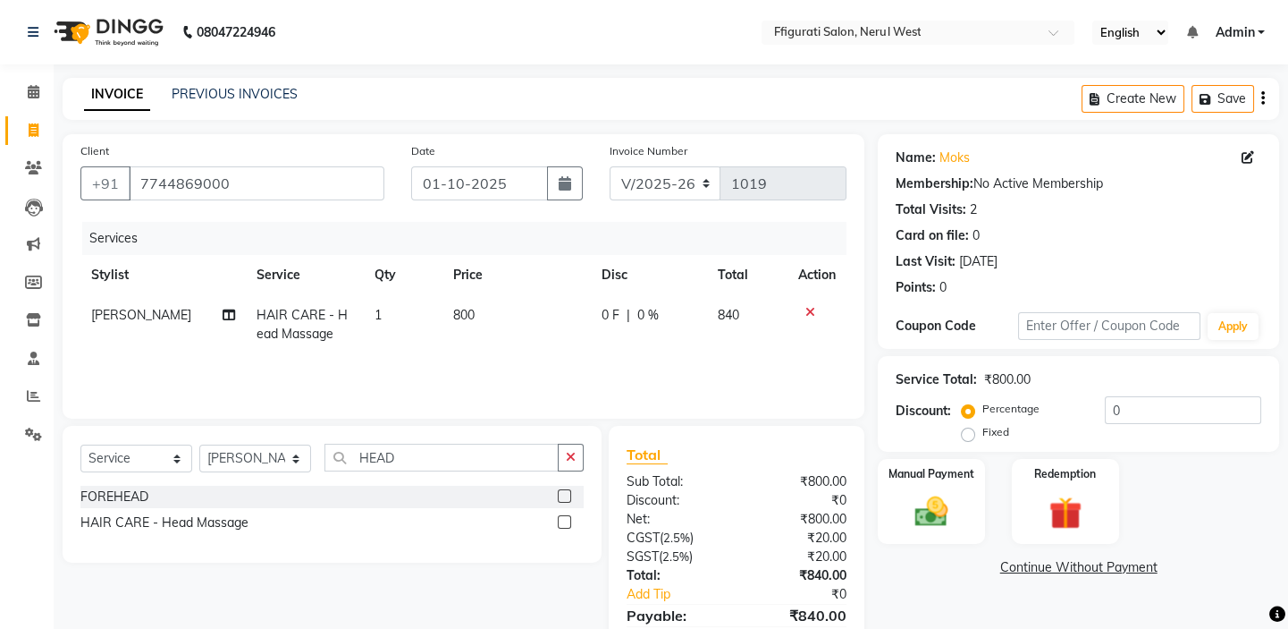
click at [983, 435] on label "Fixed" at bounding box center [996, 432] width 27 height 16
click at [967, 435] on input "Fixed" at bounding box center [972, 432] width 13 height 13
radio input "true"
click at [1110, 423] on input "0" at bounding box center [1183, 410] width 156 height 28
drag, startPoint x: 1135, startPoint y: 412, endPoint x: 1091, endPoint y: 422, distance: 44.9
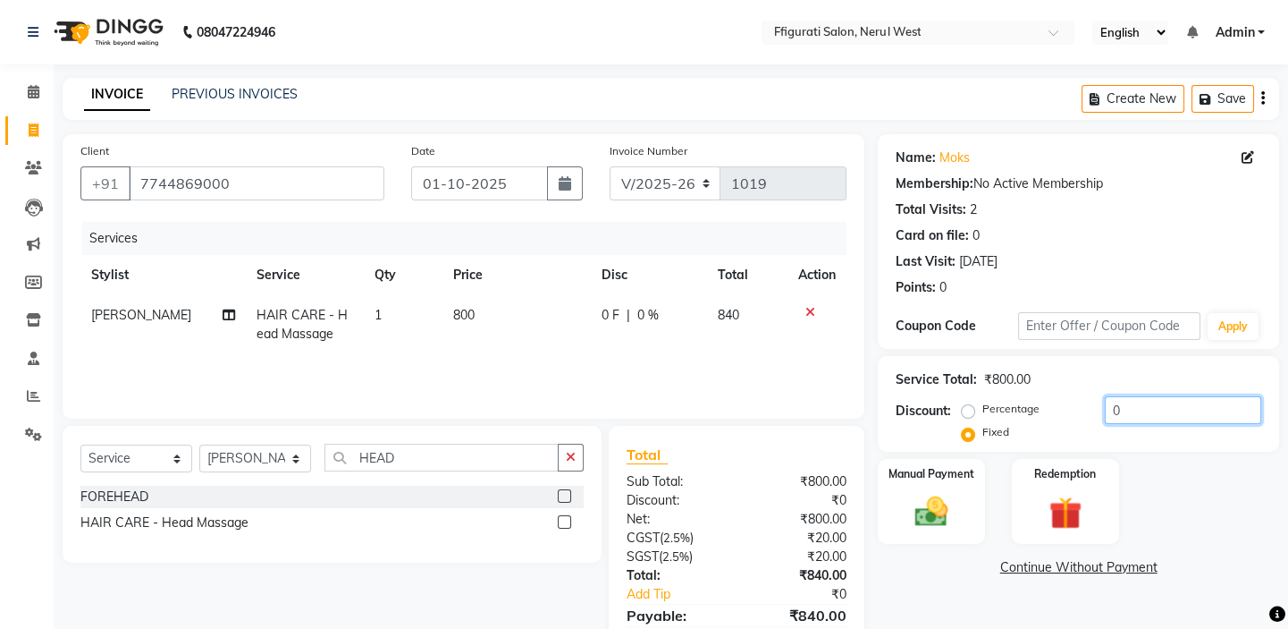
click at [1091, 422] on div "Percentage Fixed 0" at bounding box center [1114, 420] width 296 height 48
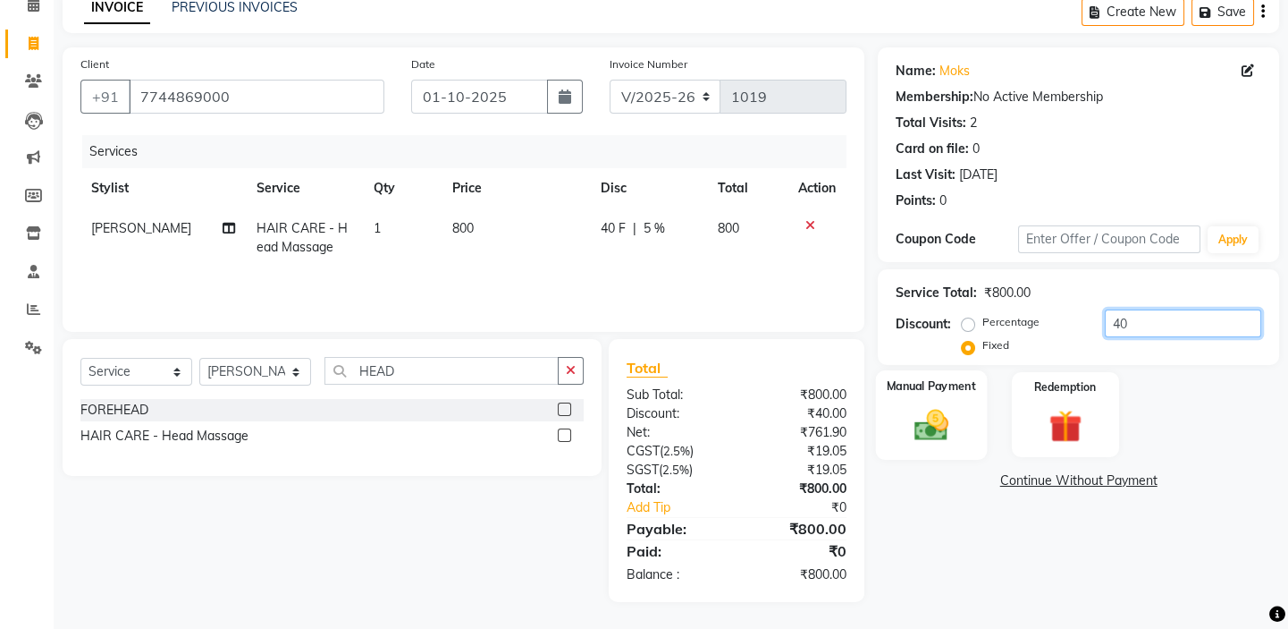
type input "40"
click at [968, 421] on div "Manual Payment" at bounding box center [931, 414] width 111 height 89
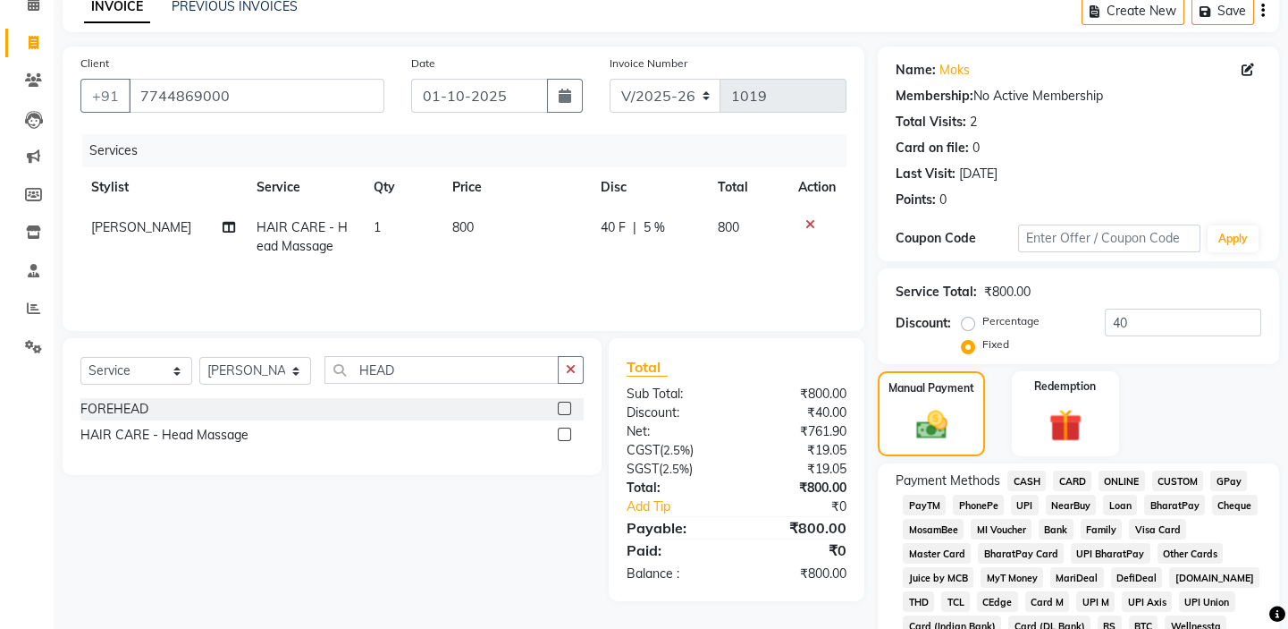
click at [1223, 477] on span "GPay" at bounding box center [1229, 480] width 37 height 21
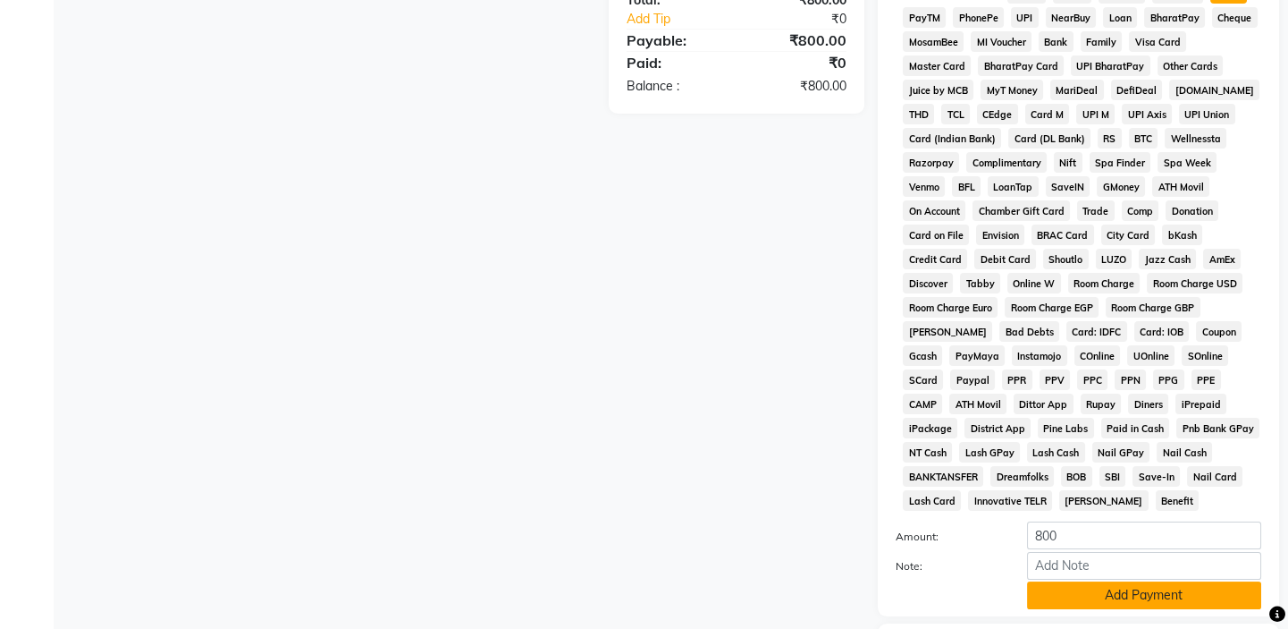
click at [1094, 596] on button "Add Payment" at bounding box center [1144, 595] width 234 height 28
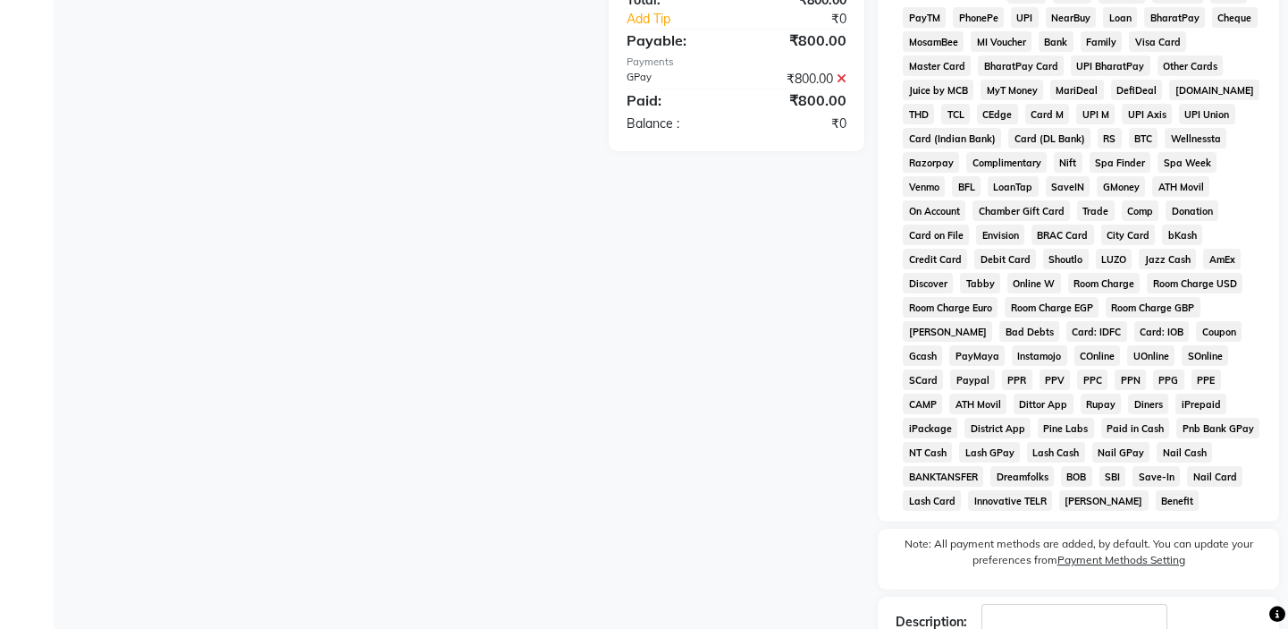
scroll to position [699, 0]
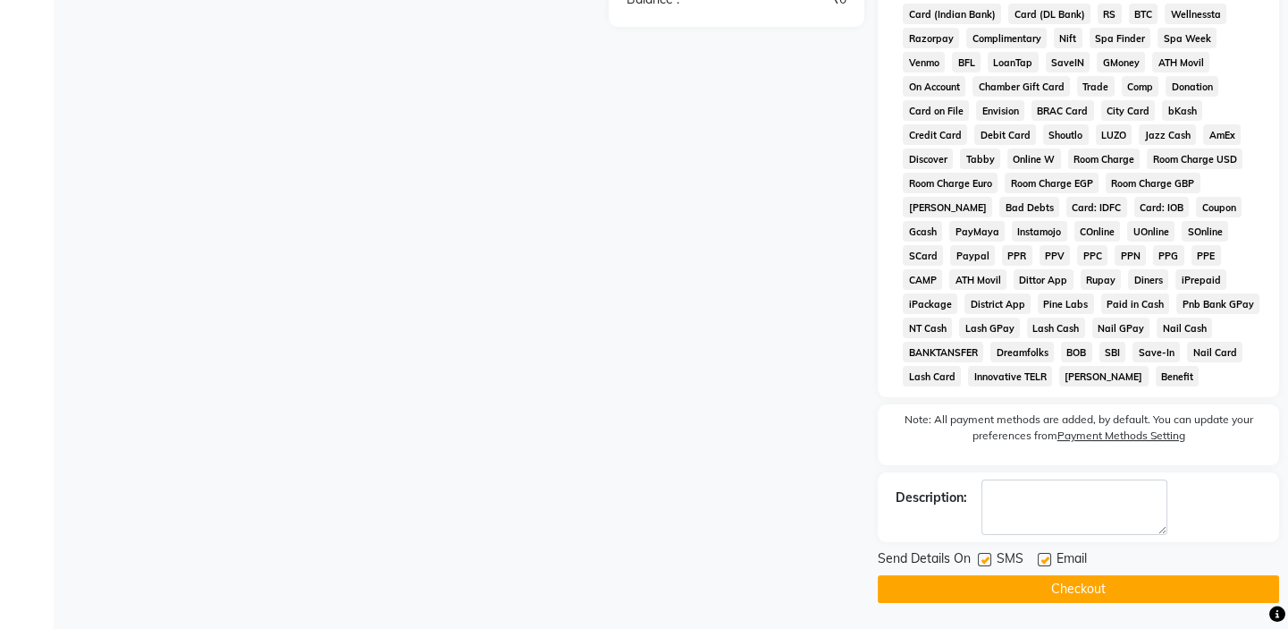
click at [988, 561] on label at bounding box center [984, 559] width 13 height 13
click at [988, 561] on input "checkbox" at bounding box center [984, 560] width 12 height 12
checkbox input "false"
click at [1000, 582] on button "Checkout" at bounding box center [1078, 589] width 401 height 28
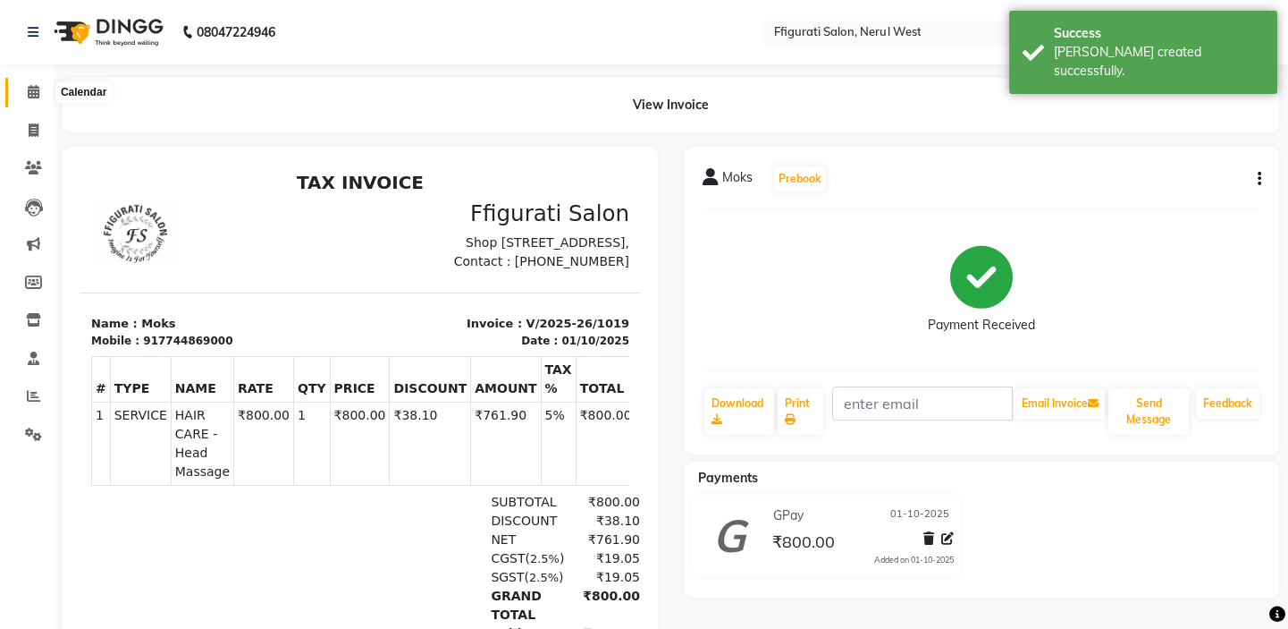
click at [32, 94] on icon at bounding box center [34, 91] width 12 height 13
